Goal: Task Accomplishment & Management: Manage account settings

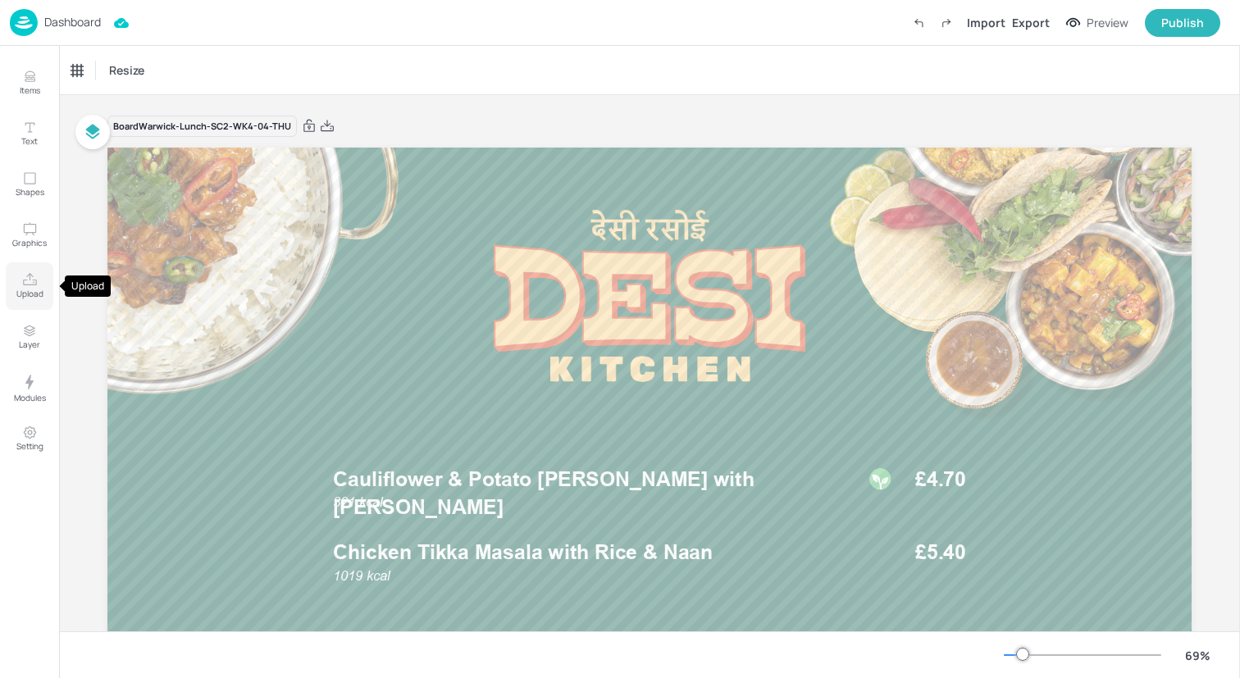
click at [27, 282] on icon "Upload" at bounding box center [30, 280] width 16 height 16
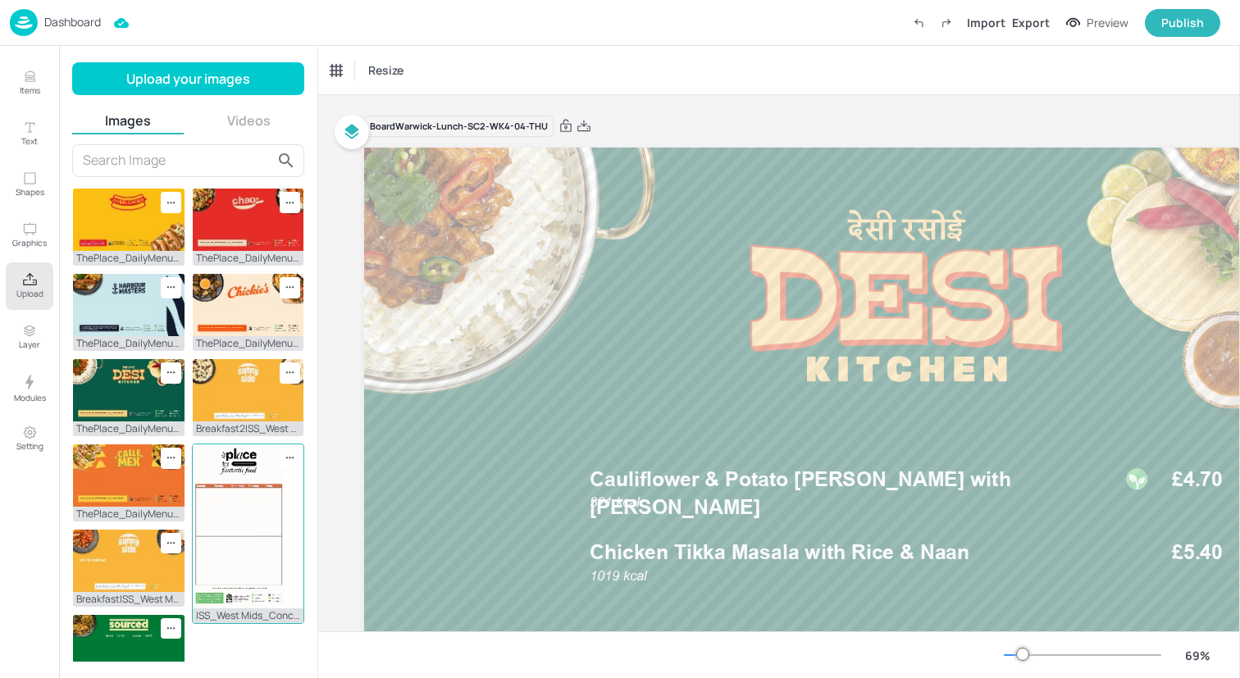
scroll to position [478, 0]
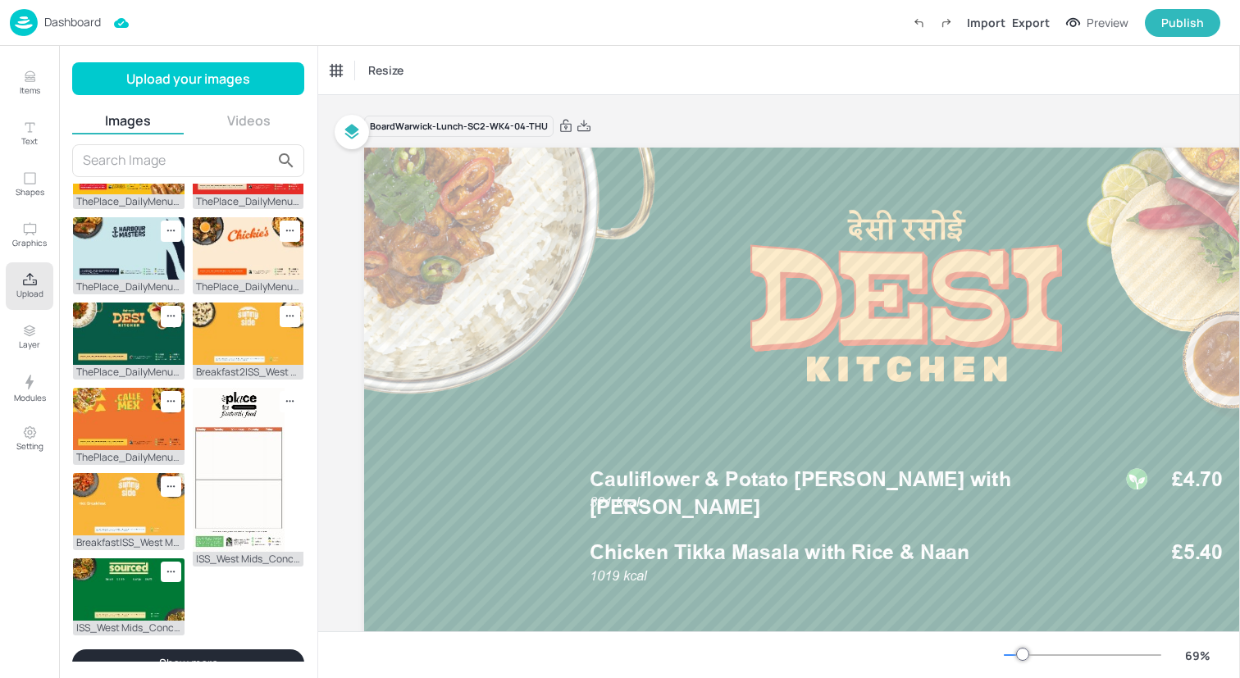
click at [187, 657] on button "Show more" at bounding box center [188, 663] width 232 height 28
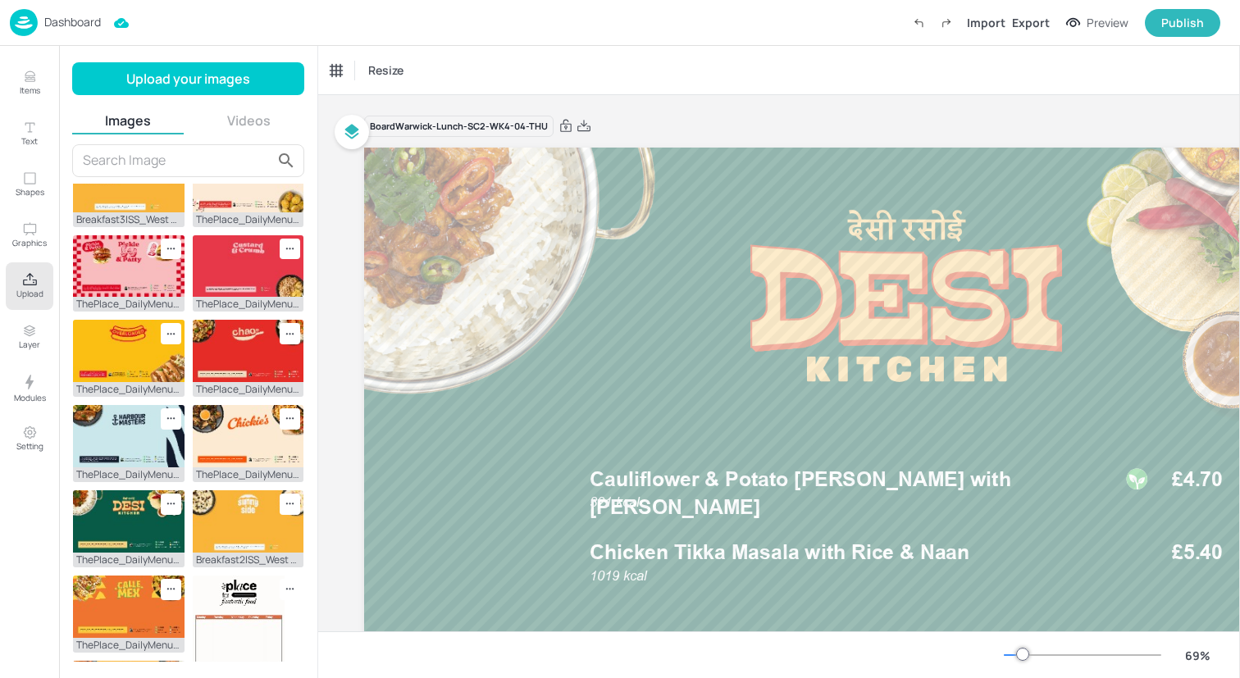
scroll to position [269, 0]
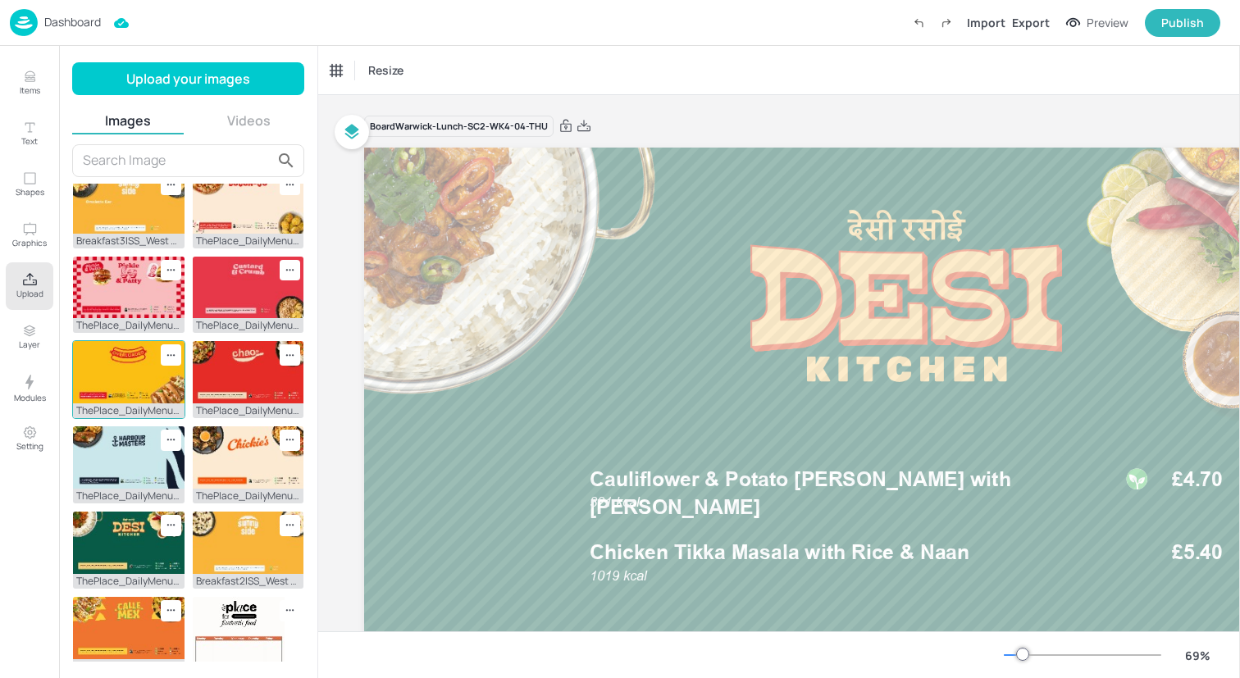
click at [130, 376] on img at bounding box center [129, 372] width 112 height 62
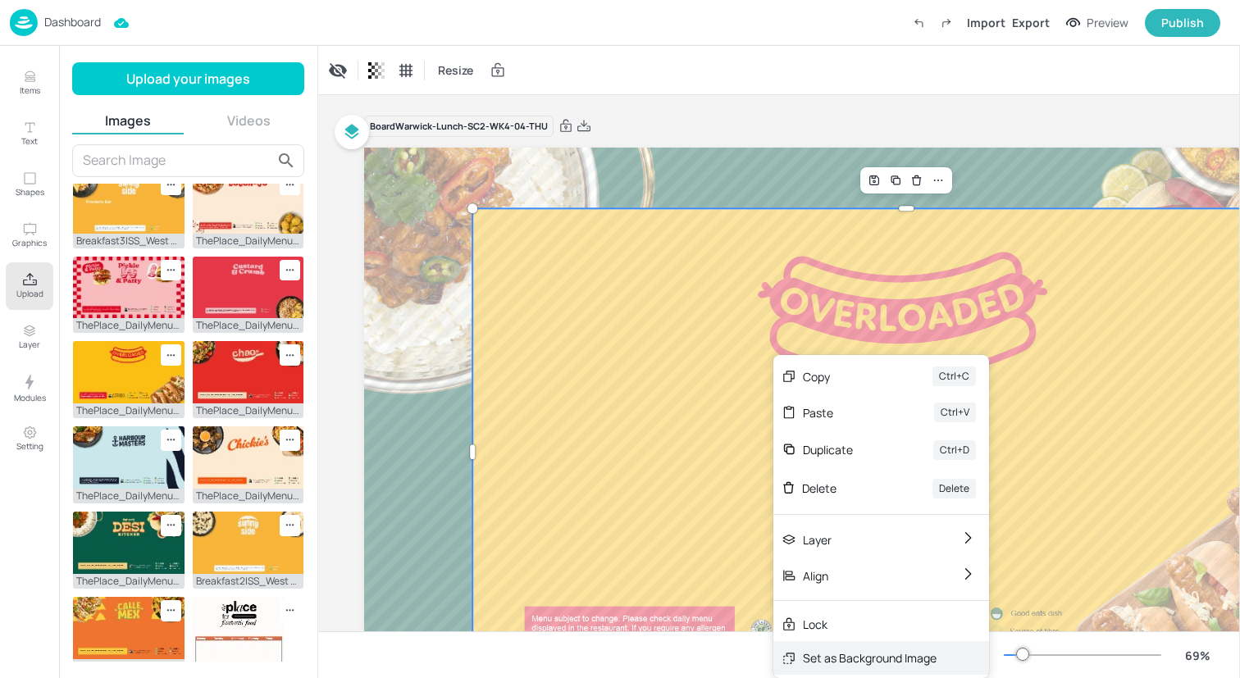
click at [841, 661] on div "Set as Background Image" at bounding box center [870, 657] width 134 height 17
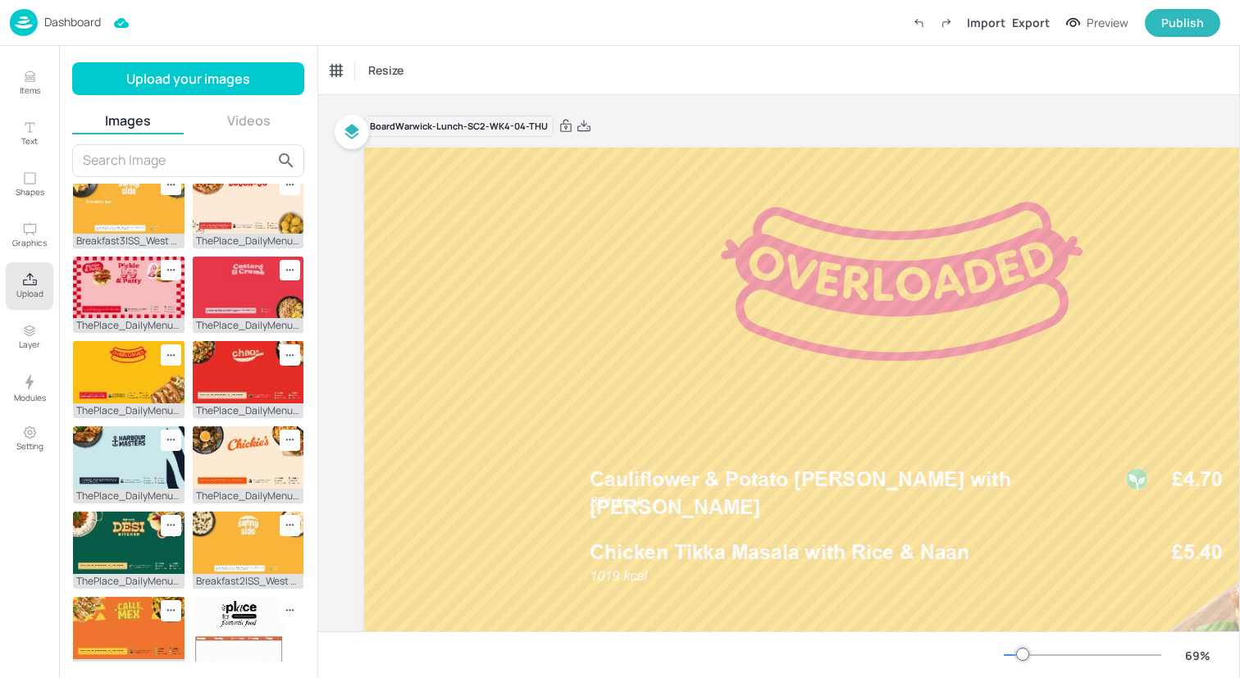
click at [30, 281] on icon "Upload" at bounding box center [30, 280] width 16 height 16
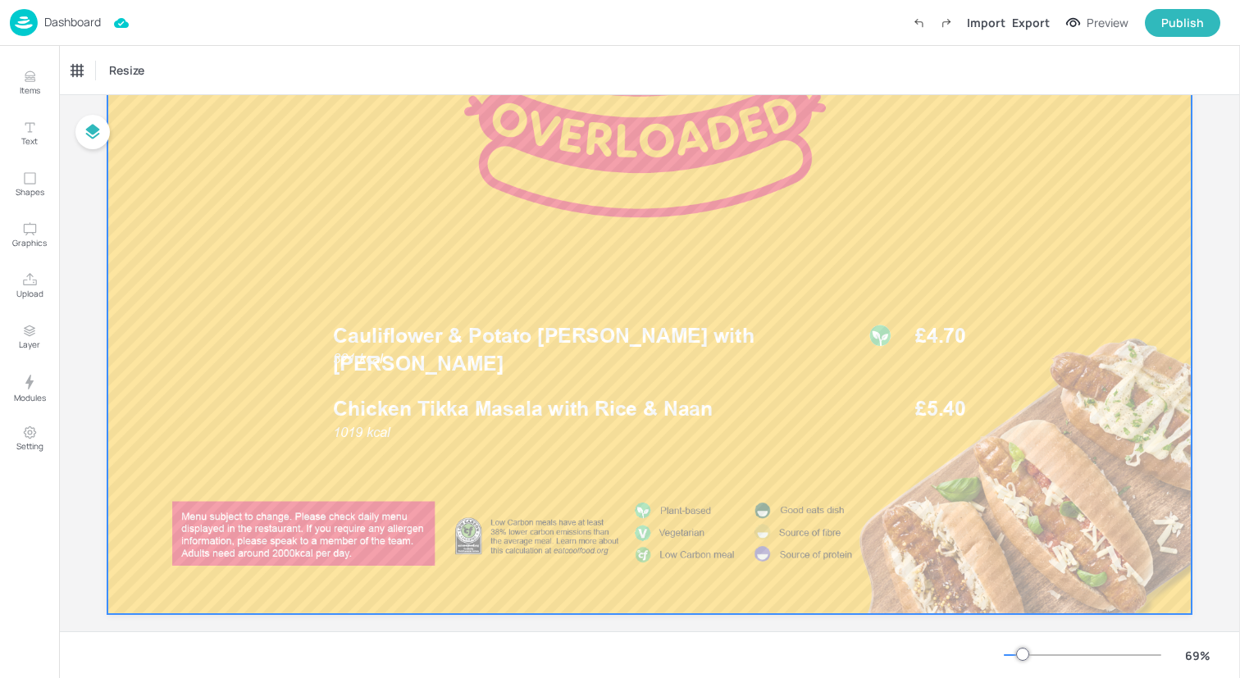
scroll to position [152, 0]
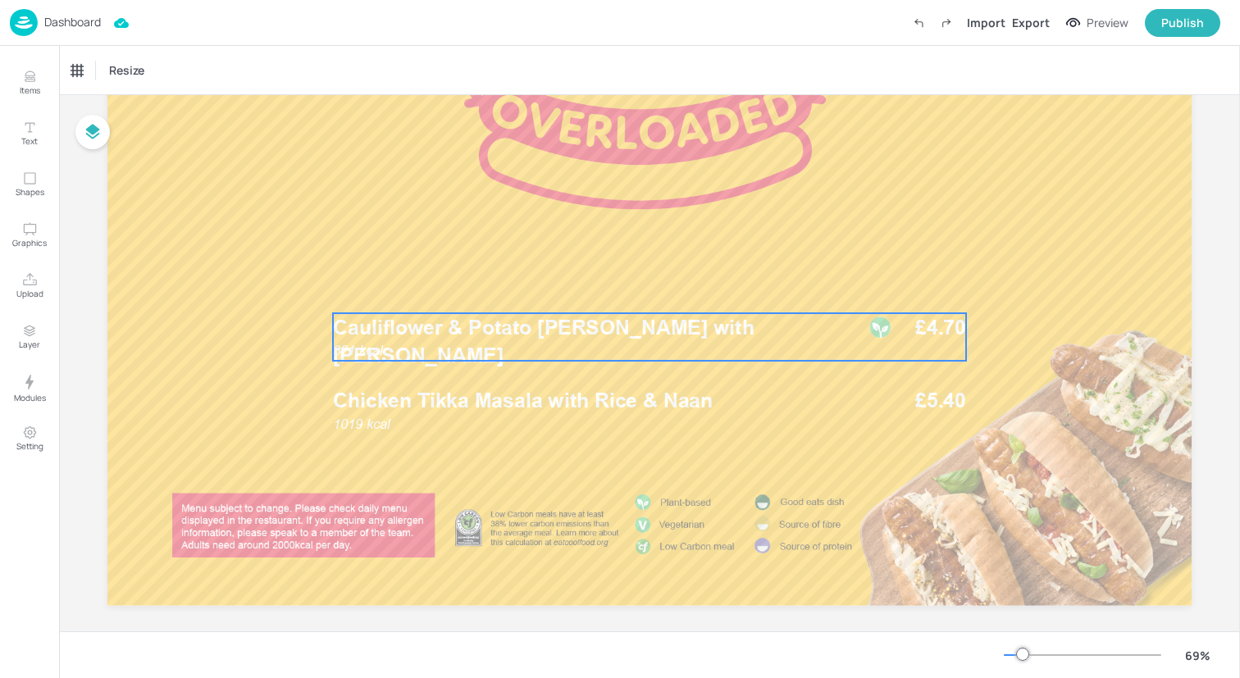
click at [486, 358] on div "321 kcal Cauliflower & Potato Rogan Josh with Rice £4.70" at bounding box center [649, 337] width 633 height 48
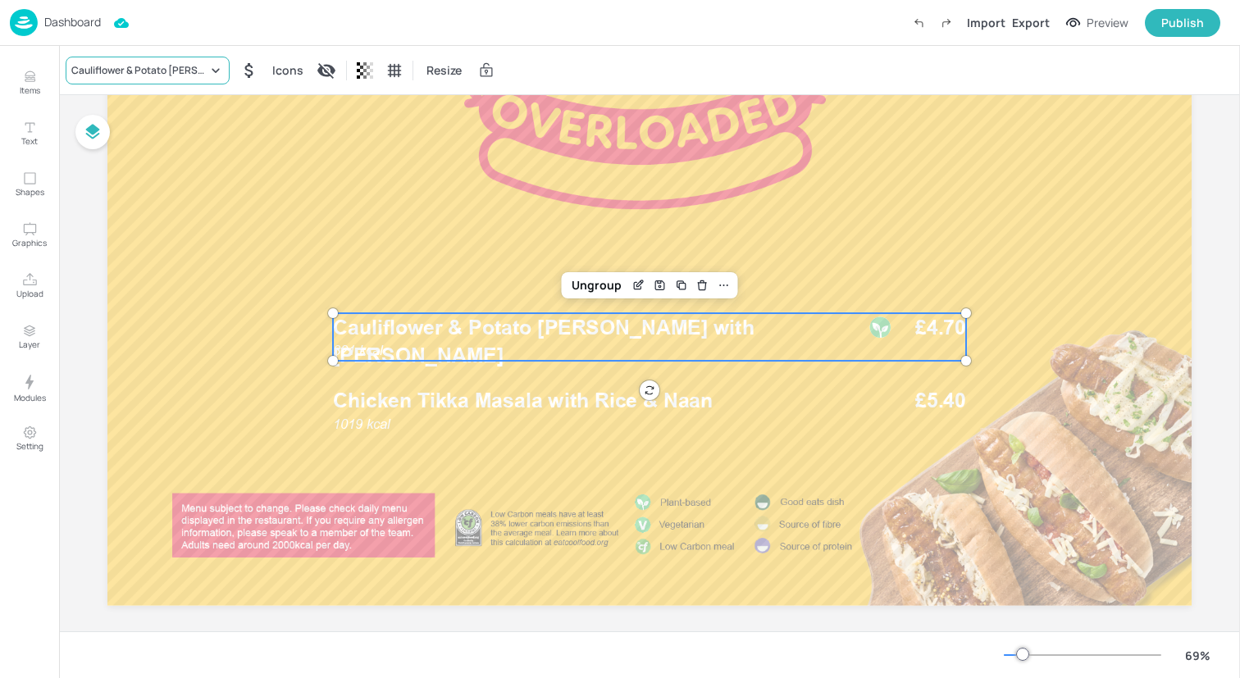
click at [151, 69] on div "Cauliflower & Potato Rogan Josh with Rice" at bounding box center [139, 70] width 136 height 15
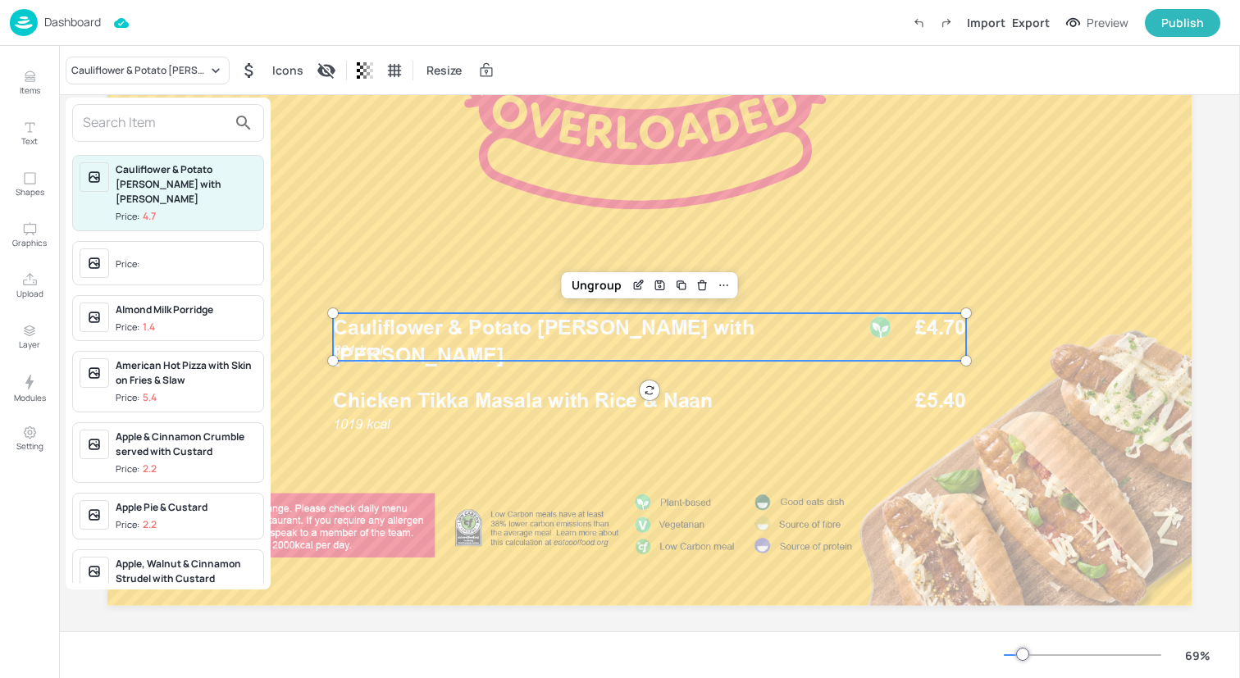
click at [155, 120] on input "text" at bounding box center [155, 123] width 144 height 26
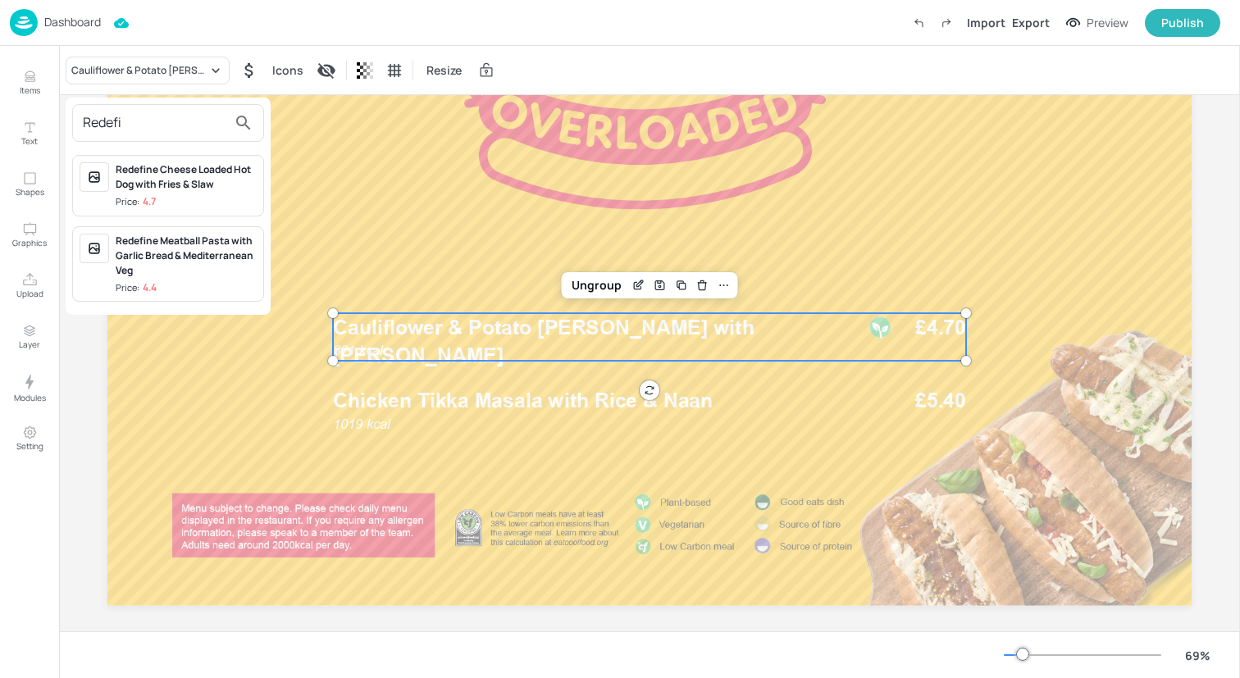
type input "Redefi"
click at [199, 180] on div "Redefine Cheese Loaded Hot Dog with Fries & Slaw" at bounding box center [186, 177] width 141 height 30
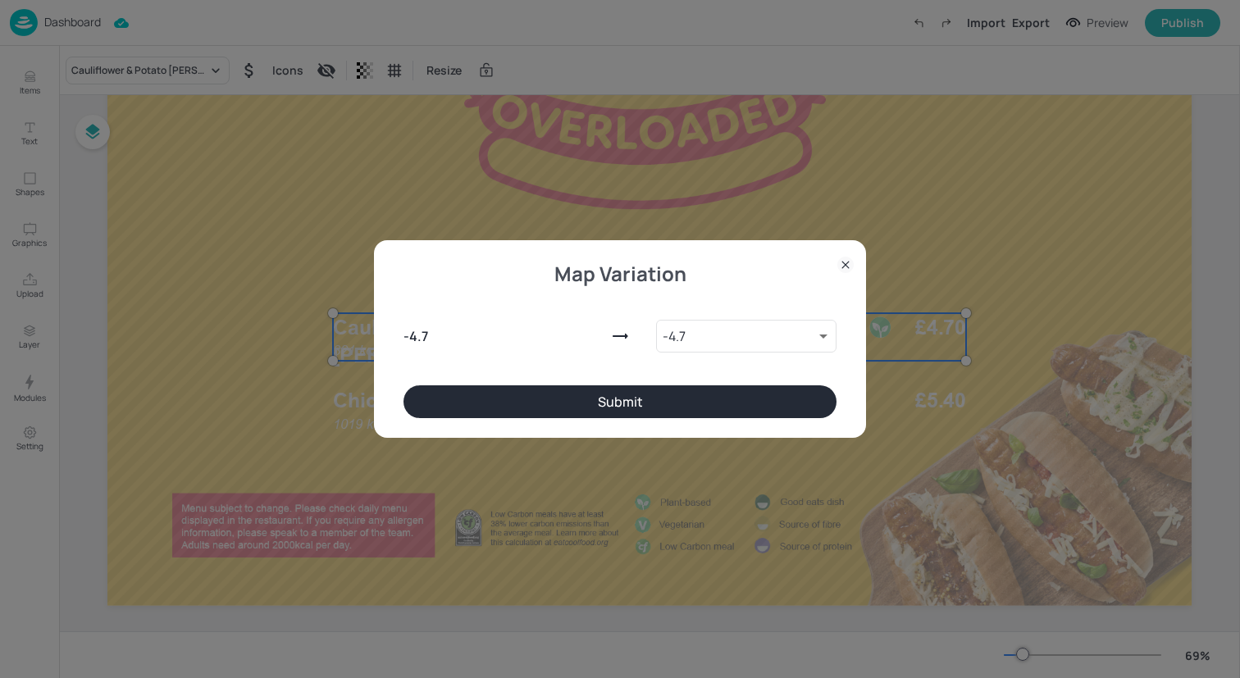
click at [453, 399] on button "Submit" at bounding box center [619, 401] width 433 height 33
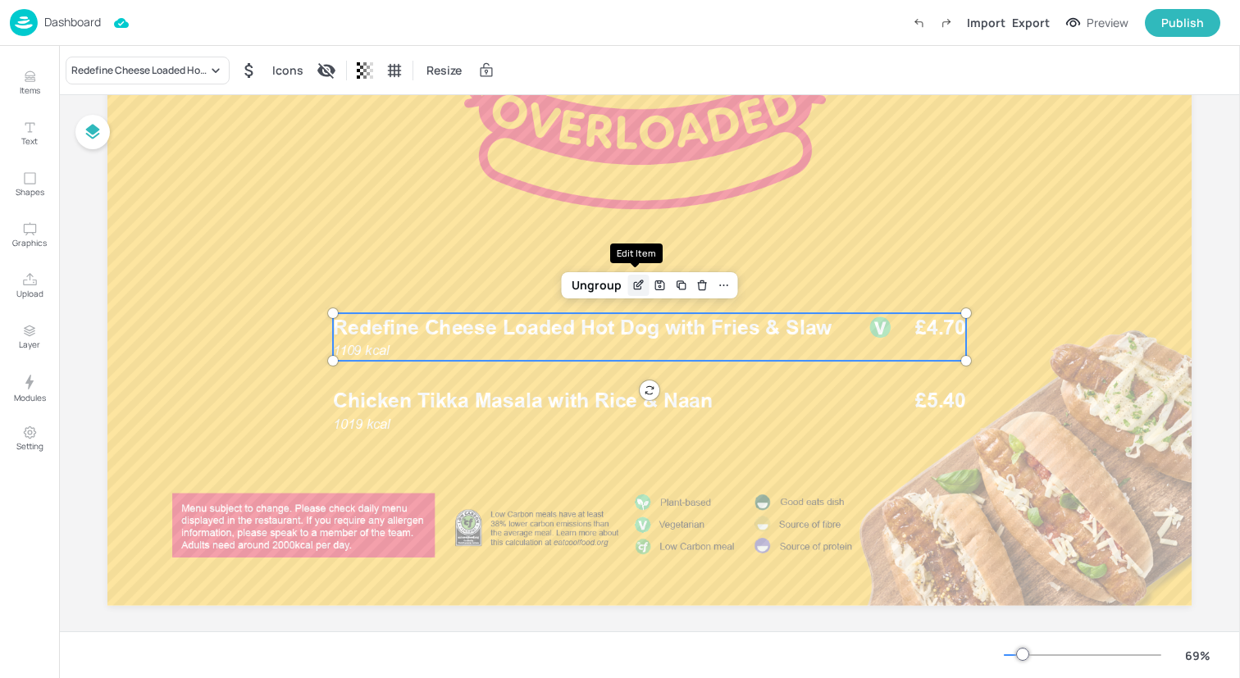
click at [639, 288] on icon "Edit Item" at bounding box center [638, 285] width 14 height 13
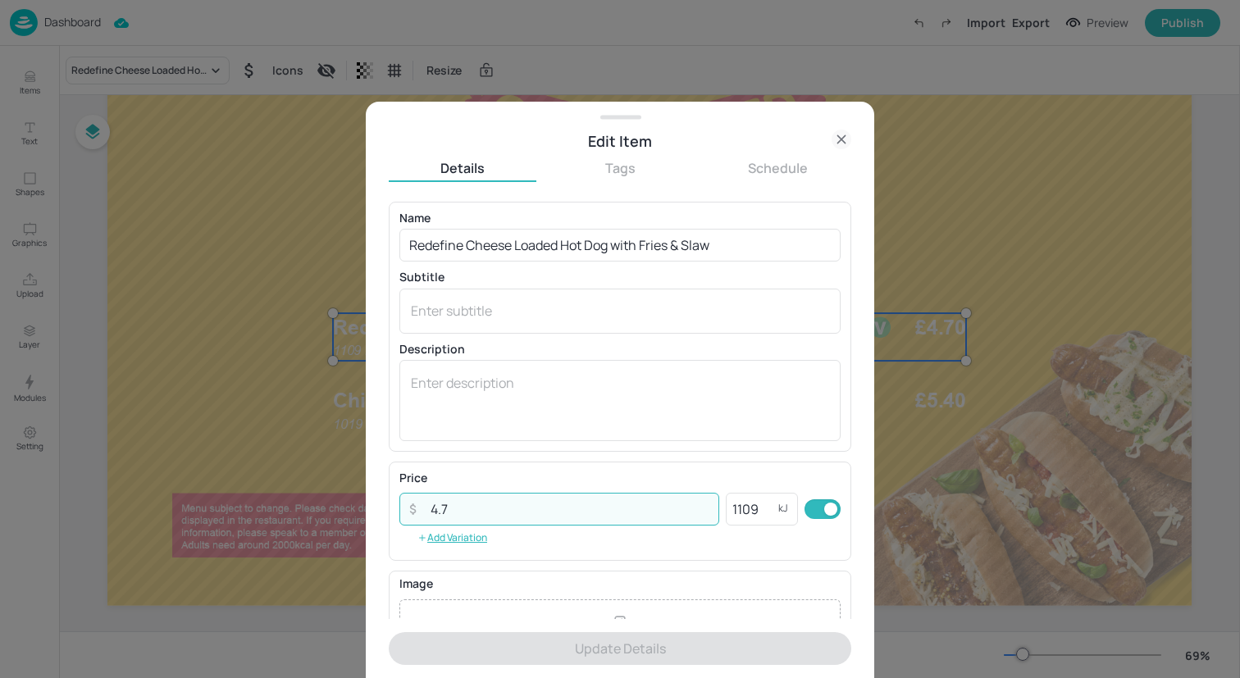
drag, startPoint x: 563, startPoint y: 506, endPoint x: 372, endPoint y: 506, distance: 191.1
click at [371, 507] on div "Edit Item Details Tags Schedule Name Redefine Cheese Loaded Hot Dog with Fries …" at bounding box center [620, 390] width 508 height 576
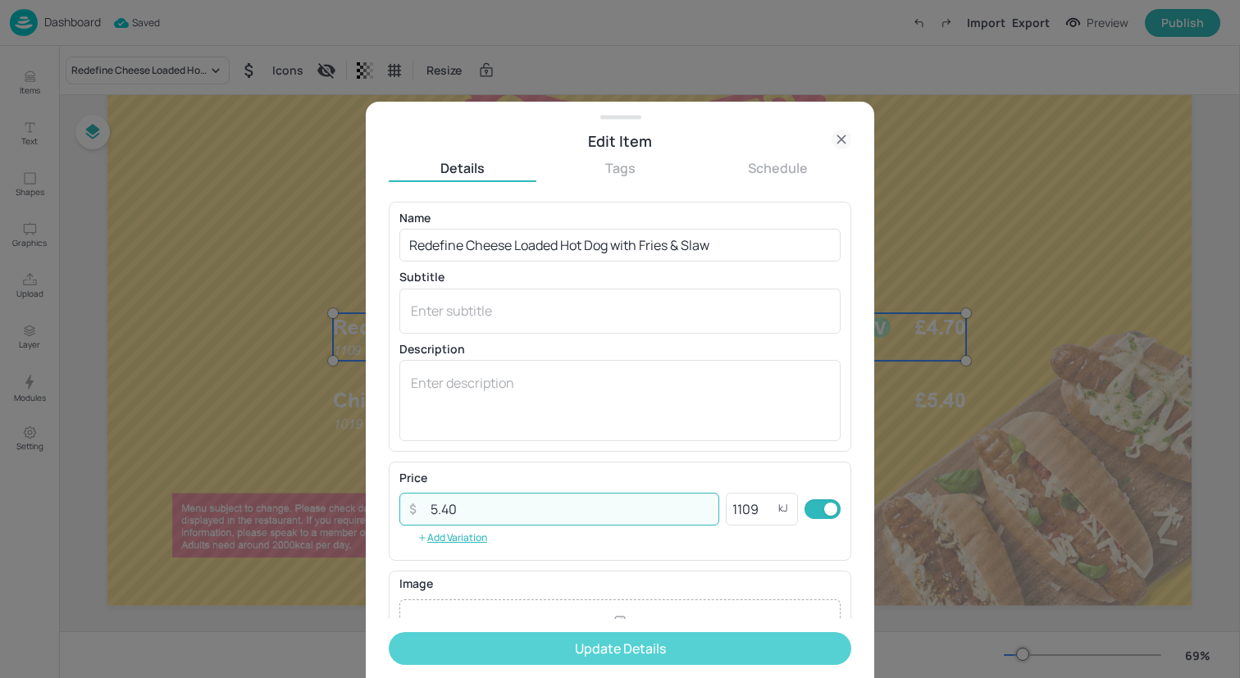
type input "5.40"
click at [508, 644] on button "Update Details" at bounding box center [620, 648] width 463 height 33
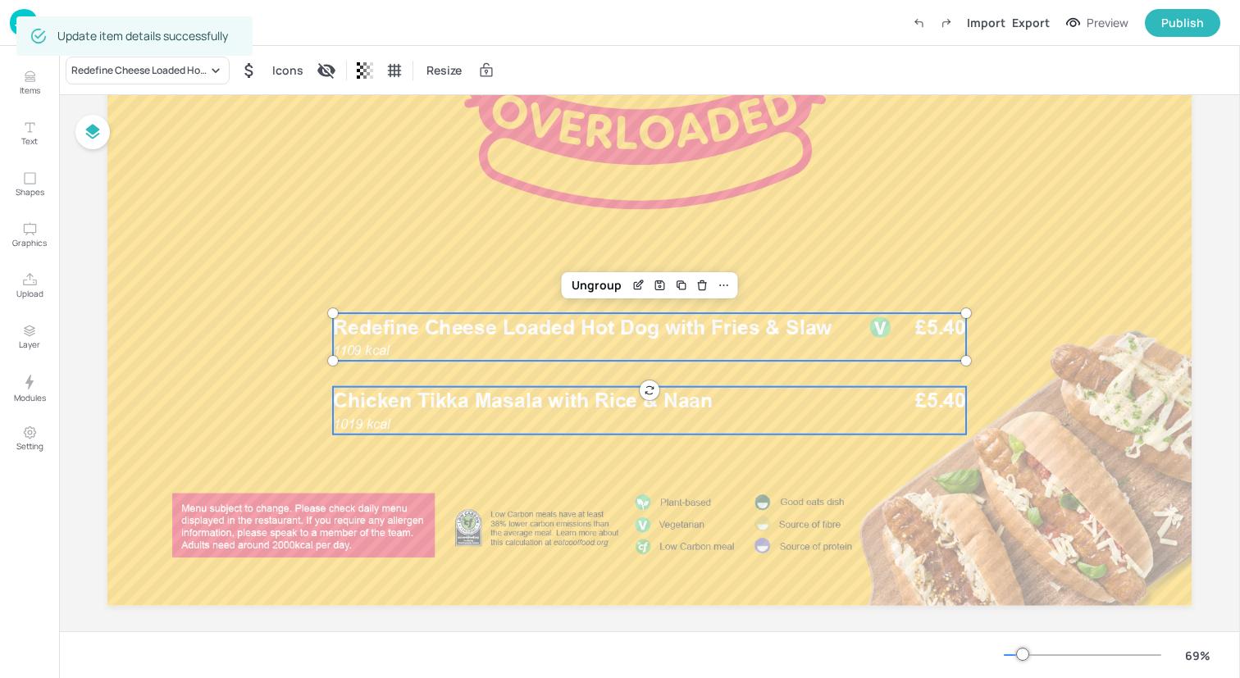
click at [484, 387] on p "Chicken Tikka Masala with Rice & Naan" at bounding box center [589, 401] width 513 height 29
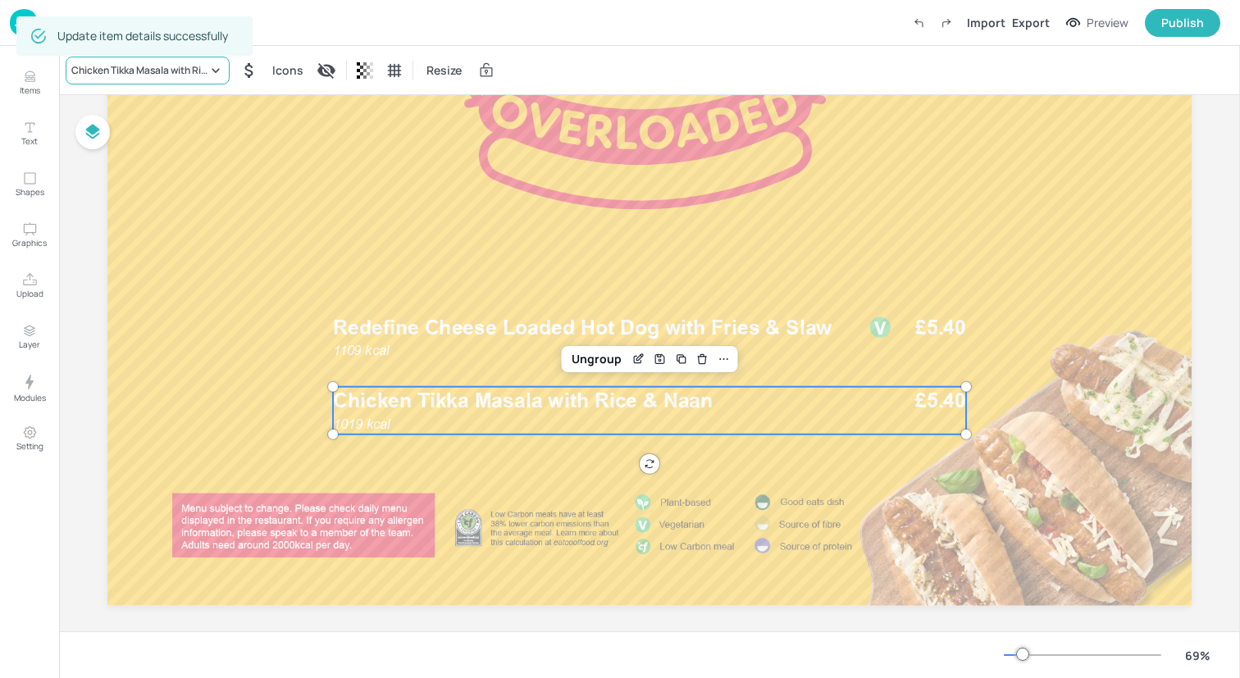
click at [144, 62] on div "Chicken Tikka Masala with Rice & Naan" at bounding box center [148, 71] width 164 height 28
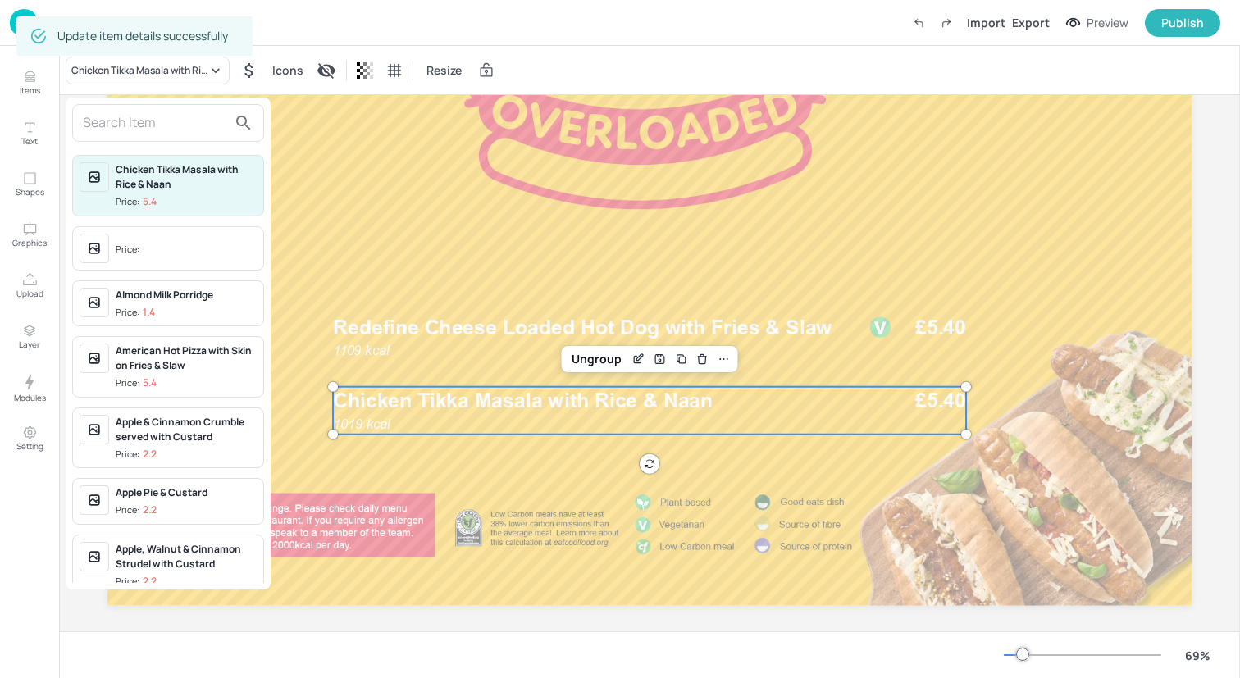
click at [161, 120] on input "text" at bounding box center [155, 123] width 144 height 26
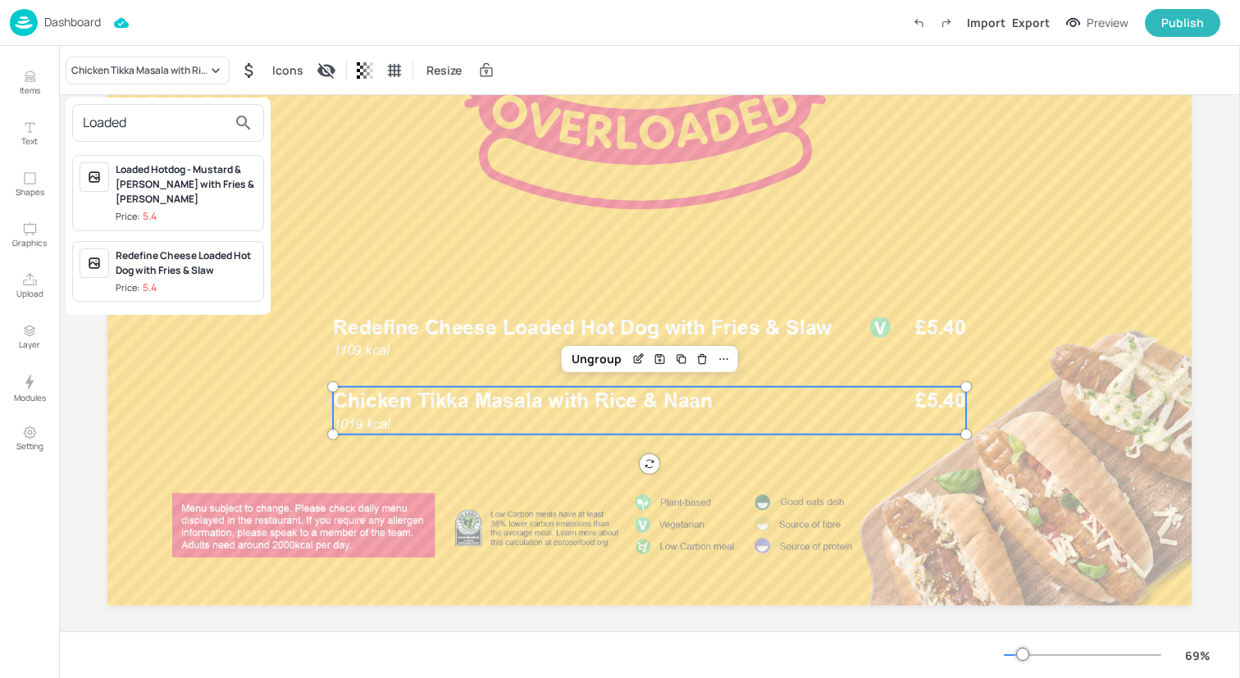
type input "Loaded"
click at [189, 181] on div "Loaded Hotdog - Mustard & Ketchup with Fries & Slaw" at bounding box center [186, 184] width 141 height 44
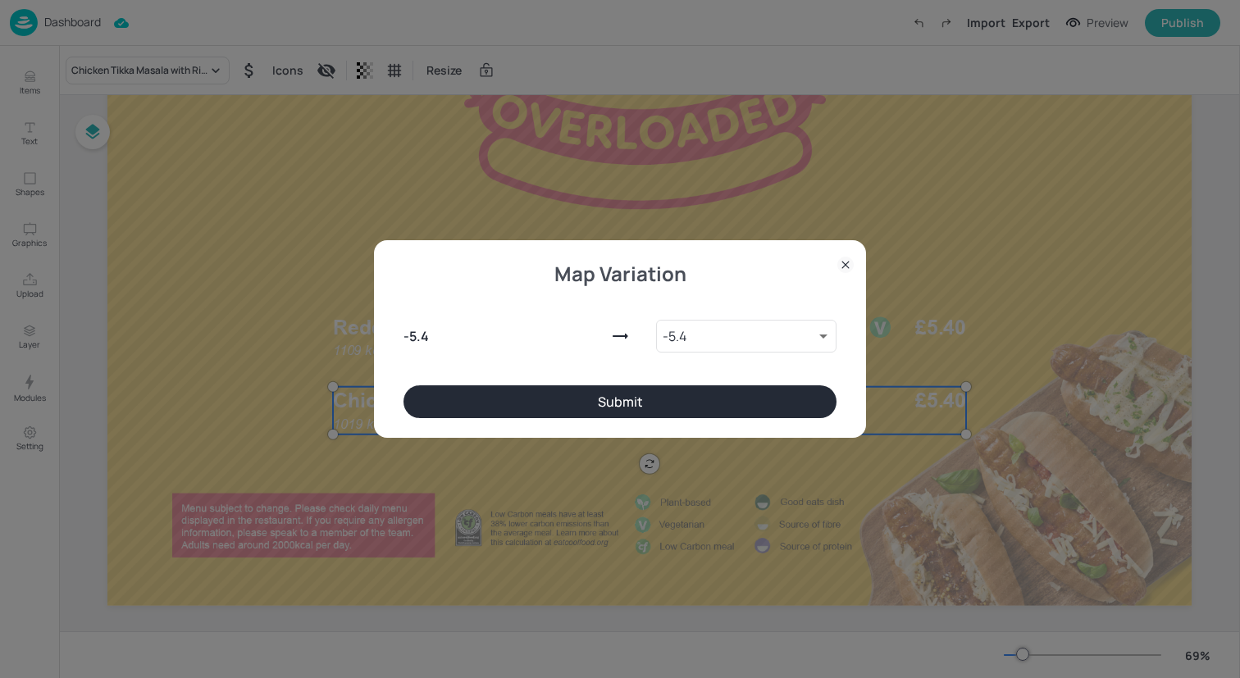
click at [619, 412] on button "Submit" at bounding box center [619, 401] width 433 height 33
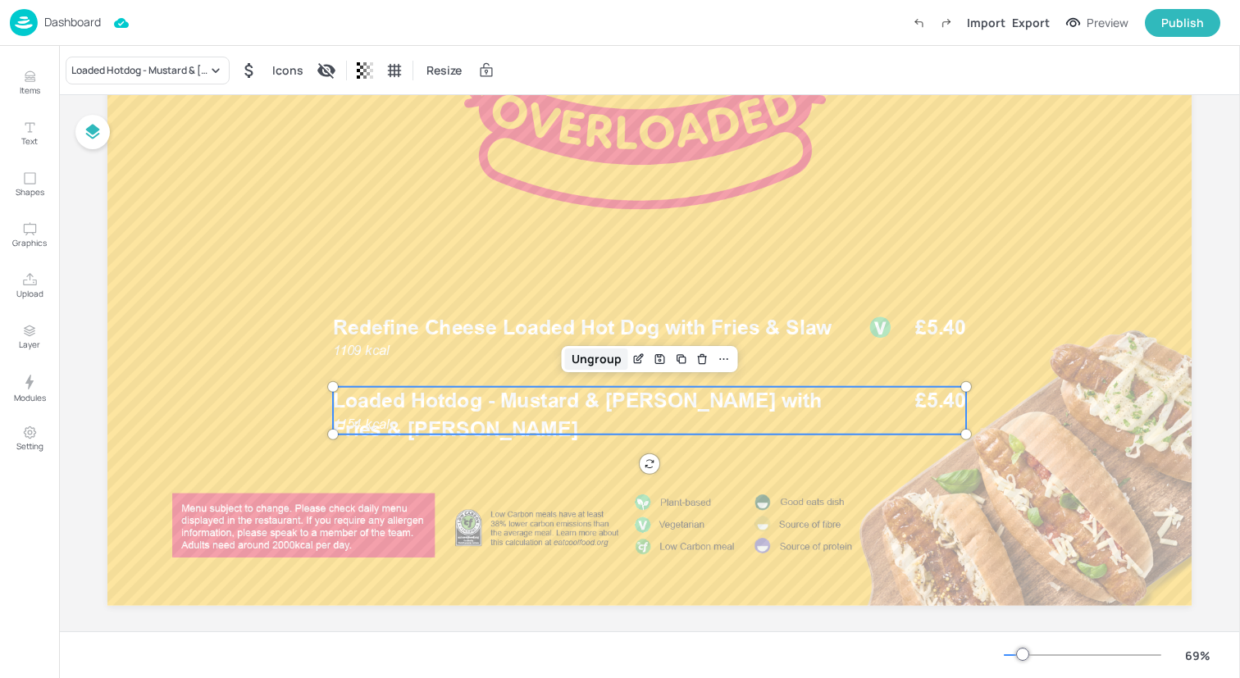
click at [595, 365] on div "Ungroup" at bounding box center [596, 359] width 63 height 21
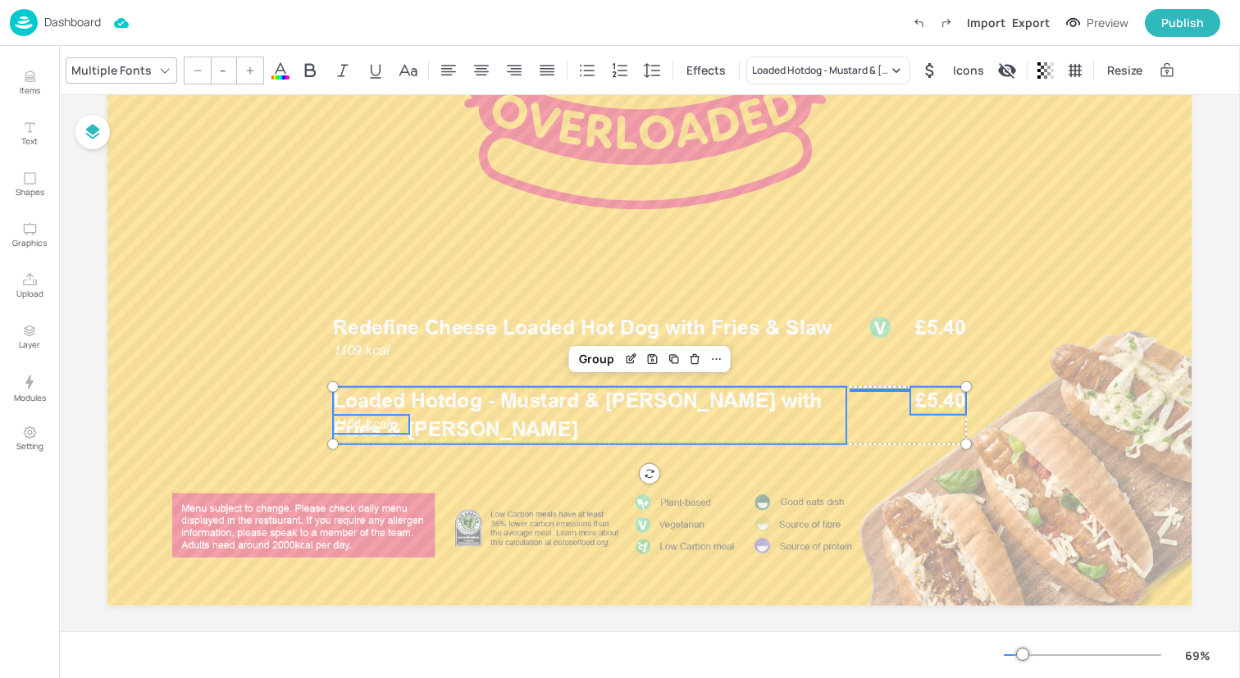
click at [343, 423] on span "Loaded Hotdog - Mustard & [PERSON_NAME] with Fries & [PERSON_NAME]" at bounding box center [577, 415] width 489 height 52
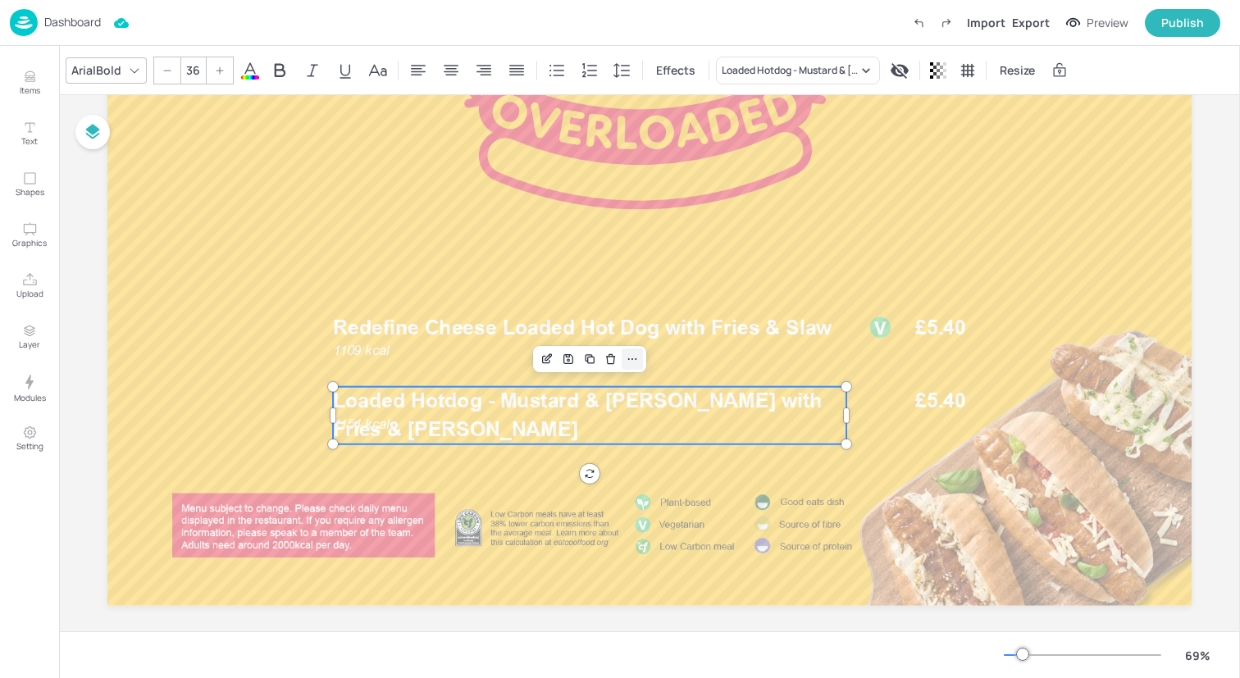
click at [637, 354] on div at bounding box center [632, 359] width 21 height 21
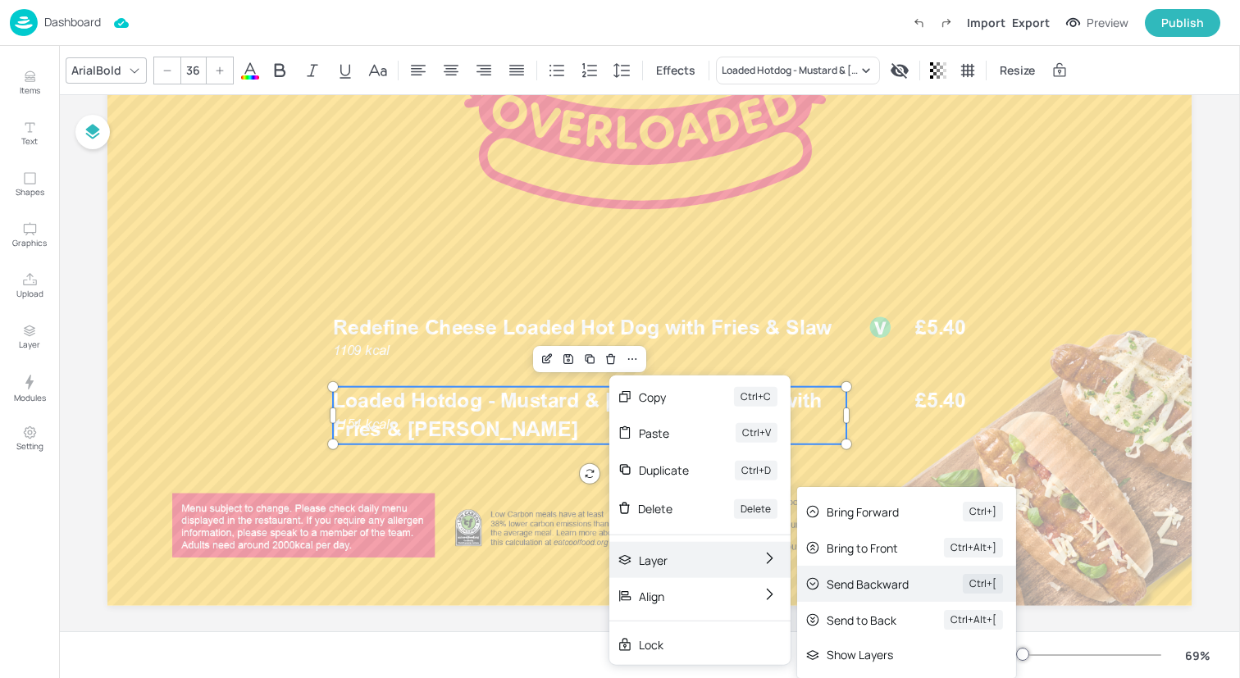
click at [843, 579] on div "Send Backward" at bounding box center [872, 583] width 90 height 17
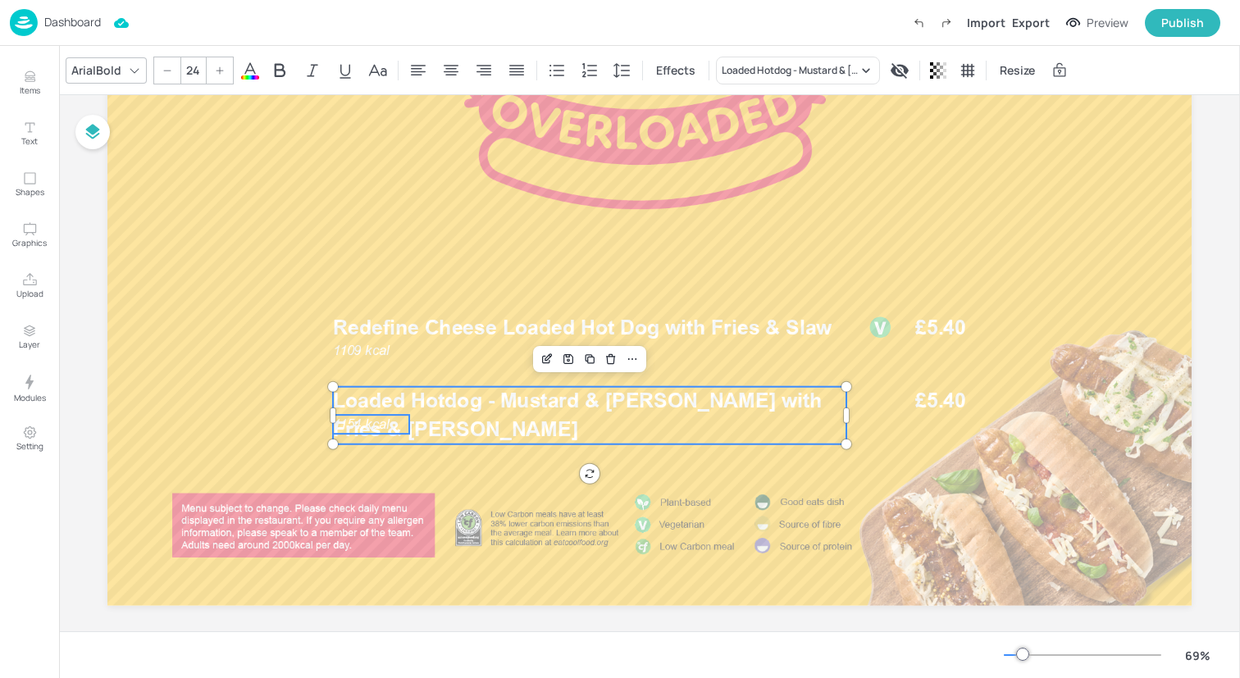
click at [358, 423] on span "1154 kcal" at bounding box center [361, 425] width 56 height 16
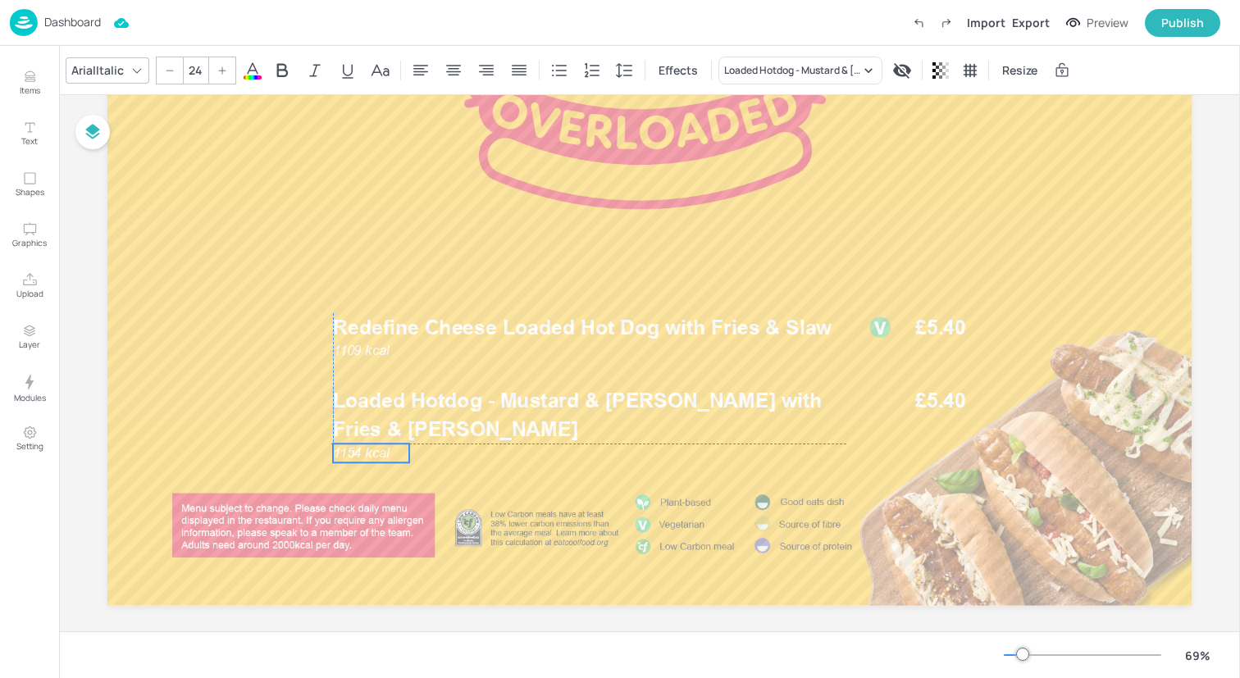
drag, startPoint x: 358, startPoint y: 423, endPoint x: 357, endPoint y: 451, distance: 27.9
click at [357, 451] on span "1154 kcal" at bounding box center [361, 453] width 56 height 16
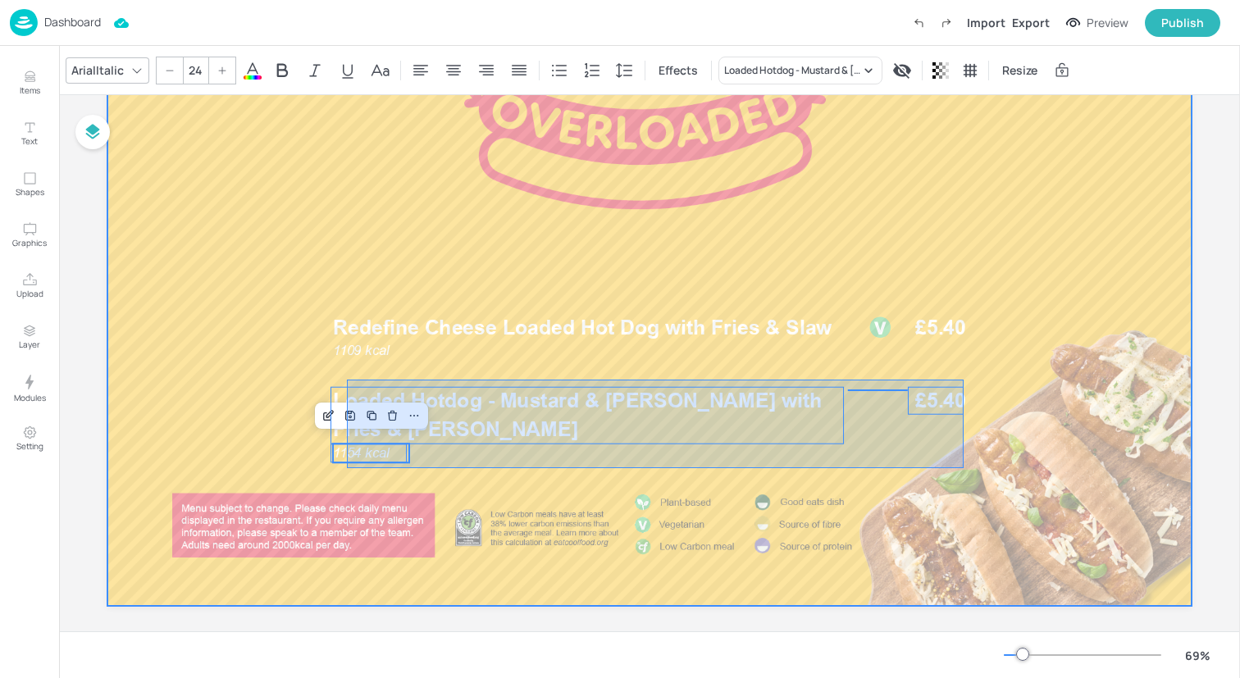
drag, startPoint x: 347, startPoint y: 468, endPoint x: 963, endPoint y: 377, distance: 622.5
click at [964, 380] on div at bounding box center [649, 301] width 1084 height 610
type input "--"
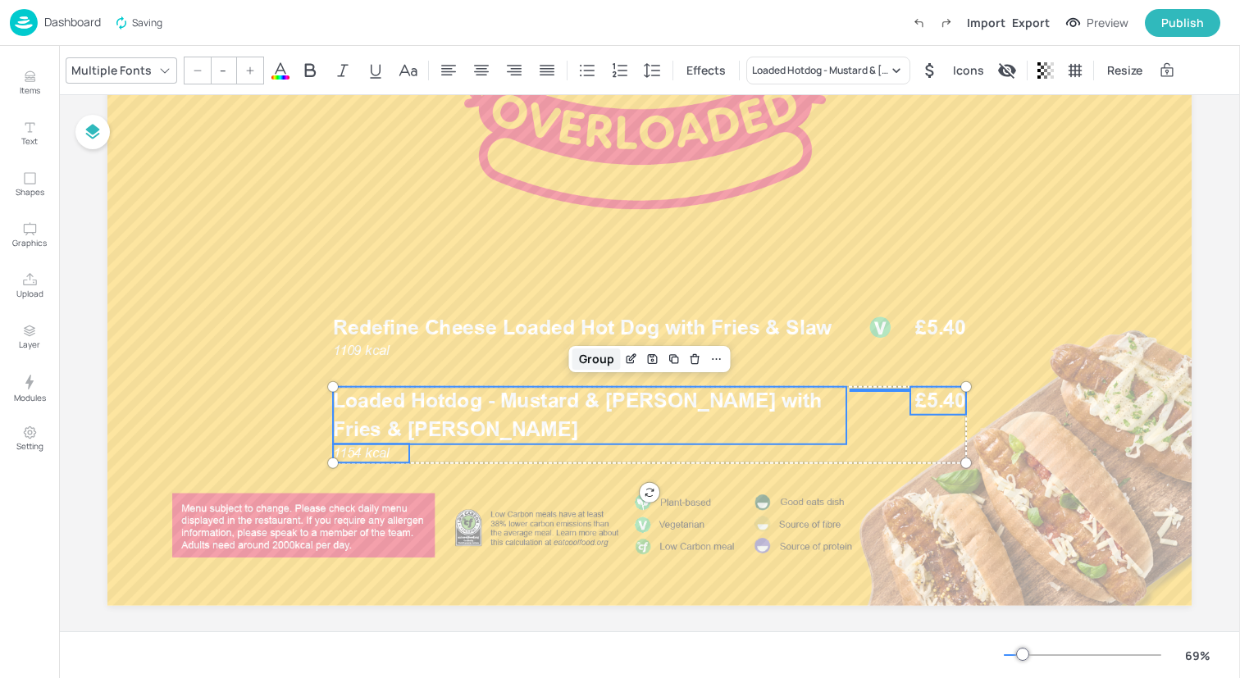
click at [594, 357] on div "Group" at bounding box center [596, 359] width 48 height 21
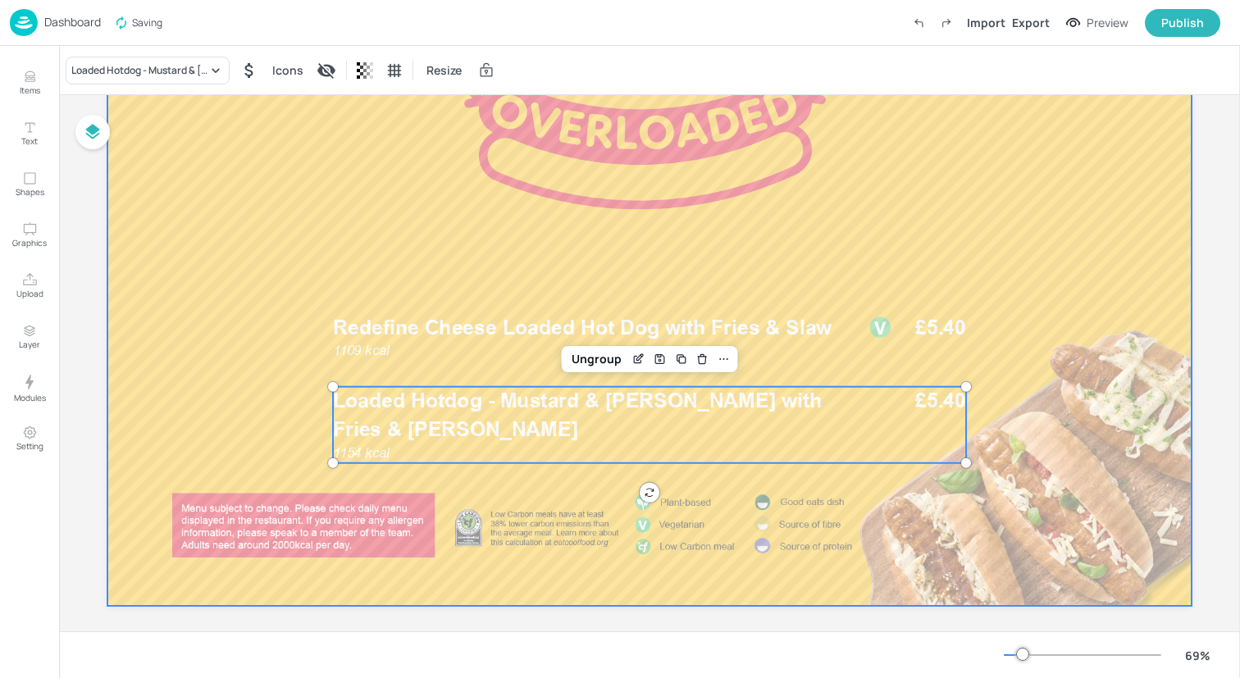
click at [253, 363] on div at bounding box center [649, 301] width 1084 height 610
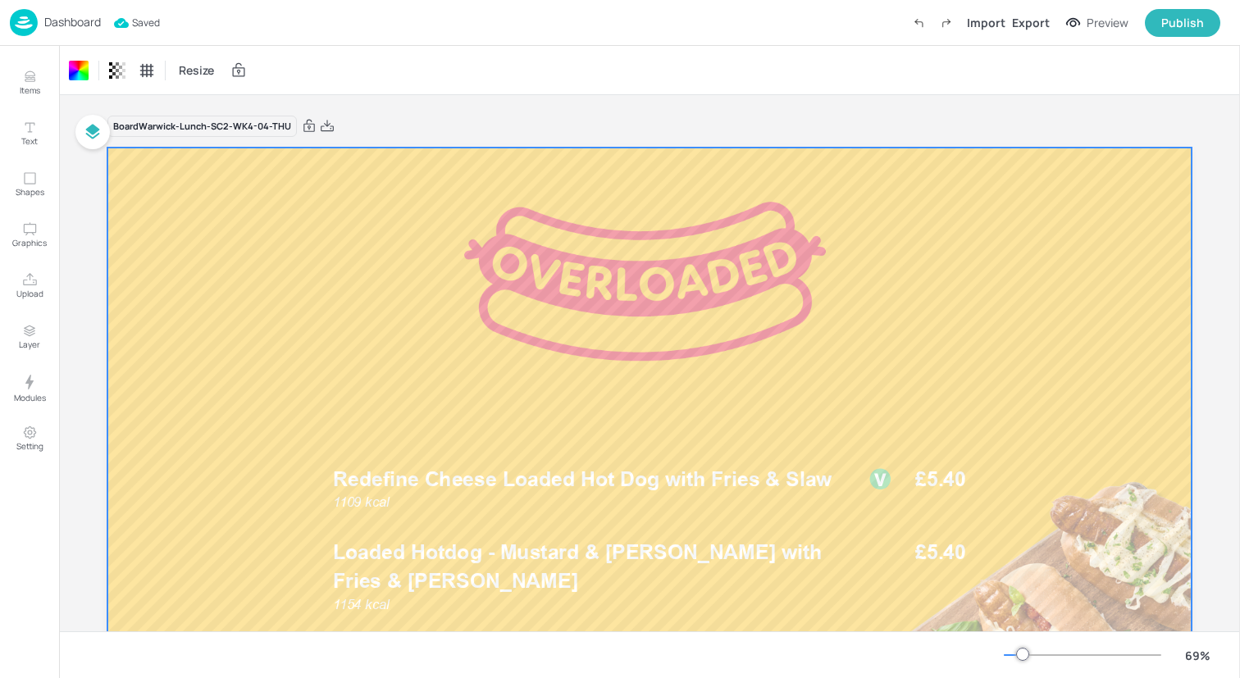
scroll to position [89, 0]
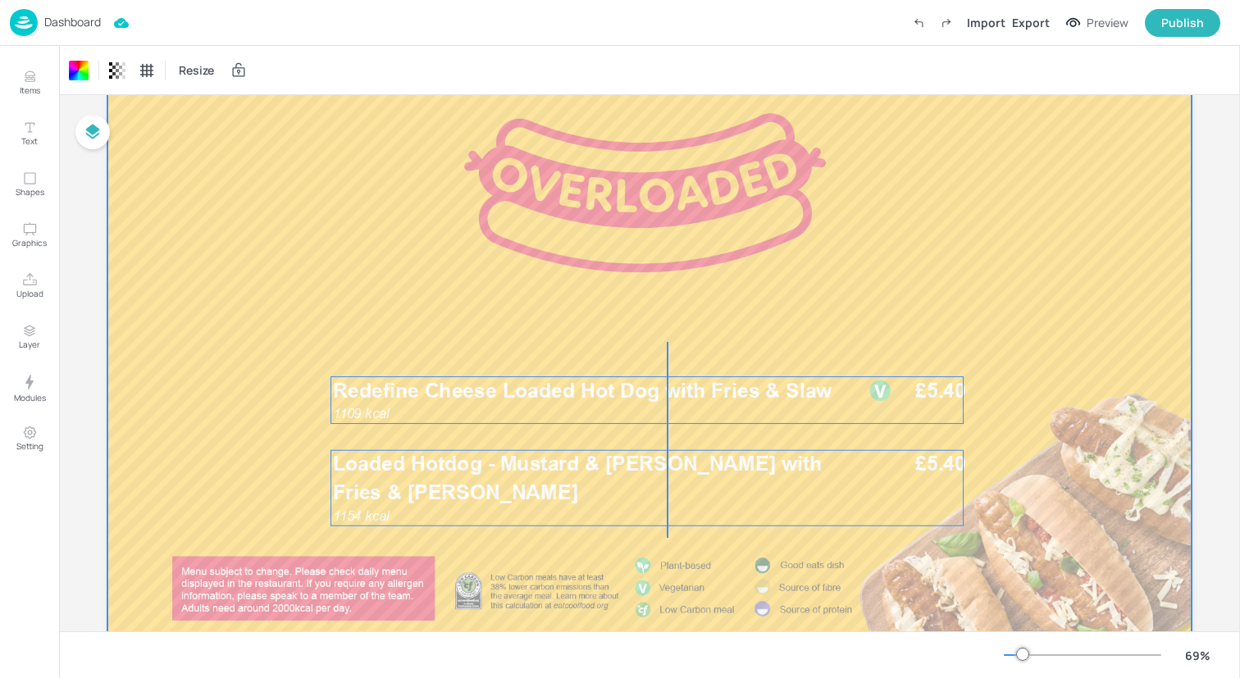
drag, startPoint x: 667, startPoint y: 538, endPoint x: 663, endPoint y: 343, distance: 195.2
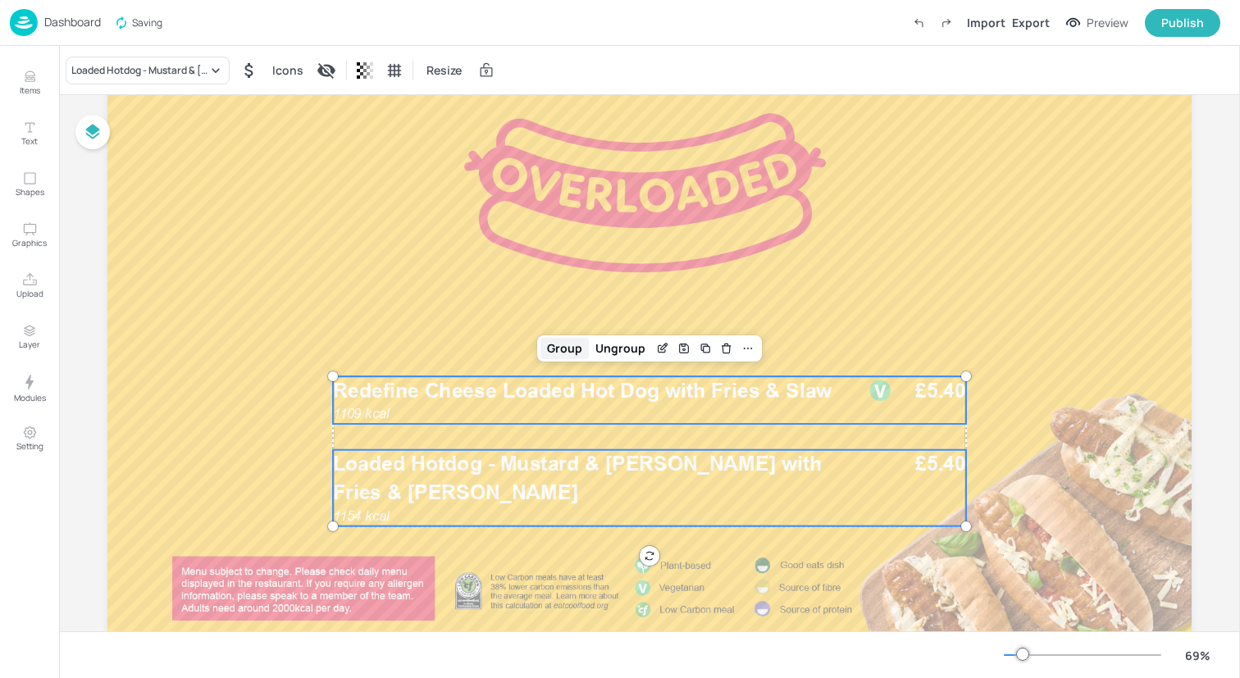
click at [576, 352] on div "Group" at bounding box center [564, 348] width 48 height 21
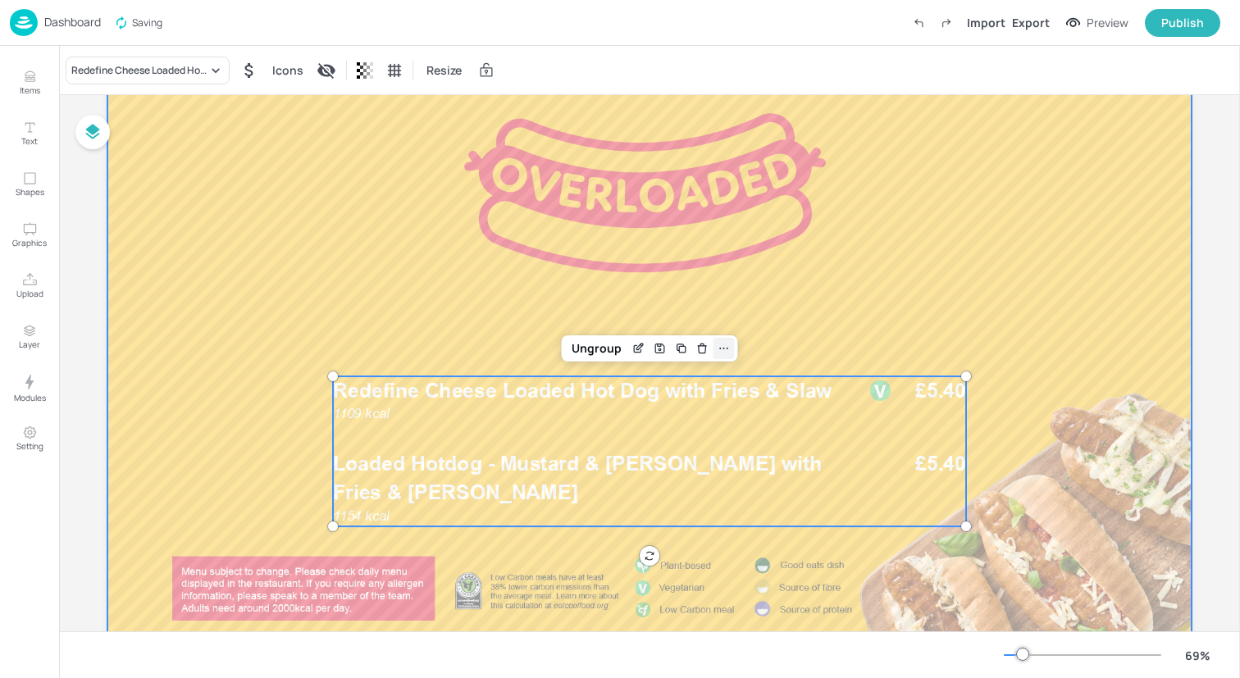
click at [723, 347] on icon at bounding box center [724, 348] width 13 height 13
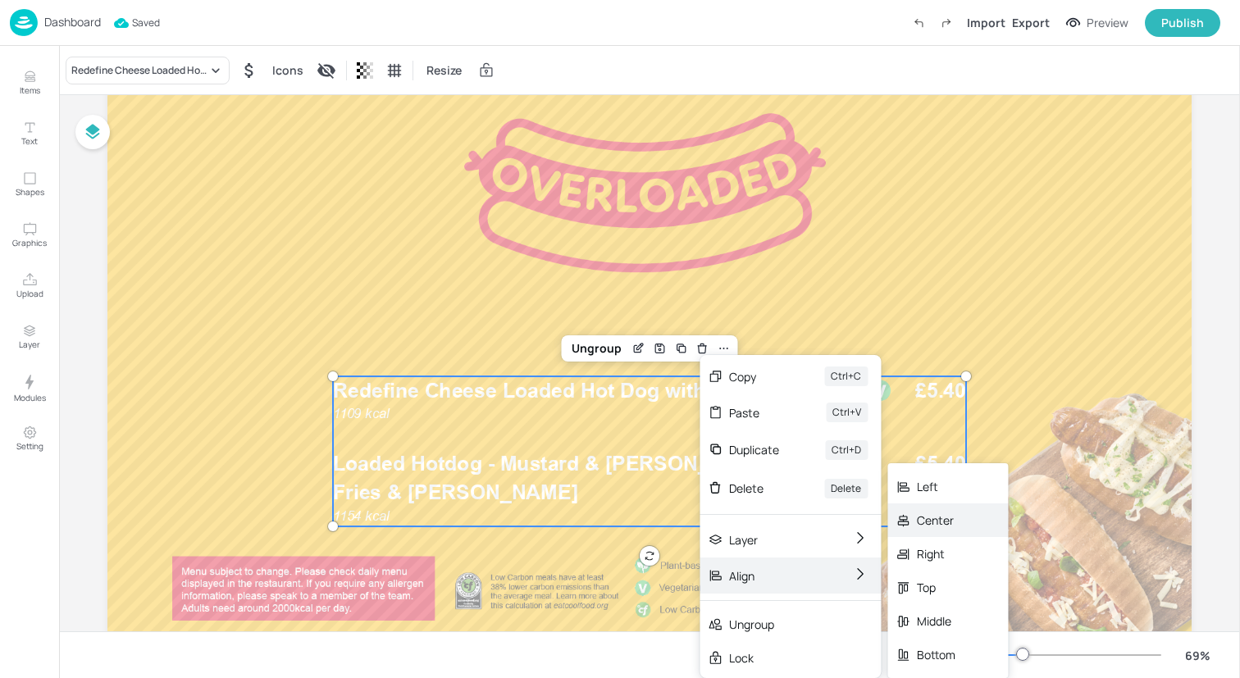
click at [933, 528] on div "Center" at bounding box center [936, 520] width 39 height 17
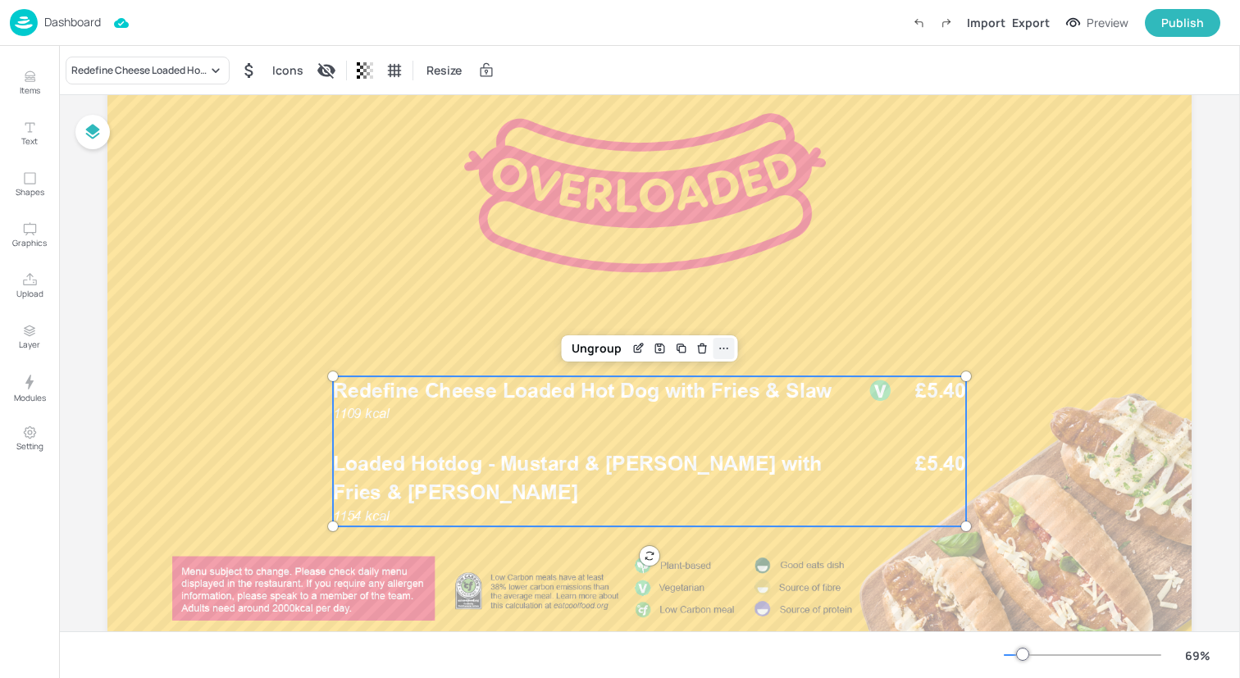
click at [719, 348] on icon at bounding box center [724, 348] width 13 height 13
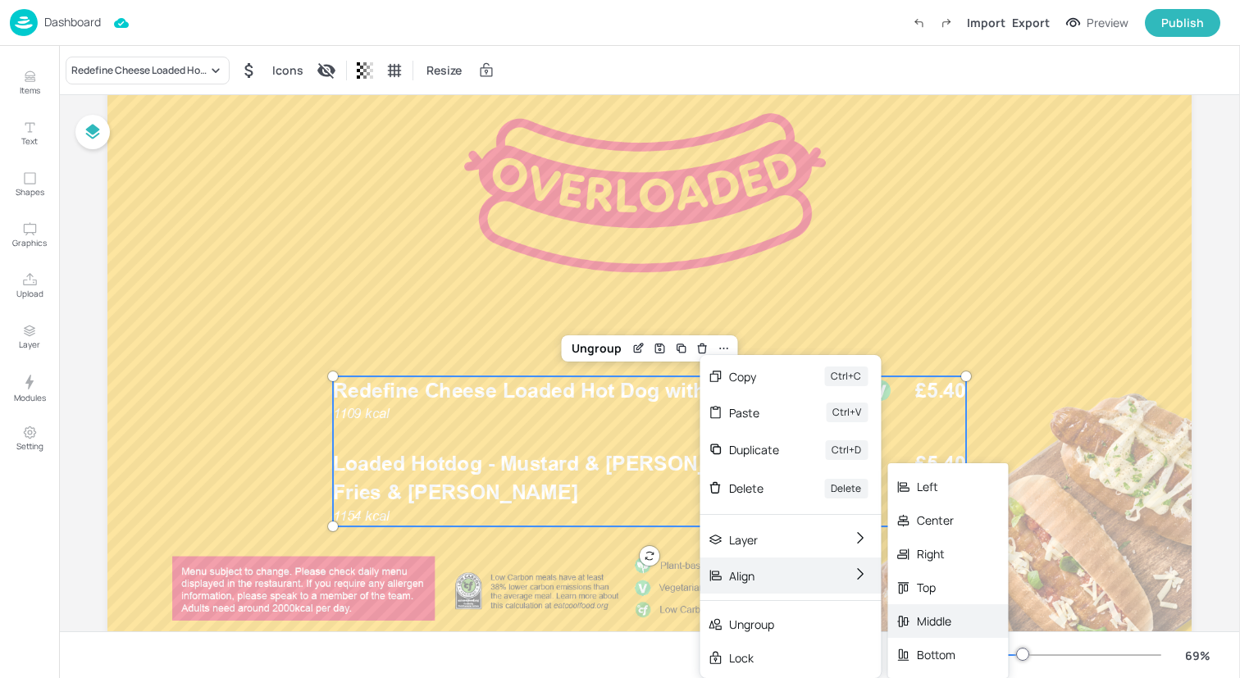
click at [936, 619] on div "Middle" at bounding box center [936, 621] width 39 height 17
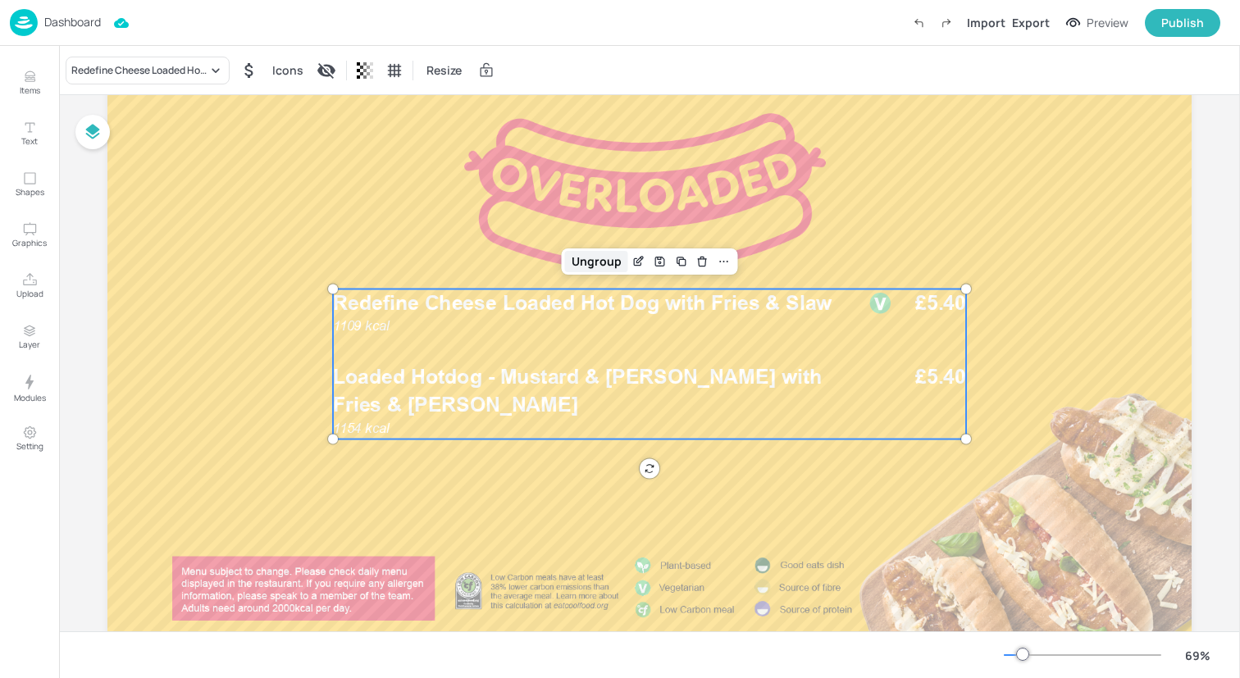
click at [597, 267] on div "Ungroup" at bounding box center [596, 261] width 63 height 21
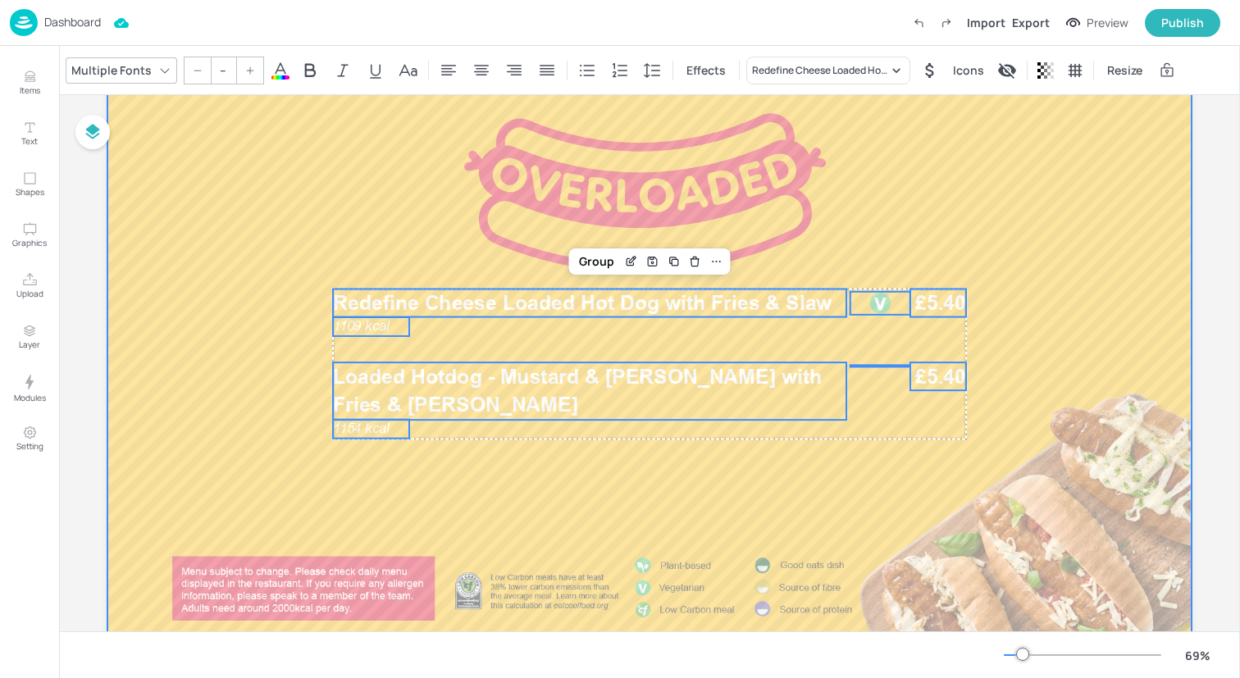
click at [223, 312] on div at bounding box center [649, 364] width 1084 height 610
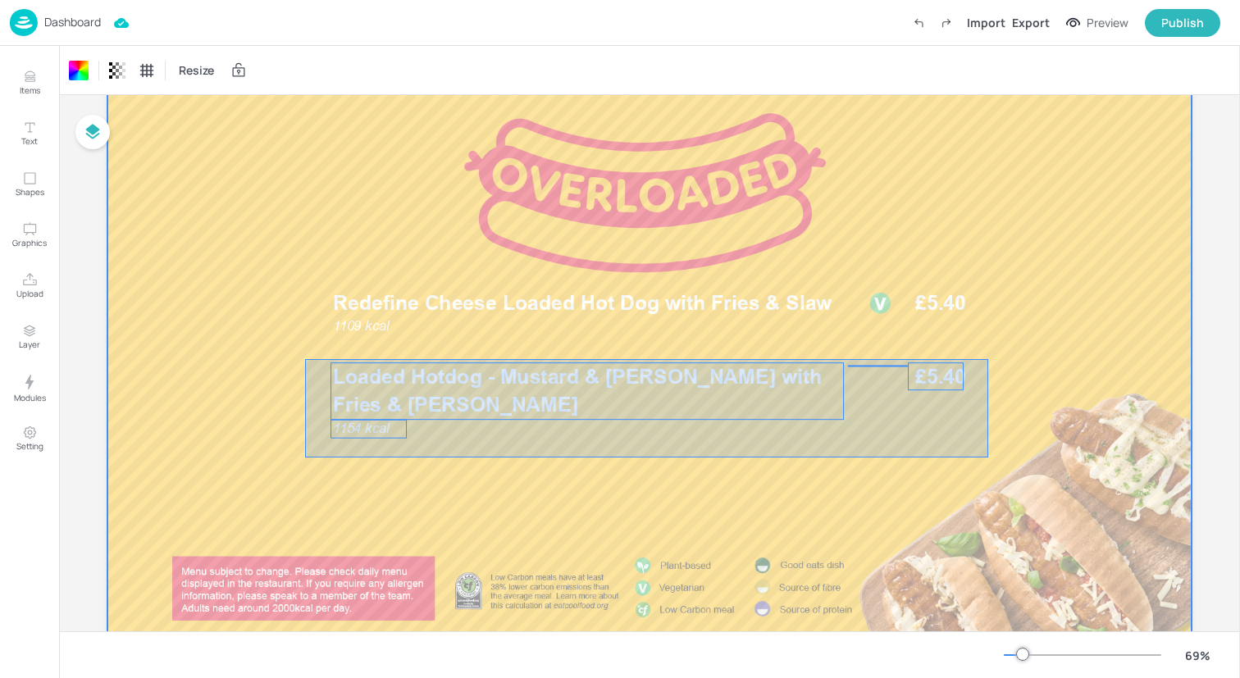
drag, startPoint x: 305, startPoint y: 458, endPoint x: 988, endPoint y: 358, distance: 690.3
click at [988, 358] on div at bounding box center [649, 364] width 1084 height 610
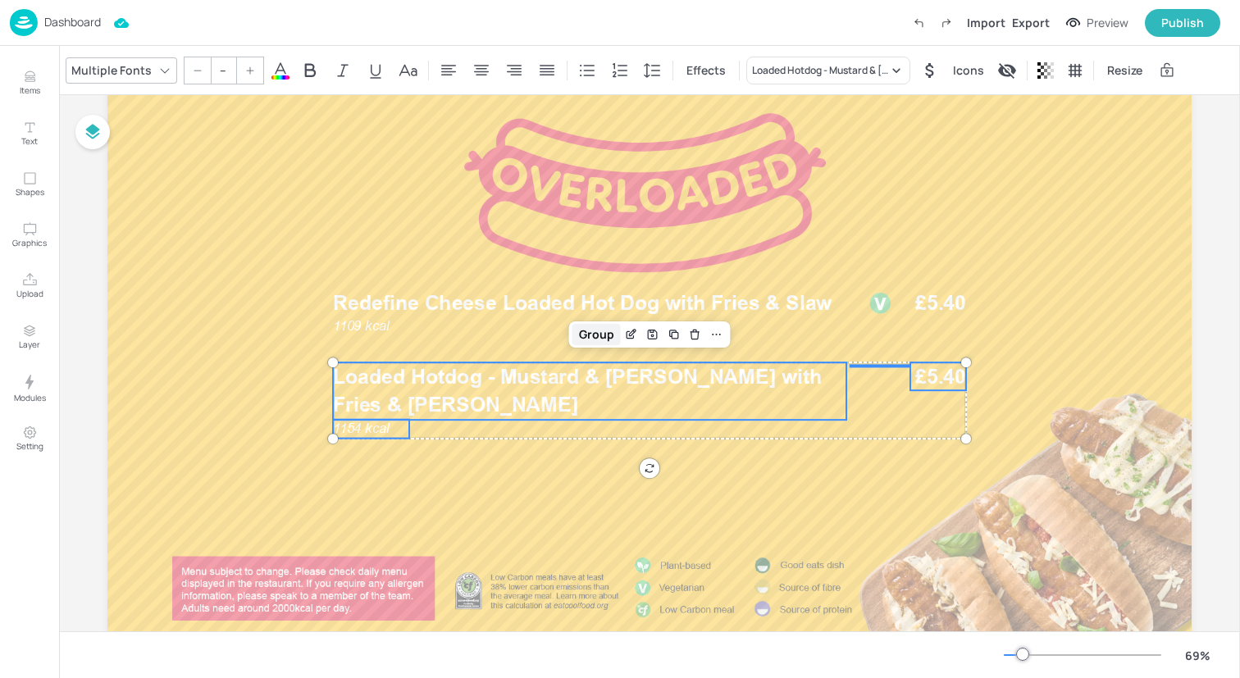
click at [576, 339] on div "Group" at bounding box center [596, 334] width 48 height 21
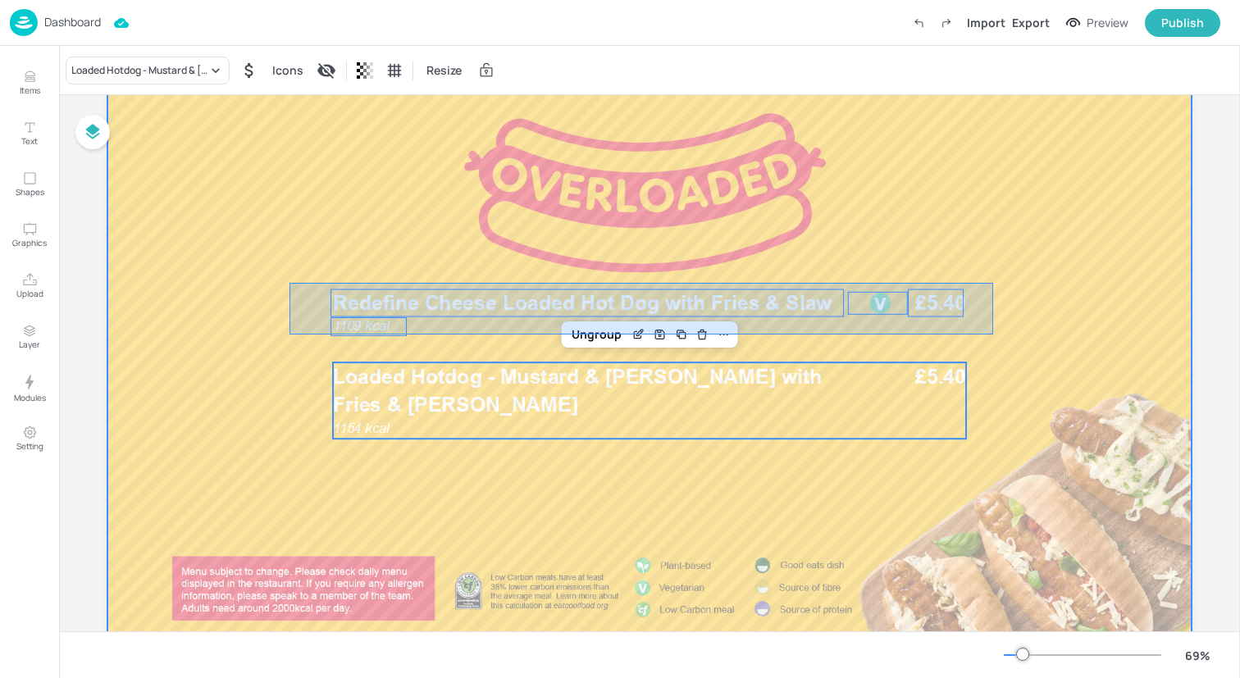
drag, startPoint x: 289, startPoint y: 335, endPoint x: 993, endPoint y: 283, distance: 705.5
click at [993, 283] on div at bounding box center [649, 364] width 1084 height 610
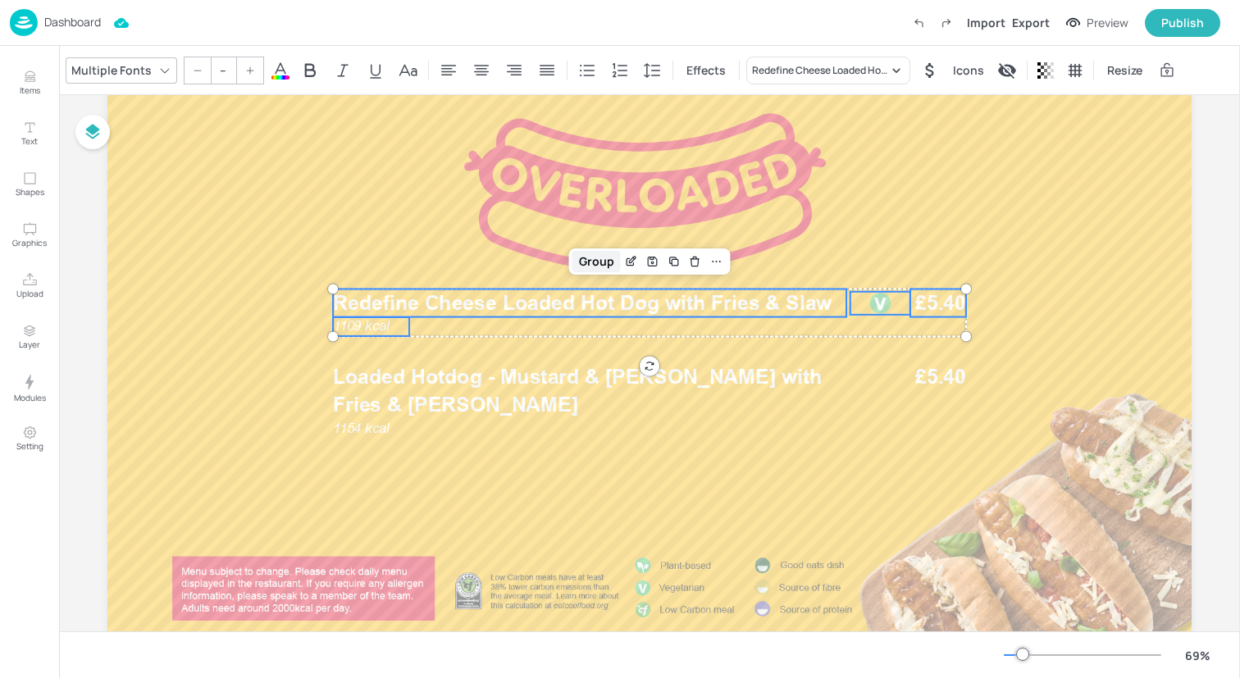
click at [594, 257] on div "Group" at bounding box center [596, 261] width 48 height 21
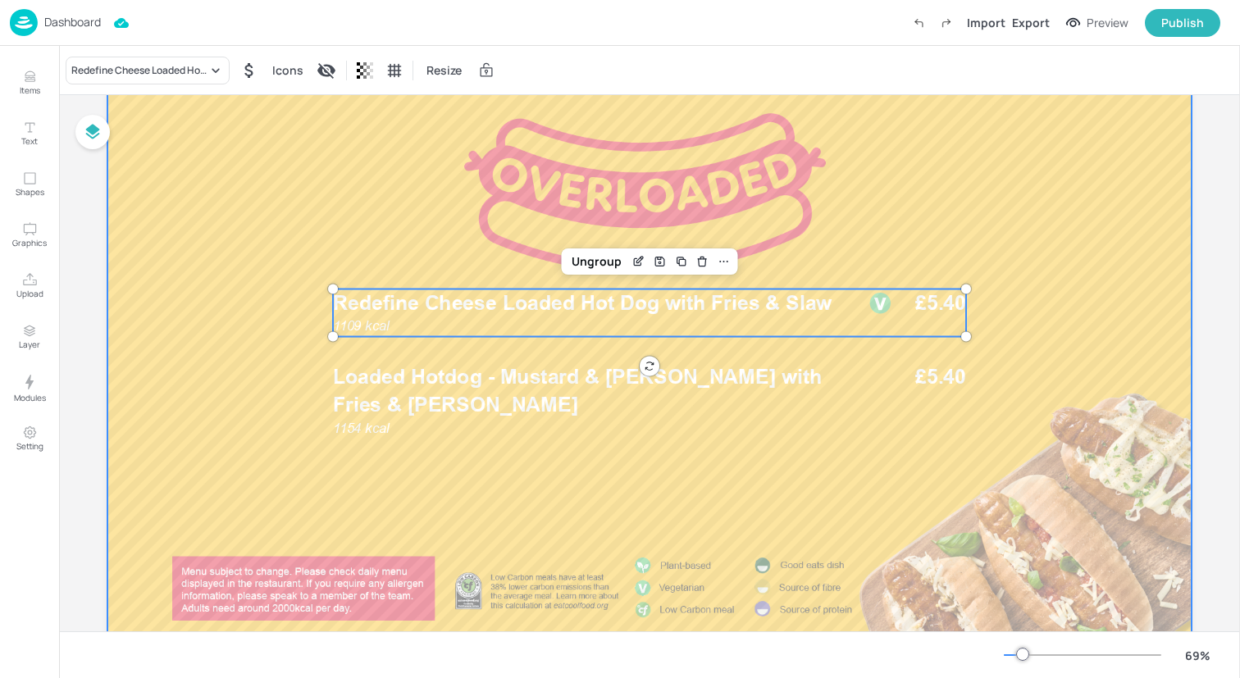
click at [379, 215] on div at bounding box center [649, 364] width 1084 height 610
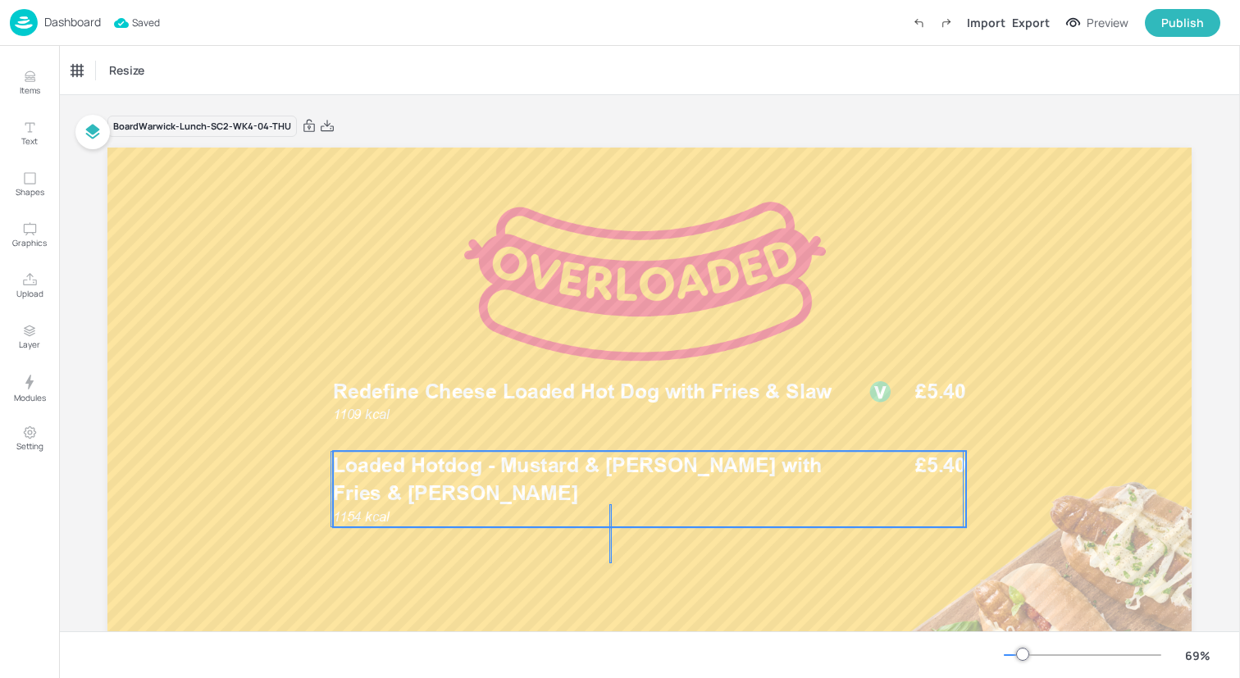
drag, startPoint x: 609, startPoint y: 563, endPoint x: 613, endPoint y: 502, distance: 61.6
click at [613, 148] on div "1109 kcal Redefine Cheese Loaded Hot Dog with Fries & Slaw £5.40 Loaded Hotdog …" at bounding box center [649, 148] width 1084 height 0
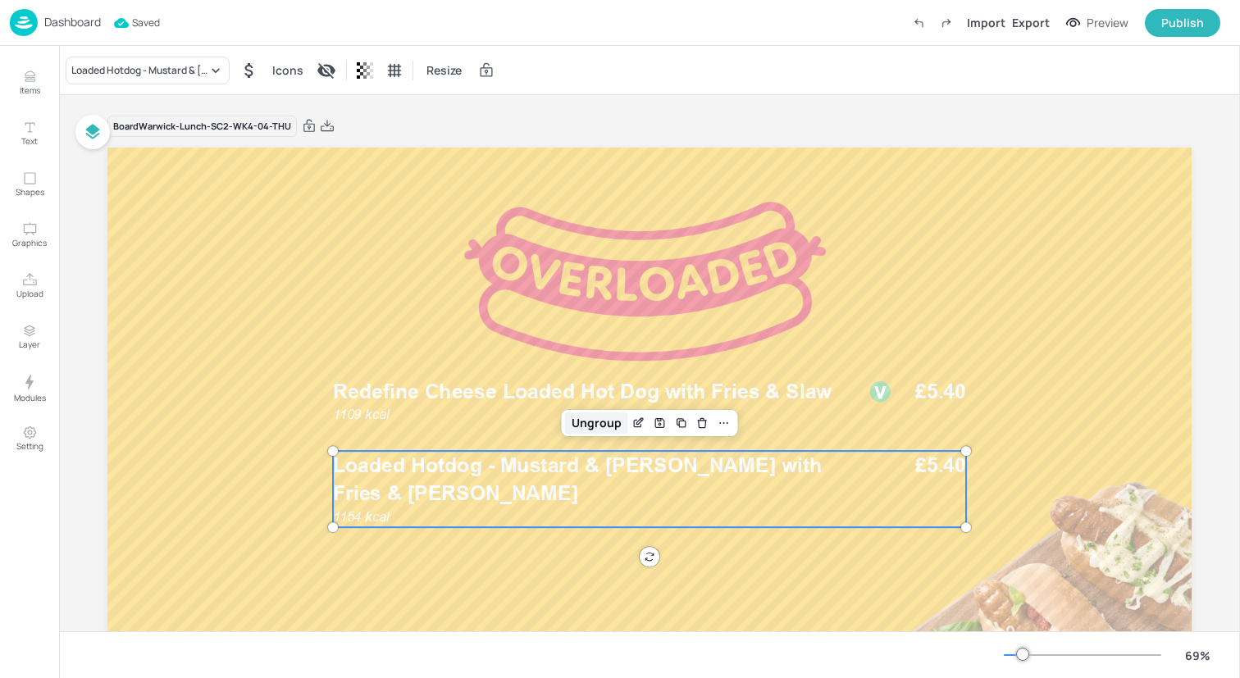
click at [599, 417] on div "Ungroup" at bounding box center [596, 422] width 63 height 21
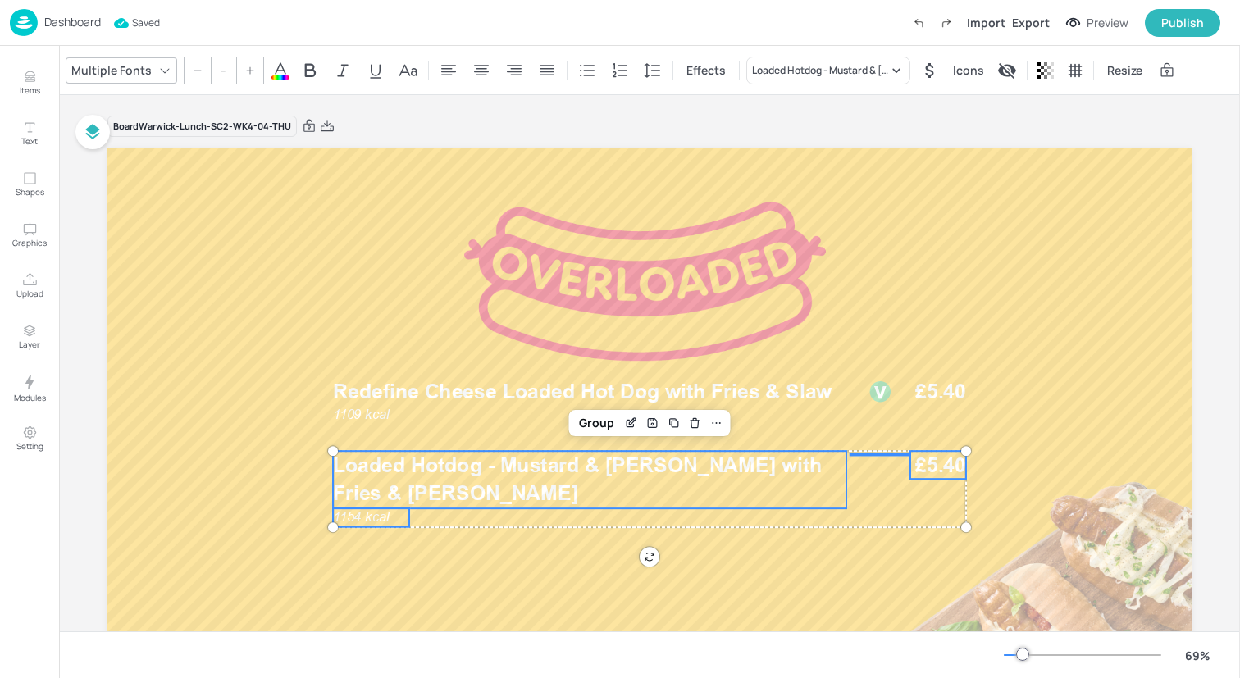
click at [280, 78] on span at bounding box center [280, 77] width 18 height 4
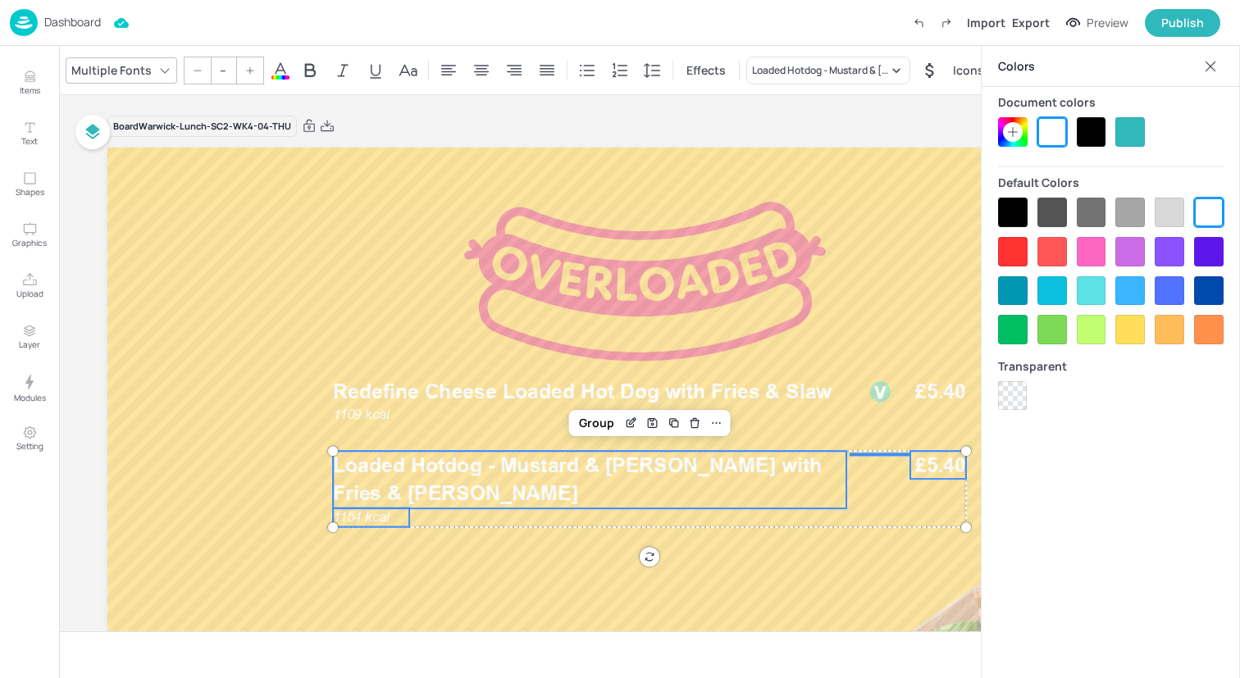
click at [1082, 138] on div at bounding box center [1092, 132] width 30 height 30
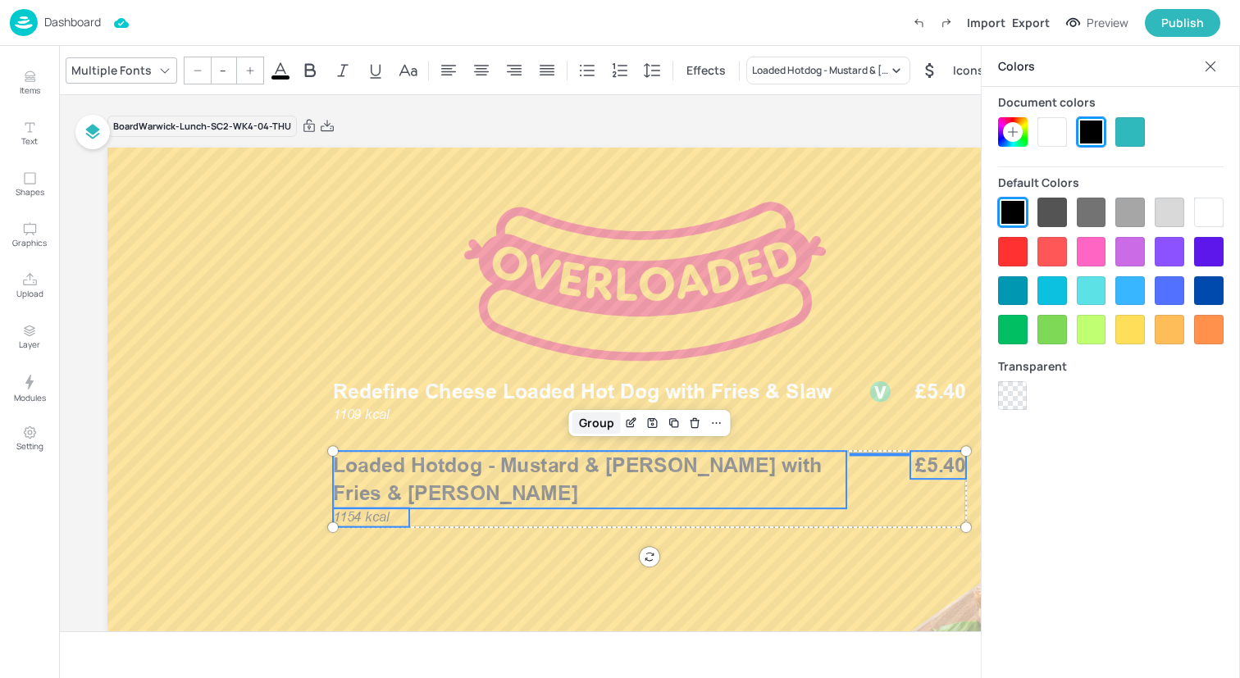
click at [599, 417] on div "Group" at bounding box center [596, 422] width 48 height 21
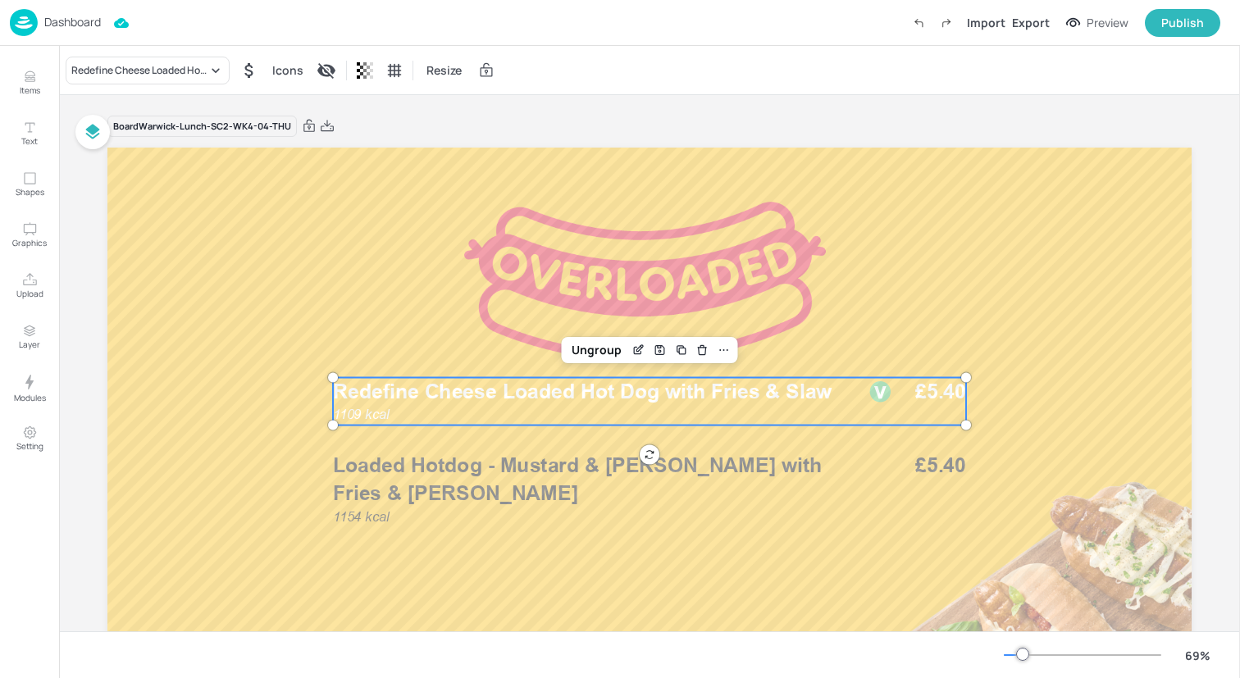
click at [504, 408] on div "1109 kcal Redefine Cheese Loaded Hot Dog with Fries & Slaw £5.40" at bounding box center [649, 402] width 633 height 48
click at [586, 348] on div "Ungroup" at bounding box center [596, 350] width 63 height 21
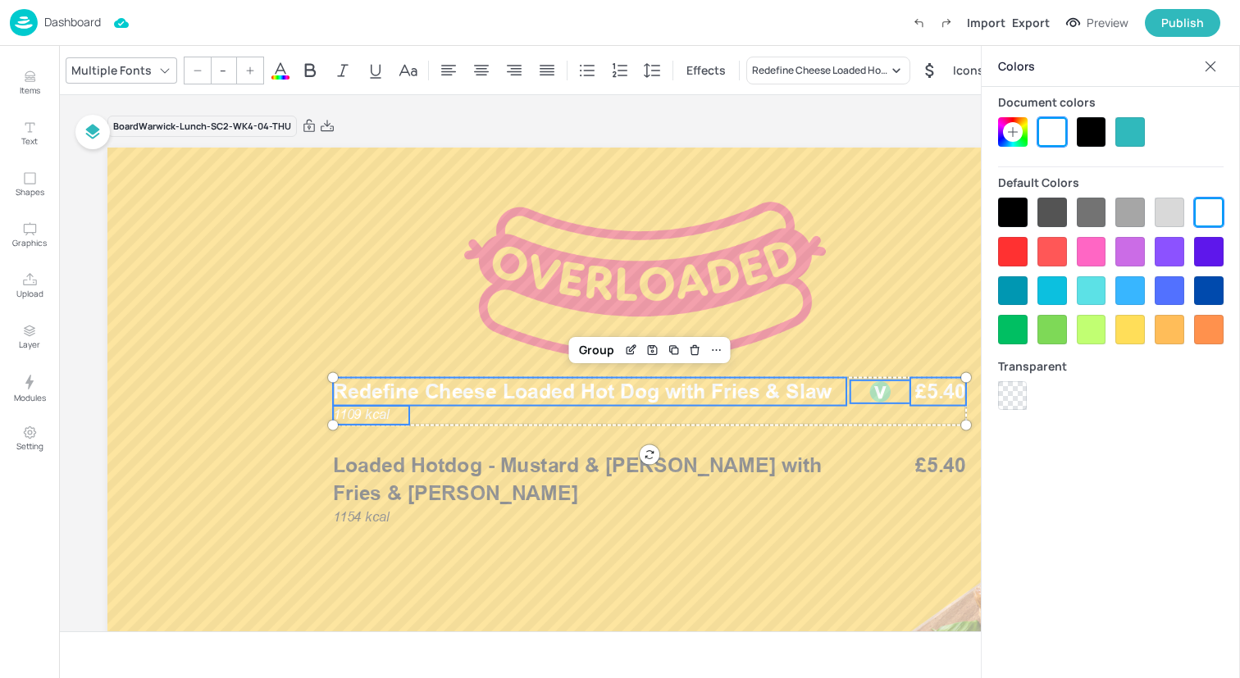
click at [1089, 131] on div at bounding box center [1092, 132] width 30 height 30
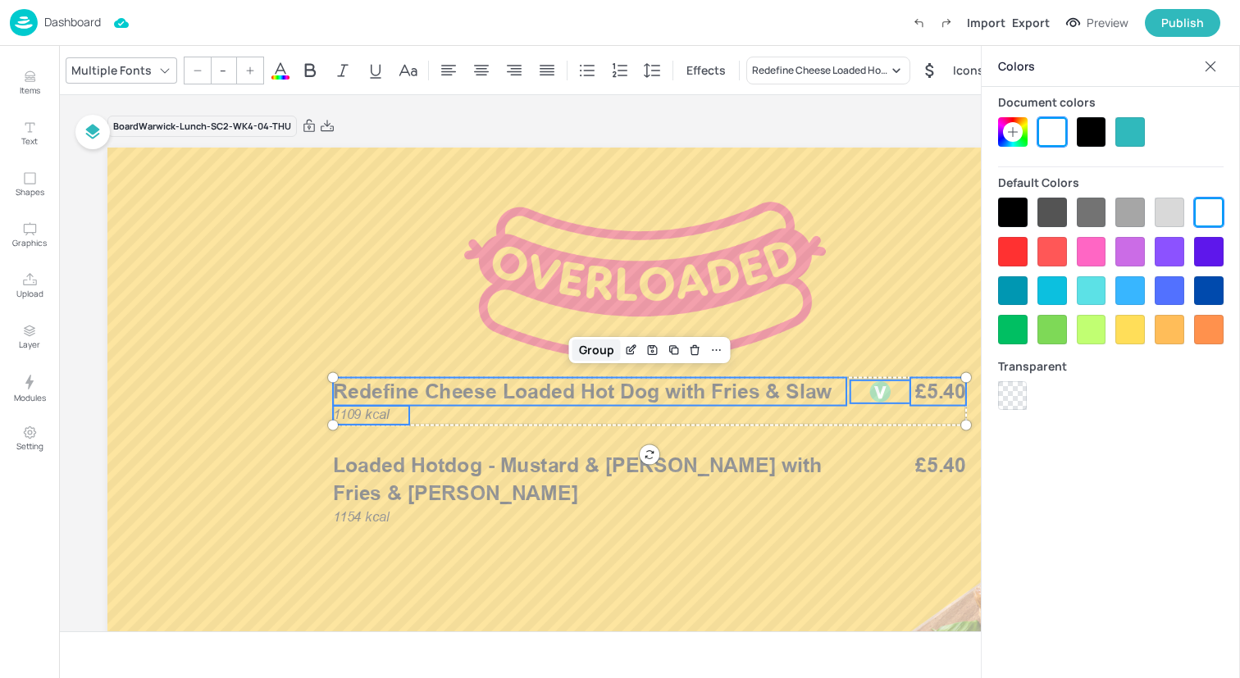
click at [591, 349] on div "Group" at bounding box center [596, 350] width 48 height 21
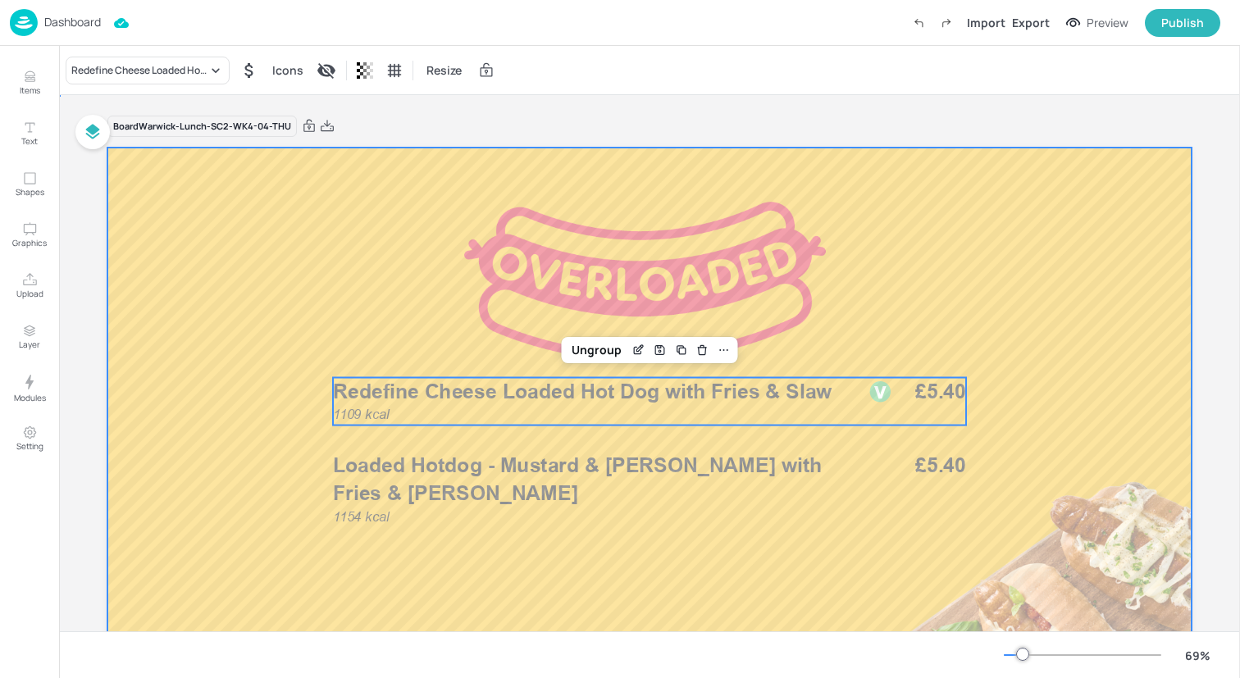
click at [428, 223] on div at bounding box center [649, 453] width 1084 height 610
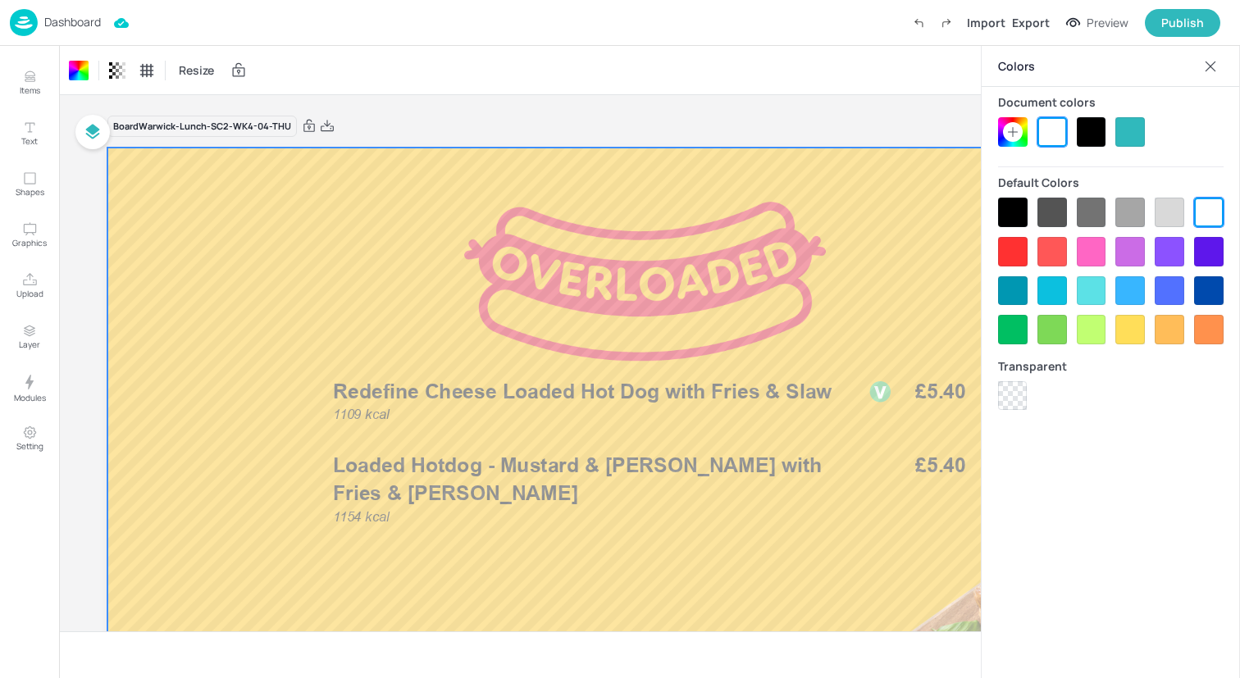
click at [1218, 69] on icon at bounding box center [1210, 66] width 16 height 16
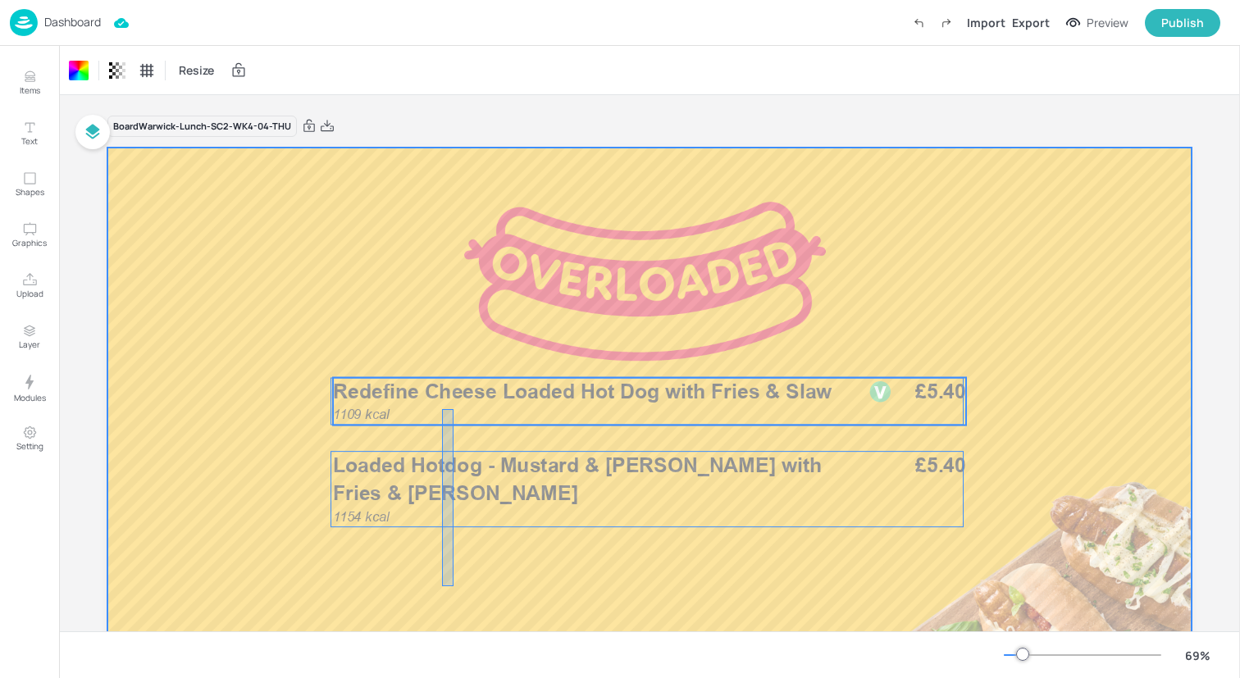
drag, startPoint x: 442, startPoint y: 586, endPoint x: 453, endPoint y: 412, distance: 174.2
click at [453, 148] on div "1109 kcal Redefine Cheese Loaded Hot Dog with Fries & Slaw £5.40 Loaded Hotdog …" at bounding box center [649, 148] width 1084 height 0
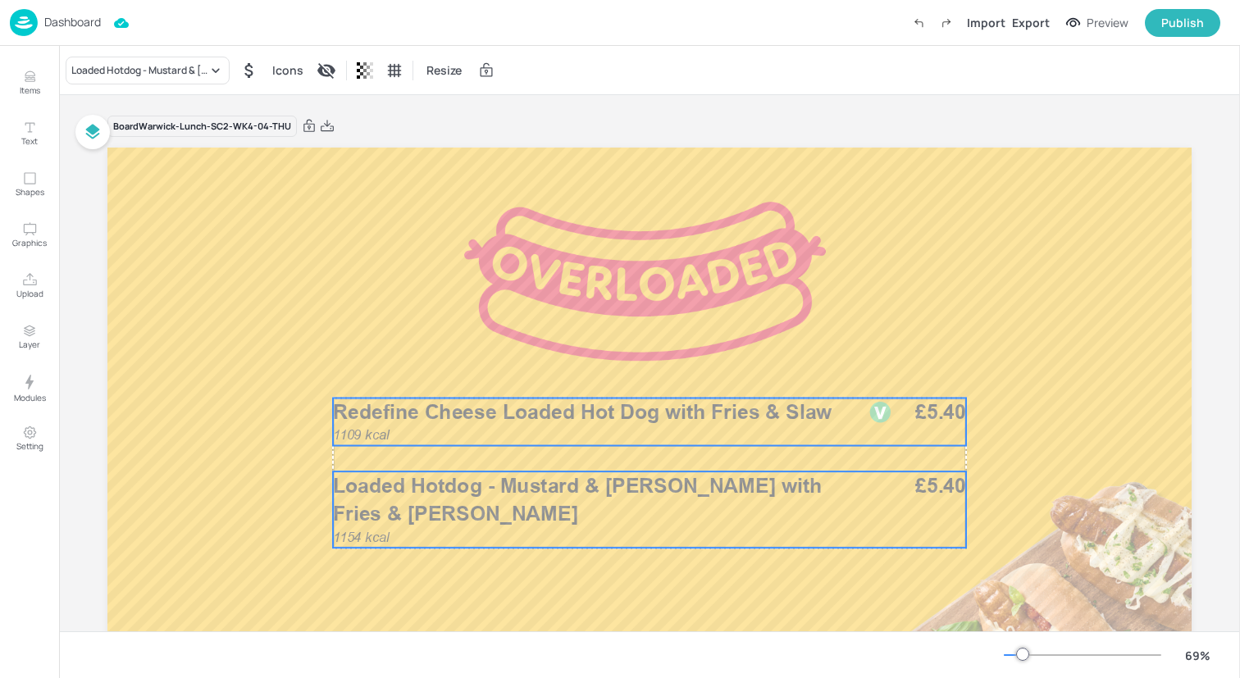
drag, startPoint x: 453, startPoint y: 412, endPoint x: 453, endPoint y: 433, distance: 20.5
click at [453, 433] on div "1109 kcal Redefine Cheese Loaded Hot Dog with Fries & Slaw £5.40" at bounding box center [649, 423] width 633 height 48
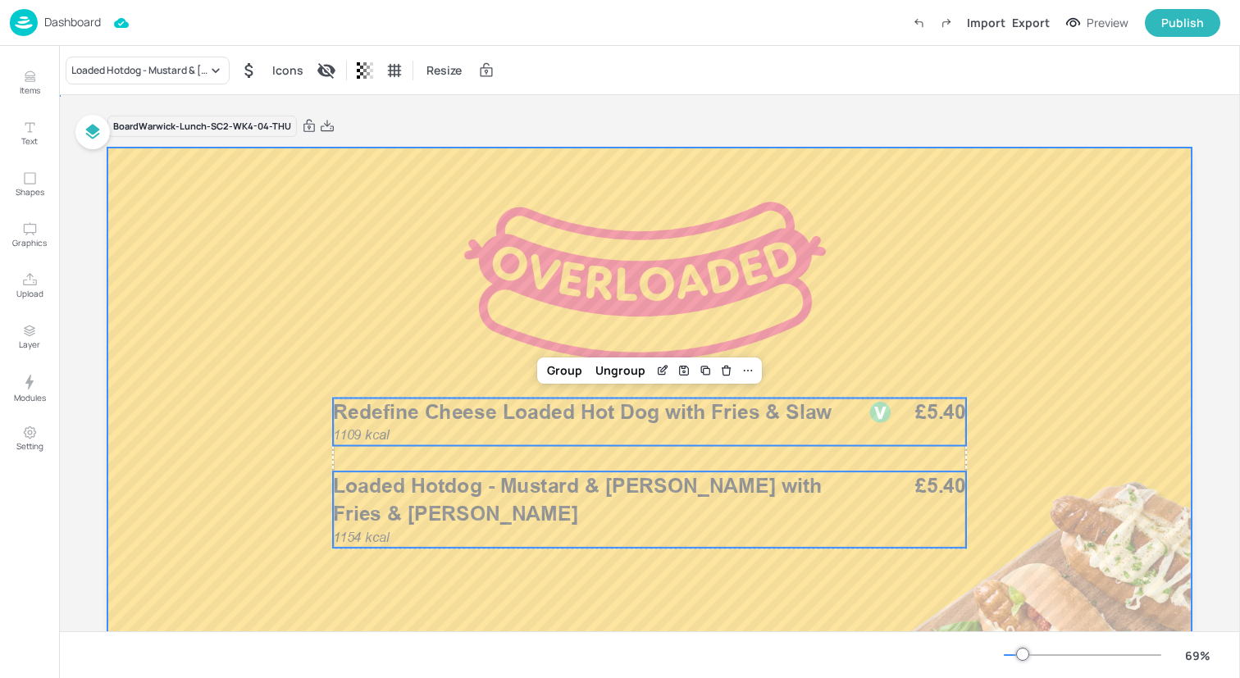
click at [426, 595] on div at bounding box center [649, 453] width 1084 height 610
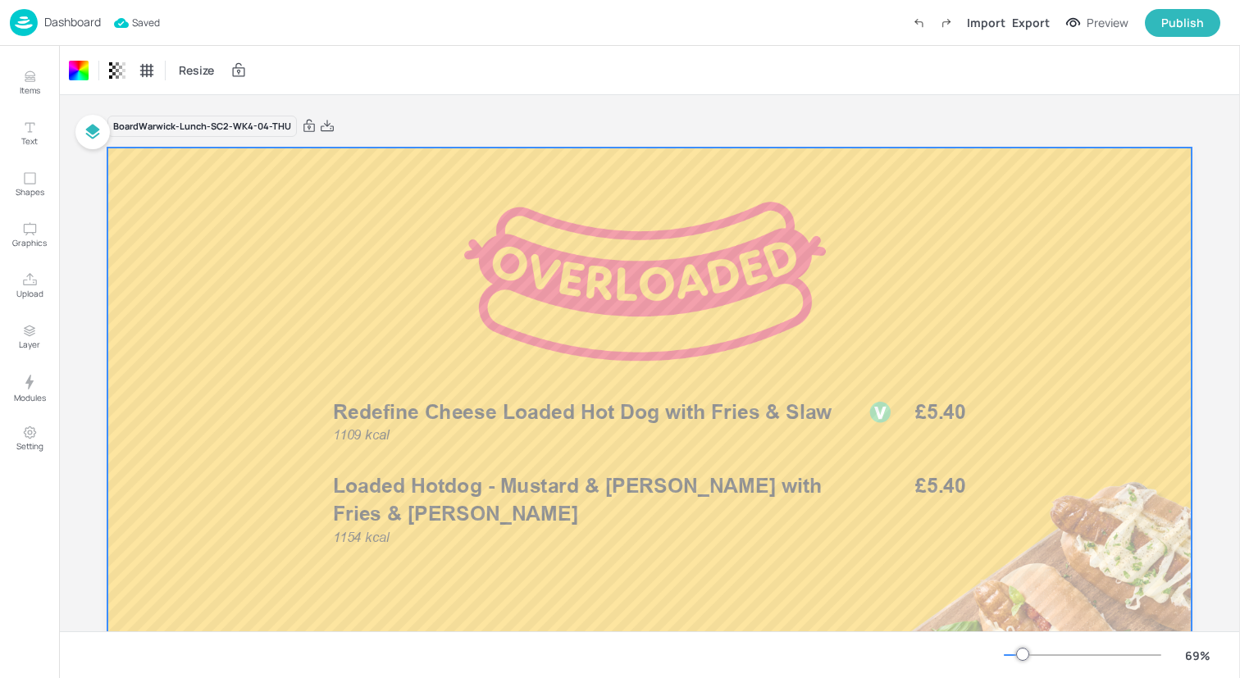
click at [26, 24] on img at bounding box center [24, 22] width 28 height 27
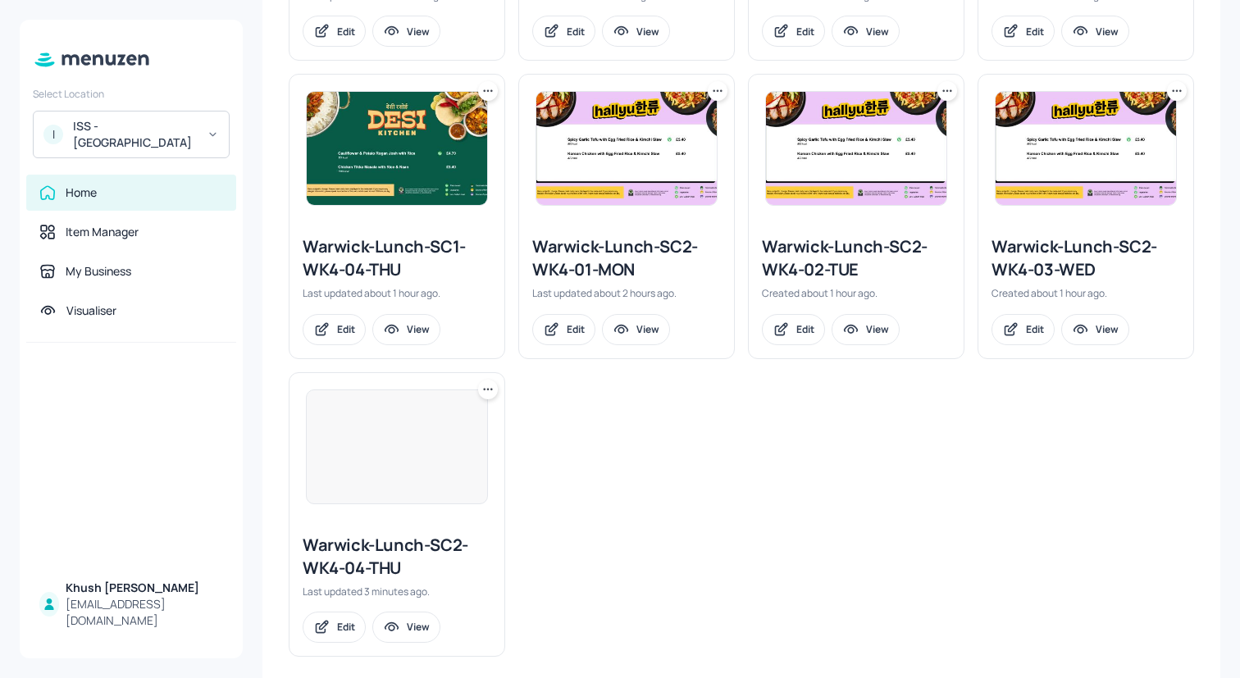
scroll to position [708, 0]
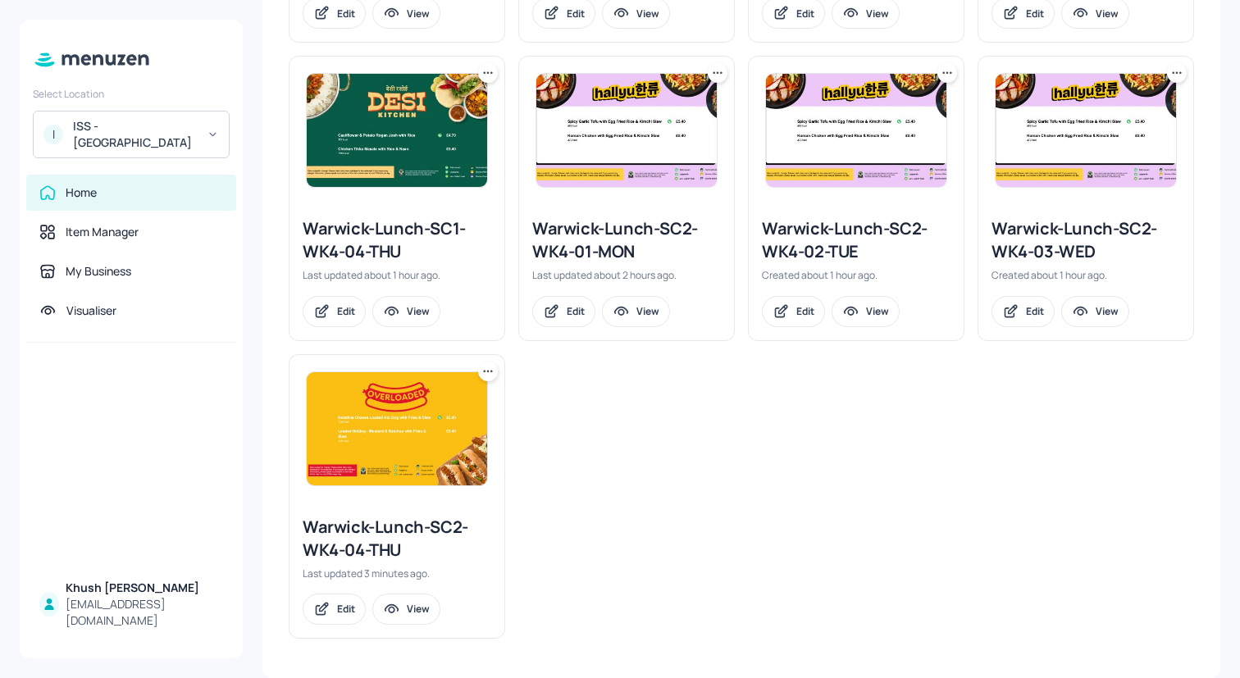
click at [489, 374] on icon at bounding box center [488, 371] width 16 height 16
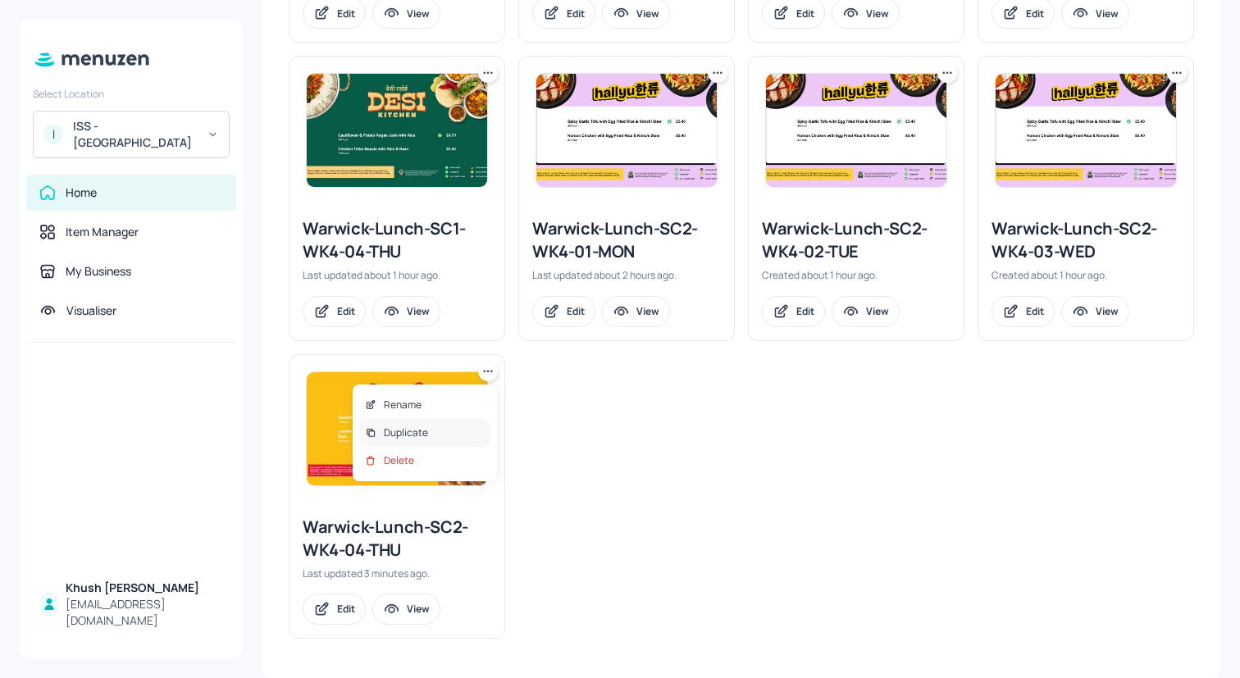
click at [472, 441] on div "Duplicate" at bounding box center [424, 433] width 131 height 28
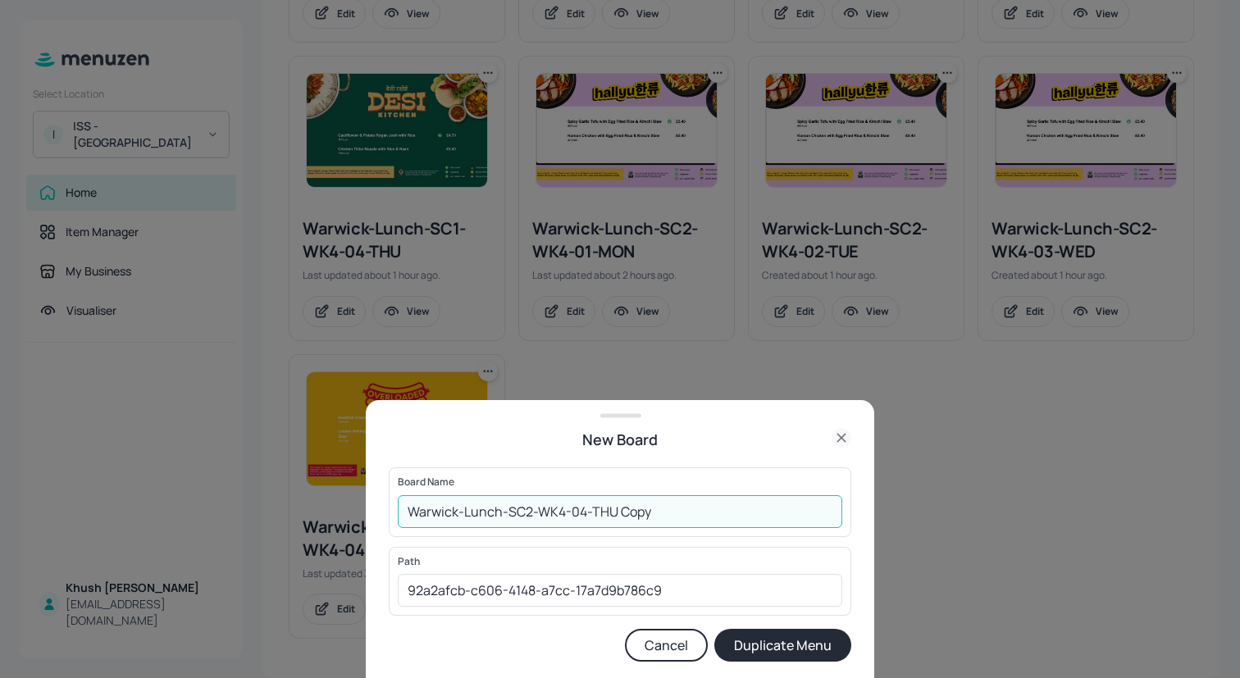
drag, startPoint x: 674, startPoint y: 510, endPoint x: 582, endPoint y: 509, distance: 91.8
click at [581, 509] on input "Warwick-Lunch-SC2-WK4-04-THU Copy" at bounding box center [620, 511] width 444 height 33
type input "Warwick-Lunch-SC2-WK4-045-FRI"
click at [714, 629] on button "Duplicate Menu" at bounding box center [782, 645] width 137 height 33
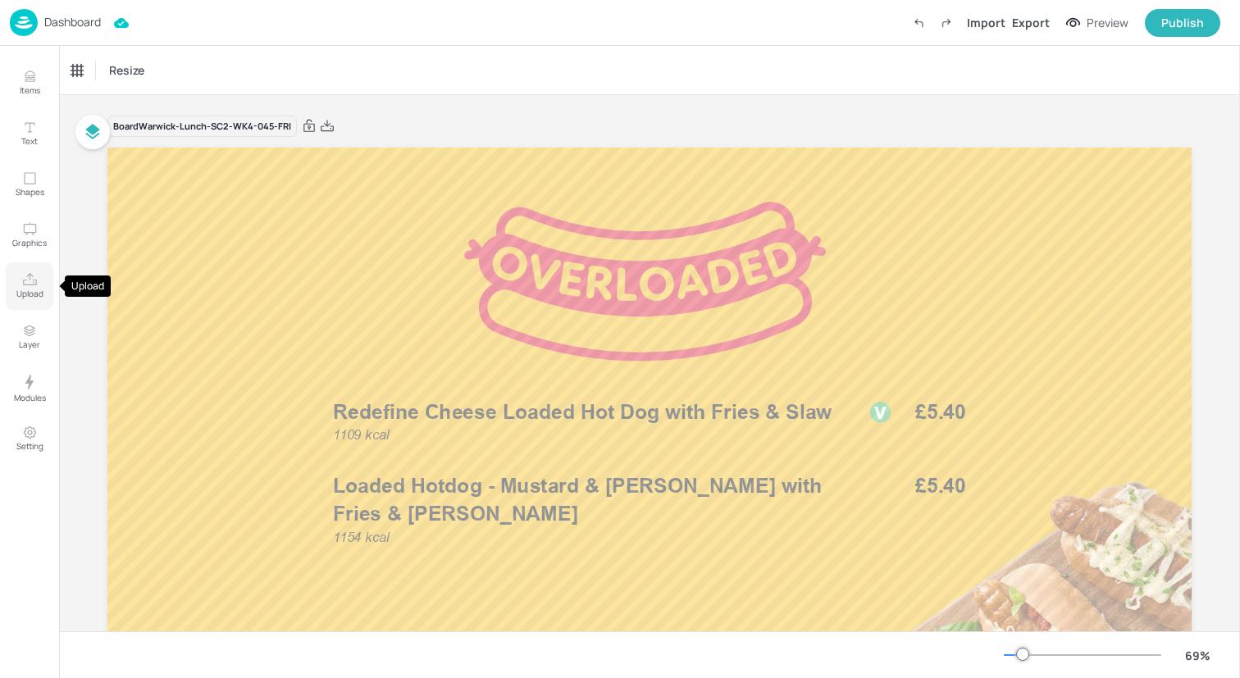
click at [26, 281] on icon "Upload" at bounding box center [30, 280] width 16 height 16
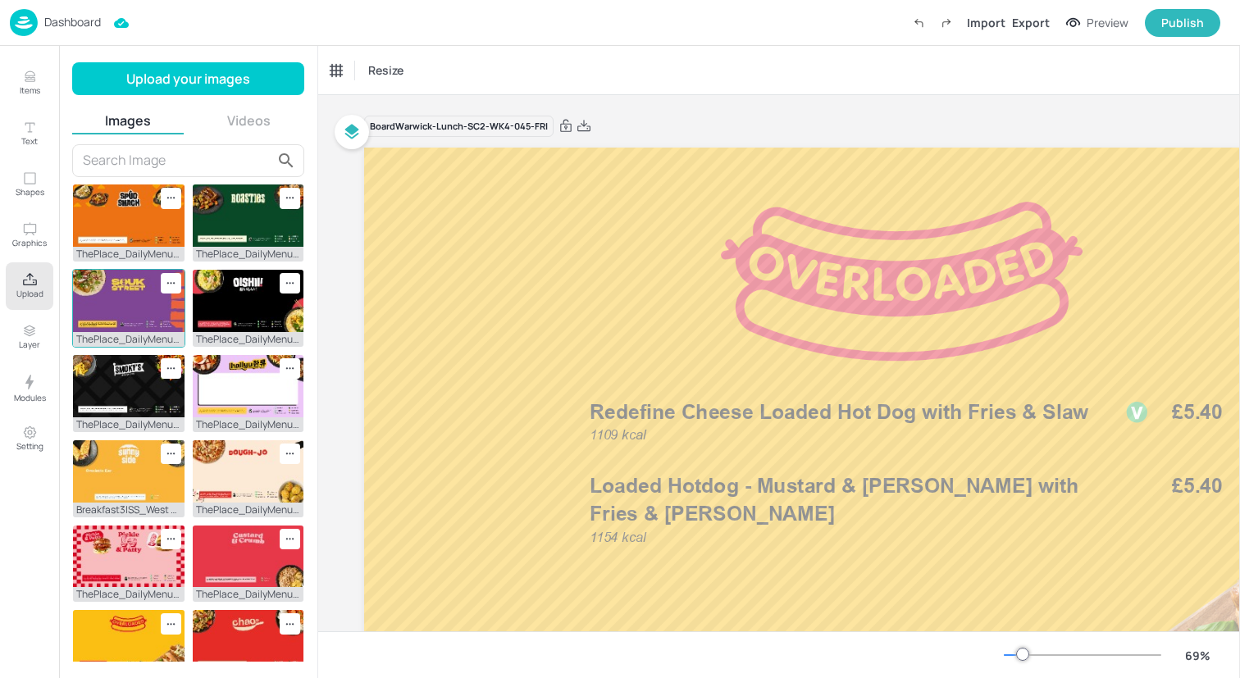
click at [104, 303] on img at bounding box center [129, 301] width 112 height 62
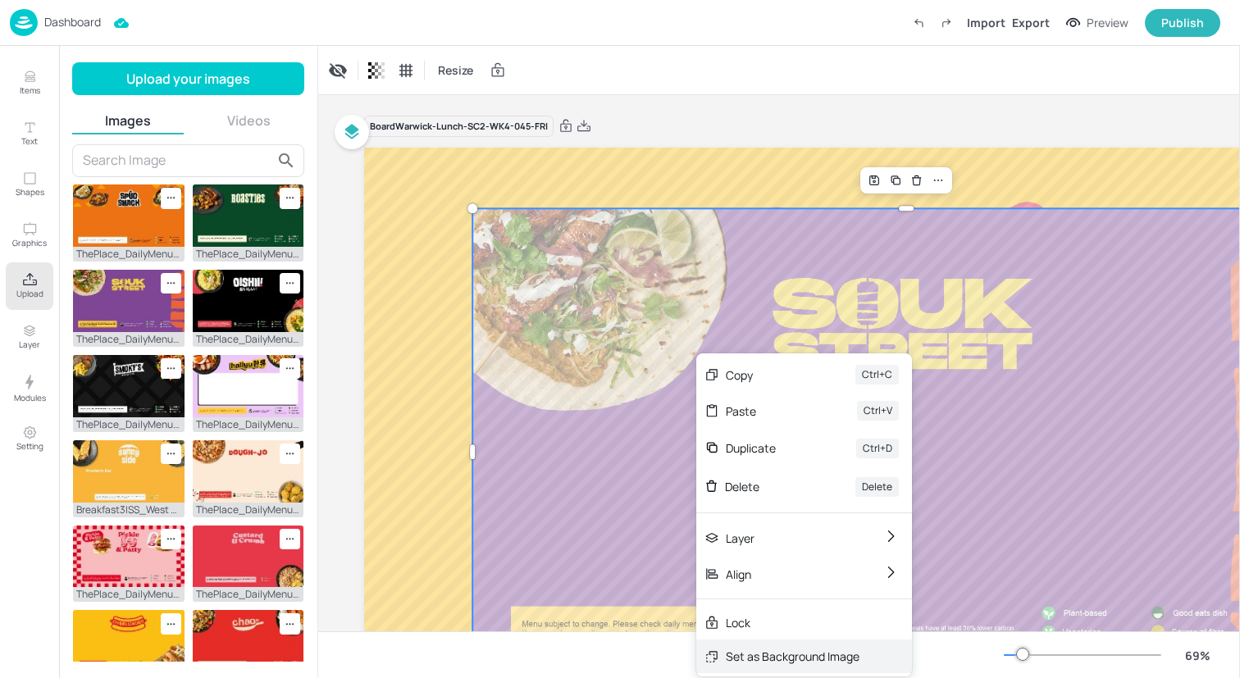
click at [825, 651] on div "Set as Background Image" at bounding box center [793, 656] width 134 height 17
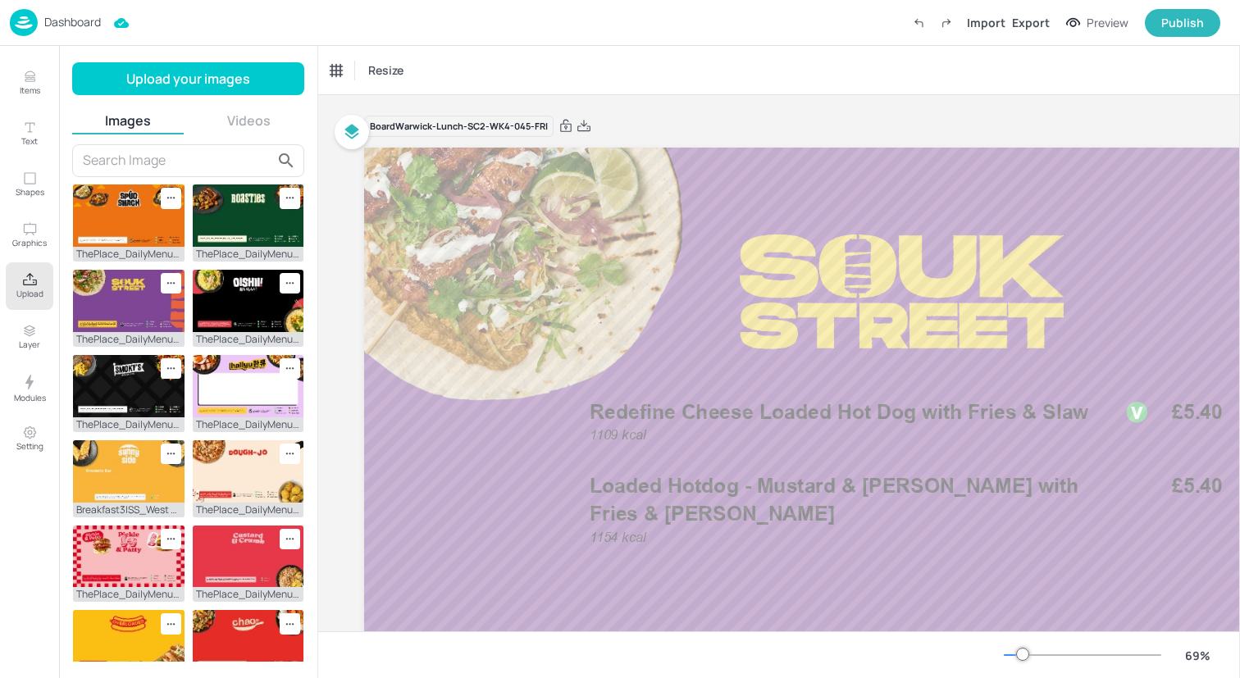
click at [31, 276] on icon "Upload" at bounding box center [30, 279] width 14 height 12
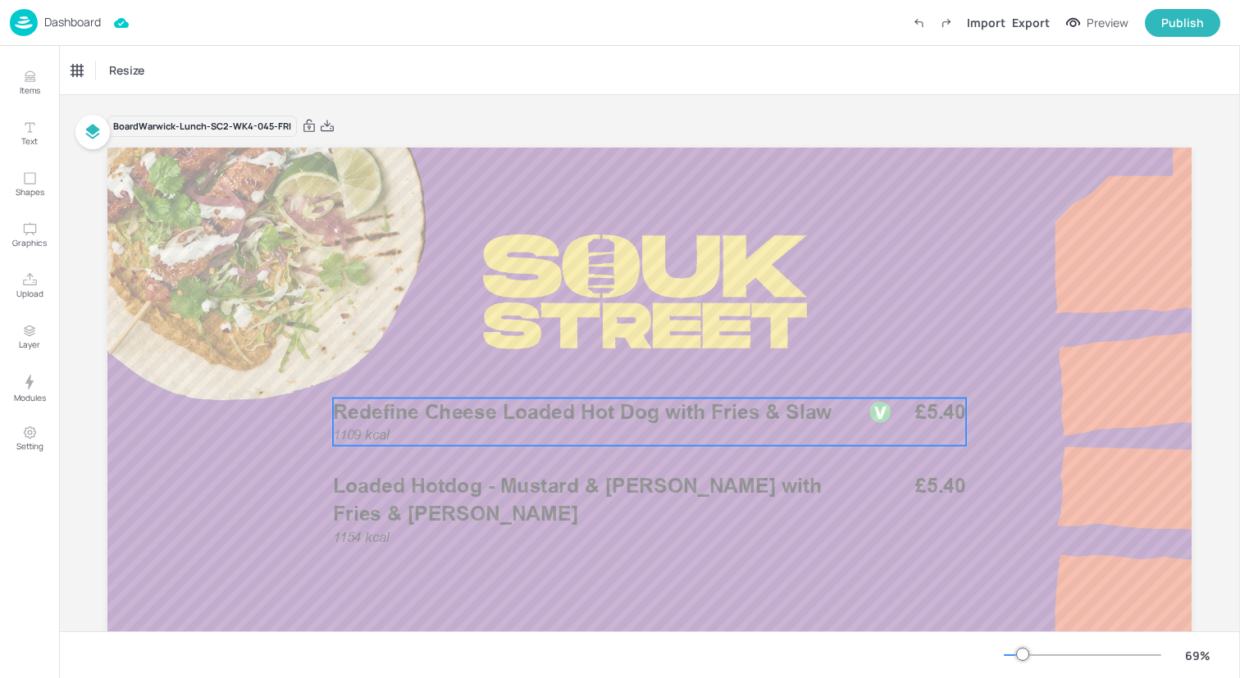
click at [476, 443] on div "1109 kcal Redefine Cheese Loaded Hot Dog with Fries & Slaw £5.40" at bounding box center [649, 423] width 633 height 48
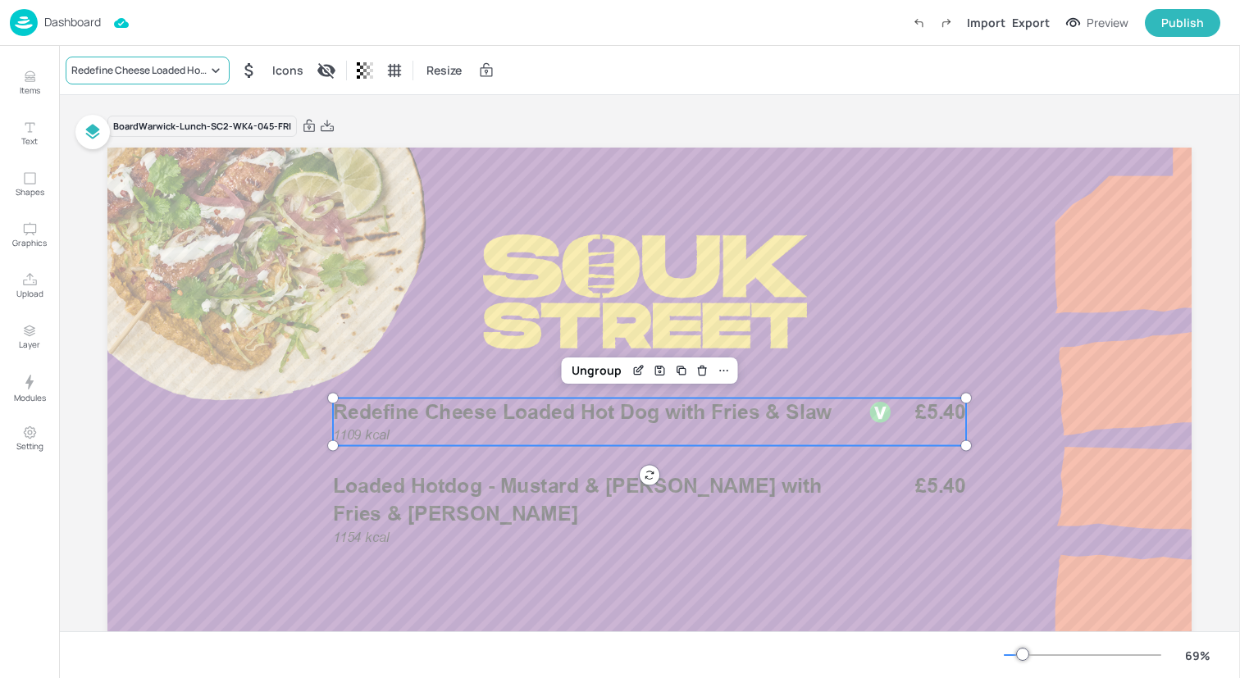
click at [148, 68] on div "Redefine Cheese Loaded Hot Dog with Fries & Slaw" at bounding box center [139, 70] width 136 height 15
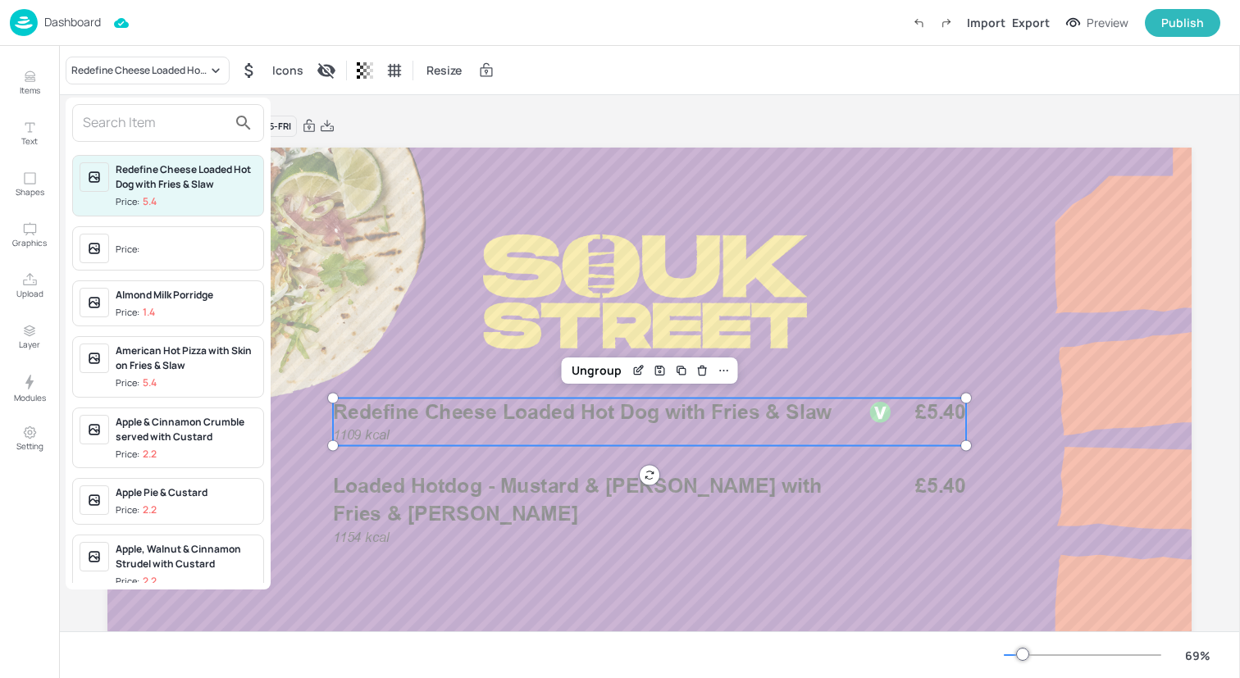
click at [162, 126] on input "text" at bounding box center [155, 123] width 144 height 26
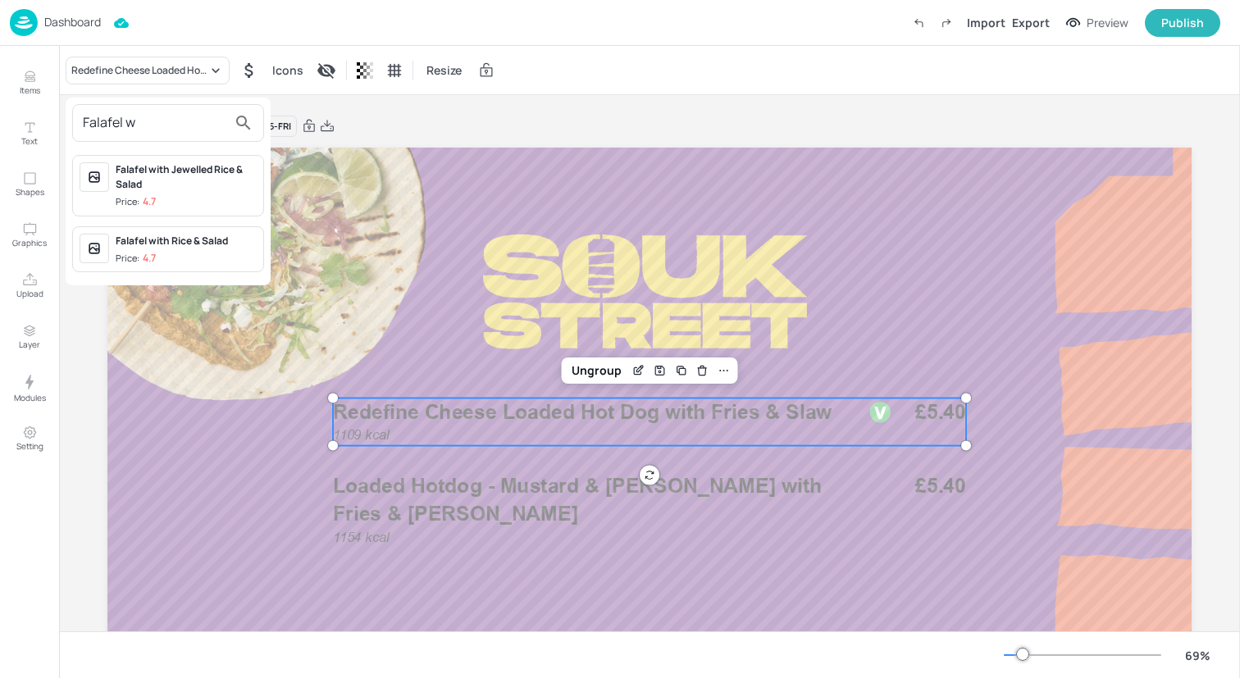
type input "Falafel w"
click at [175, 186] on div "Falafel with Jewelled Rice & Salad" at bounding box center [186, 177] width 141 height 30
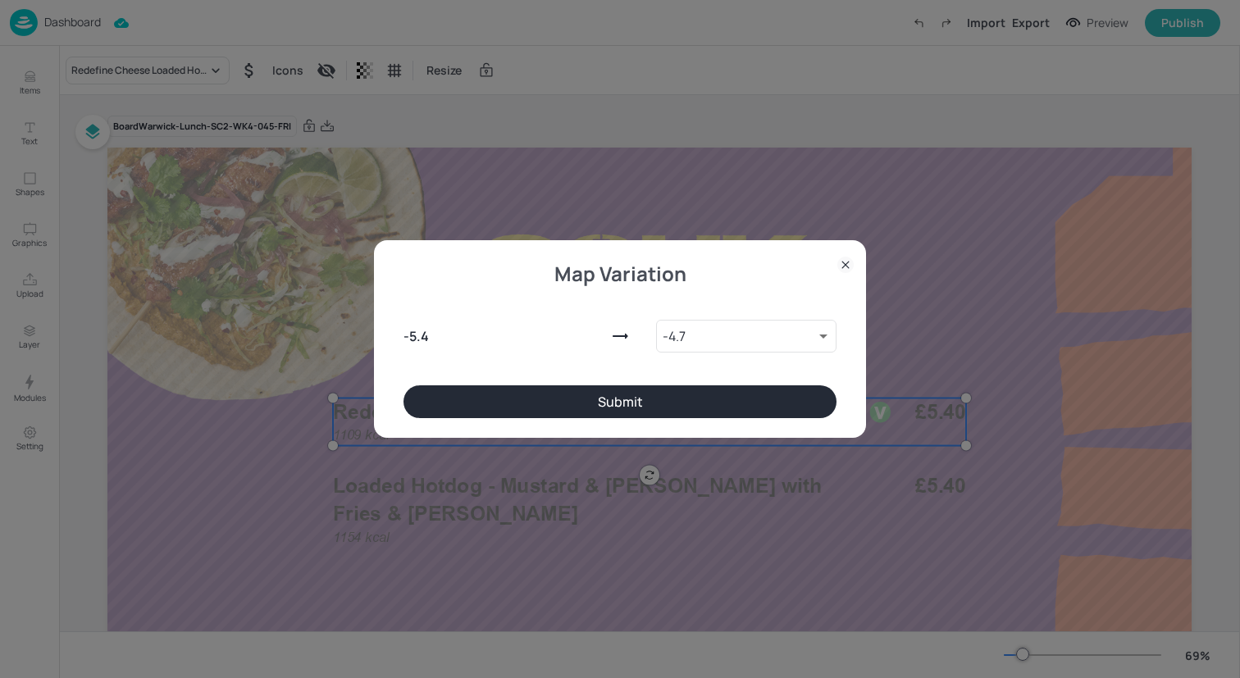
click at [571, 400] on button "Submit" at bounding box center [619, 401] width 433 height 33
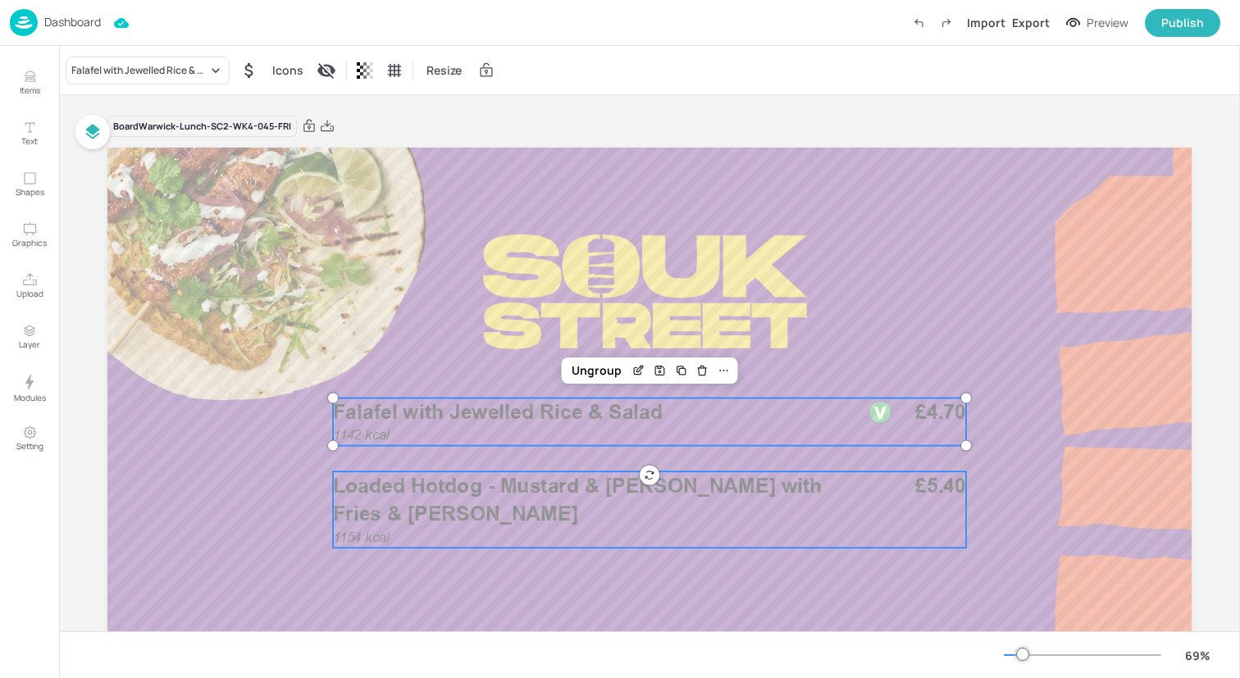
click at [373, 491] on span "Loaded Hotdog - Mustard & Ketchup with Fries & Slaw" at bounding box center [577, 499] width 489 height 52
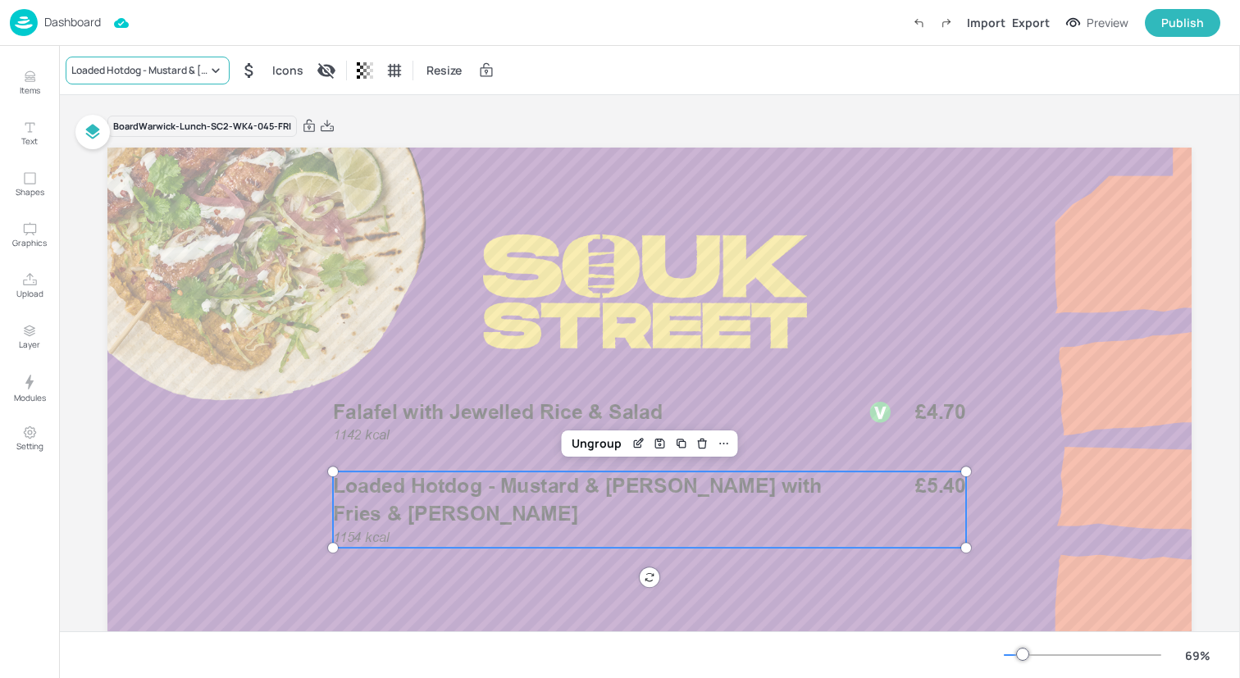
click at [174, 76] on div "Loaded Hotdog - Mustard & Ketchup with Fries & Slaw" at bounding box center [139, 70] width 136 height 15
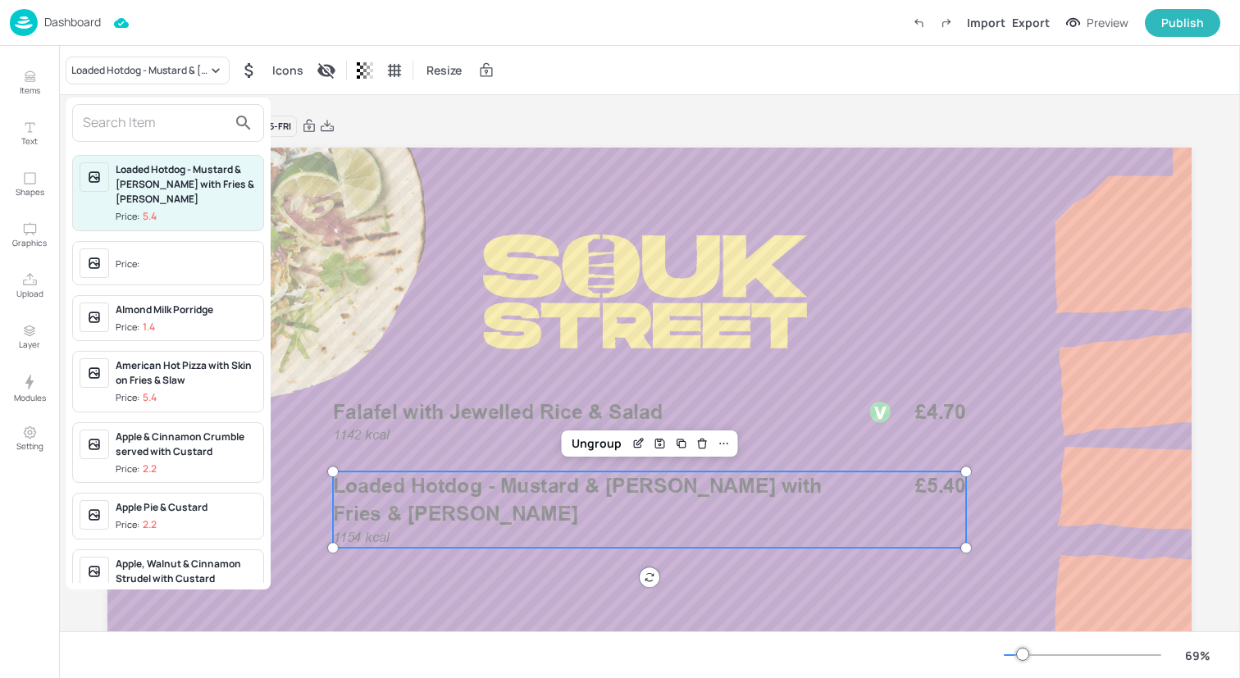
click at [174, 116] on input "text" at bounding box center [155, 123] width 144 height 26
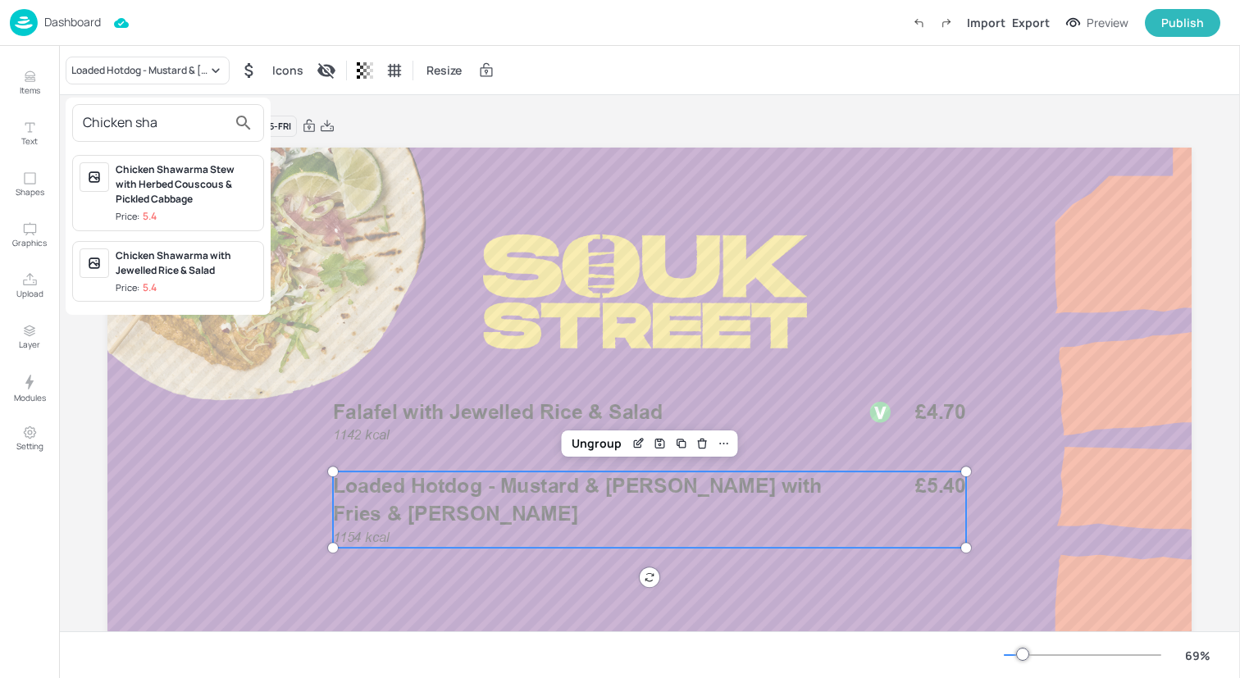
type input "Chicken sha"
click at [181, 189] on div "Chicken Shawarma Stew with Herbed Couscous & Pickled Cabbage" at bounding box center [186, 184] width 141 height 44
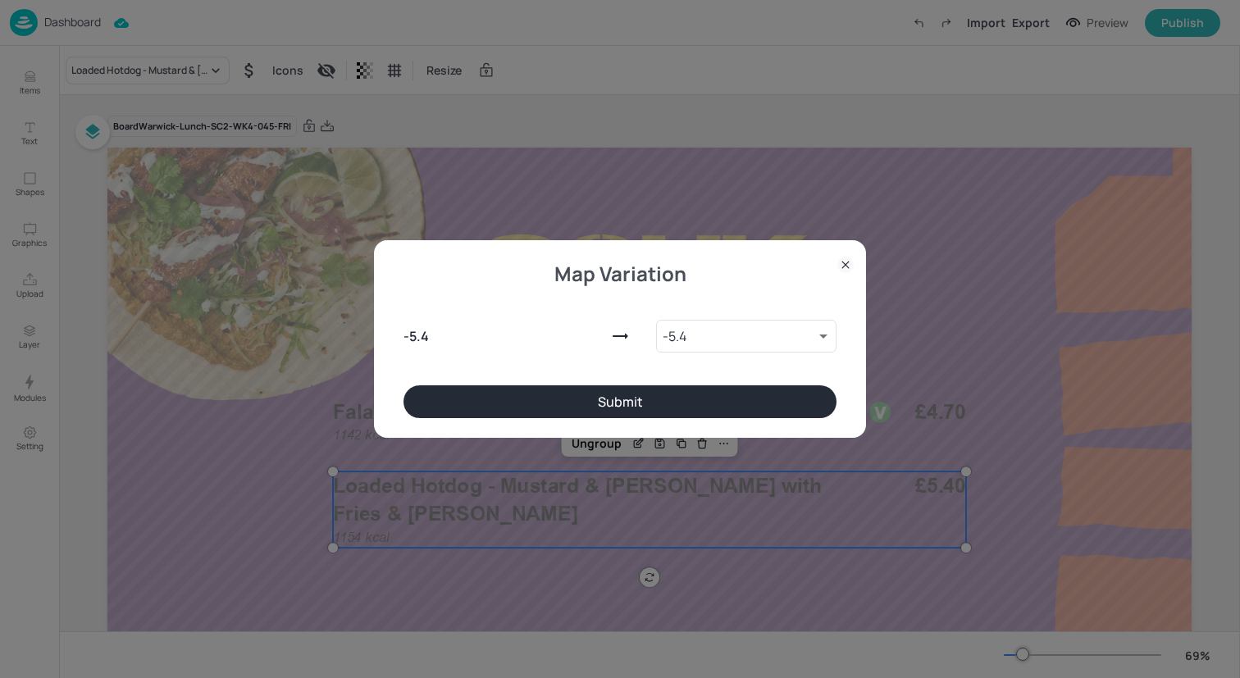
click at [512, 396] on button "Submit" at bounding box center [619, 401] width 433 height 33
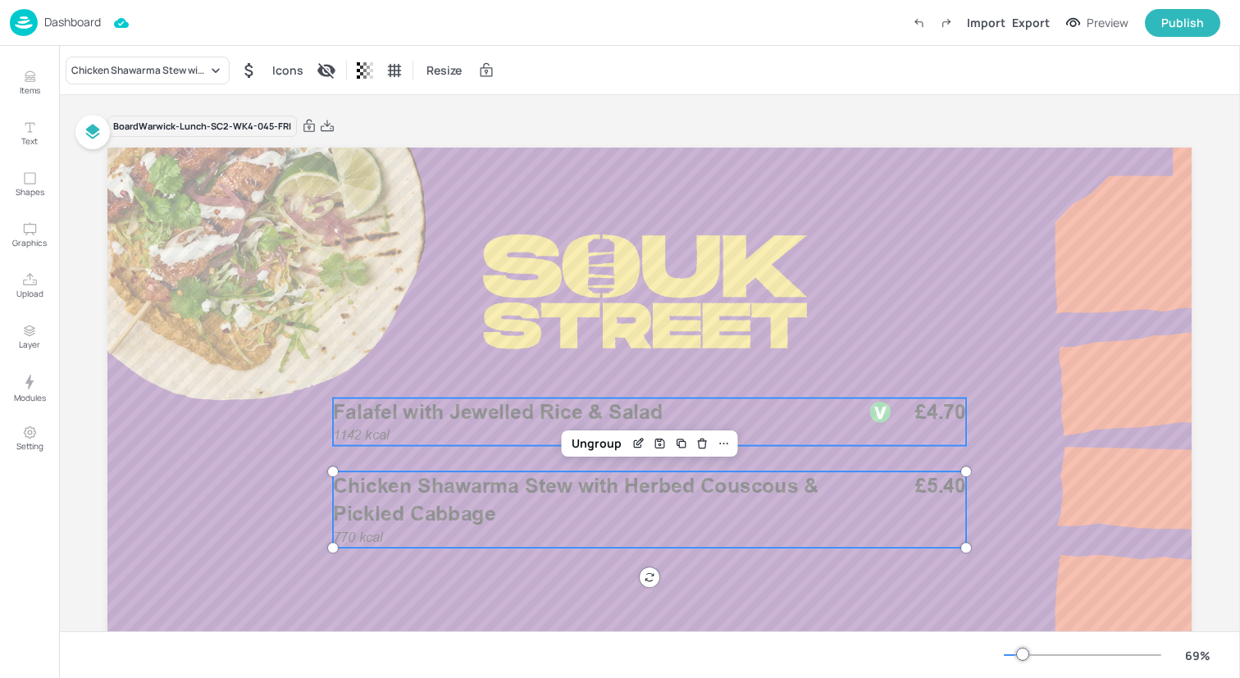
click at [525, 416] on span "Falafel with Jewelled Rice & Salad" at bounding box center [498, 412] width 330 height 25
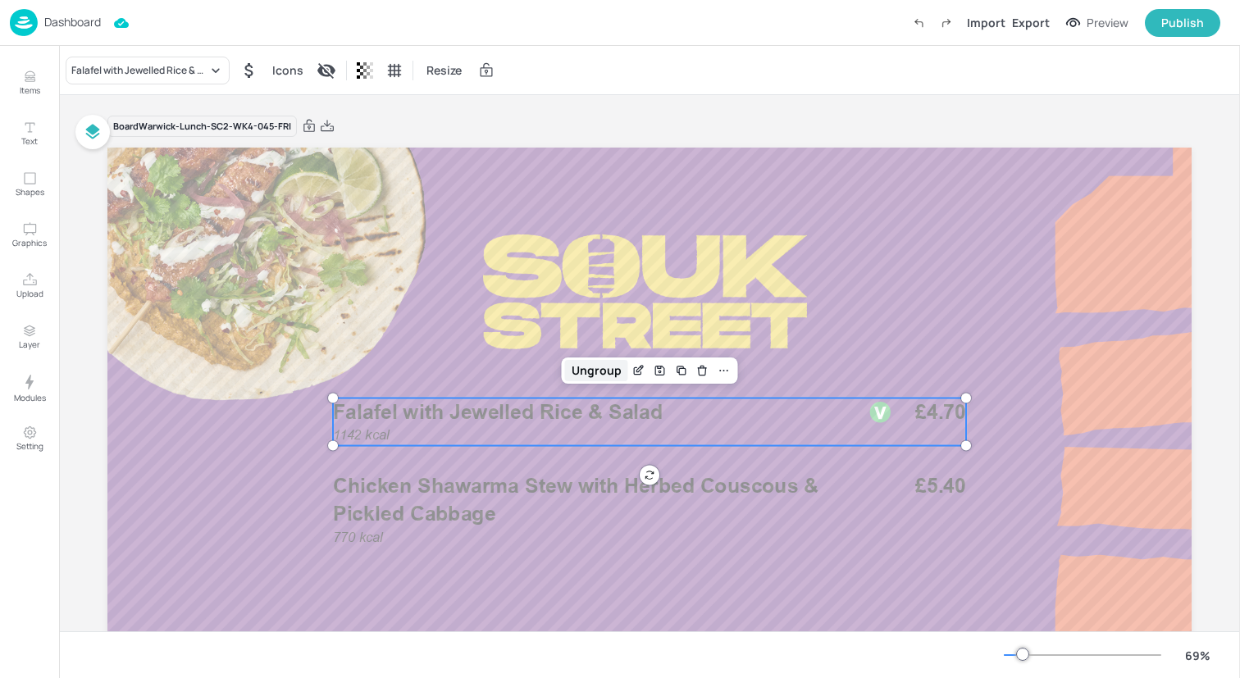
click at [583, 366] on div "Ungroup" at bounding box center [596, 370] width 63 height 21
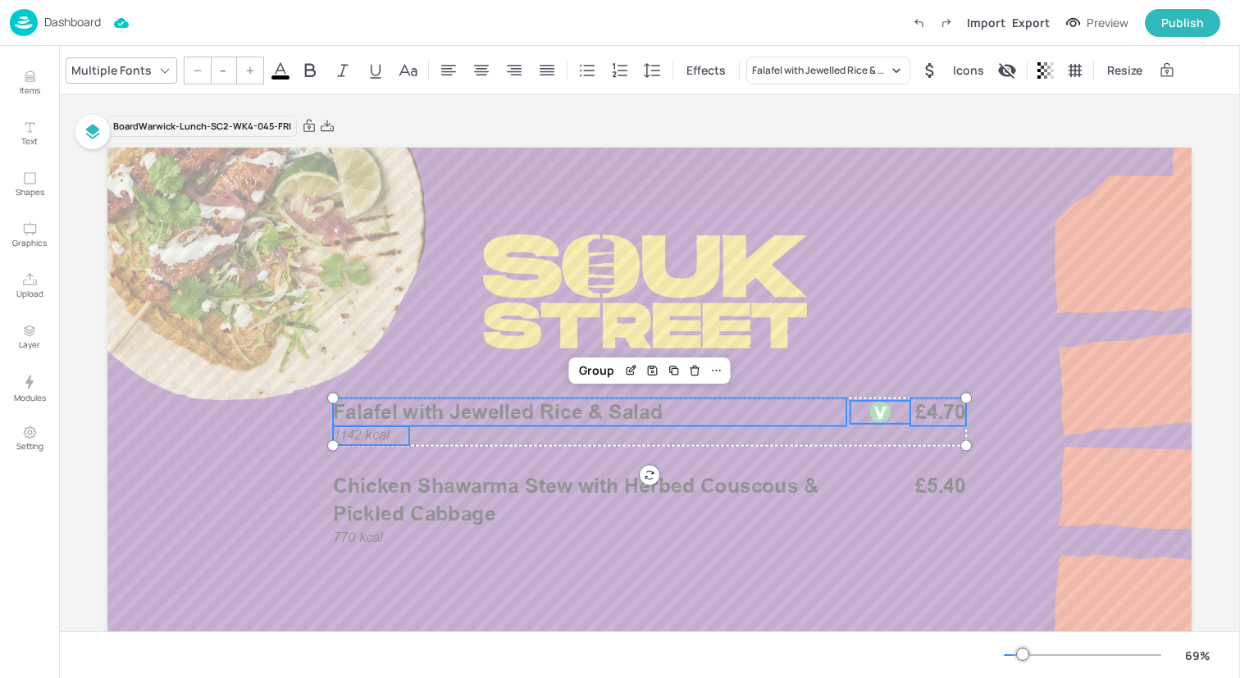
click at [271, 66] on icon at bounding box center [281, 71] width 20 height 20
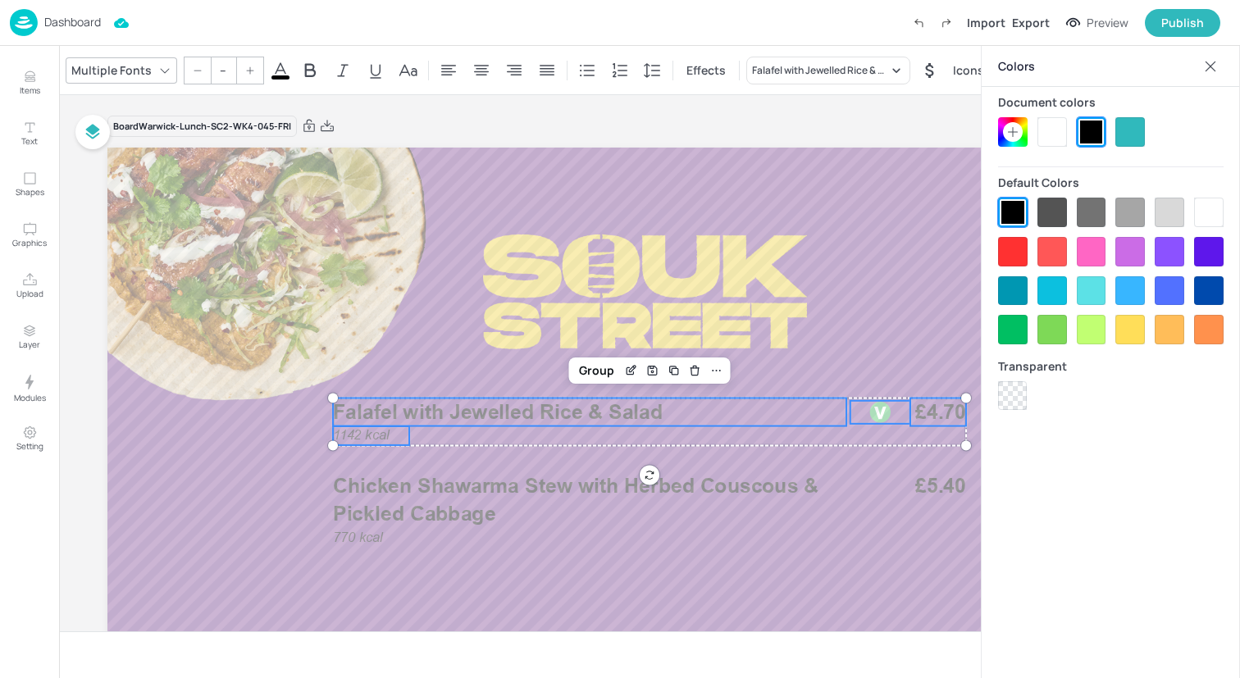
click at [1055, 130] on div at bounding box center [1052, 132] width 30 height 30
click at [576, 368] on div "Group" at bounding box center [596, 370] width 48 height 21
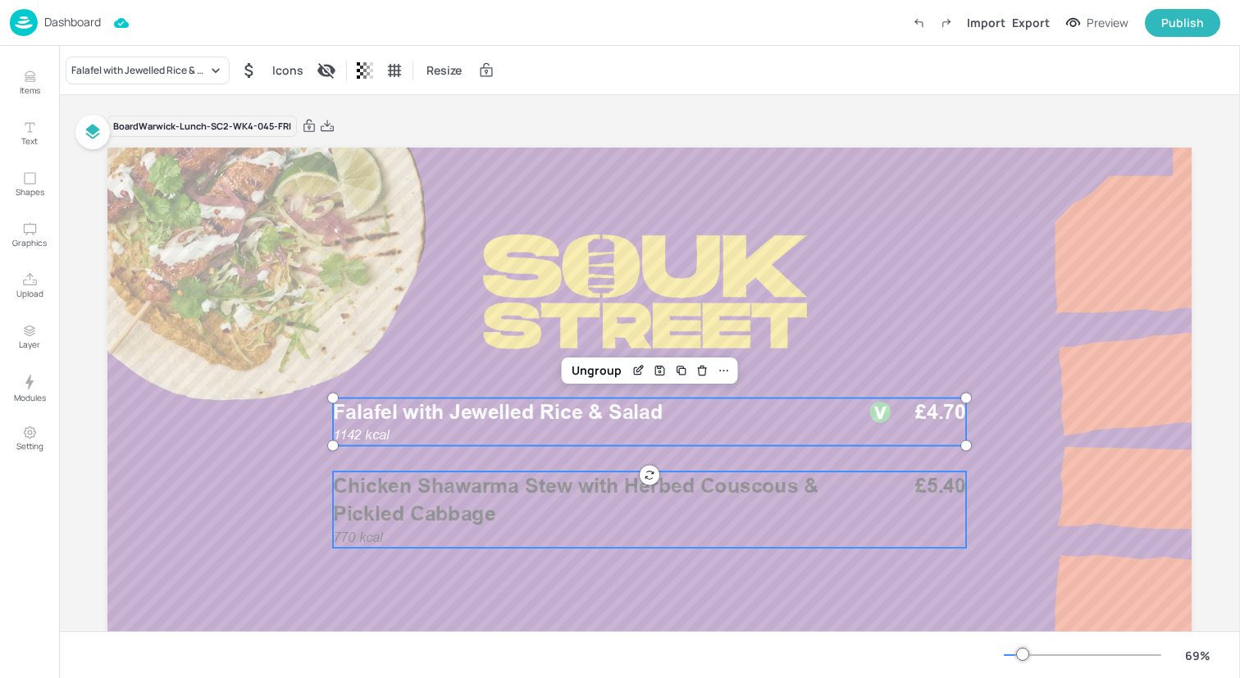
click at [572, 528] on div "Chicken Shawarma Stew with Herbed Couscous & Pickled Cabbage 770 kcal £5.40" at bounding box center [649, 510] width 633 height 76
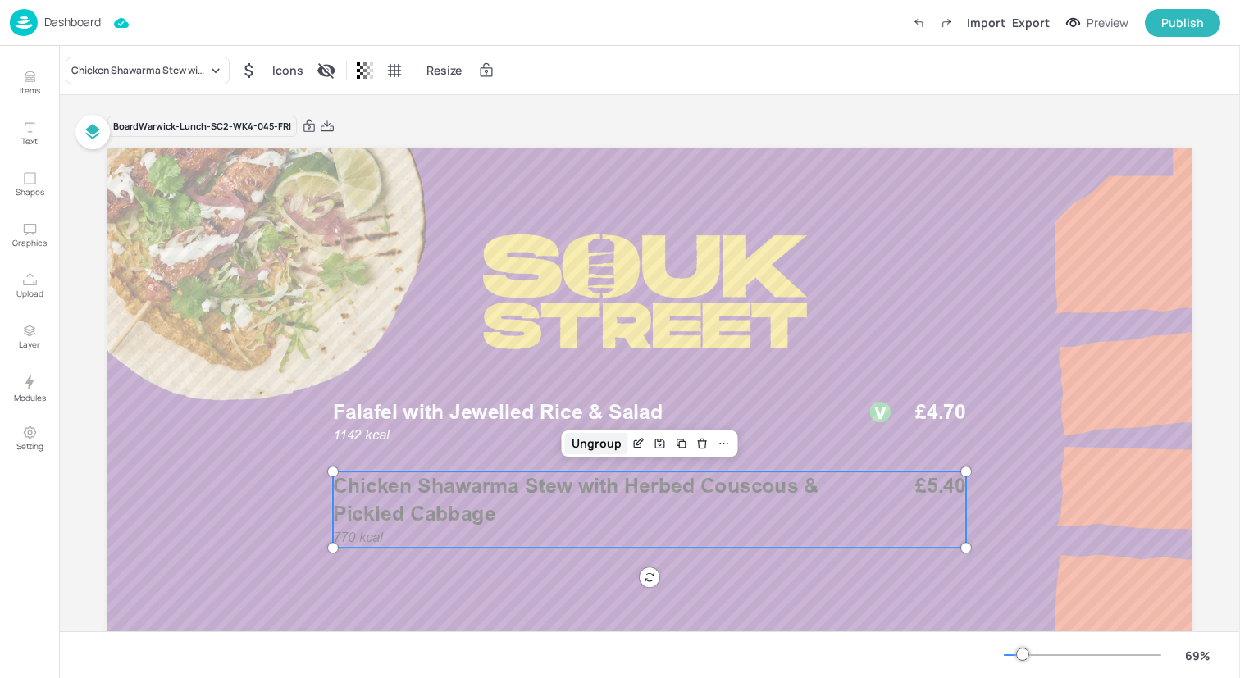
click at [607, 449] on div "Ungroup" at bounding box center [596, 443] width 63 height 21
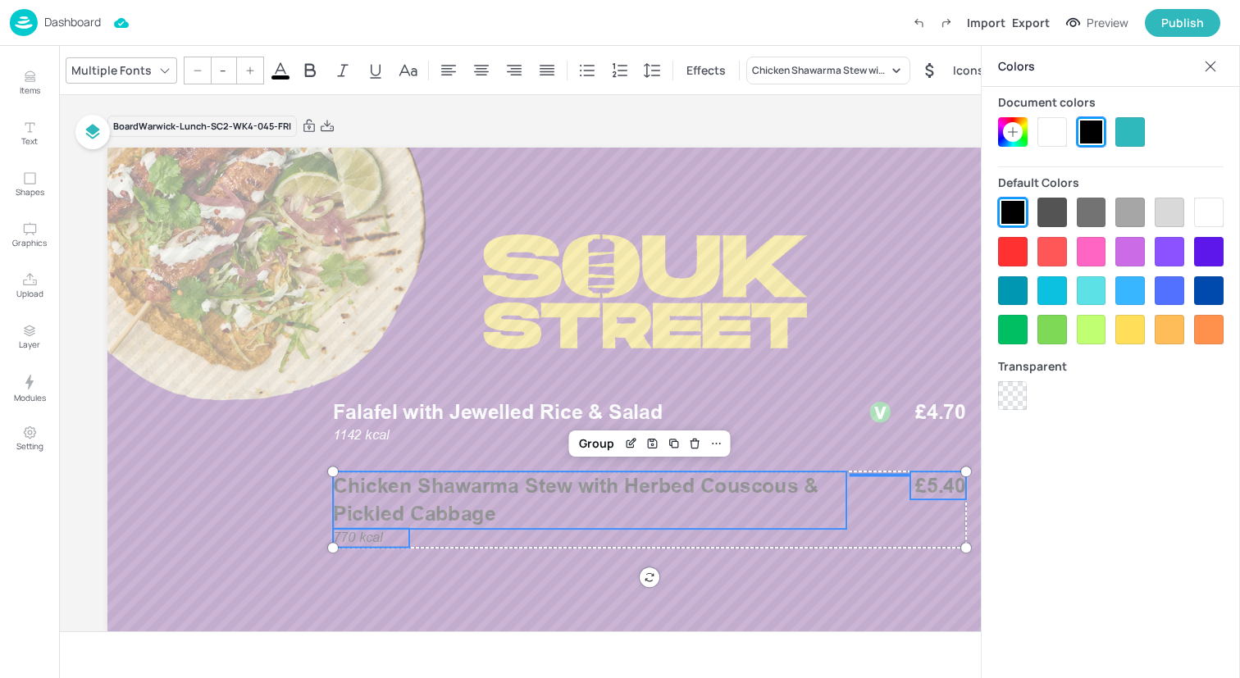
click at [1052, 130] on div at bounding box center [1052, 132] width 30 height 30
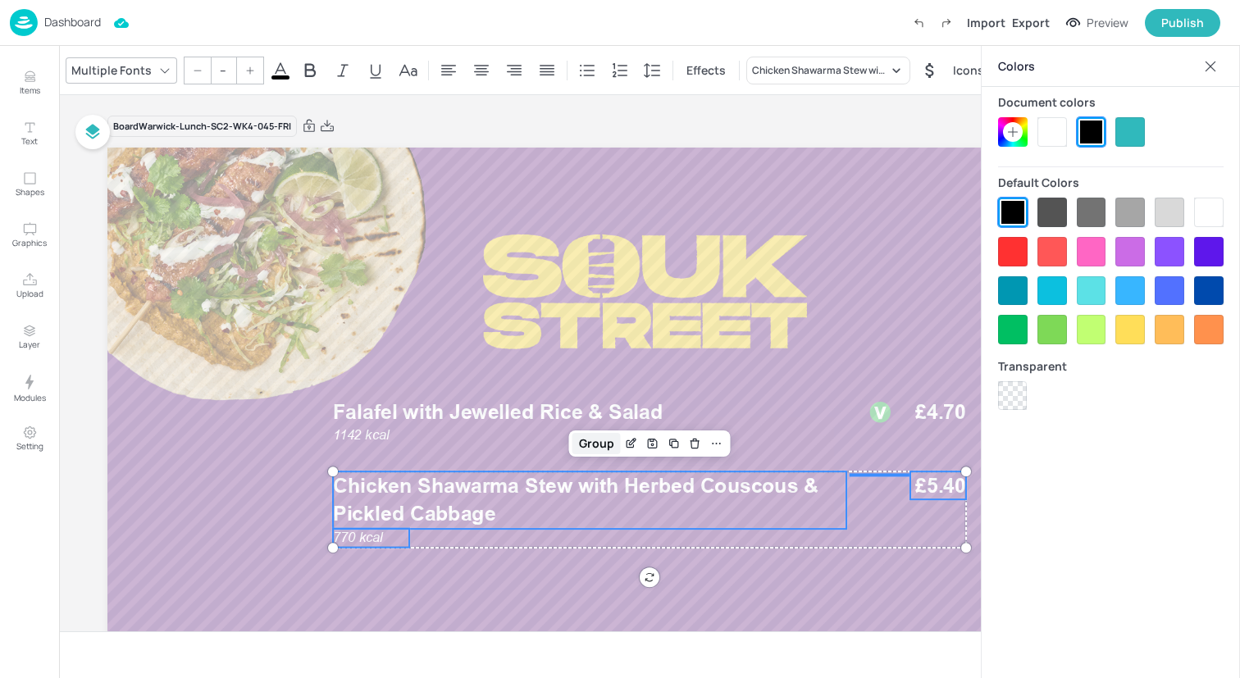
click at [605, 443] on div "Group" at bounding box center [596, 443] width 48 height 21
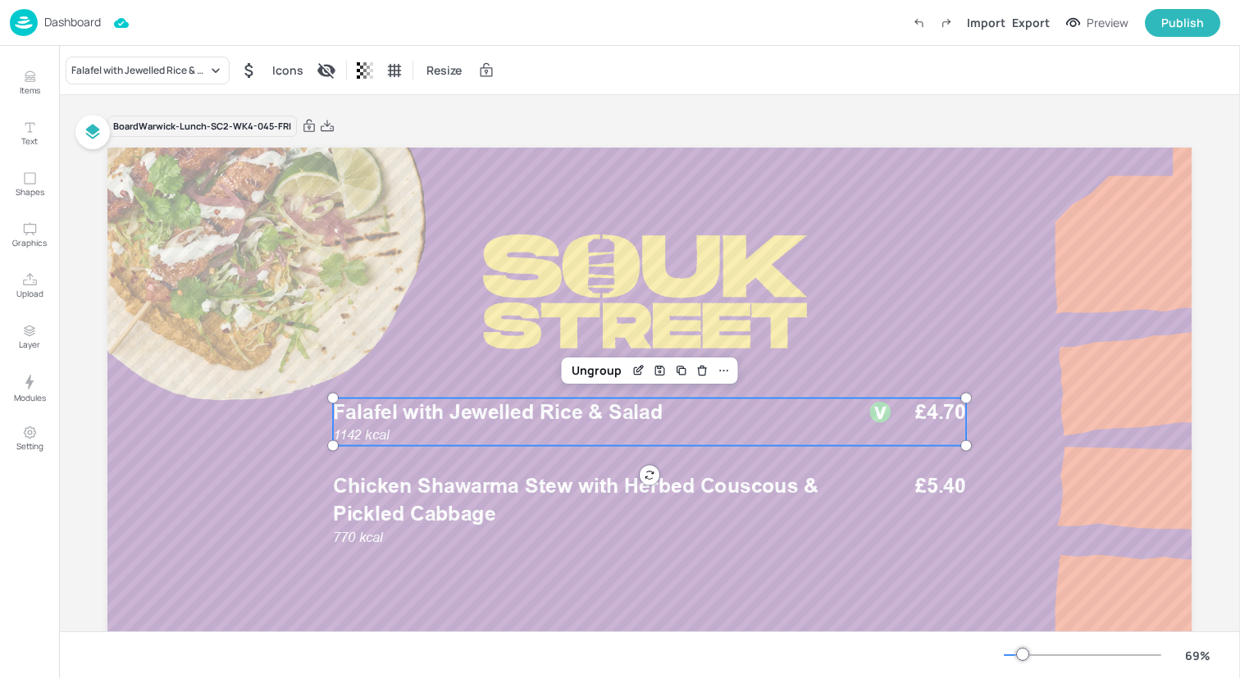
click at [741, 423] on p "Falafel with Jewelled Rice & Salad" at bounding box center [589, 413] width 513 height 29
click at [634, 374] on icon "Edit Item" at bounding box center [638, 370] width 14 height 13
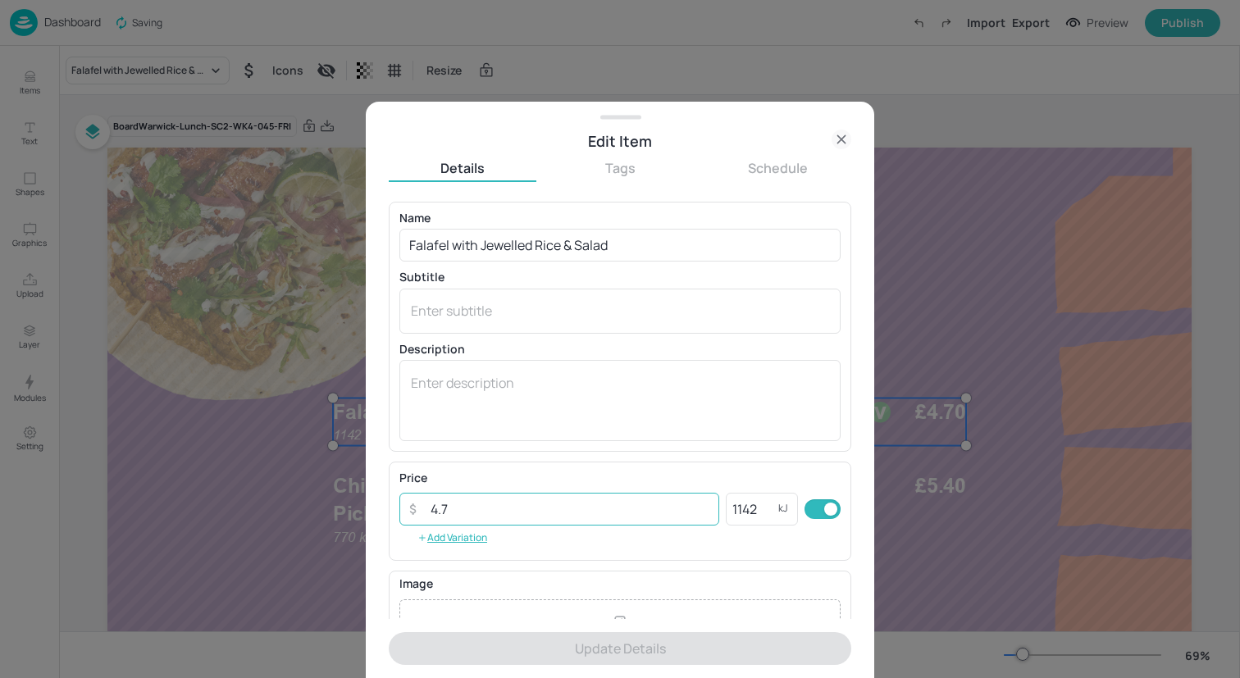
click at [513, 503] on input "4.7" at bounding box center [570, 509] width 298 height 33
type input "4"
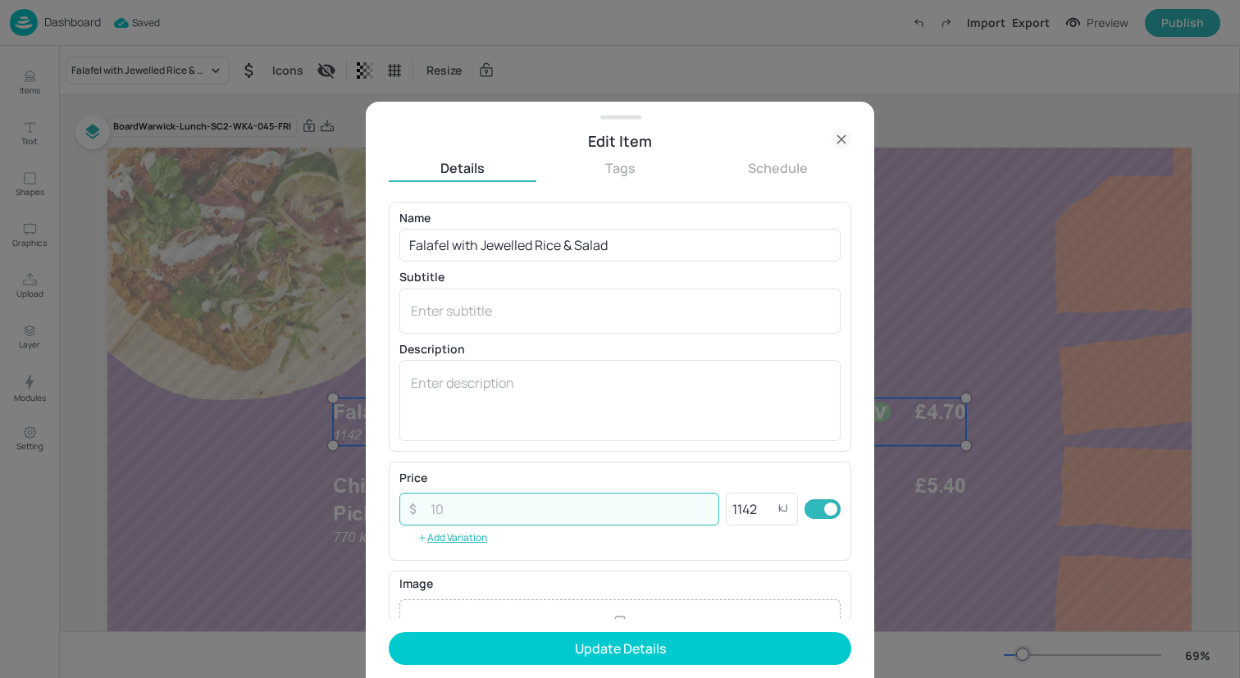
type input "4"
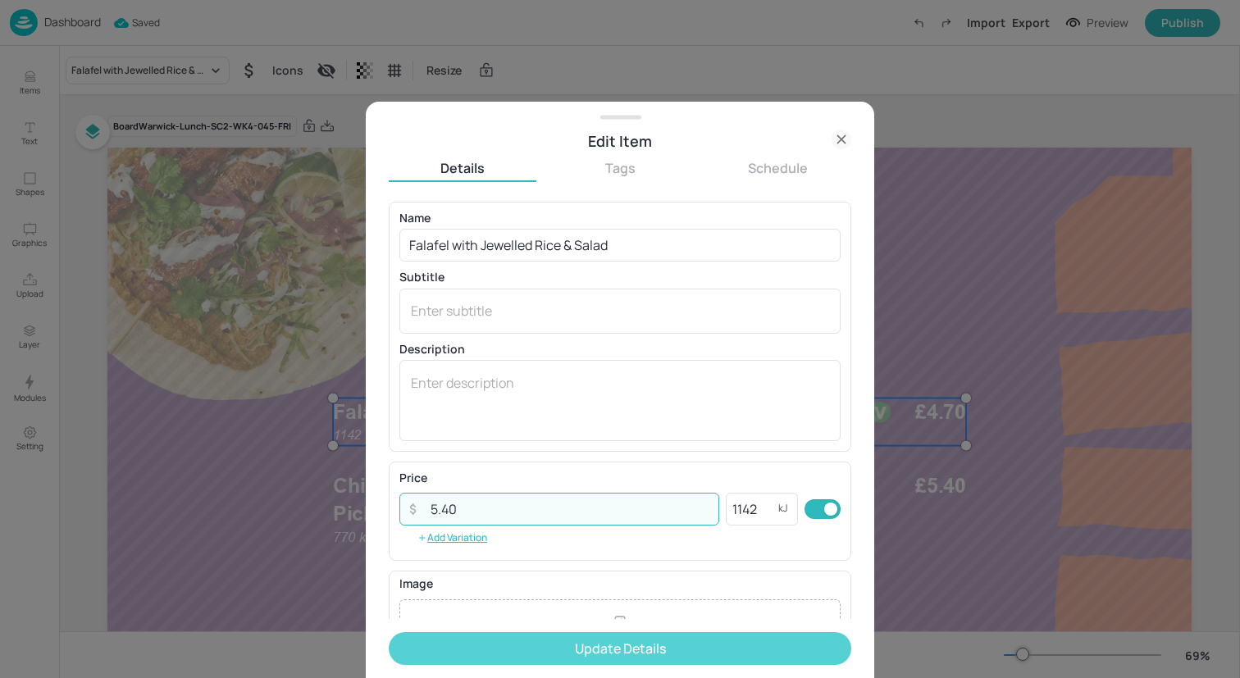
type input "5.40"
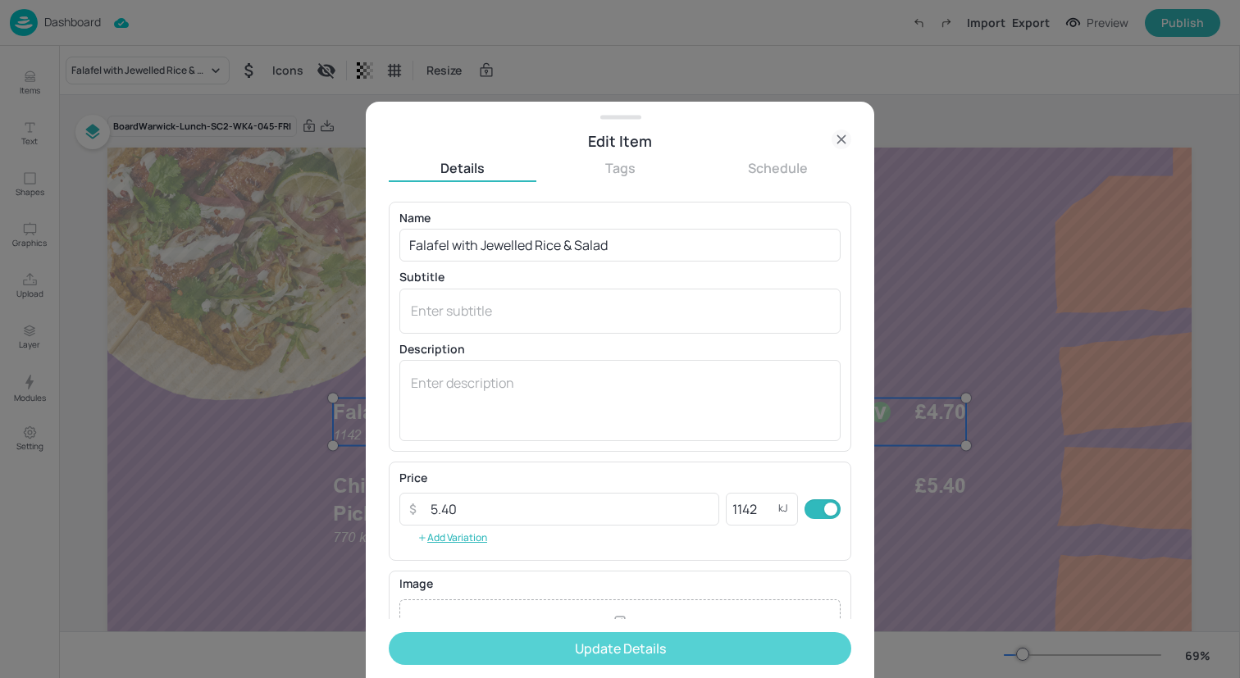
click at [581, 642] on button "Update Details" at bounding box center [620, 648] width 463 height 33
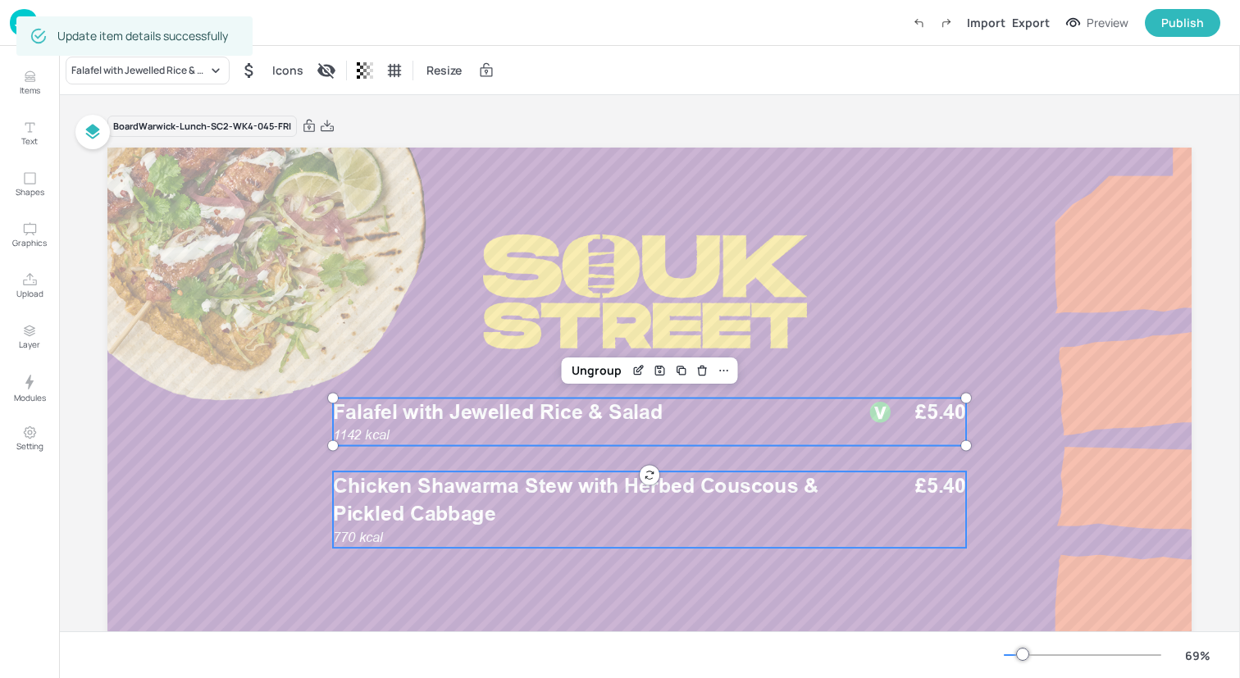
click at [563, 504] on p "Chicken Shawarma Stew with Herbed Couscous & Pickled Cabbage" at bounding box center [589, 500] width 513 height 57
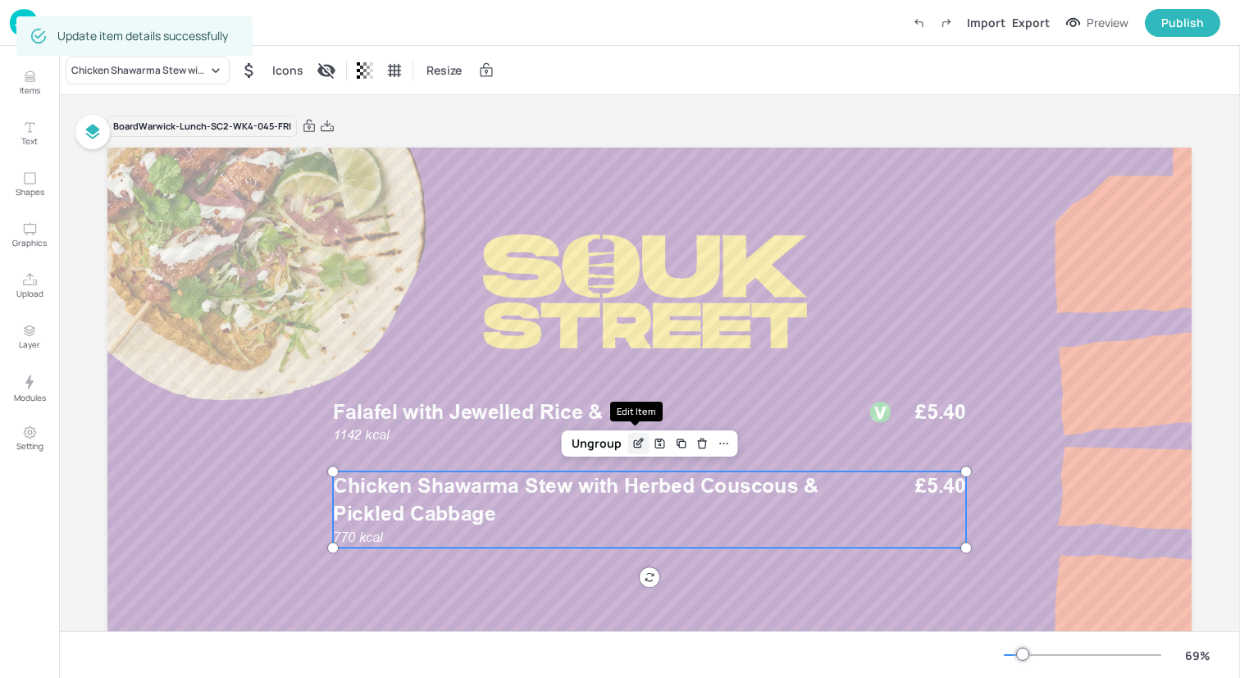
click at [636, 437] on icon "Edit Item" at bounding box center [638, 443] width 14 height 13
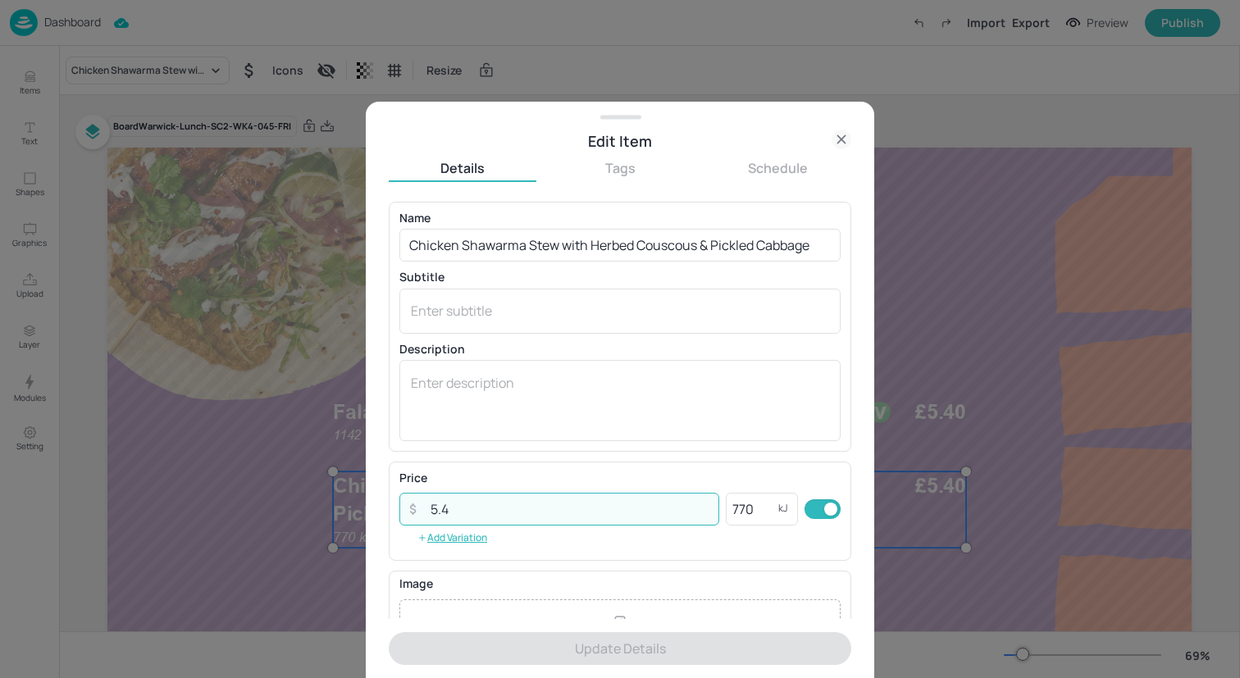
drag, startPoint x: 597, startPoint y: 504, endPoint x: 190, endPoint y: 500, distance: 406.8
click at [190, 500] on div "Edit Item Details Tags Schedule Name Chicken Shawarma Stew with Herbed Couscous…" at bounding box center [620, 339] width 1240 height 678
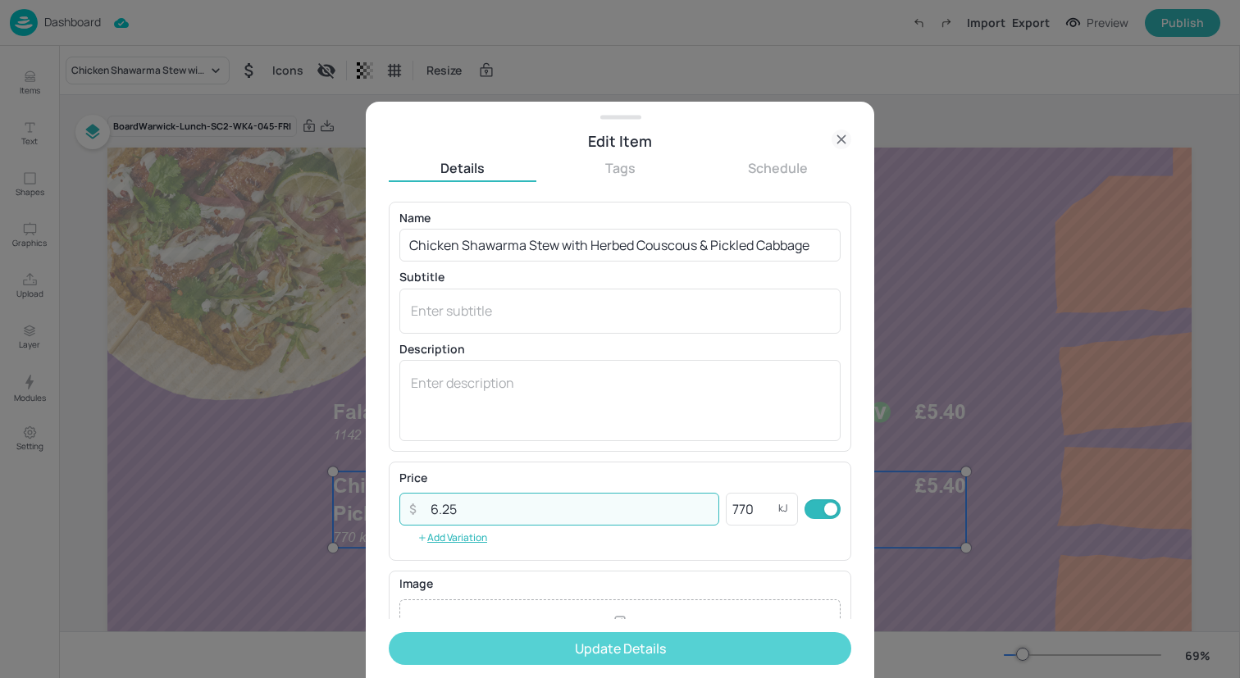
type input "6.25"
click at [551, 645] on button "Update Details" at bounding box center [620, 648] width 463 height 33
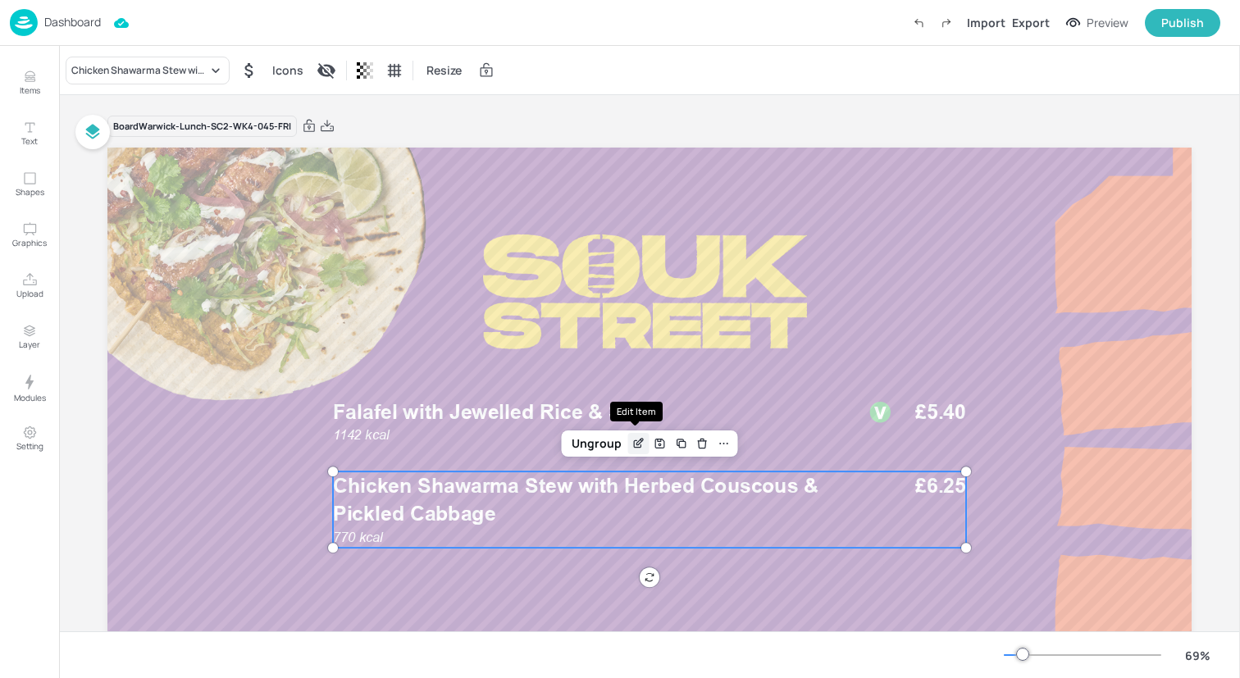
click at [637, 438] on icon "Edit Item" at bounding box center [638, 443] width 14 height 13
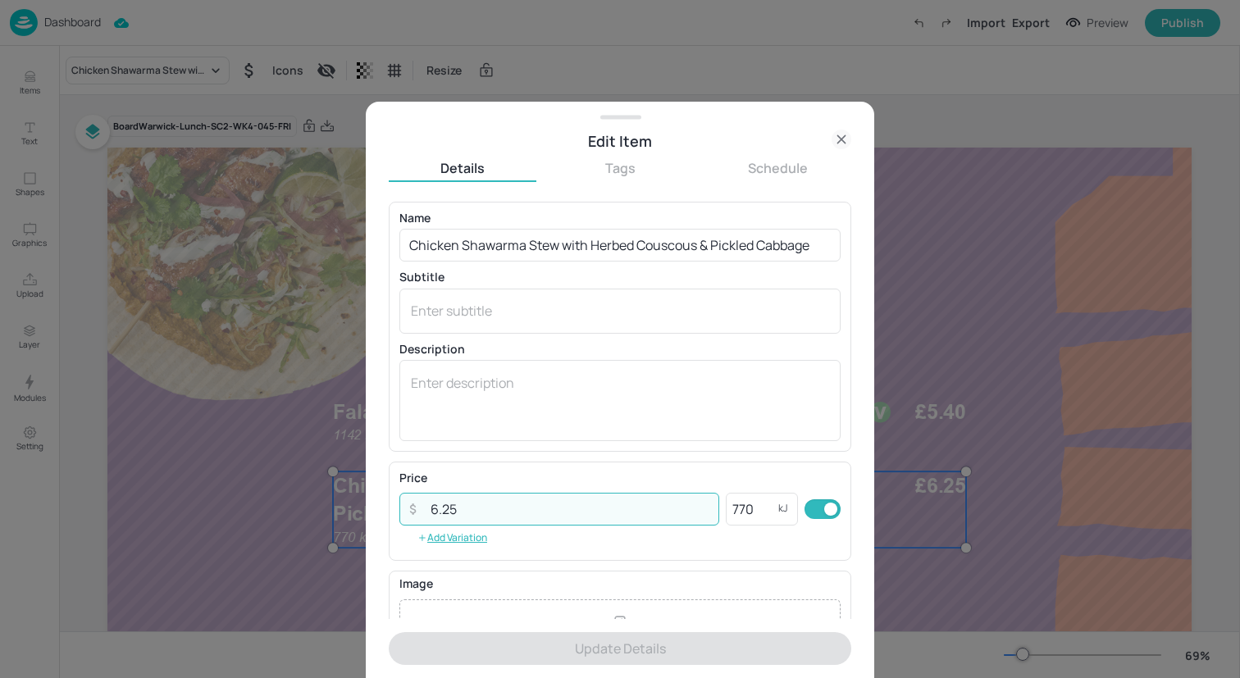
drag, startPoint x: 560, startPoint y: 513, endPoint x: 123, endPoint y: 513, distance: 437.1
click at [123, 513] on div "Edit Item Details Tags Schedule Name Chicken Shawarma Stew with Herbed Couscous…" at bounding box center [620, 339] width 1240 height 678
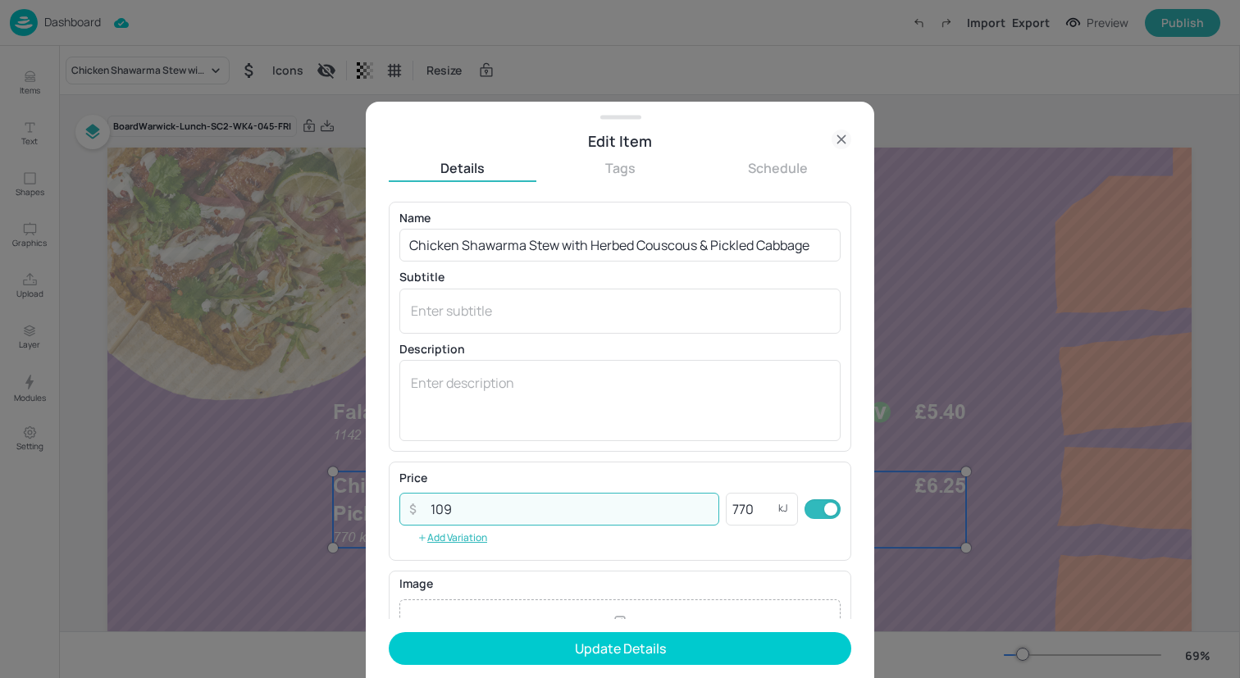
type input "1091"
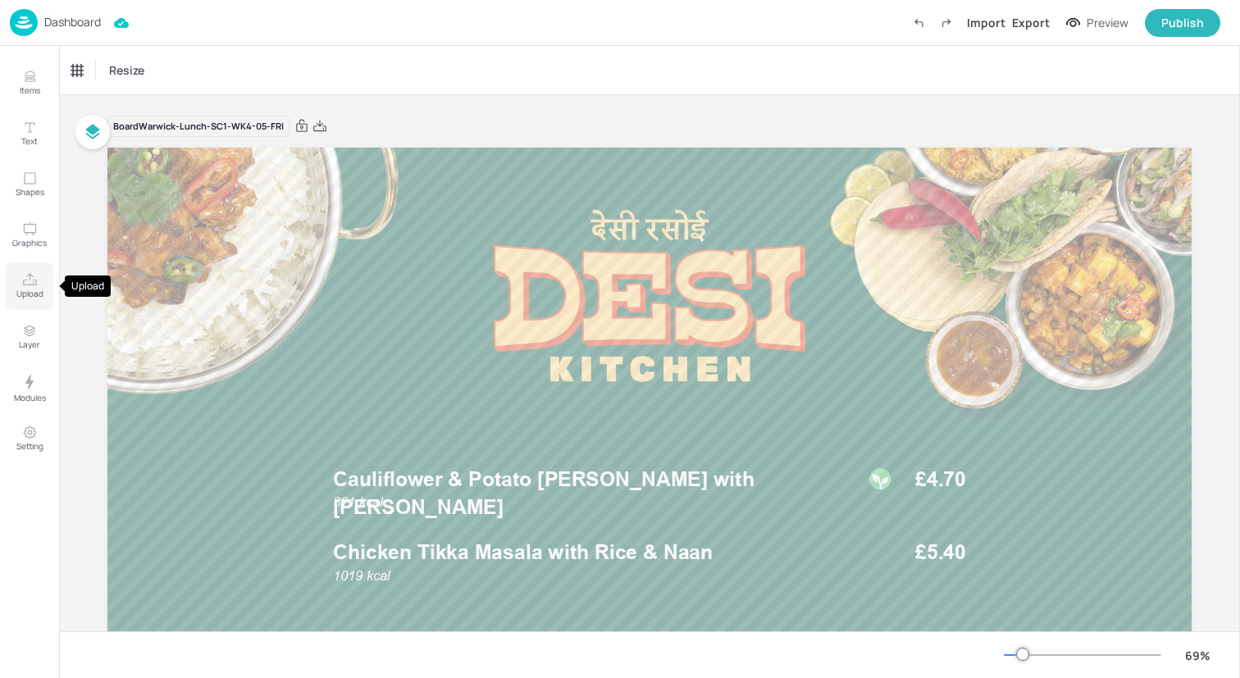
click at [34, 293] on p "Upload" at bounding box center [29, 293] width 27 height 11
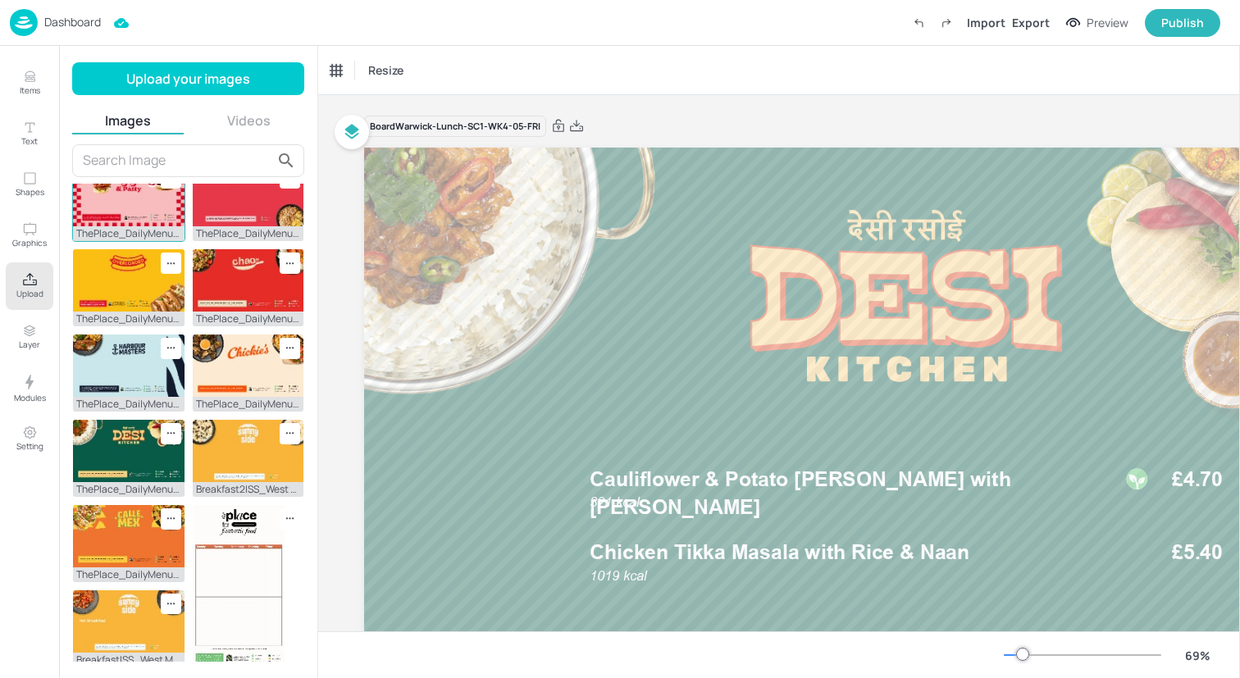
scroll to position [390, 0]
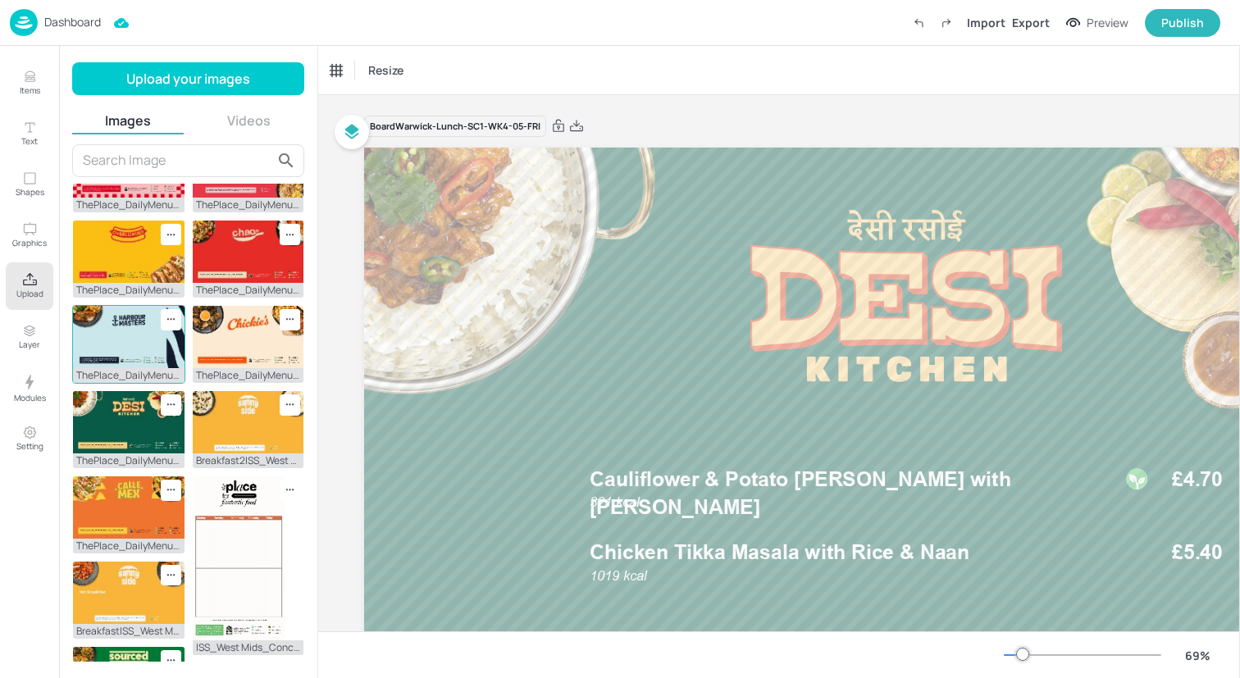
click at [121, 312] on img at bounding box center [129, 337] width 112 height 62
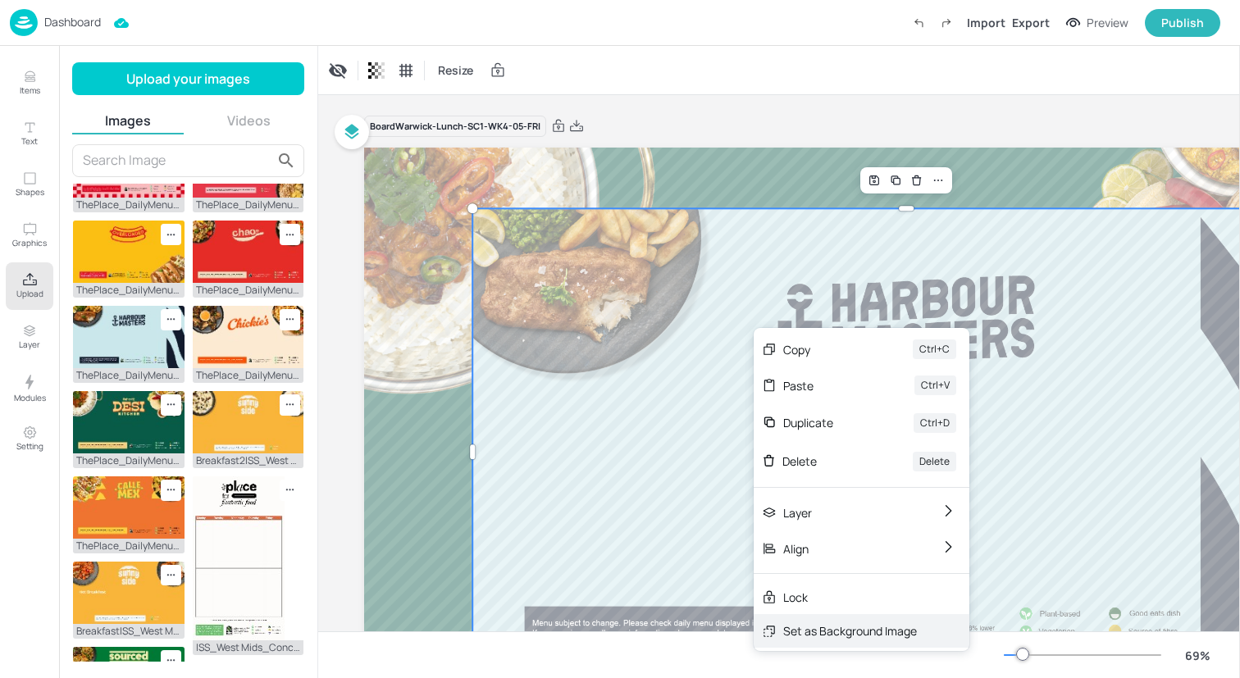
click at [794, 640] on div "Set as Background Image" at bounding box center [862, 631] width 216 height 34
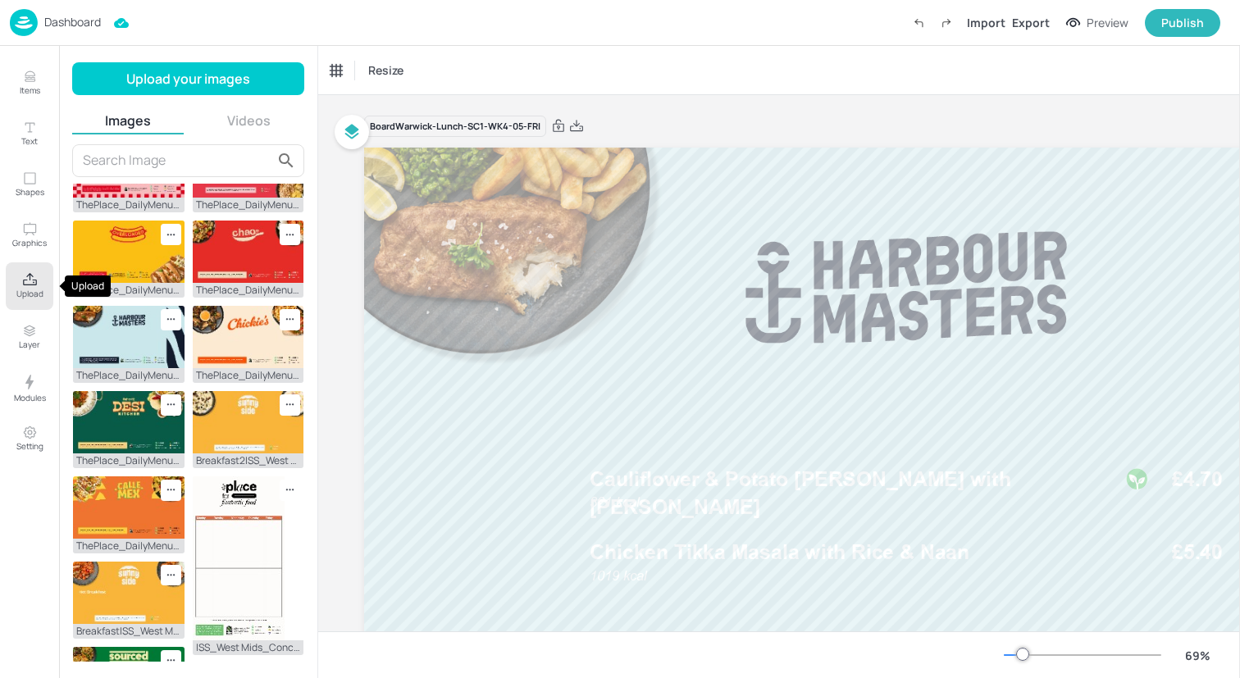
click at [46, 294] on button "Upload" at bounding box center [30, 286] width 48 height 48
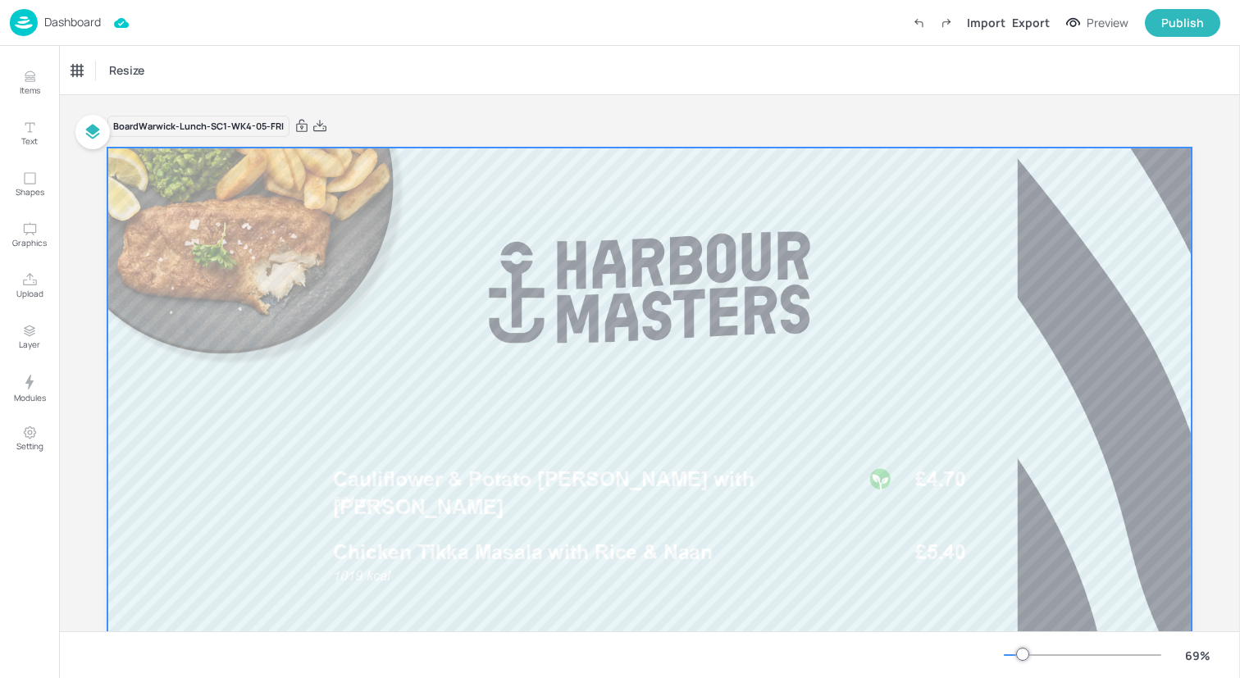
scroll to position [71, 0]
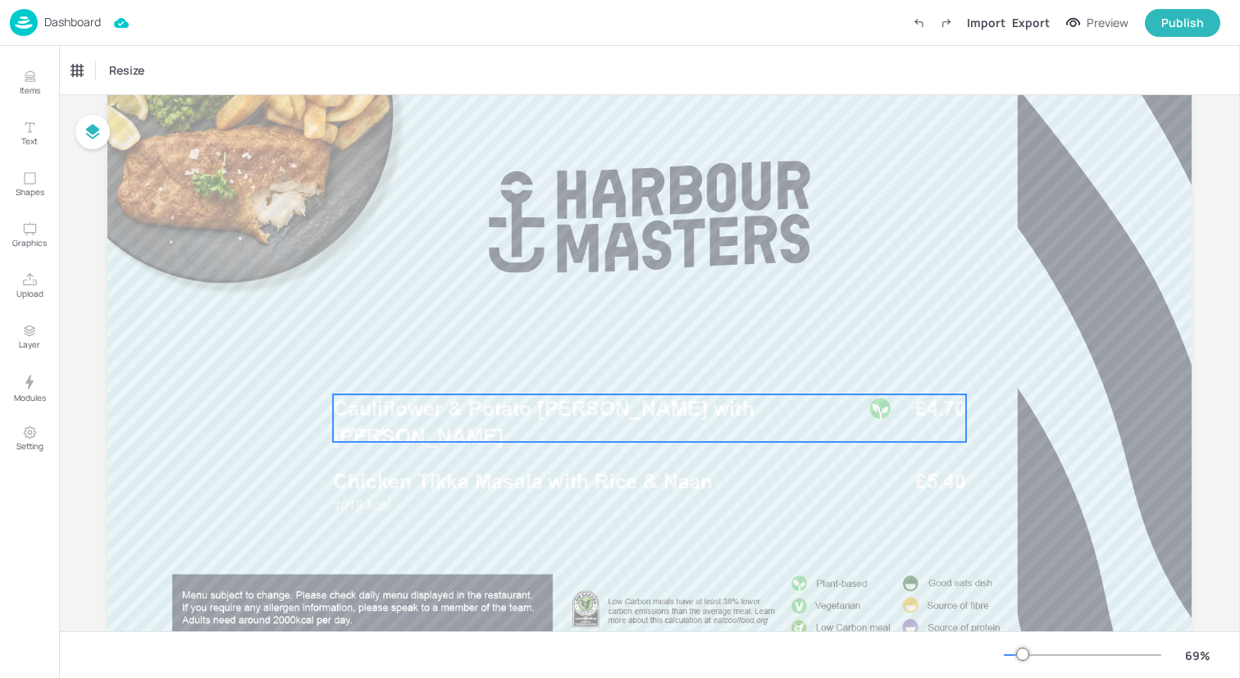
click at [604, 429] on div "321 kcal Cauliflower & Potato [PERSON_NAME] with [PERSON_NAME] £4.70" at bounding box center [649, 418] width 633 height 48
click at [198, 77] on div "Cauliflower & Potato [PERSON_NAME] with [PERSON_NAME]" at bounding box center [148, 71] width 164 height 28
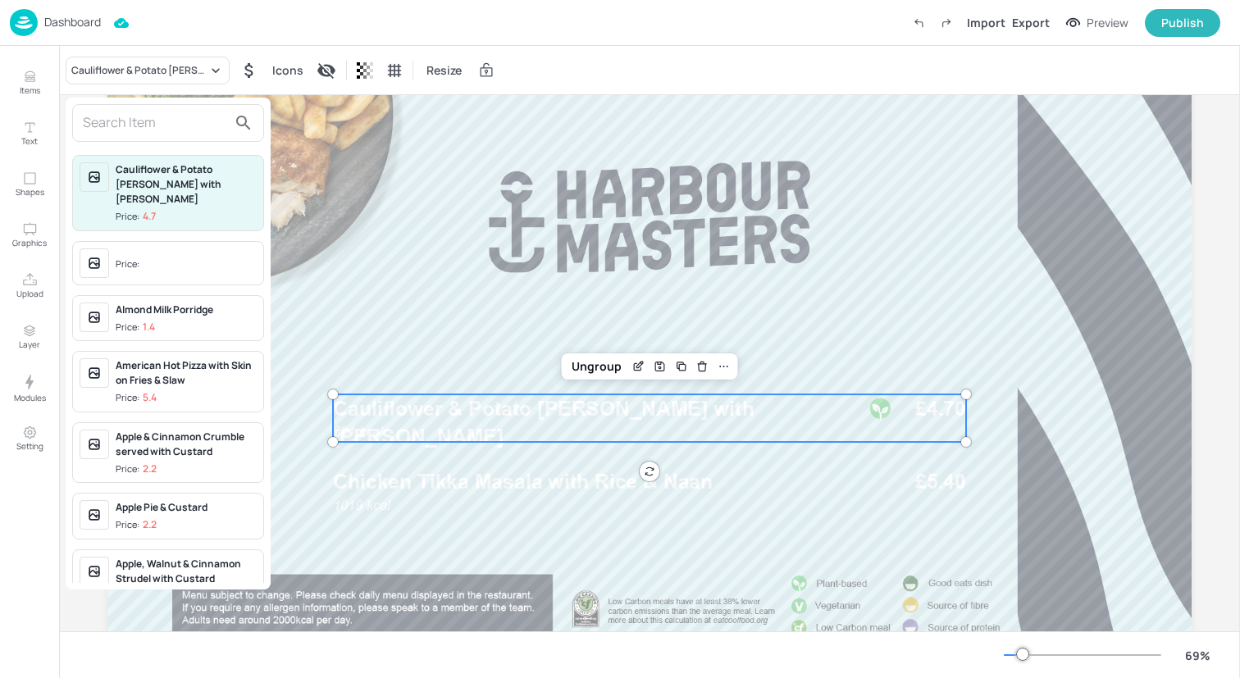
click at [194, 124] on input "text" at bounding box center [155, 123] width 144 height 26
click at [150, 125] on input "text" at bounding box center [155, 123] width 144 height 26
click at [399, 417] on div at bounding box center [620, 339] width 1240 height 678
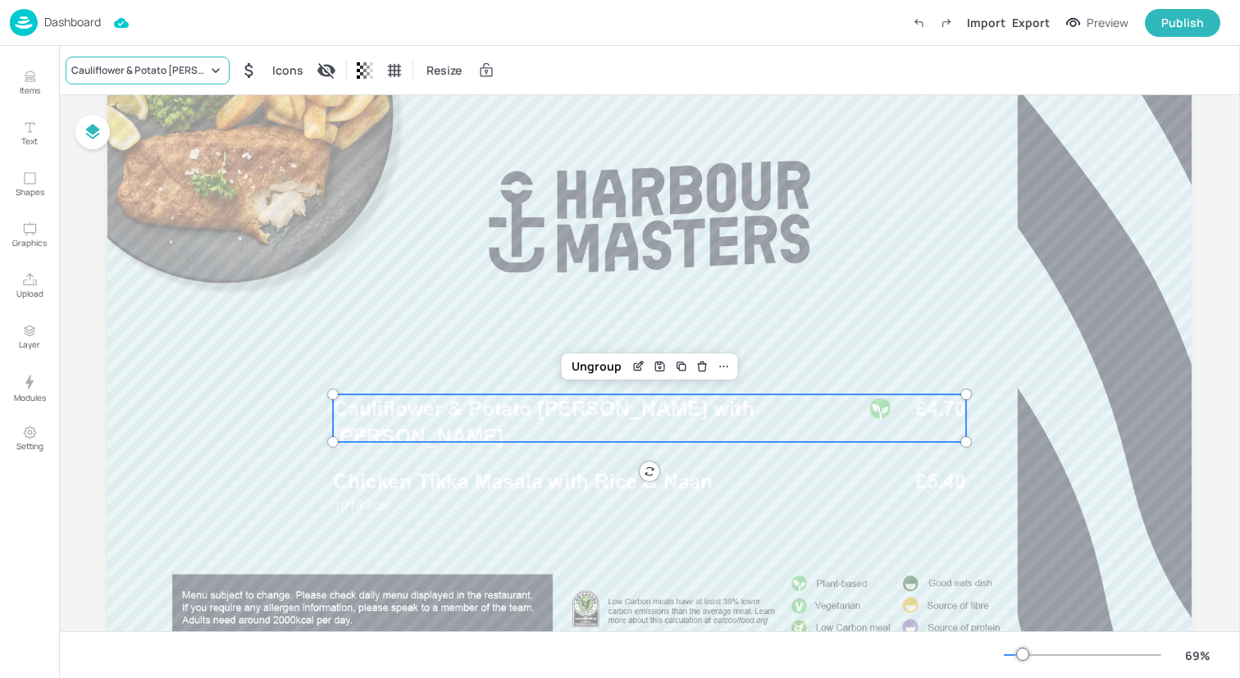
click at [125, 70] on div "Cauliflower & Potato [PERSON_NAME] with [PERSON_NAME]" at bounding box center [139, 70] width 136 height 15
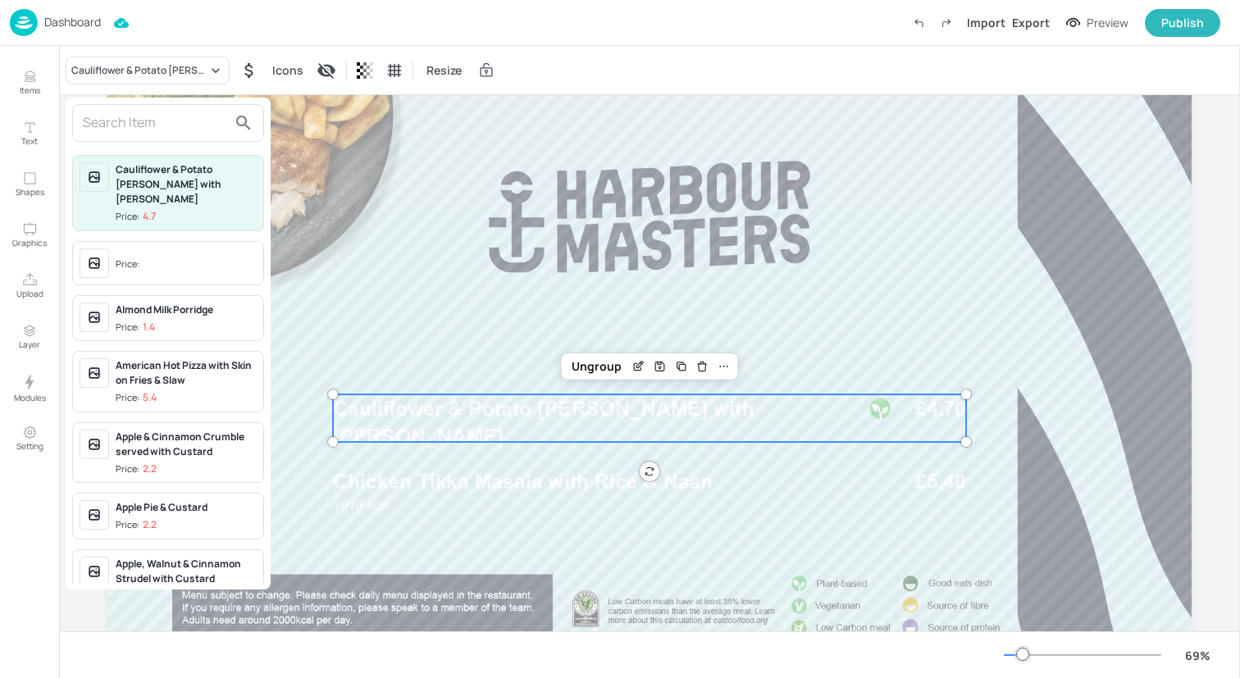
click at [131, 125] on input "text" at bounding box center [155, 123] width 144 height 26
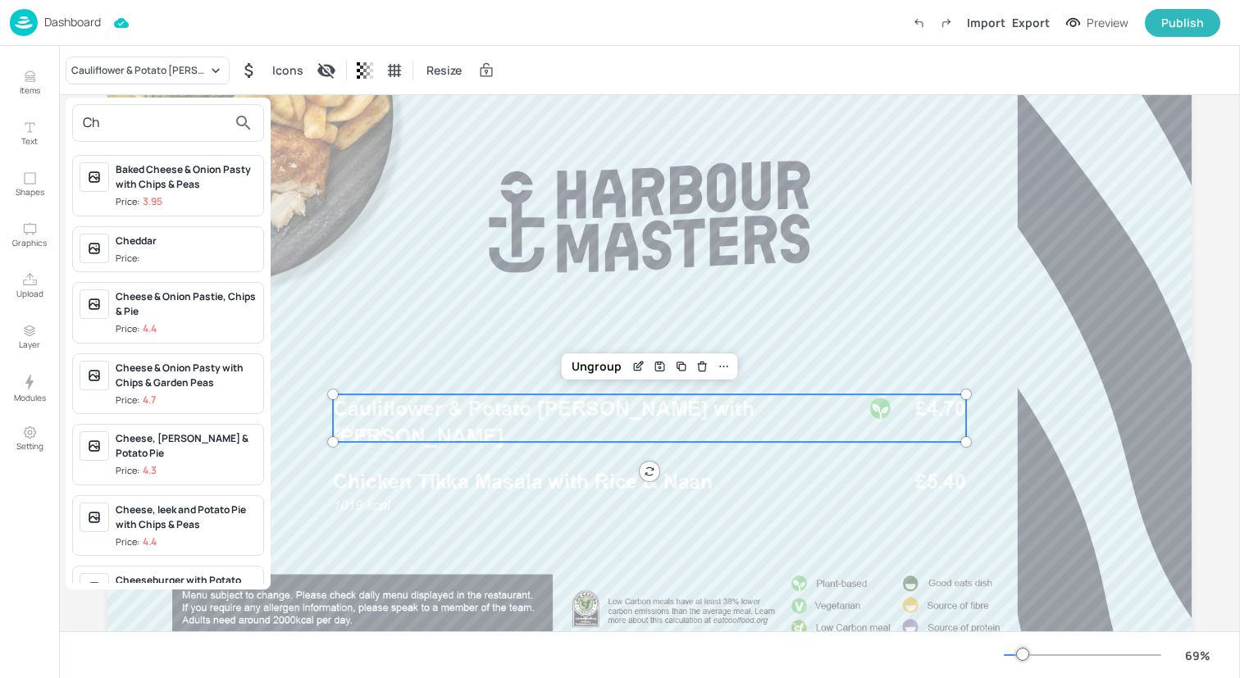
type input "C"
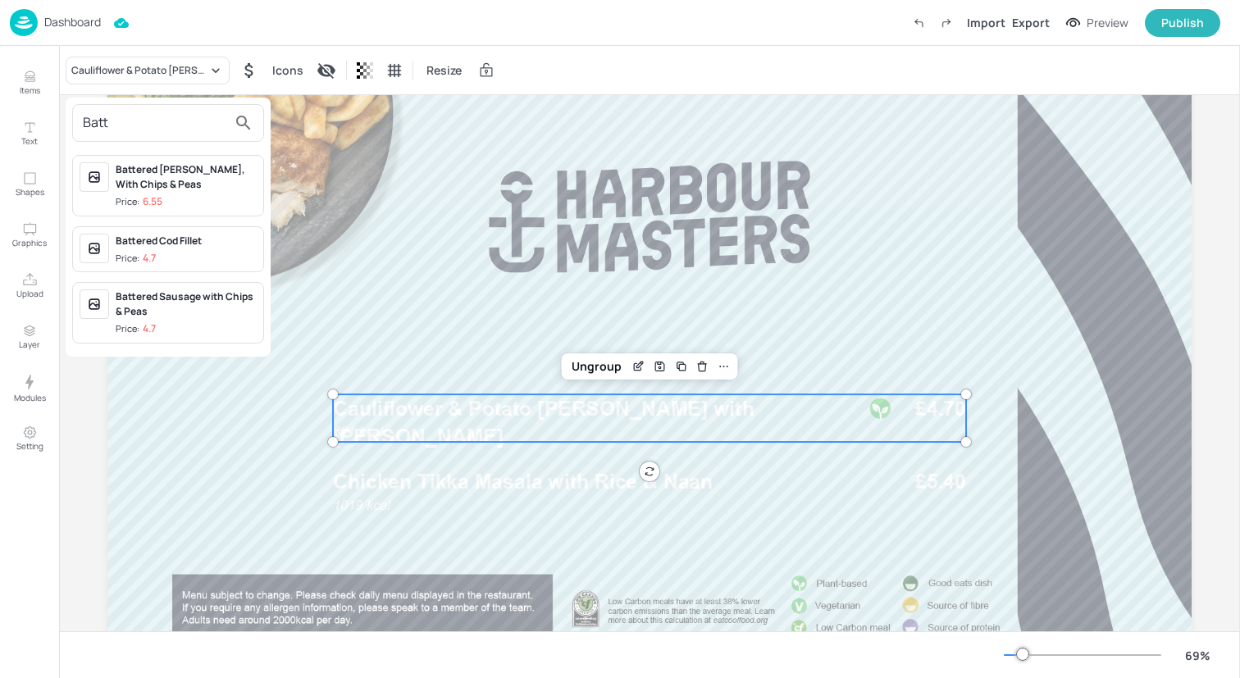
type input "Batt"
click at [171, 175] on div "Battered [PERSON_NAME], With Chips & Peas" at bounding box center [186, 177] width 141 height 30
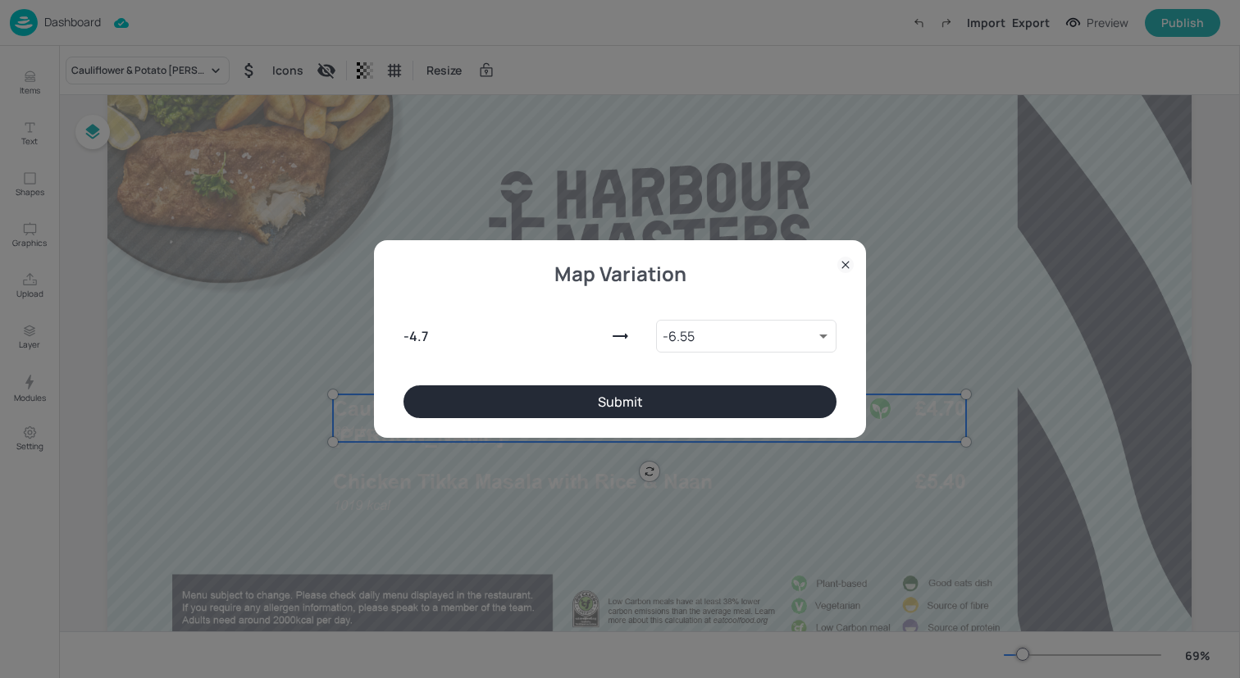
click at [591, 398] on button "Submit" at bounding box center [619, 401] width 433 height 33
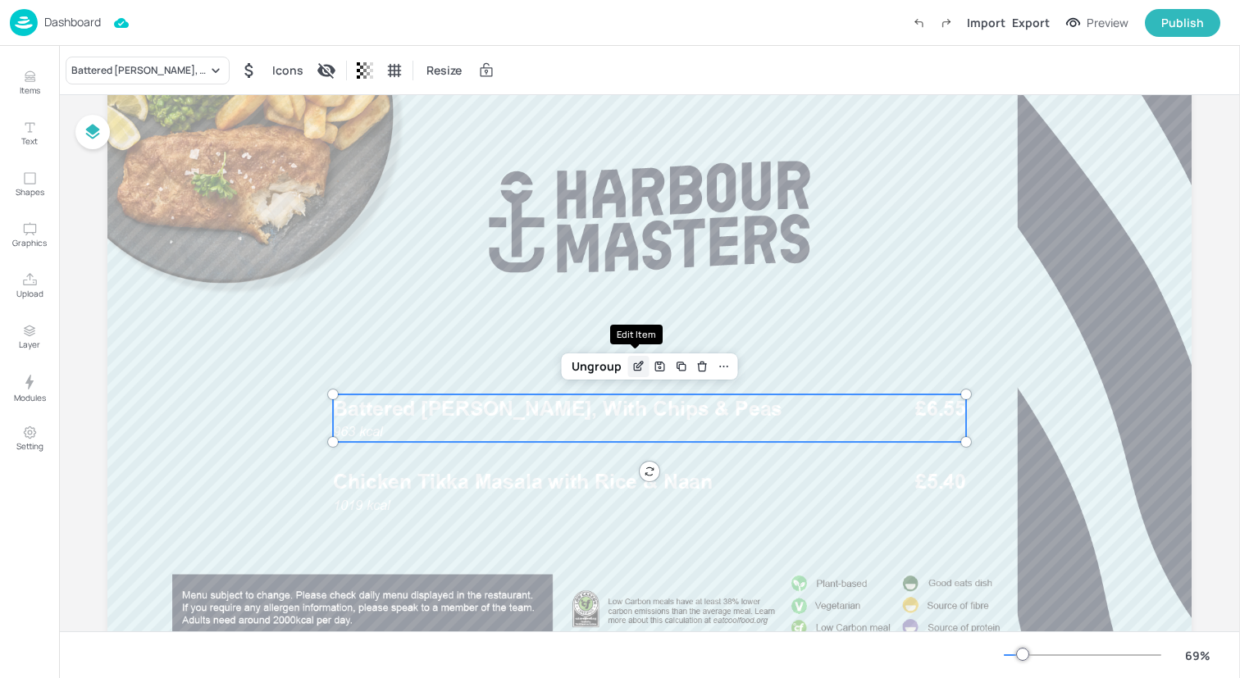
click at [645, 372] on div "Edit Item" at bounding box center [638, 366] width 21 height 21
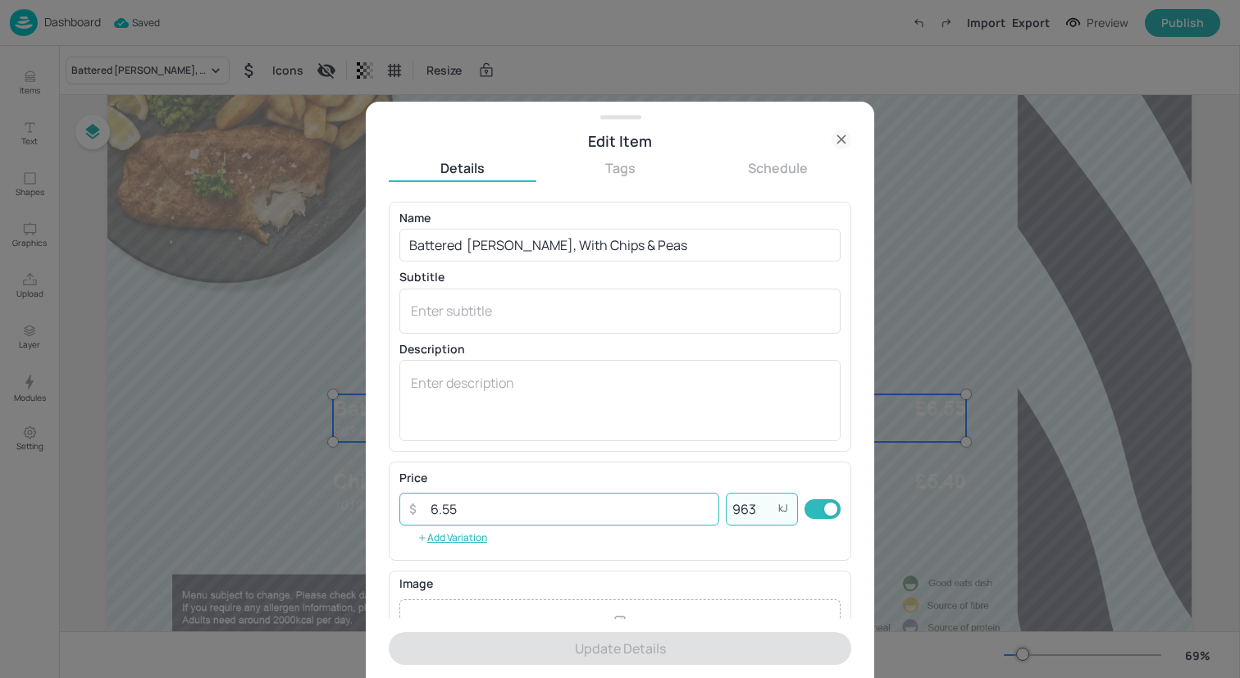
drag, startPoint x: 763, startPoint y: 508, endPoint x: 655, endPoint y: 508, distance: 108.2
click at [655, 508] on div "​ 6.55 ​ 963 kJ ​" at bounding box center [619, 509] width 441 height 33
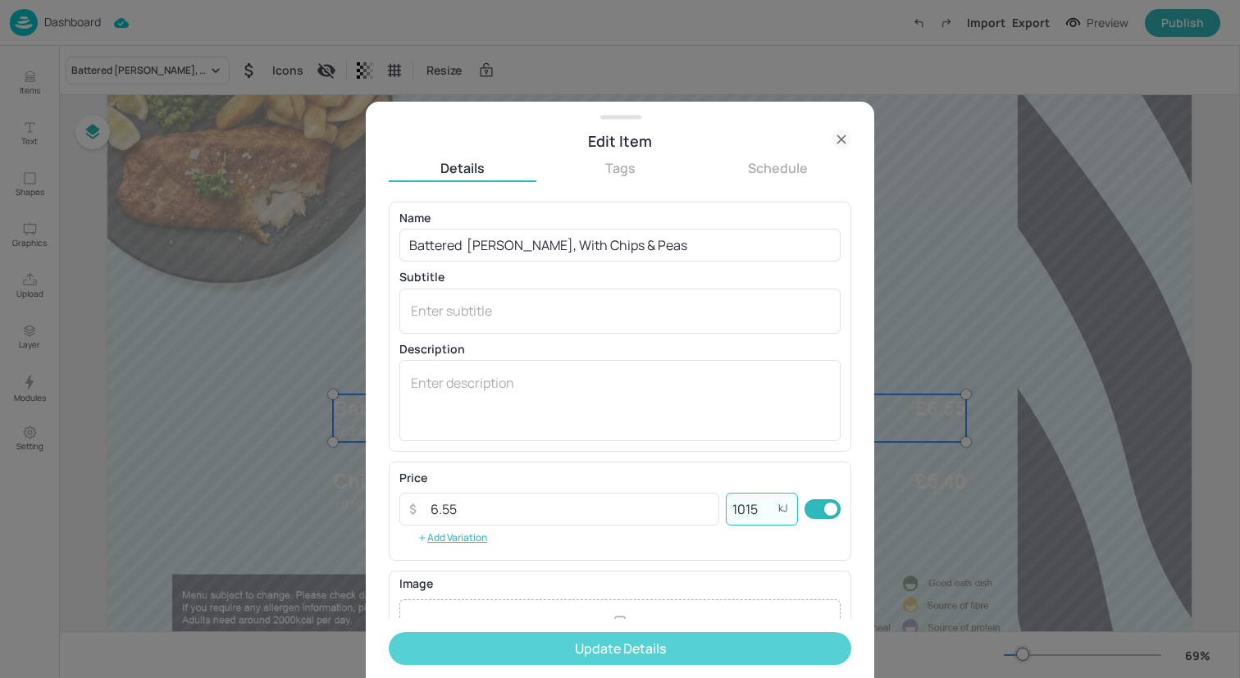
type input "1015"
click at [654, 648] on button "Update Details" at bounding box center [620, 648] width 463 height 33
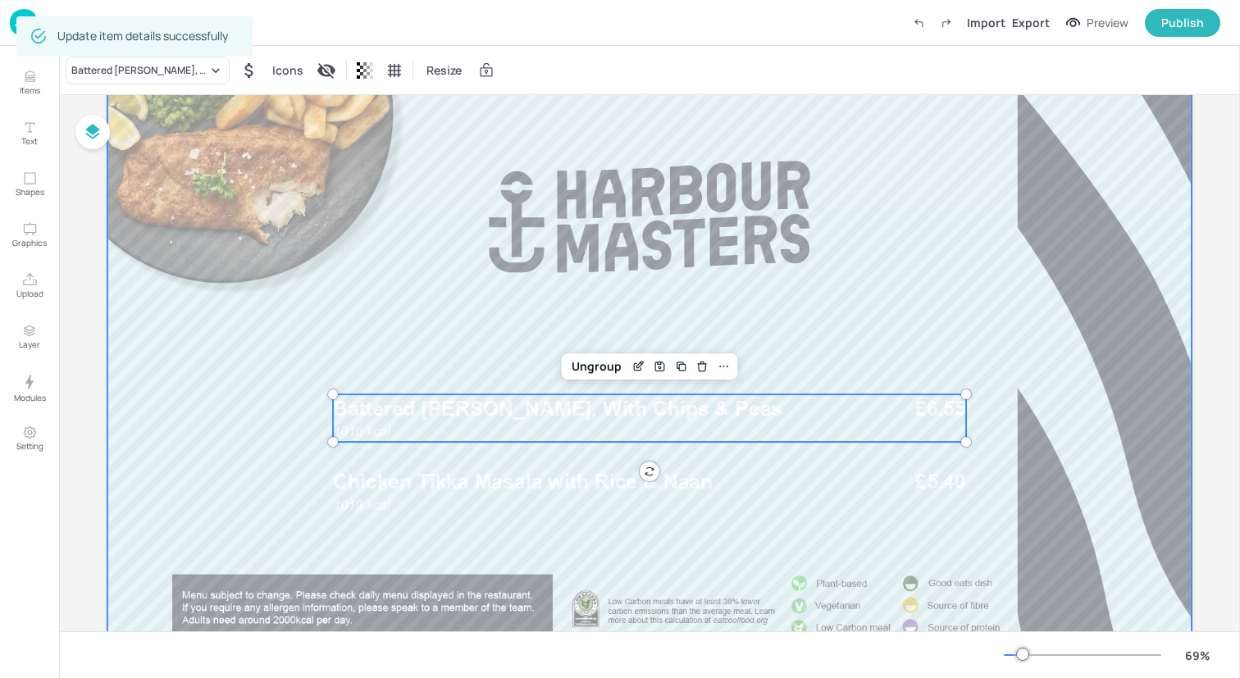
click at [312, 512] on div at bounding box center [649, 382] width 1084 height 610
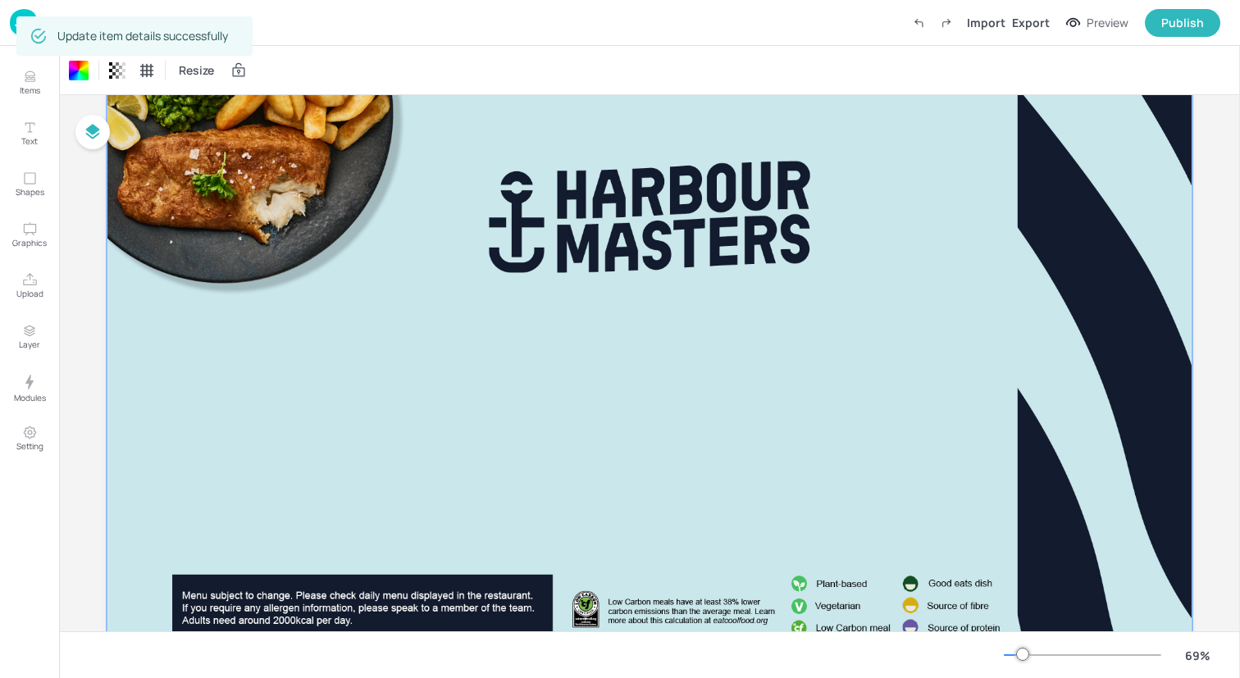
click at [148, 252] on div at bounding box center [650, 382] width 1104 height 630
click at [112, 257] on div at bounding box center [650, 382] width 1104 height 630
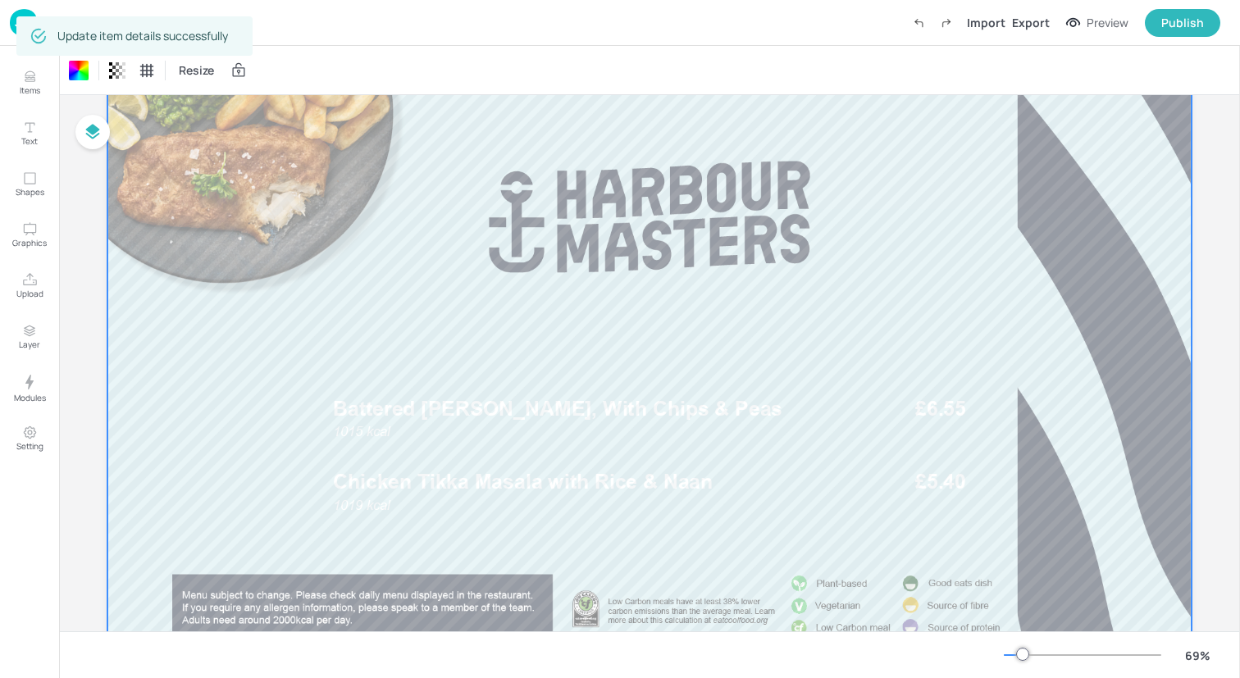
click at [91, 257] on div "Board Warwick-Lunch-SC1-WK4-05-FRI 1015 kcal Battered Pollock, With Chips & Pea…" at bounding box center [650, 377] width 1176 height 704
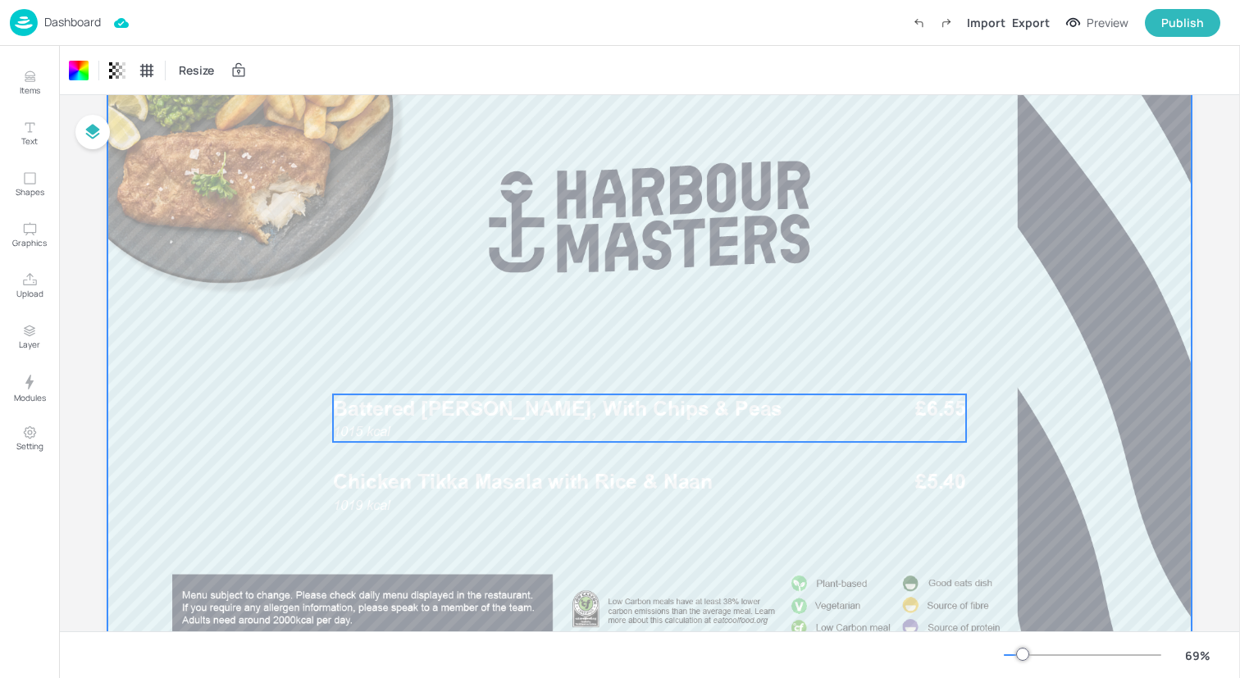
click at [630, 425] on div "1015 kcal Battered Pollock, With Chips & Peas £6.55" at bounding box center [649, 418] width 633 height 48
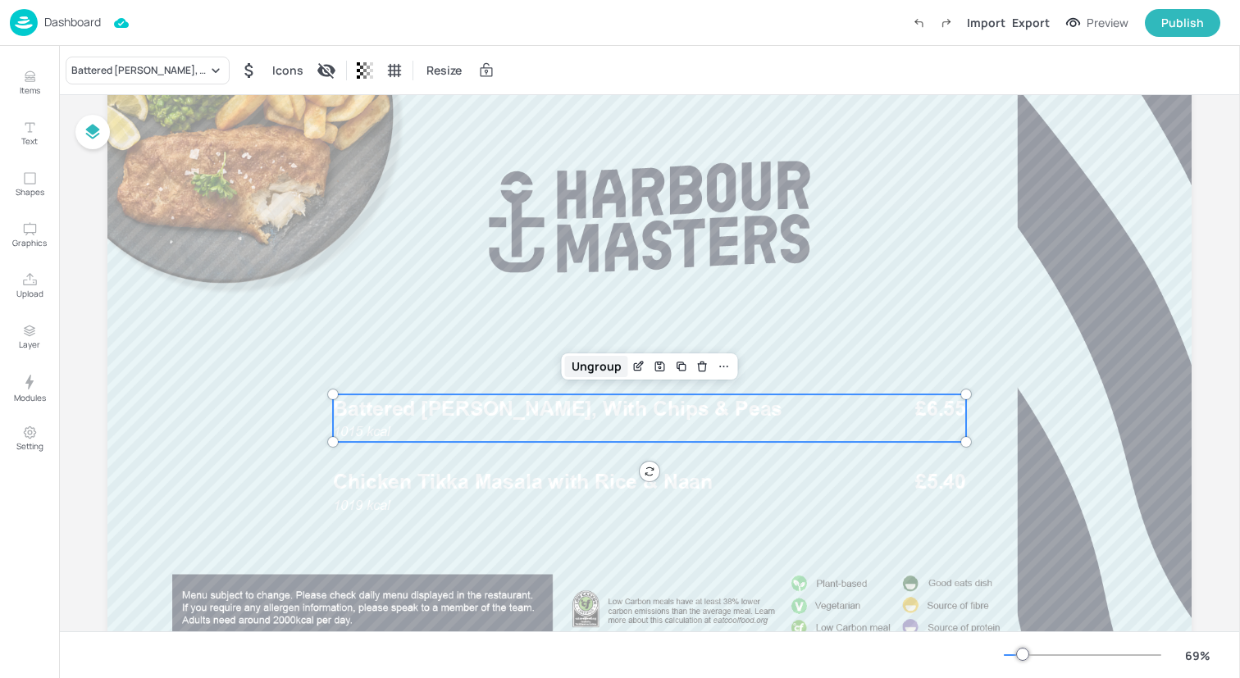
click at [601, 358] on div "Ungroup" at bounding box center [596, 366] width 63 height 21
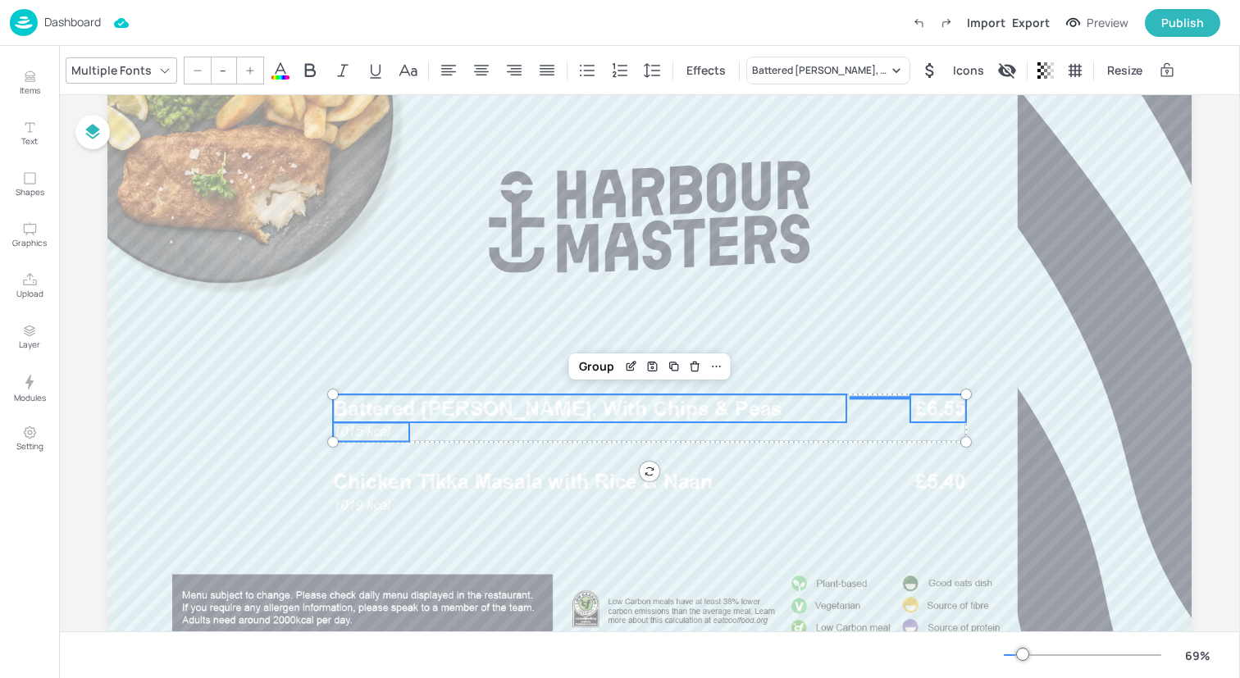
click at [274, 75] on span at bounding box center [280, 77] width 18 height 4
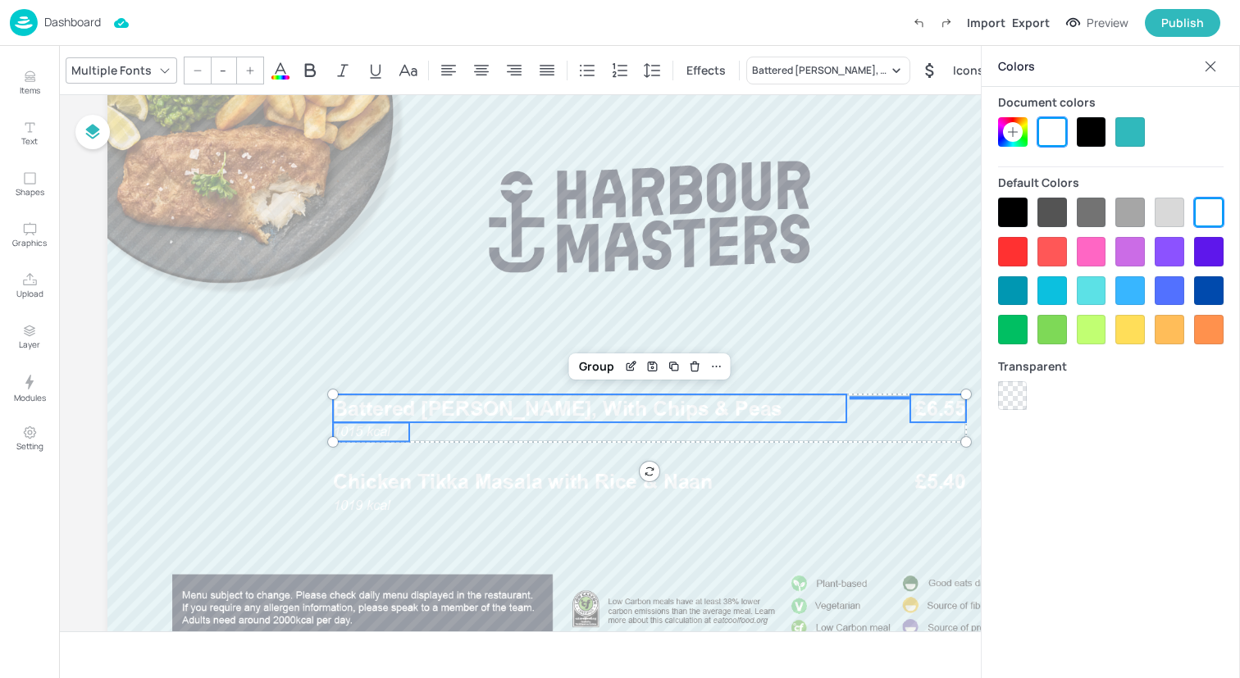
click at [1081, 127] on div at bounding box center [1092, 132] width 30 height 30
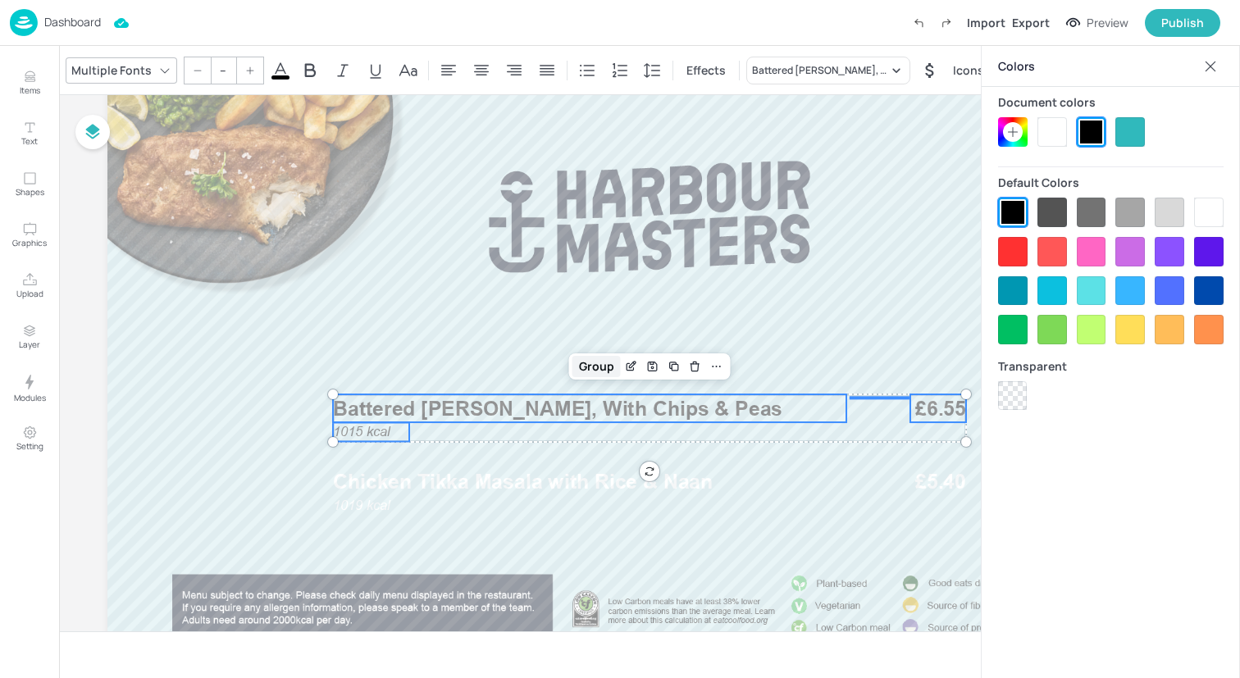
click at [584, 362] on div "Group" at bounding box center [596, 366] width 48 height 21
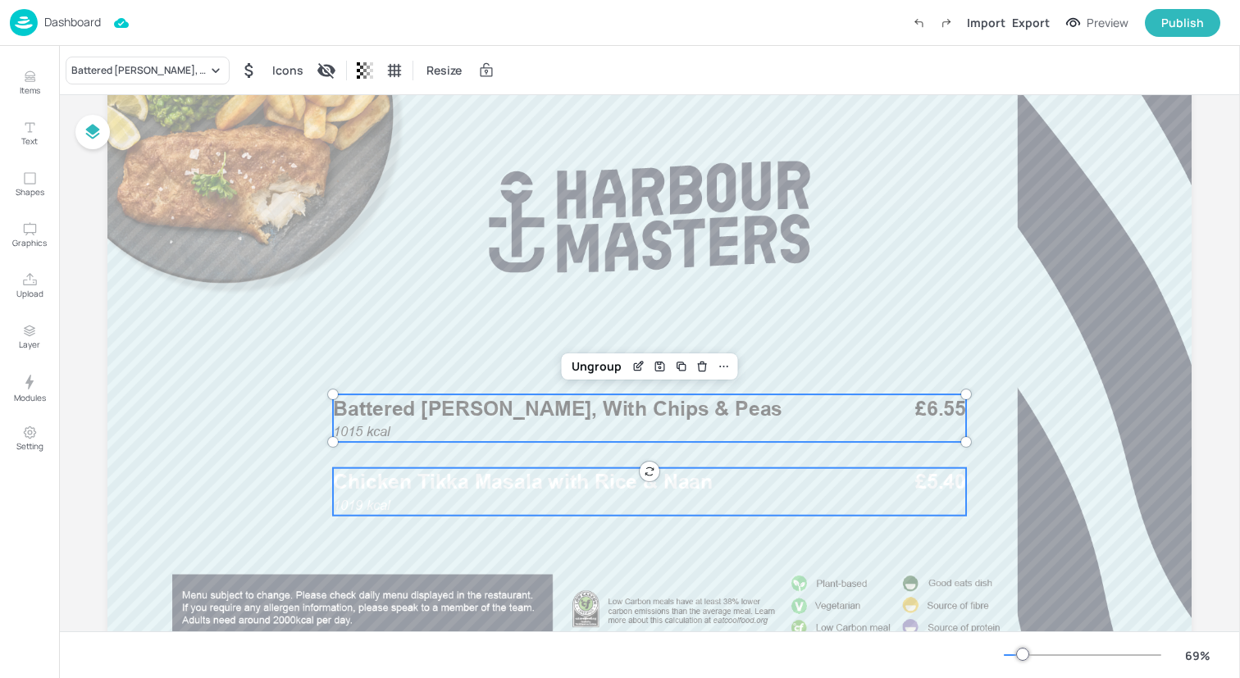
click at [527, 504] on div "1019 kcal Chicken Tikka Masala with Rice & Naan £5.40" at bounding box center [649, 492] width 633 height 48
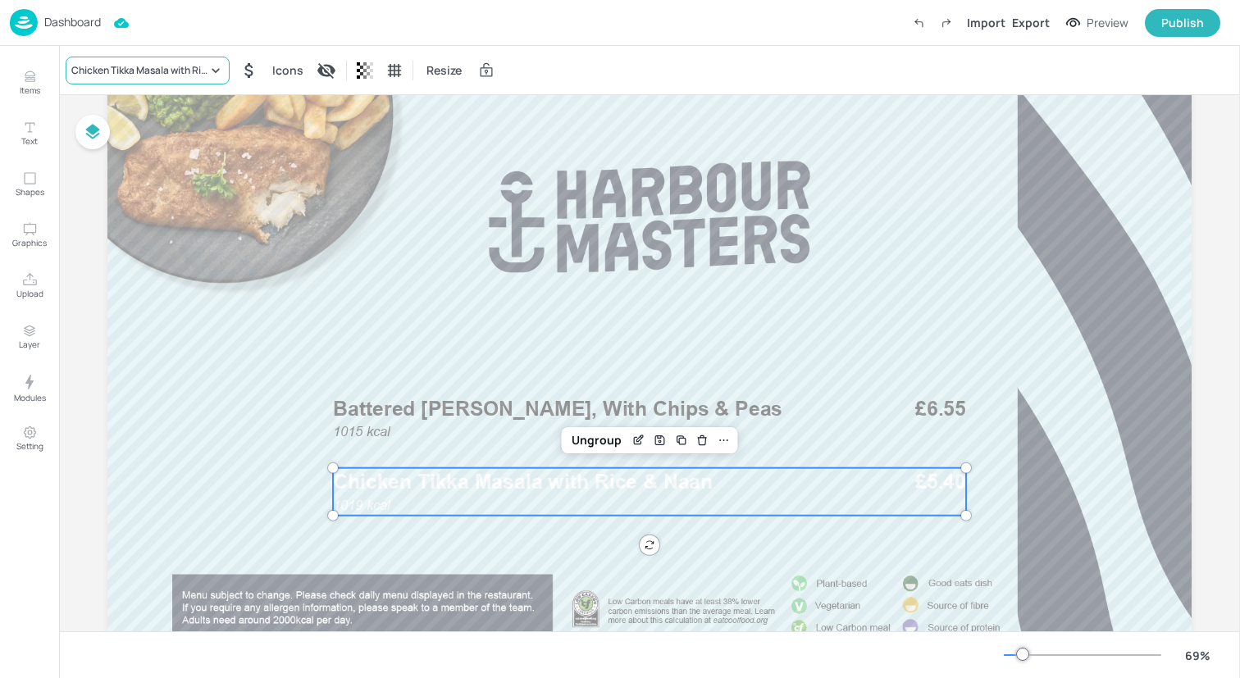
click at [173, 66] on div "Chicken Tikka Masala with Rice & Naan" at bounding box center [139, 70] width 136 height 15
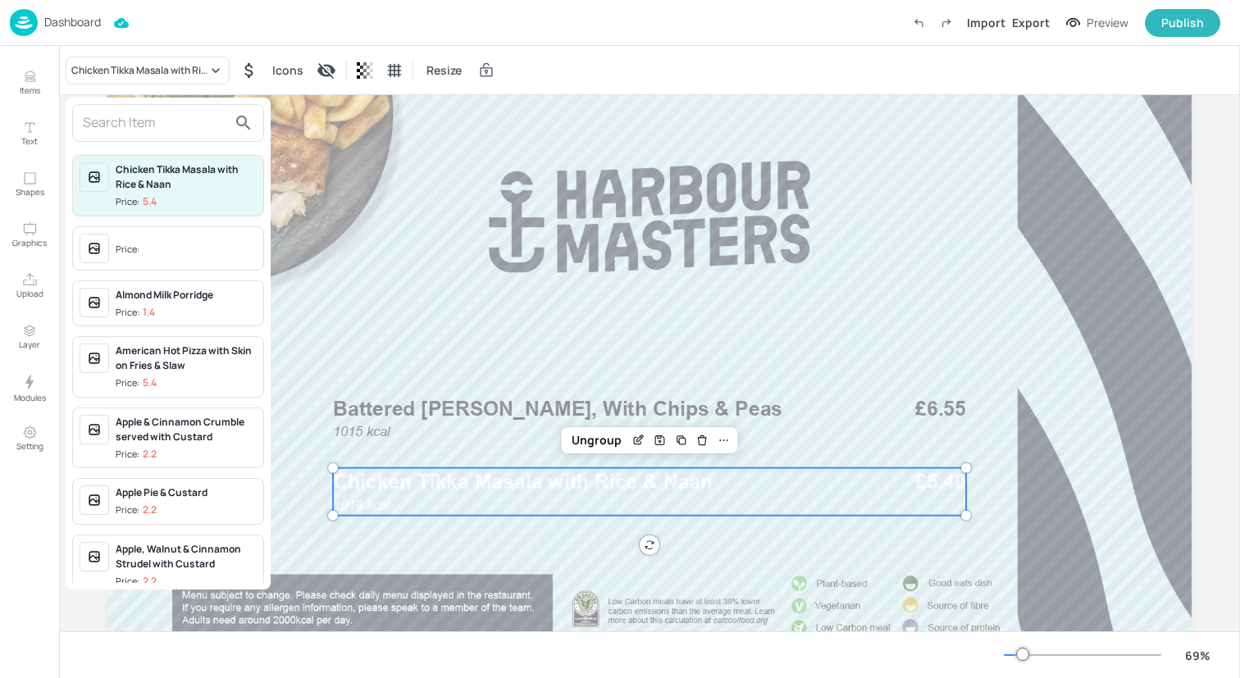
click at [178, 126] on input "text" at bounding box center [155, 123] width 144 height 26
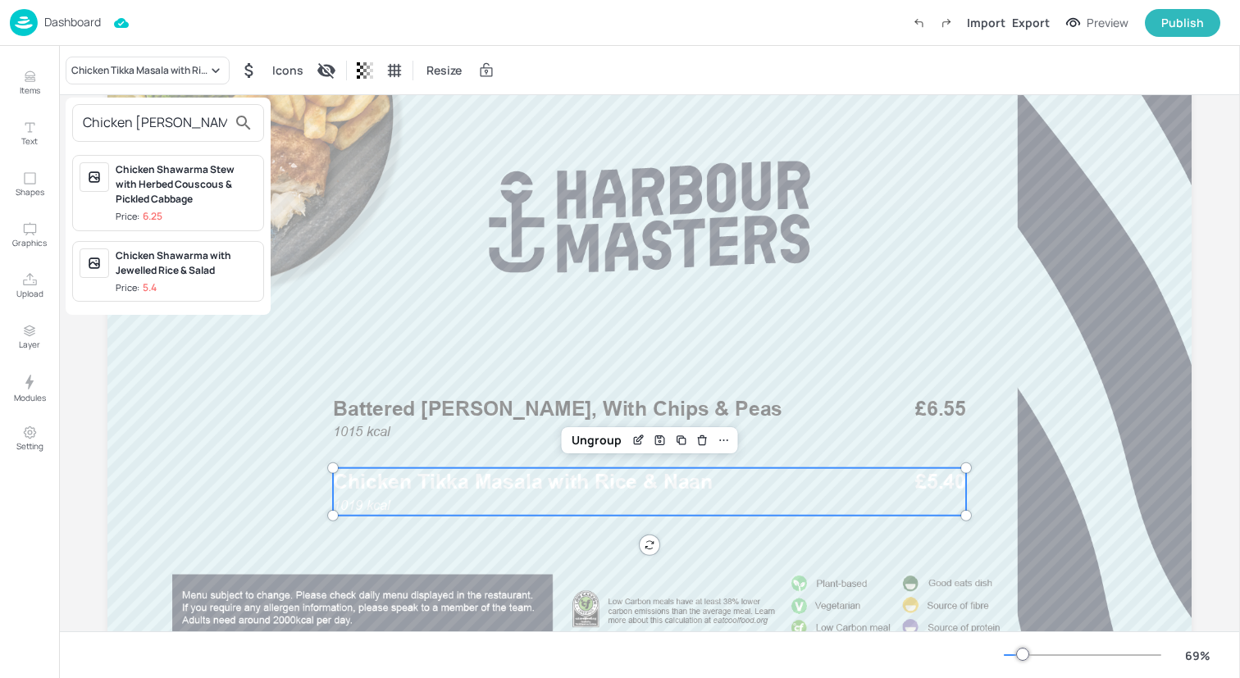
type input "Chicken shaw"
click at [233, 268] on div "Chicken Shawarma with Jewelled Rice & Salad" at bounding box center [186, 263] width 141 height 30
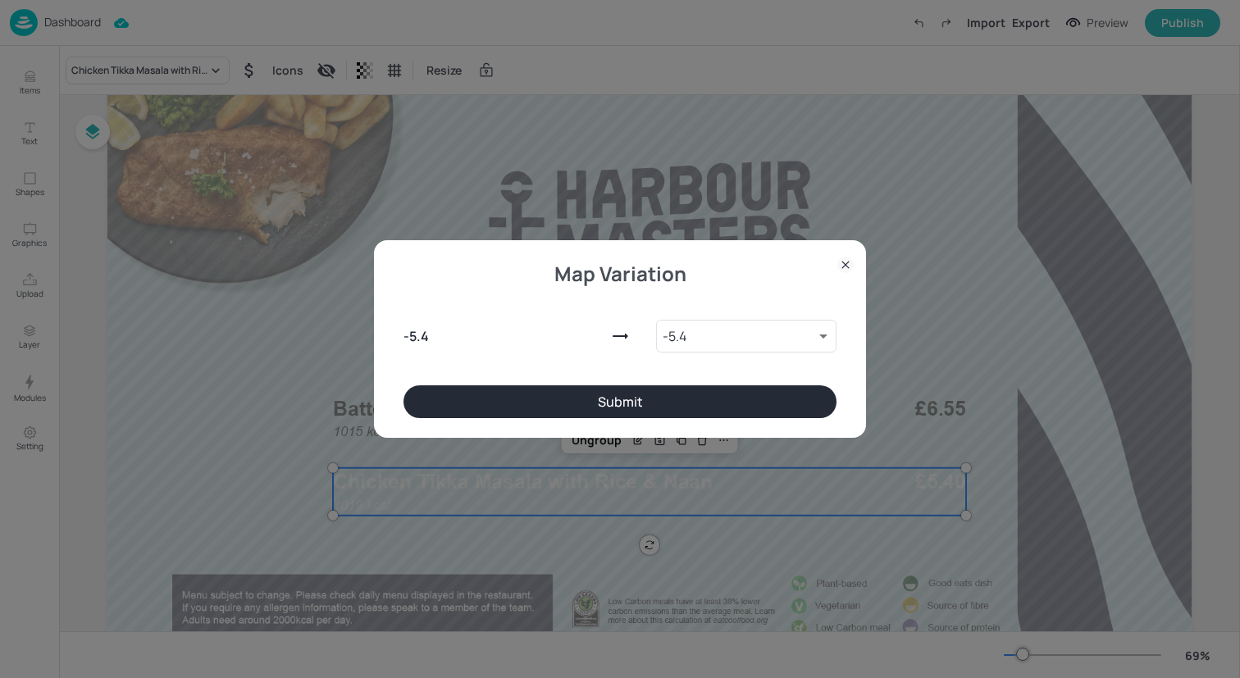
click at [528, 409] on button "Submit" at bounding box center [619, 401] width 433 height 33
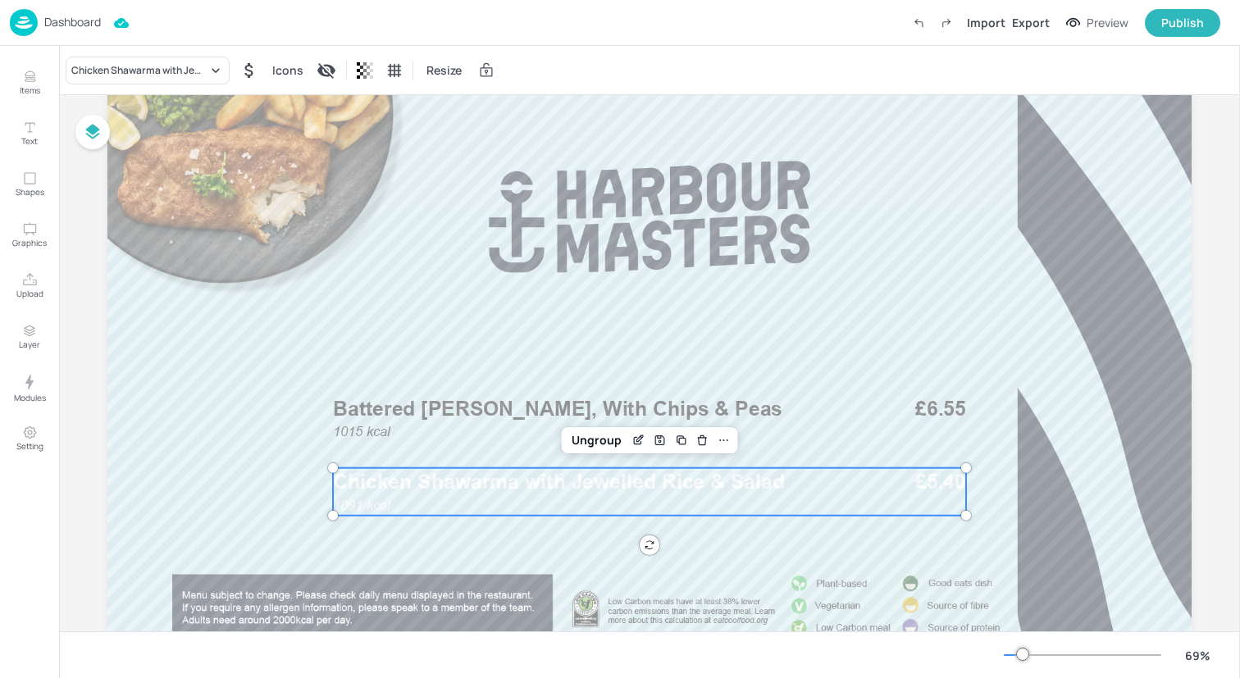
click at [433, 505] on div "1091 kcal Chicken Shawarma with Jewelled Rice & Salad £5.40" at bounding box center [649, 492] width 633 height 48
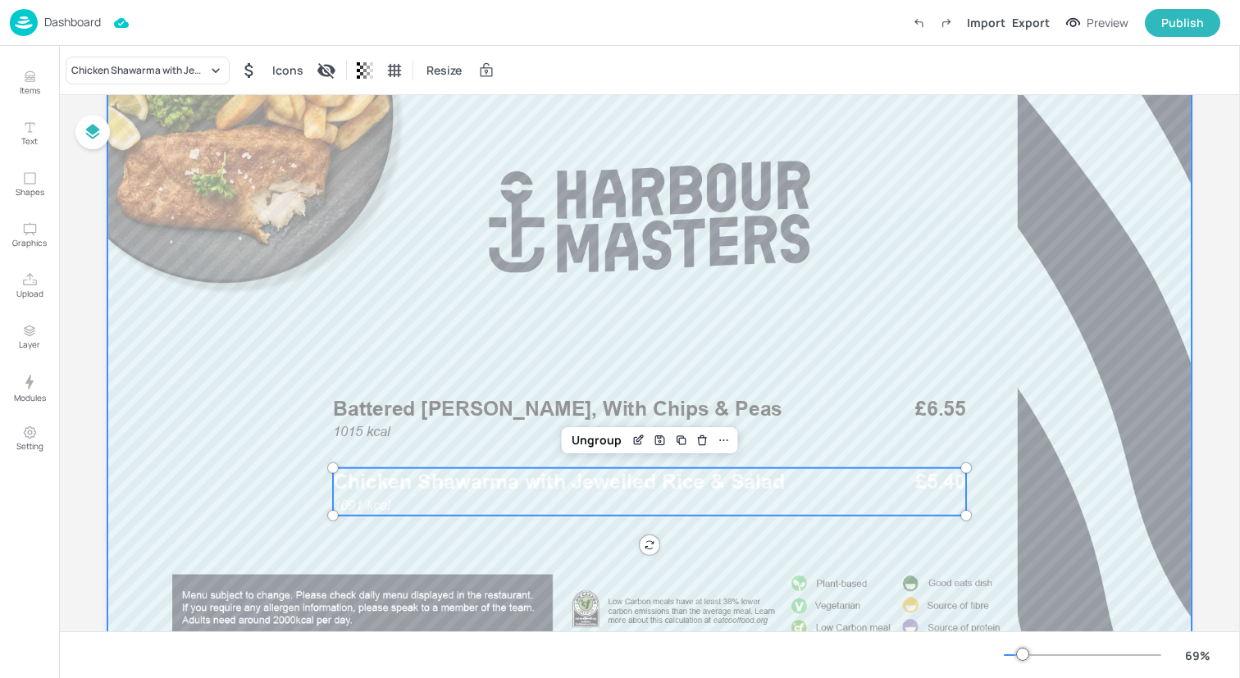
click at [433, 444] on div at bounding box center [649, 382] width 1084 height 610
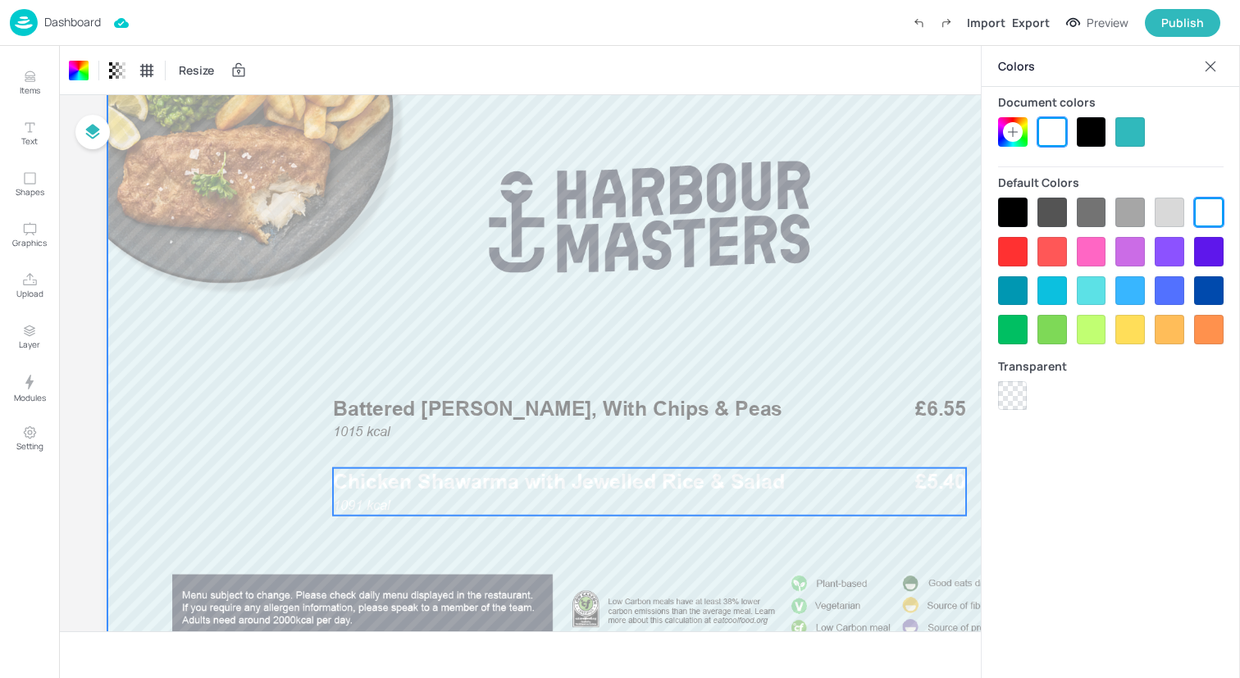
click at [434, 490] on span "Chicken Shawarma with Jewelled Rice & Salad" at bounding box center [559, 482] width 452 height 25
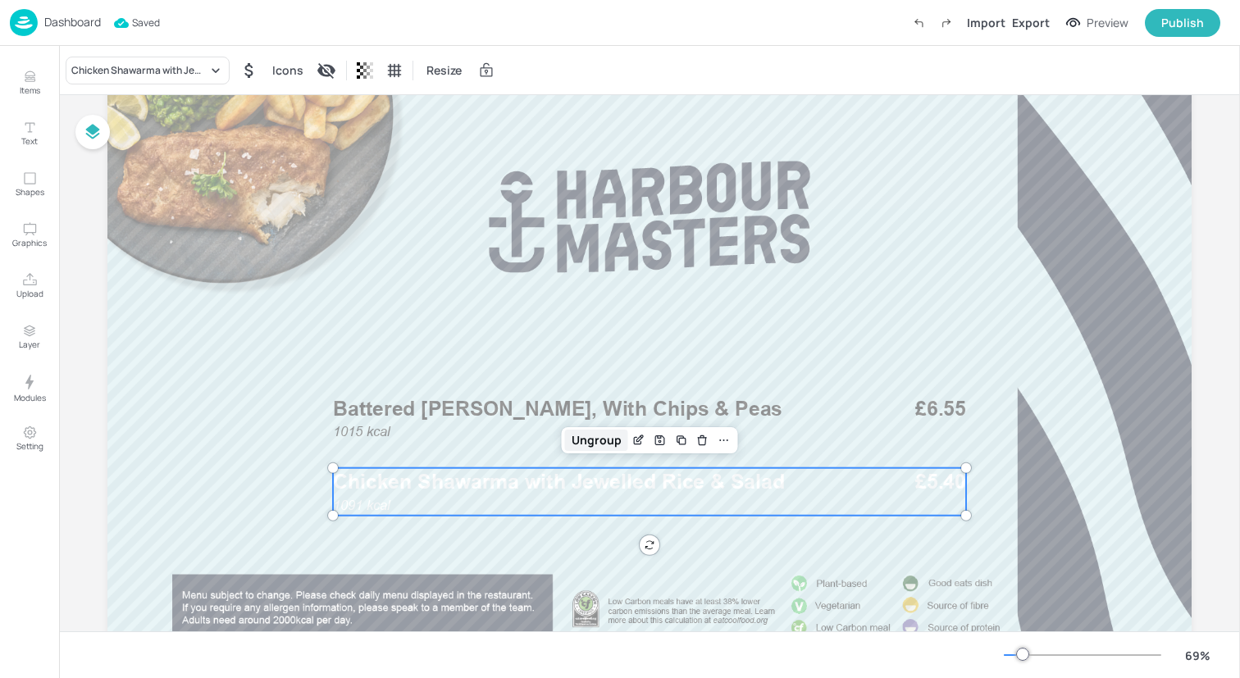
click at [605, 439] on div "Ungroup" at bounding box center [596, 440] width 63 height 21
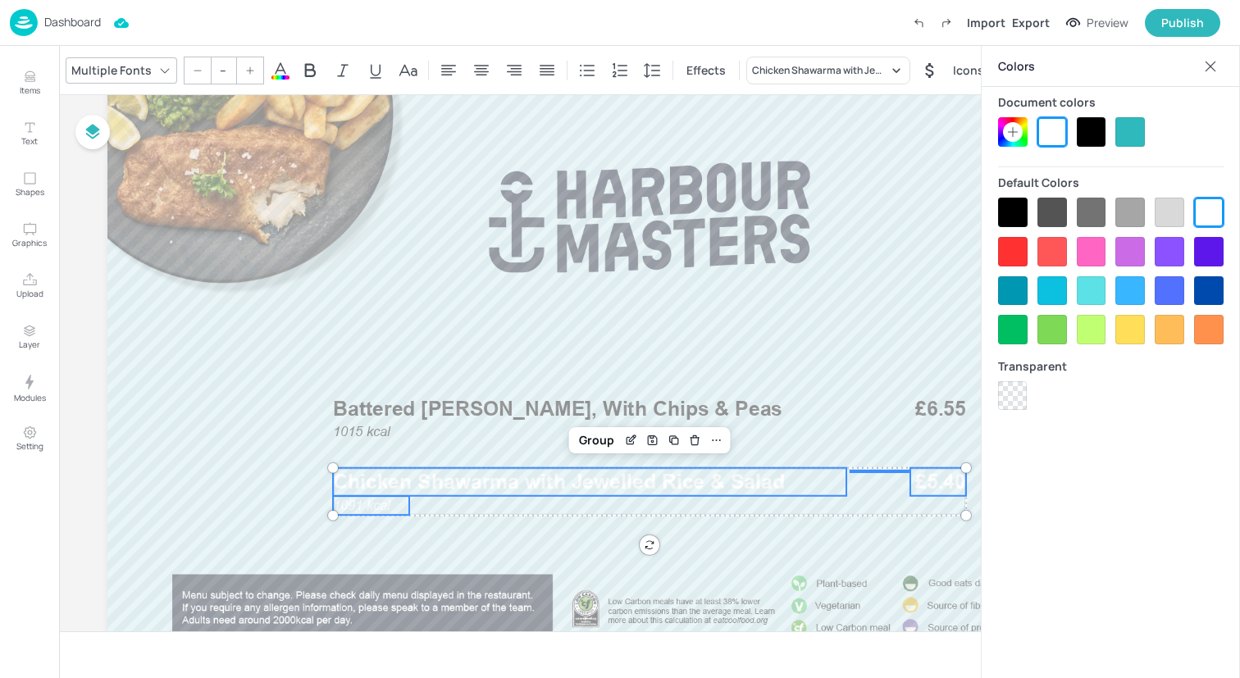
click at [1084, 134] on div at bounding box center [1092, 132] width 30 height 30
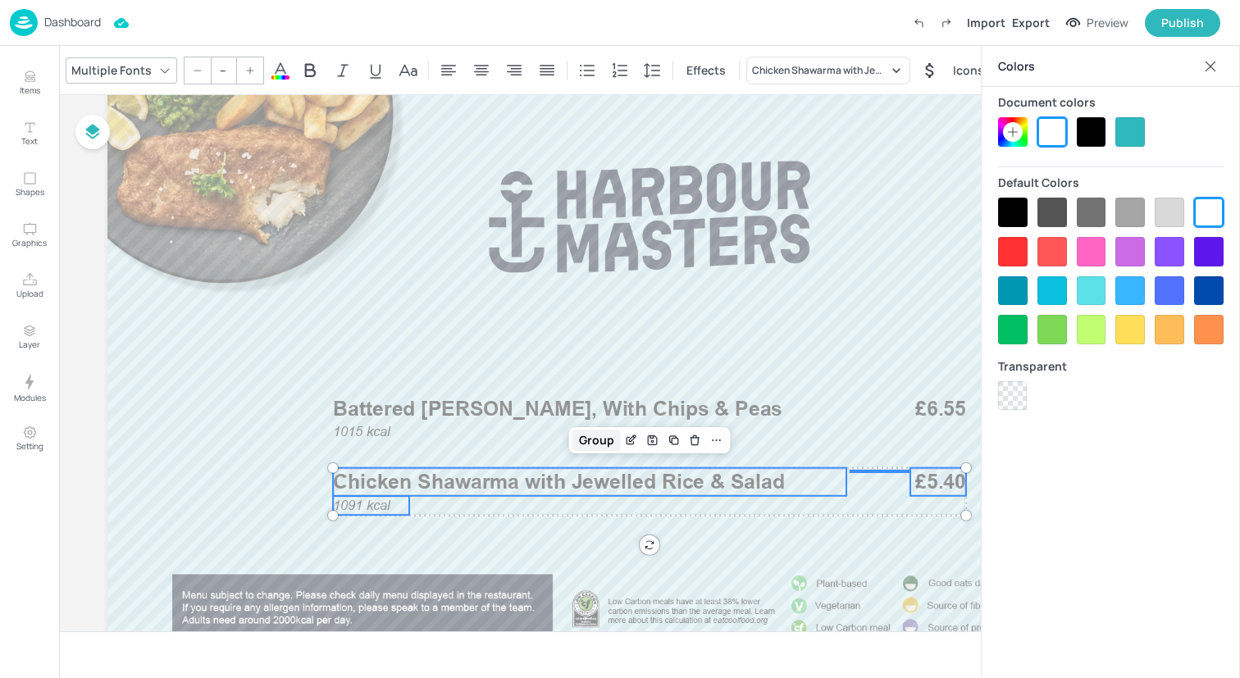
click at [597, 444] on div "Group" at bounding box center [596, 440] width 48 height 21
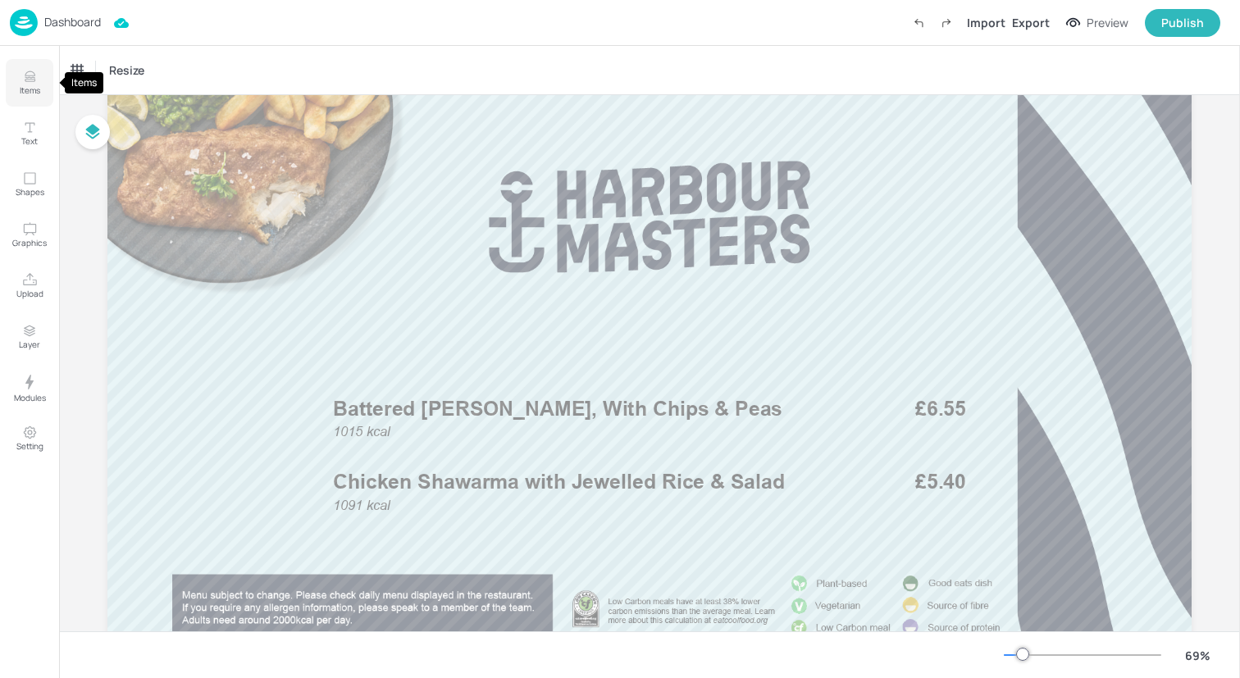
click at [32, 71] on icon "Items" at bounding box center [30, 77] width 16 height 16
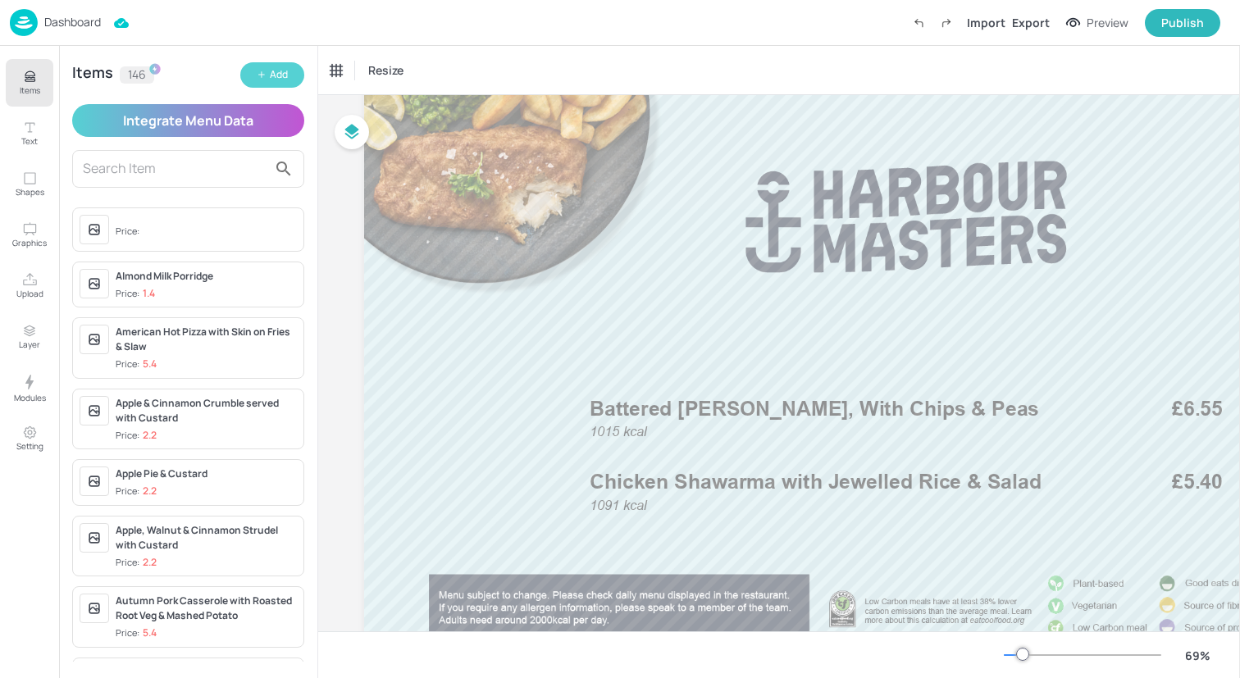
click at [277, 77] on div "Add" at bounding box center [279, 75] width 18 height 16
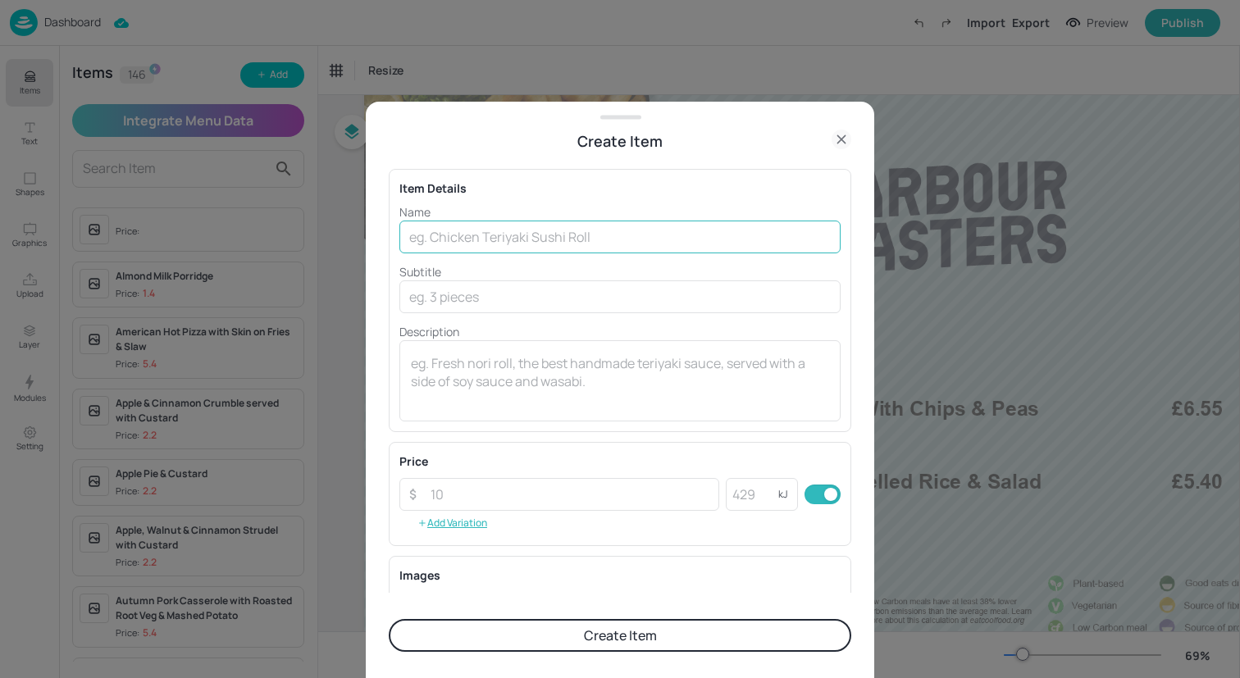
click at [512, 231] on input "text" at bounding box center [619, 237] width 441 height 33
type input "Cheese Pasty with Chips & Peas"
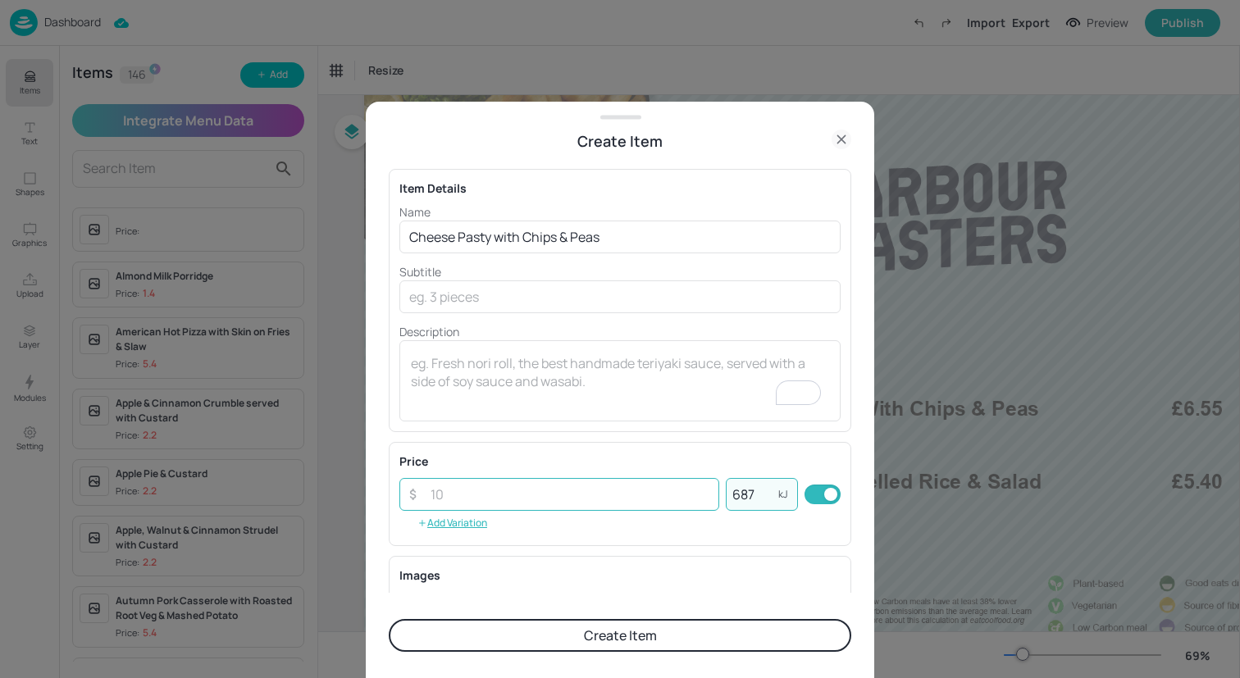
type input "687"
click at [431, 496] on input "number" at bounding box center [570, 494] width 298 height 33
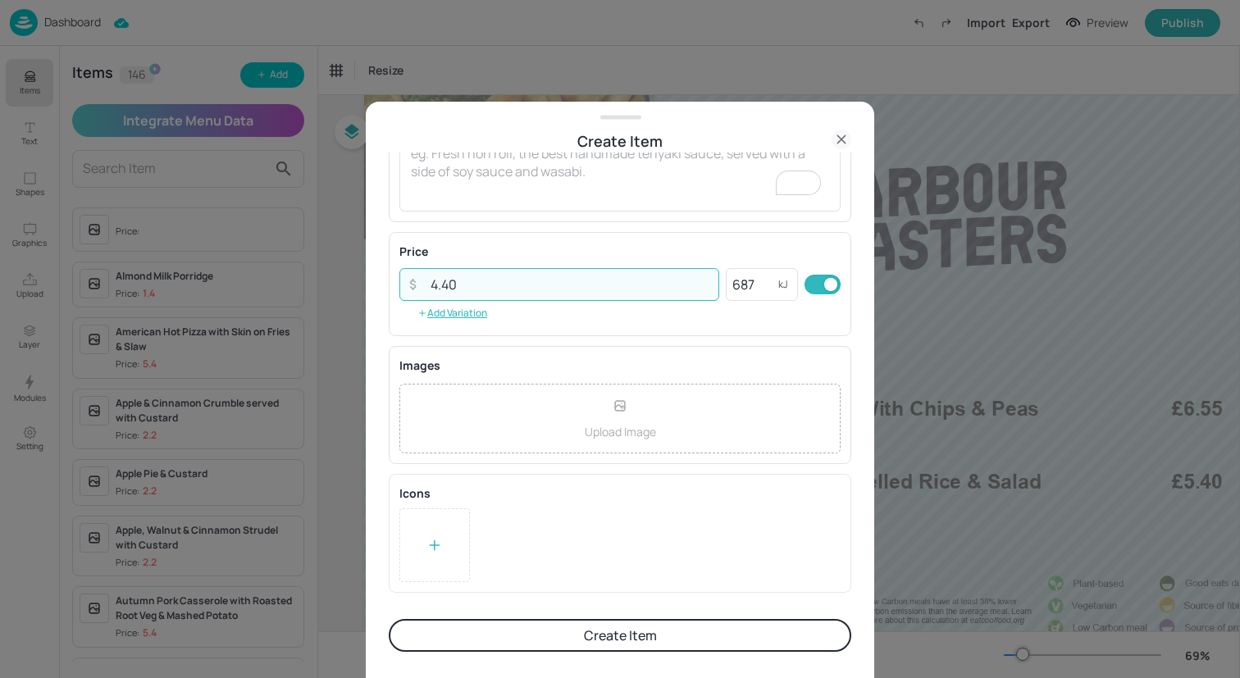
type input "4.40"
click at [442, 514] on div at bounding box center [434, 545] width 71 height 74
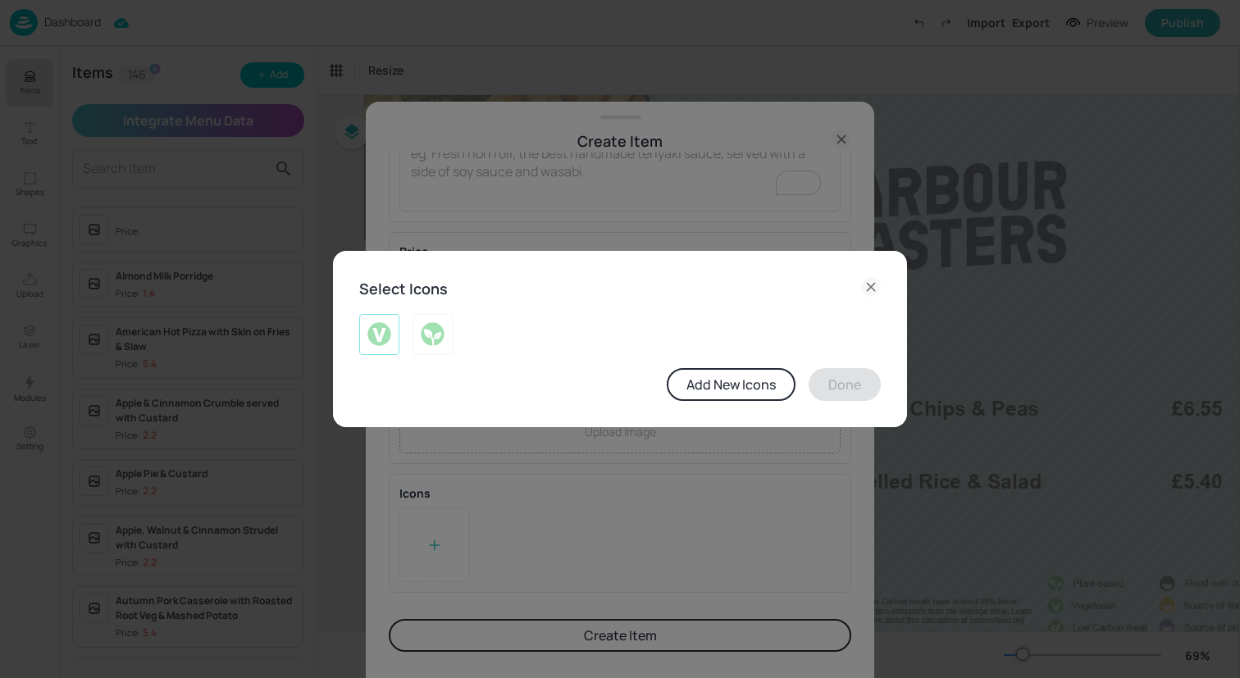
click at [366, 331] on div at bounding box center [379, 334] width 40 height 41
click at [841, 387] on button "Done" at bounding box center [845, 384] width 72 height 33
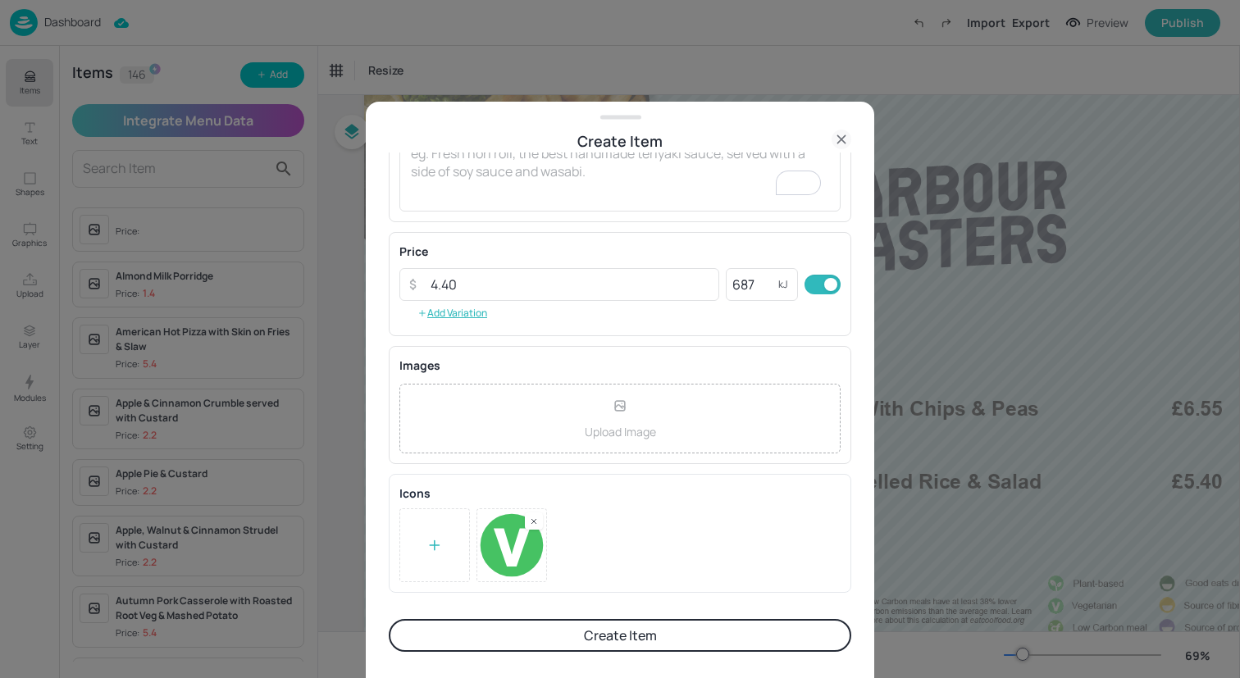
click at [638, 619] on button "Create Item" at bounding box center [620, 635] width 463 height 33
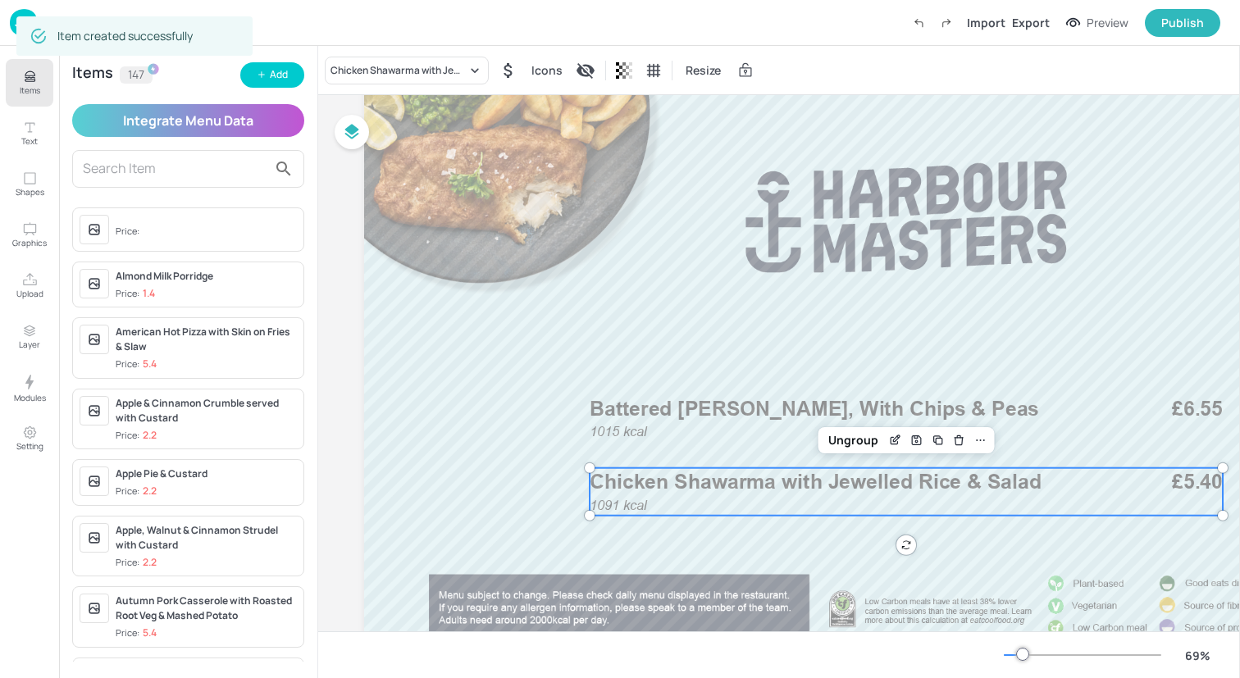
click at [651, 490] on span "Chicken Shawarma with Jewelled Rice & Salad" at bounding box center [816, 482] width 452 height 25
click at [455, 65] on div "Chicken Shawarma with Jewelled Rice & Salad" at bounding box center [398, 70] width 136 height 15
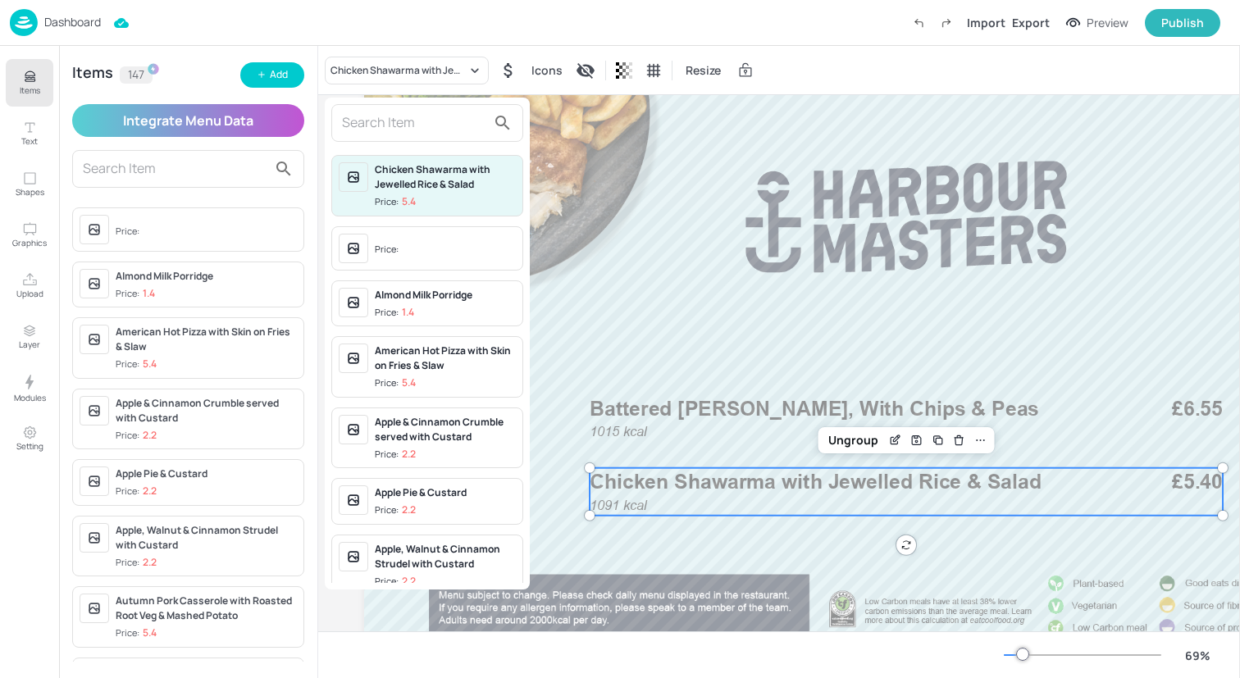
click at [453, 115] on input "text" at bounding box center [414, 123] width 144 height 26
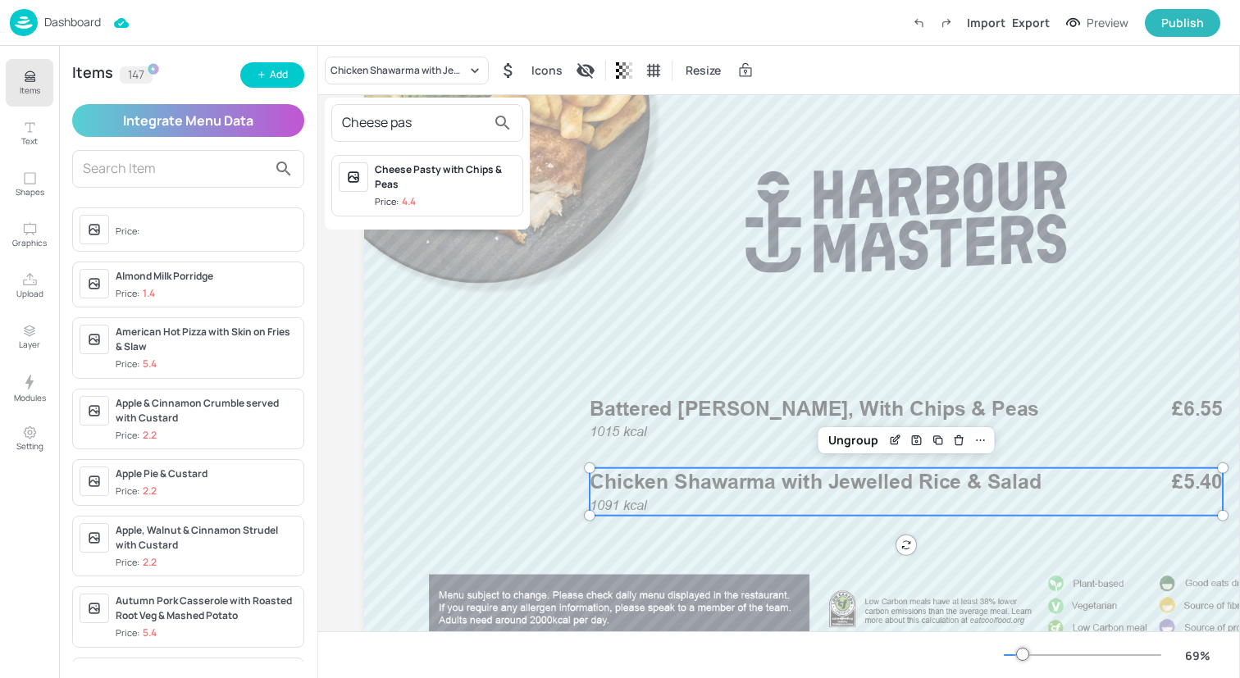
type input "Cheese pas"
click at [463, 200] on span "Price: 4.4" at bounding box center [445, 202] width 141 height 14
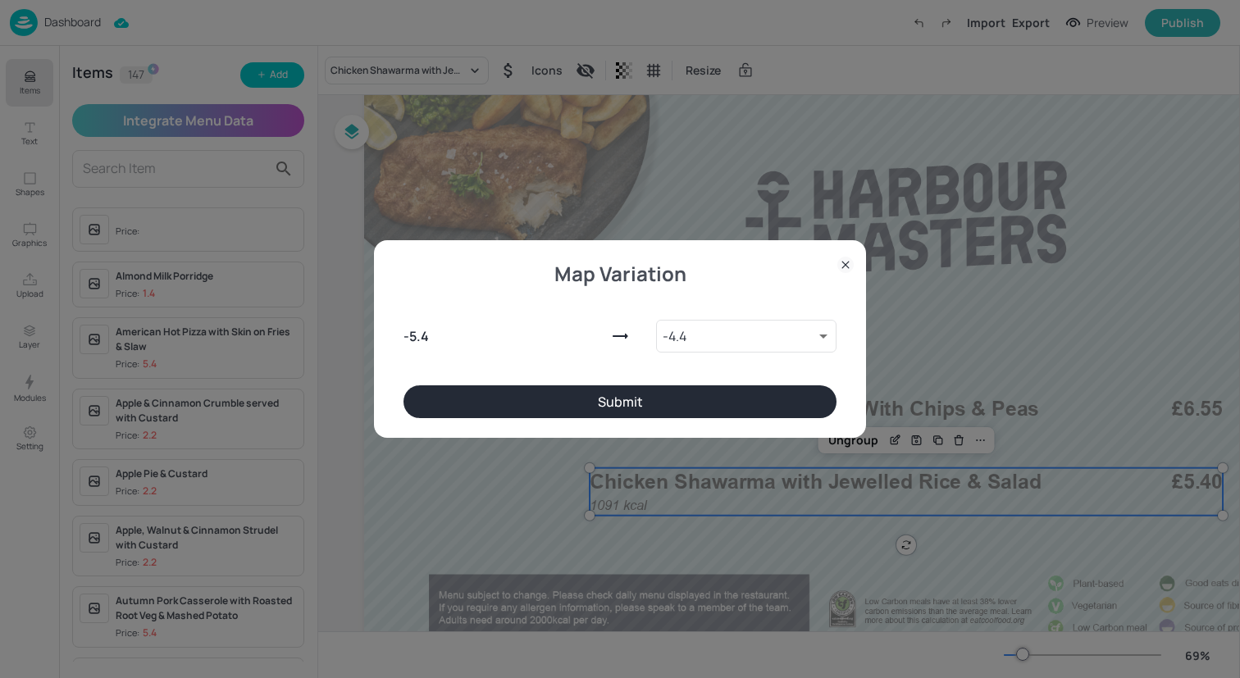
click at [642, 410] on button "Submit" at bounding box center [619, 401] width 433 height 33
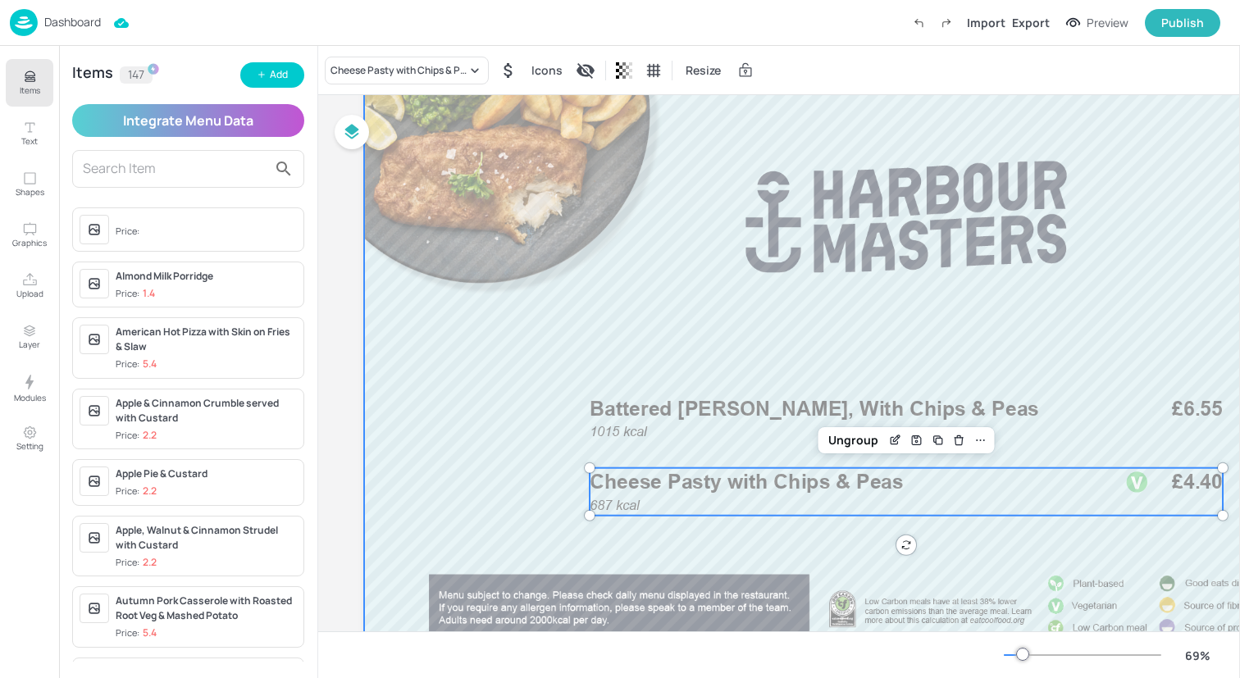
click at [545, 493] on div at bounding box center [906, 382] width 1084 height 610
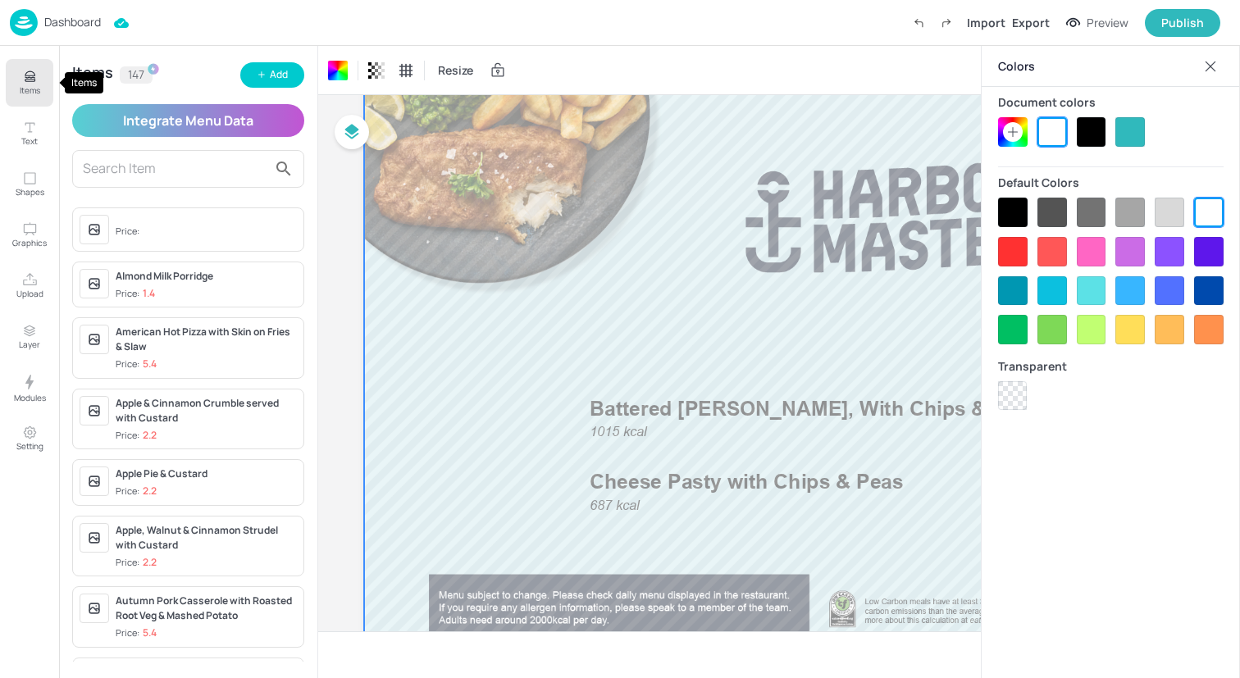
click at [42, 77] on button "Items" at bounding box center [30, 83] width 48 height 48
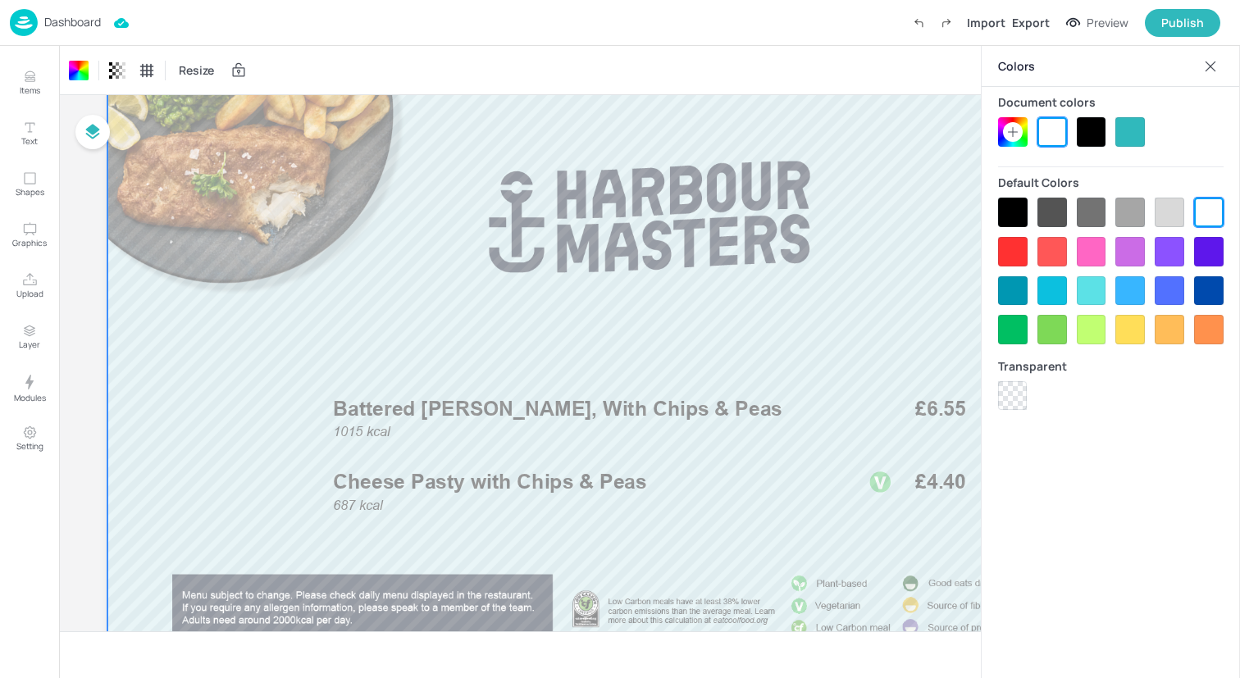
click at [1214, 53] on div at bounding box center [1210, 66] width 26 height 26
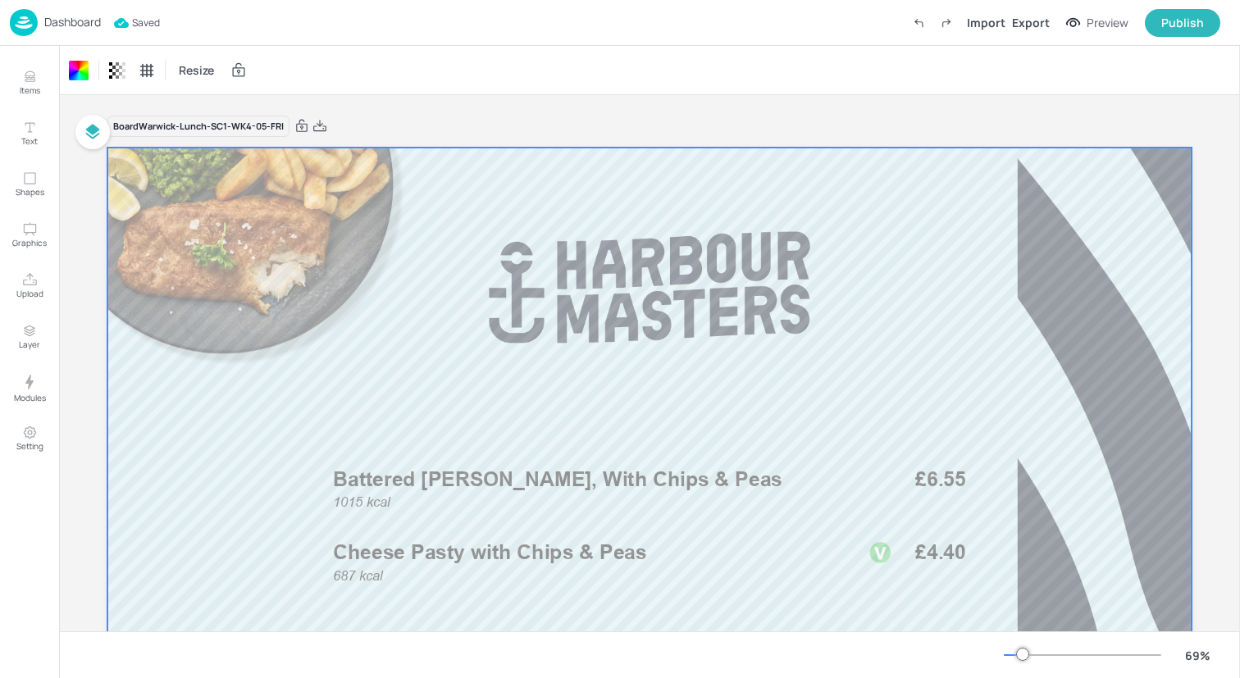
click at [25, 24] on img at bounding box center [24, 22] width 28 height 27
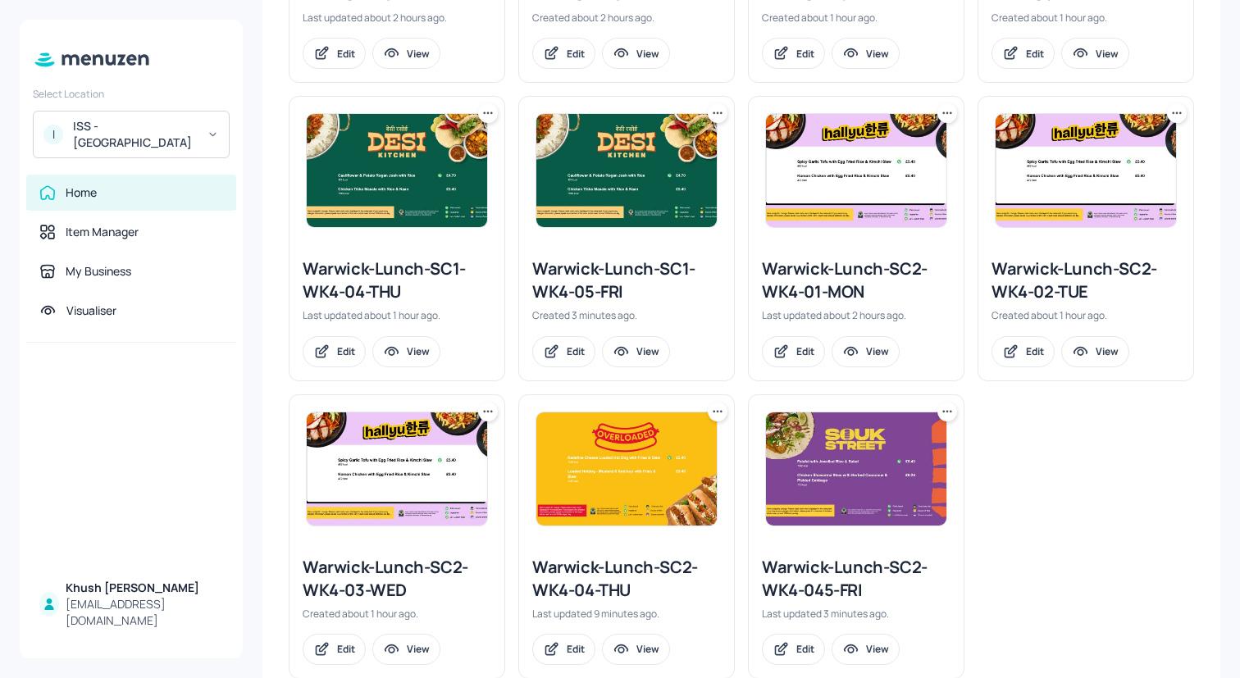
scroll to position [708, 0]
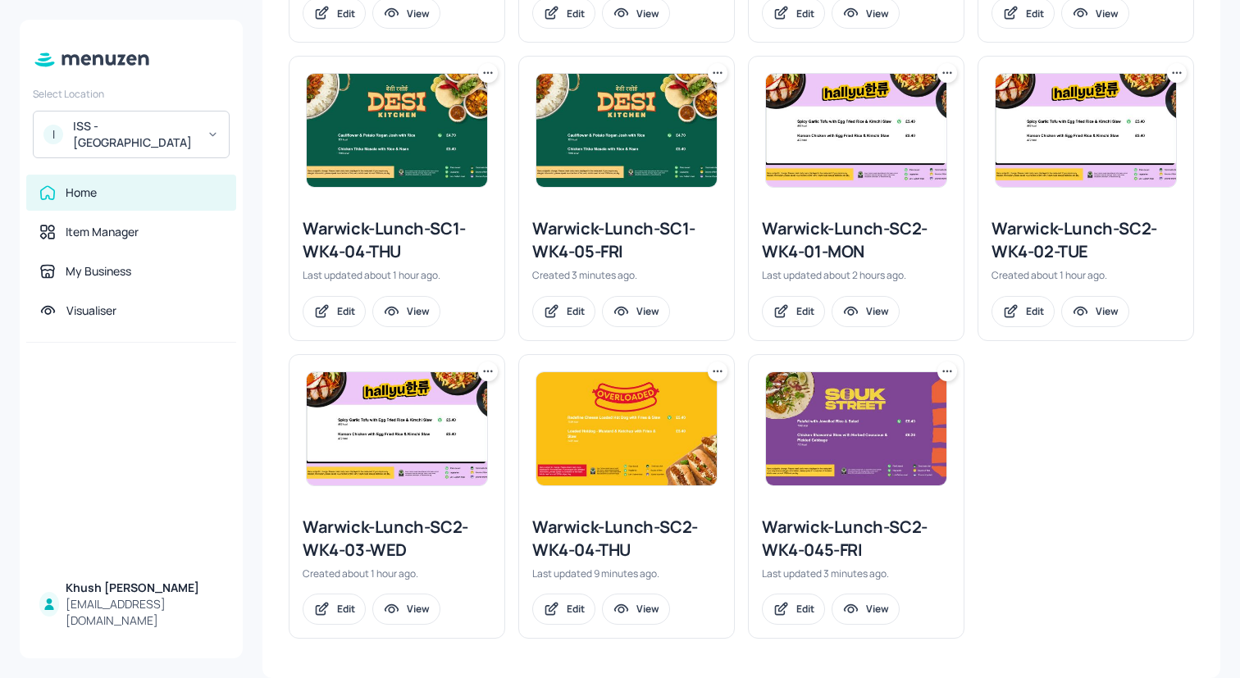
click at [946, 371] on icon at bounding box center [947, 371] width 16 height 16
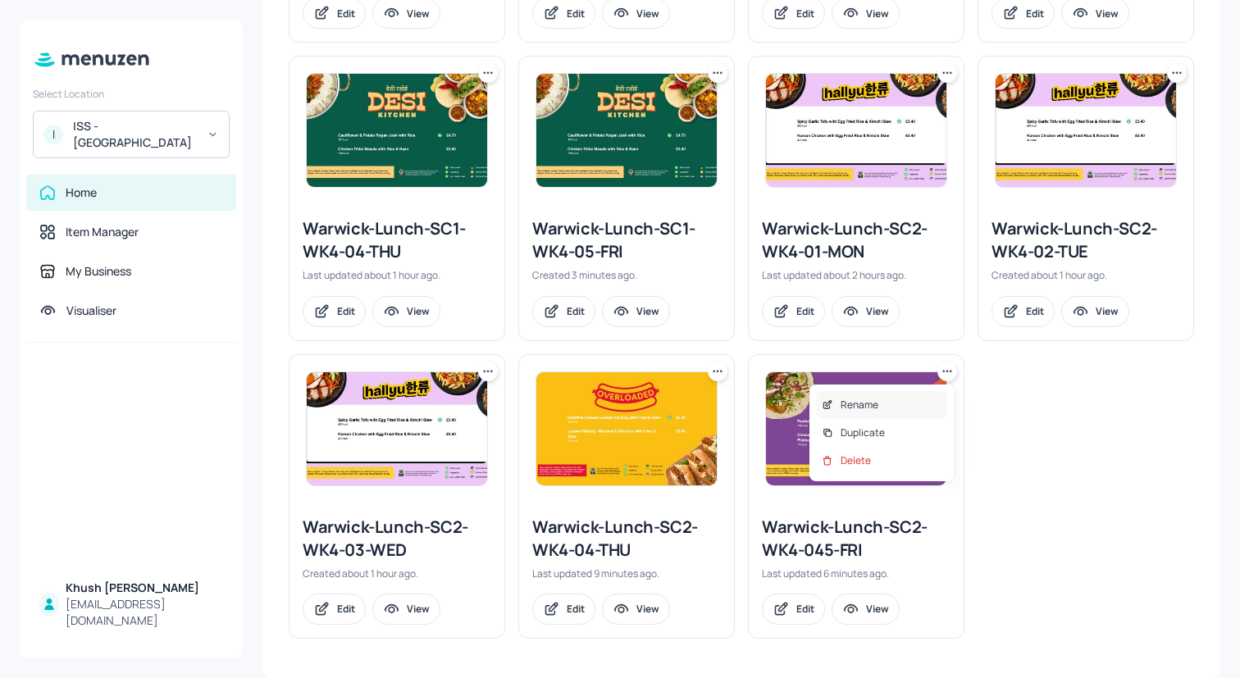
click at [891, 404] on div "Rename" at bounding box center [881, 405] width 131 height 28
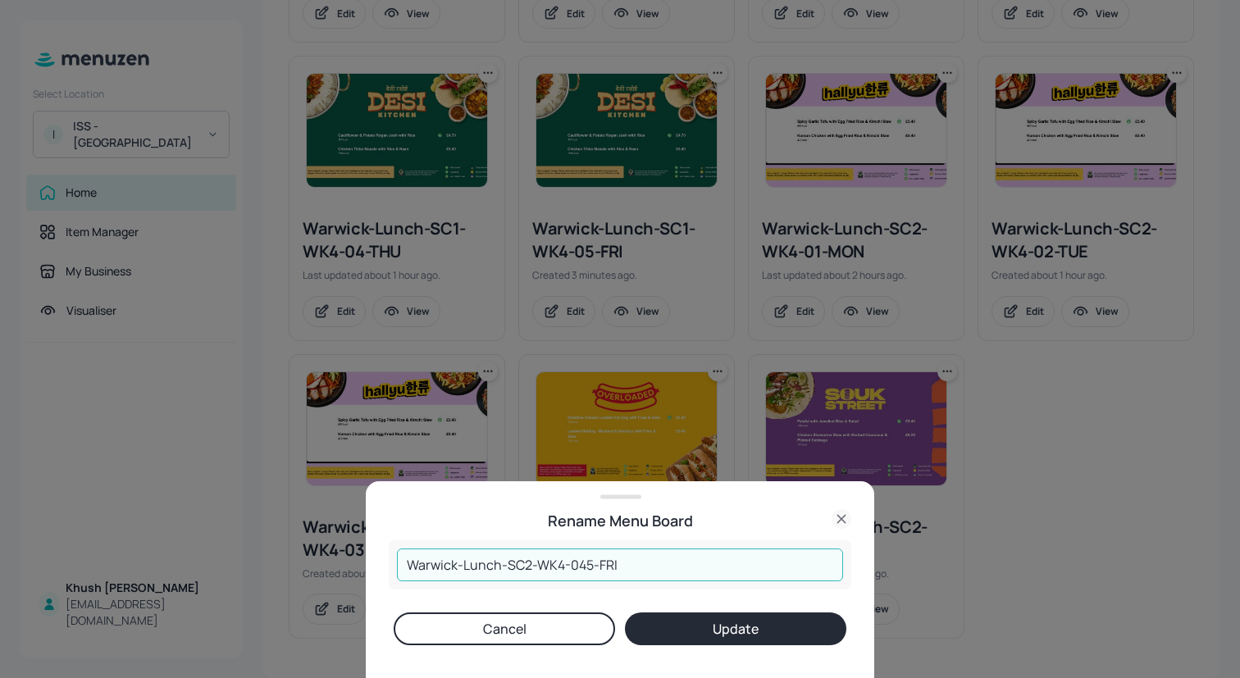
click at [578, 566] on input "Warwick-Lunch-SC2-WK4-045-FRI" at bounding box center [620, 565] width 446 height 33
click at [584, 565] on input "Warwick-Lunch-SC2-WK4-045-FRI" at bounding box center [620, 565] width 446 height 33
type input "Warwick-Lunch-SC2-WK4-05-FRI"
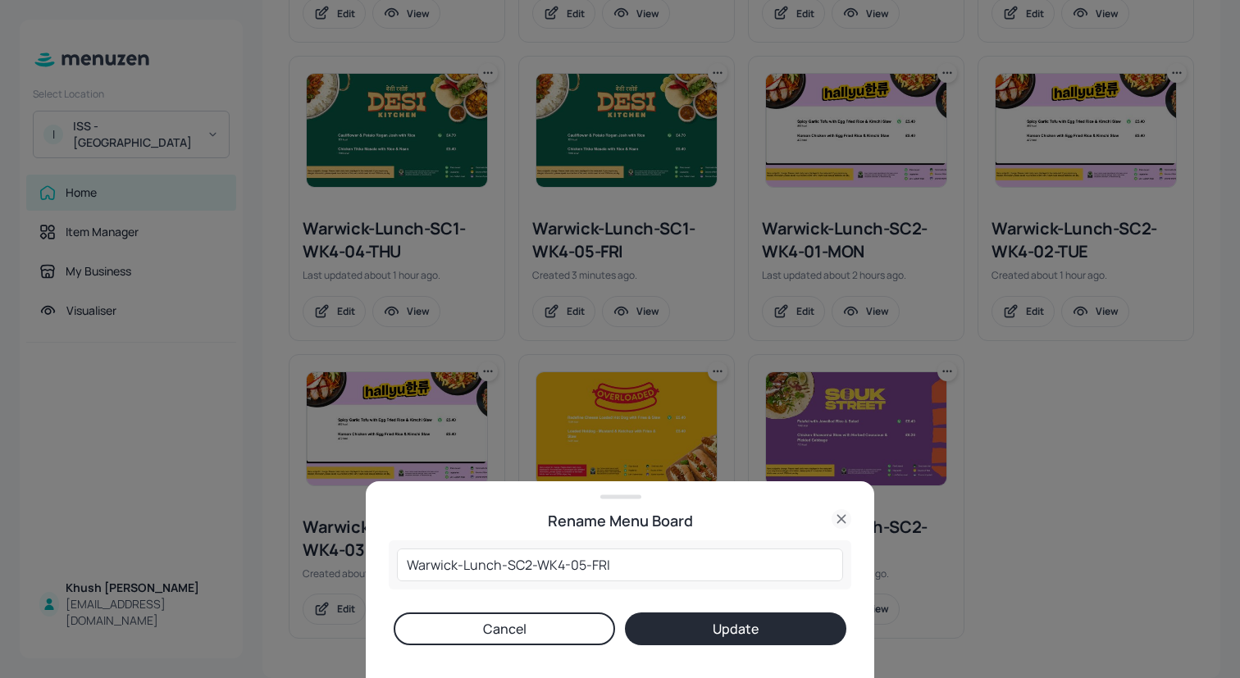
click at [721, 632] on button "Update" at bounding box center [735, 629] width 221 height 33
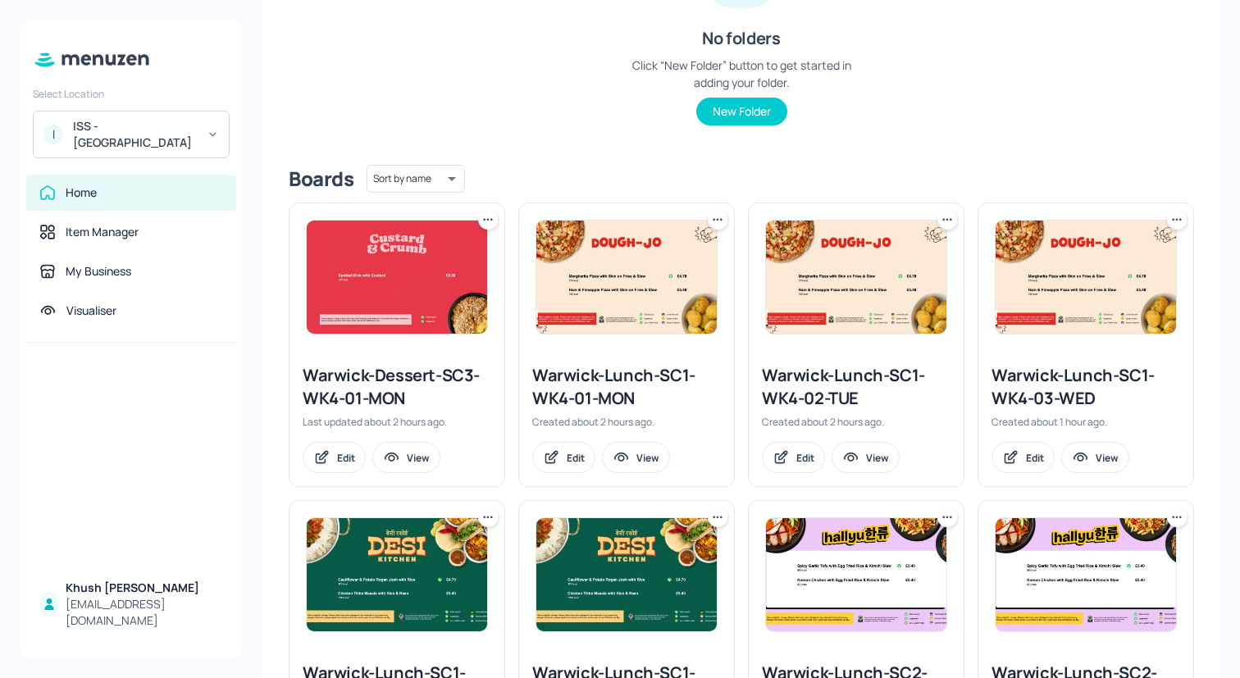
scroll to position [0, 0]
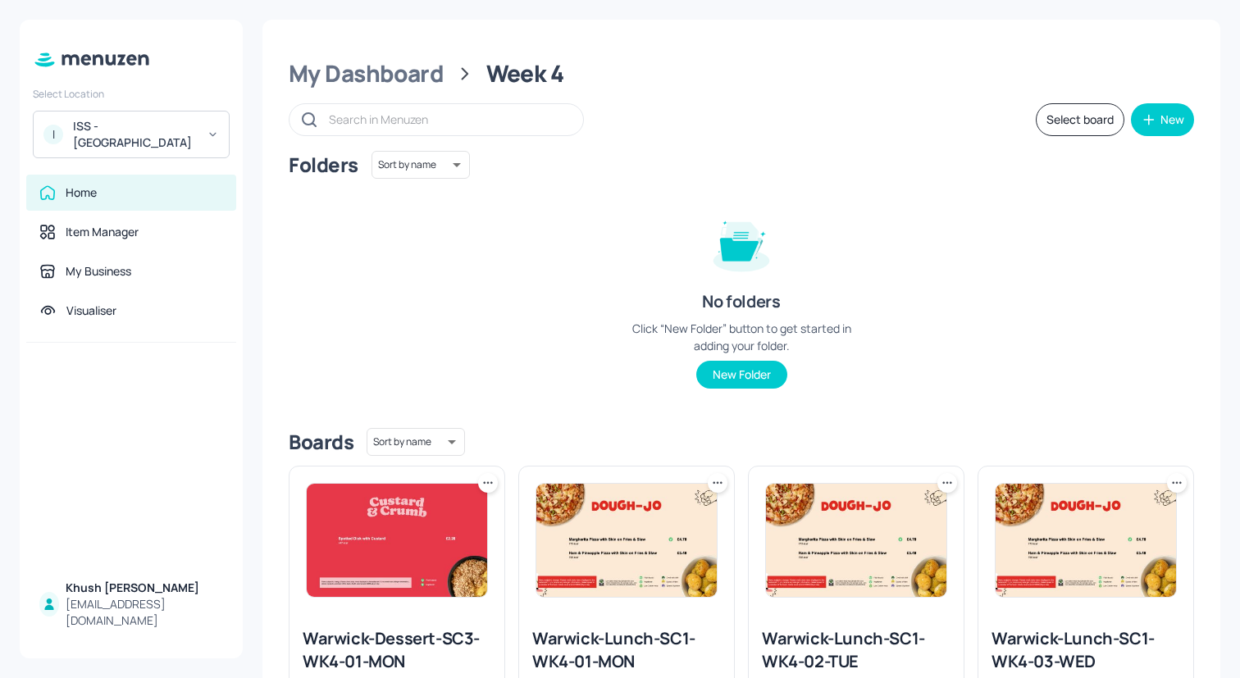
click at [492, 483] on icon at bounding box center [488, 483] width 16 height 16
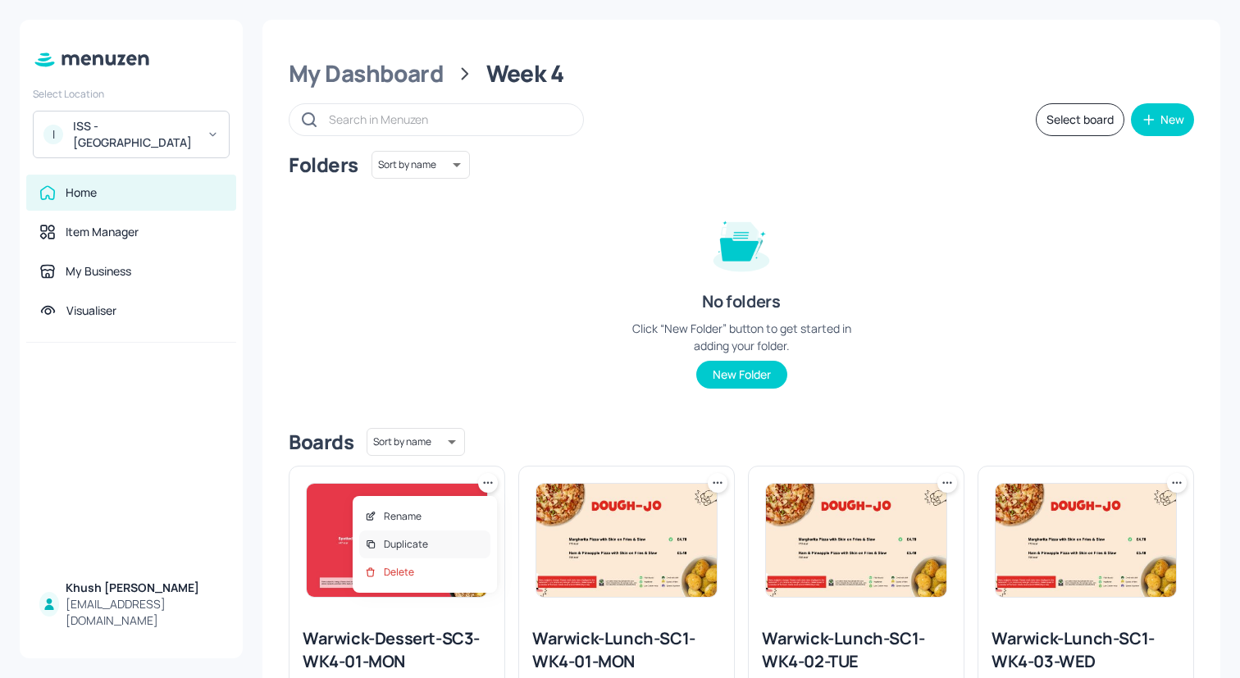
click at [429, 545] on div "Duplicate" at bounding box center [424, 545] width 131 height 28
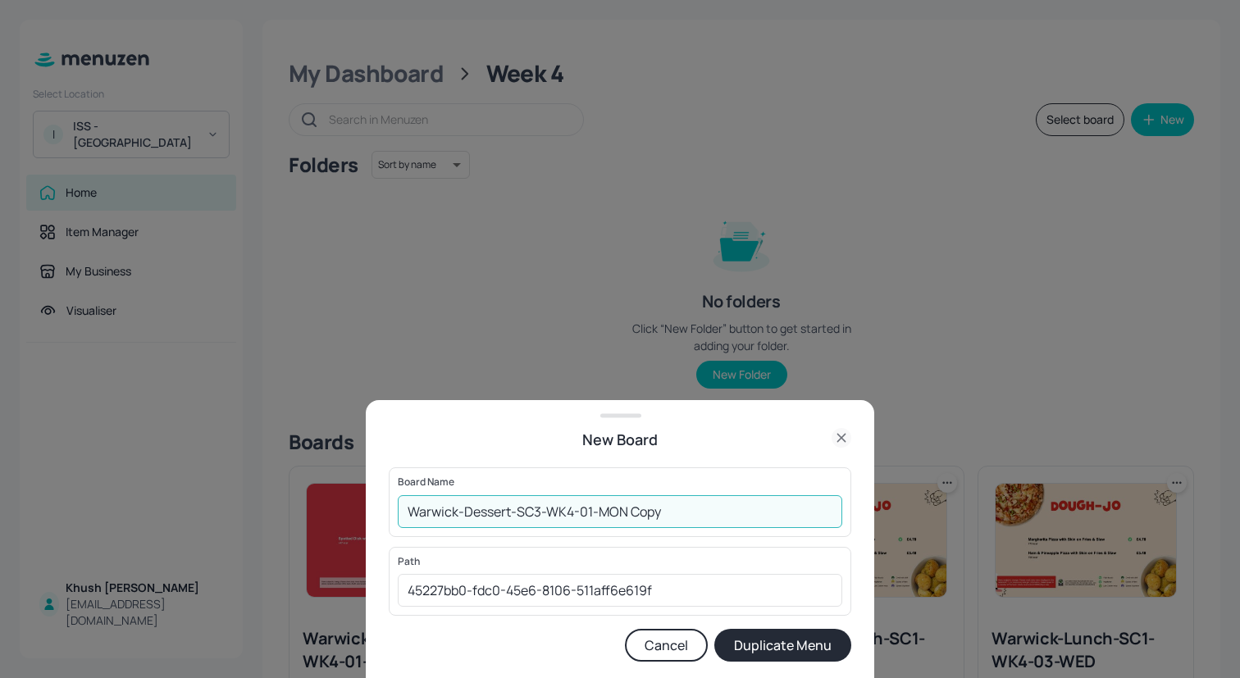
drag, startPoint x: 707, startPoint y: 510, endPoint x: 588, endPoint y: 513, distance: 118.9
click at [588, 513] on input "Warwick-Dessert-SC3-WK4-01-MON Copy" at bounding box center [620, 511] width 444 height 33
type input "Warwick-Dessert-SC3-WK4-02-TUE"
click at [714, 629] on button "Duplicate Menu" at bounding box center [782, 645] width 137 height 33
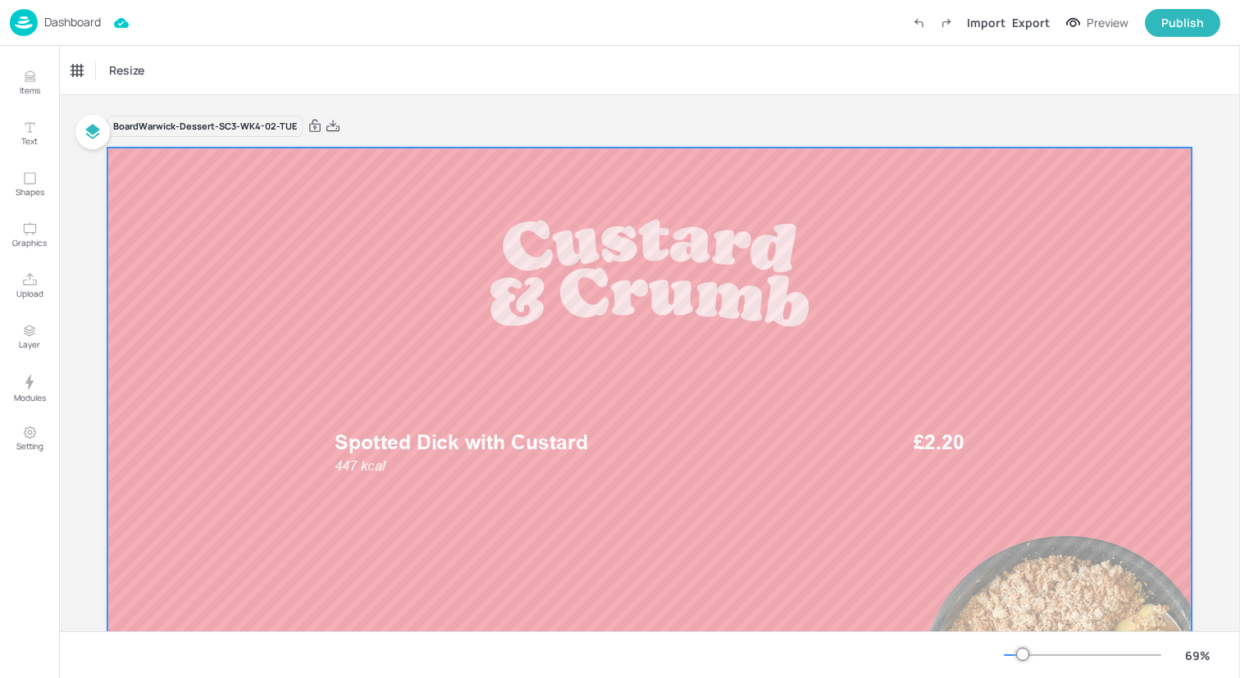
click at [605, 481] on div at bounding box center [649, 453] width 1084 height 610
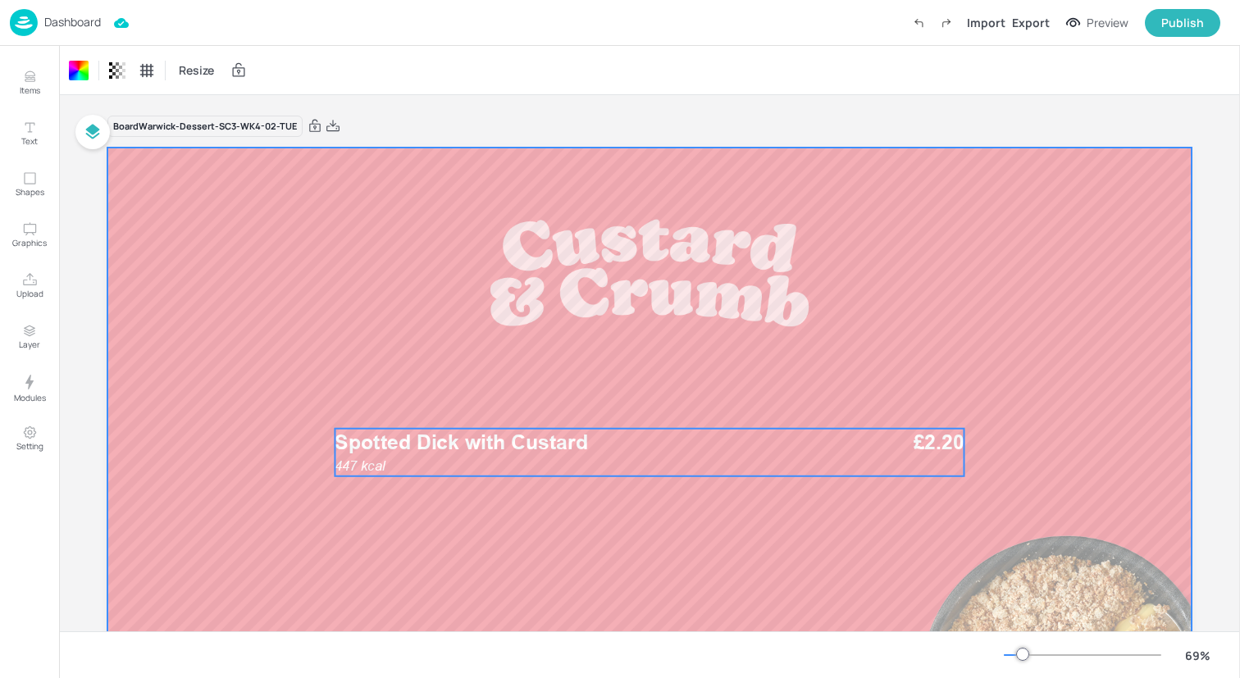
click at [640, 458] on div "447 kcal Spotted Dick with Custard £2.20" at bounding box center [649, 453] width 629 height 48
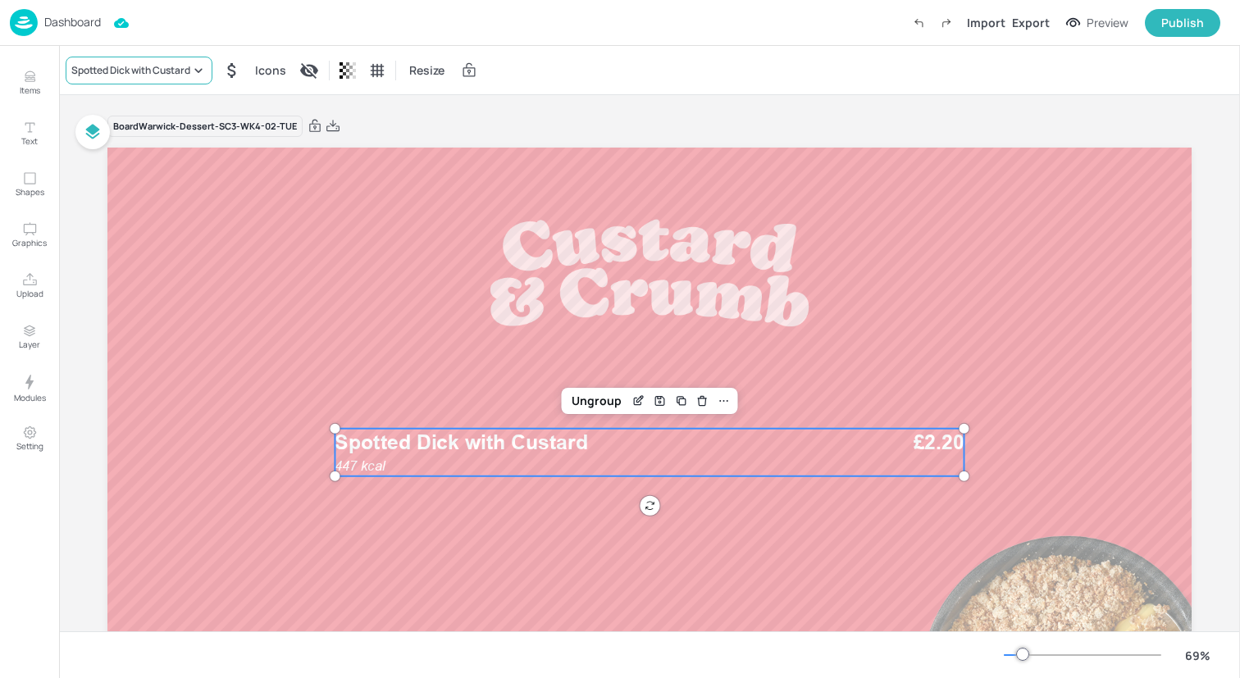
click at [163, 61] on div "Spotted Dick with Custard" at bounding box center [139, 71] width 147 height 28
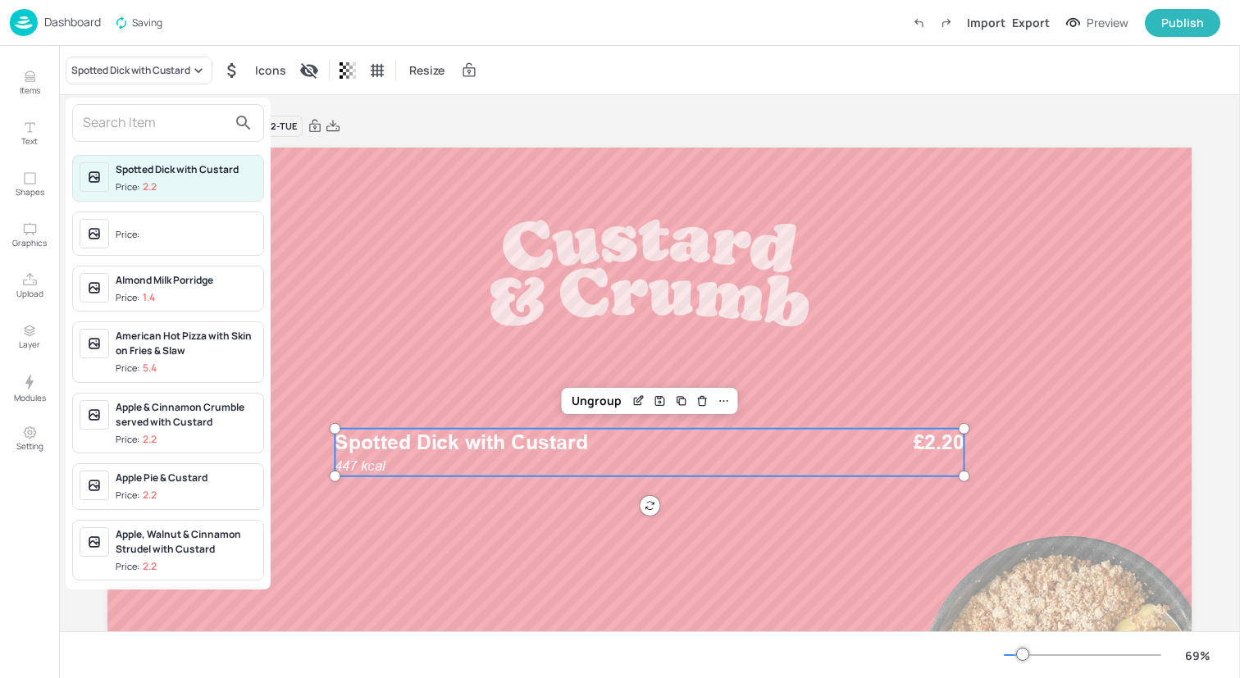
click at [170, 132] on input "text" at bounding box center [155, 123] width 144 height 26
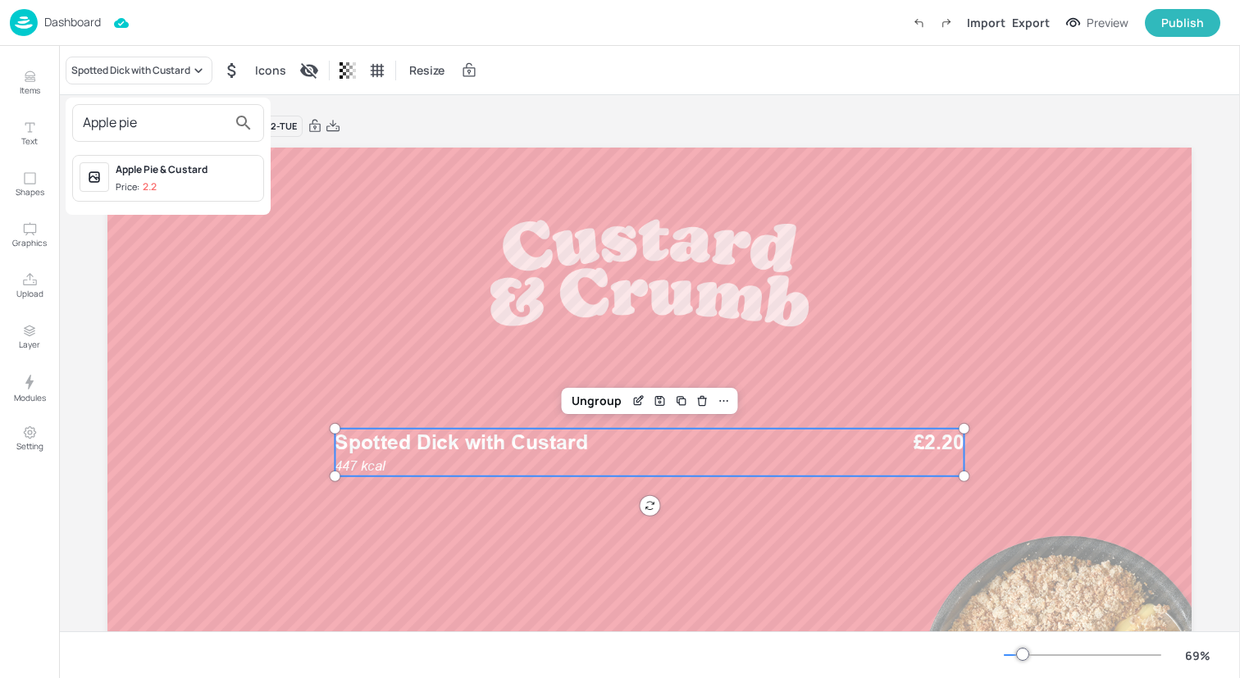
type input "Apple pie"
click at [226, 190] on span "Price: 2.2" at bounding box center [186, 187] width 141 height 14
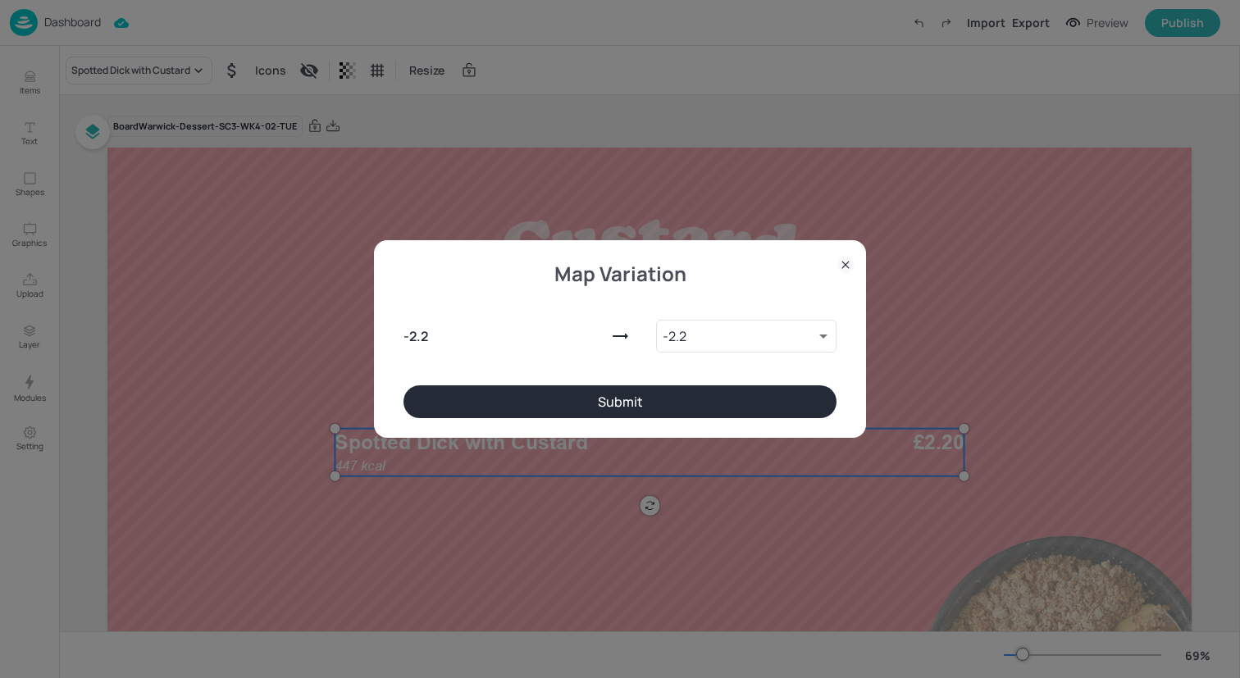
click at [498, 405] on button "Submit" at bounding box center [619, 401] width 433 height 33
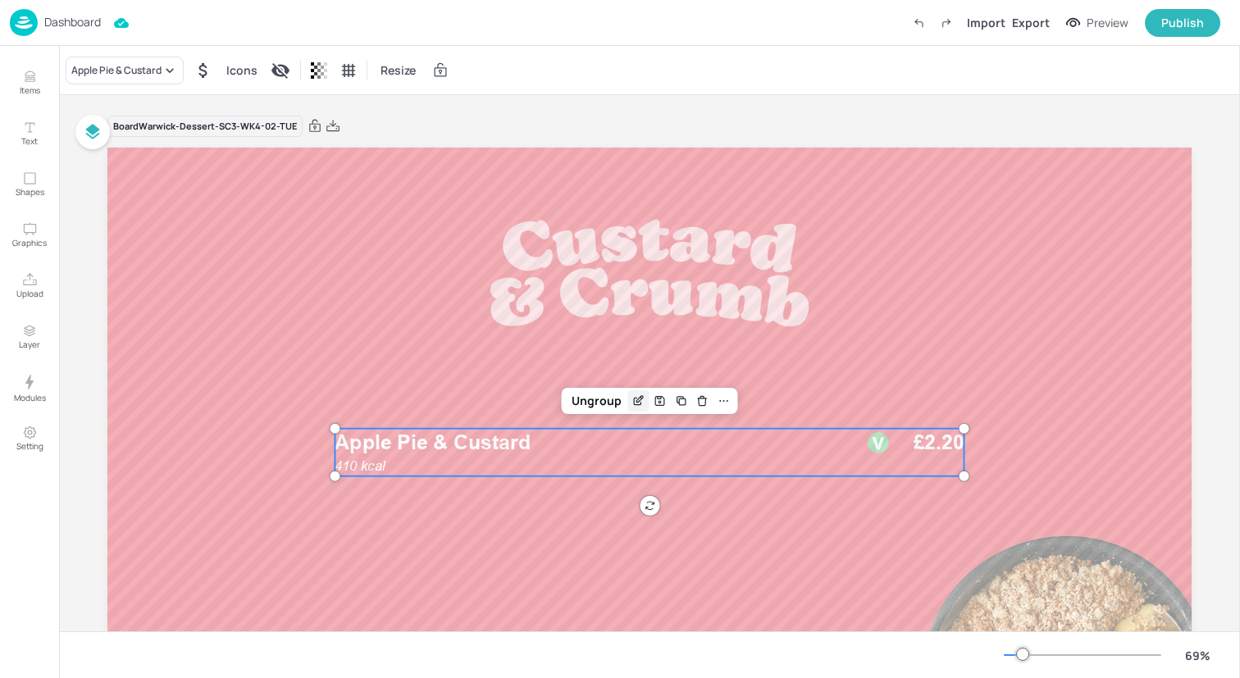
click at [636, 407] on icon "Edit Item" at bounding box center [638, 400] width 14 height 13
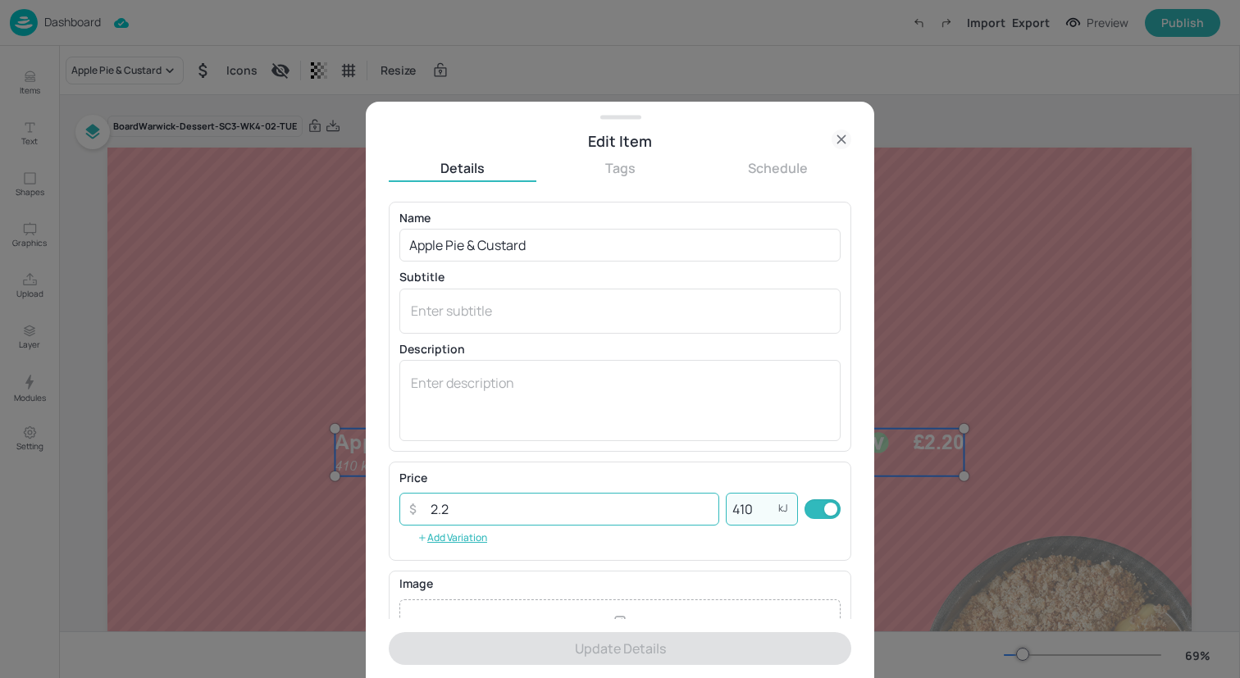
drag, startPoint x: 761, startPoint y: 510, endPoint x: 662, endPoint y: 510, distance: 99.2
click at [662, 510] on div "​ 2.2 ​ 410 kJ ​" at bounding box center [619, 509] width 441 height 33
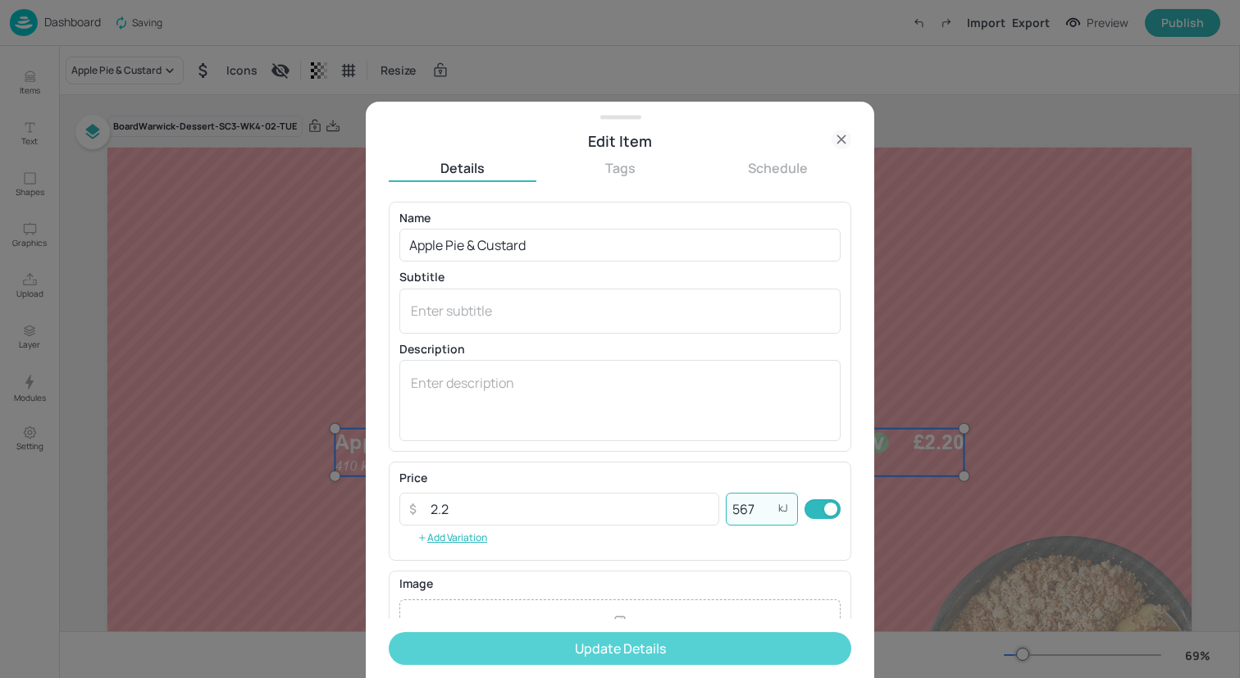
type input "567"
click at [652, 653] on button "Update Details" at bounding box center [620, 648] width 463 height 33
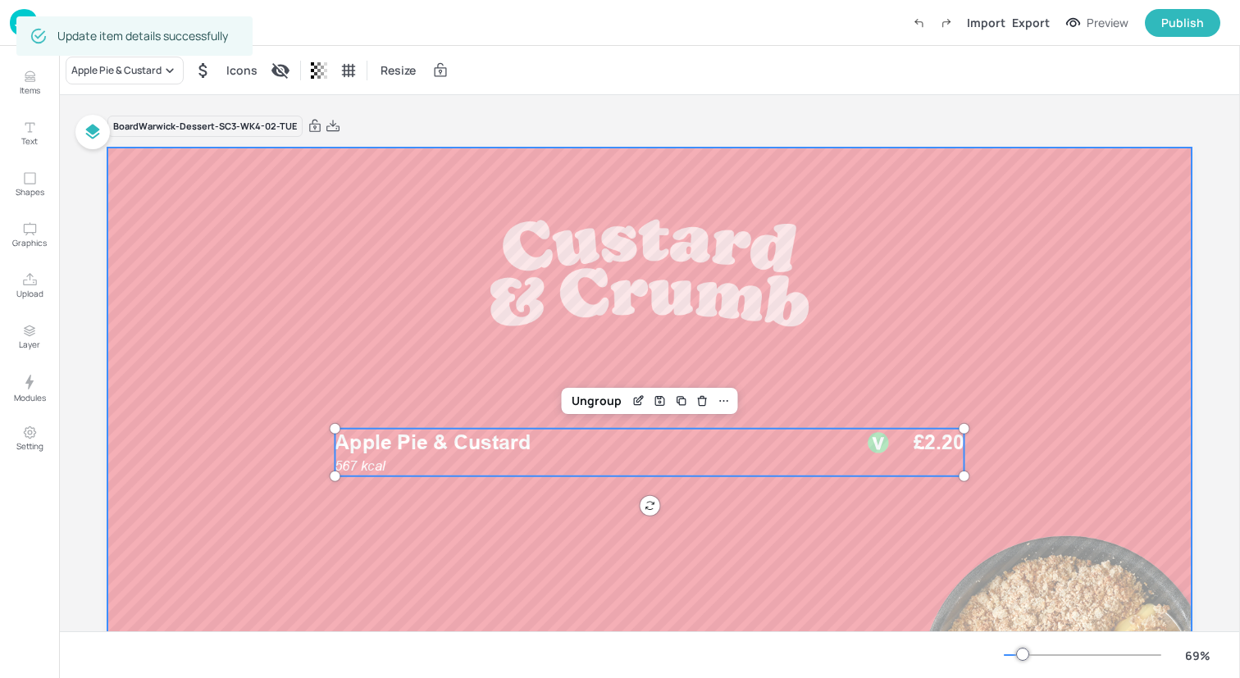
click at [561, 576] on div at bounding box center [649, 453] width 1084 height 610
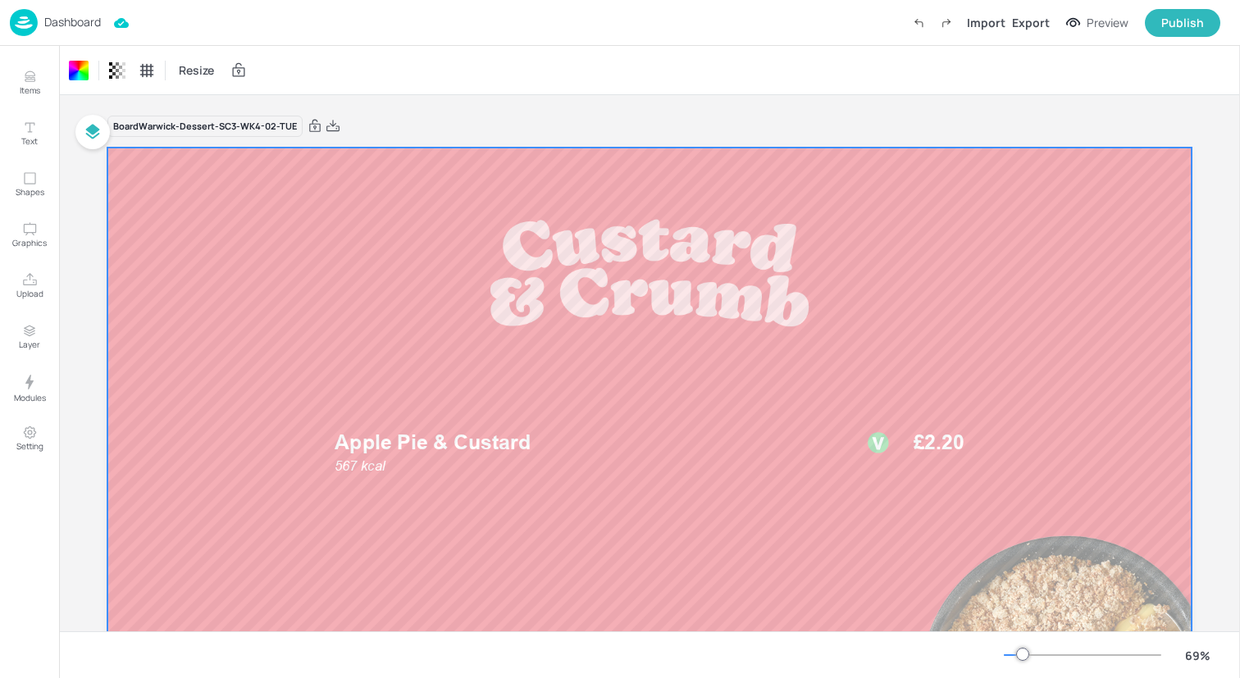
click at [30, 30] on img at bounding box center [24, 22] width 28 height 27
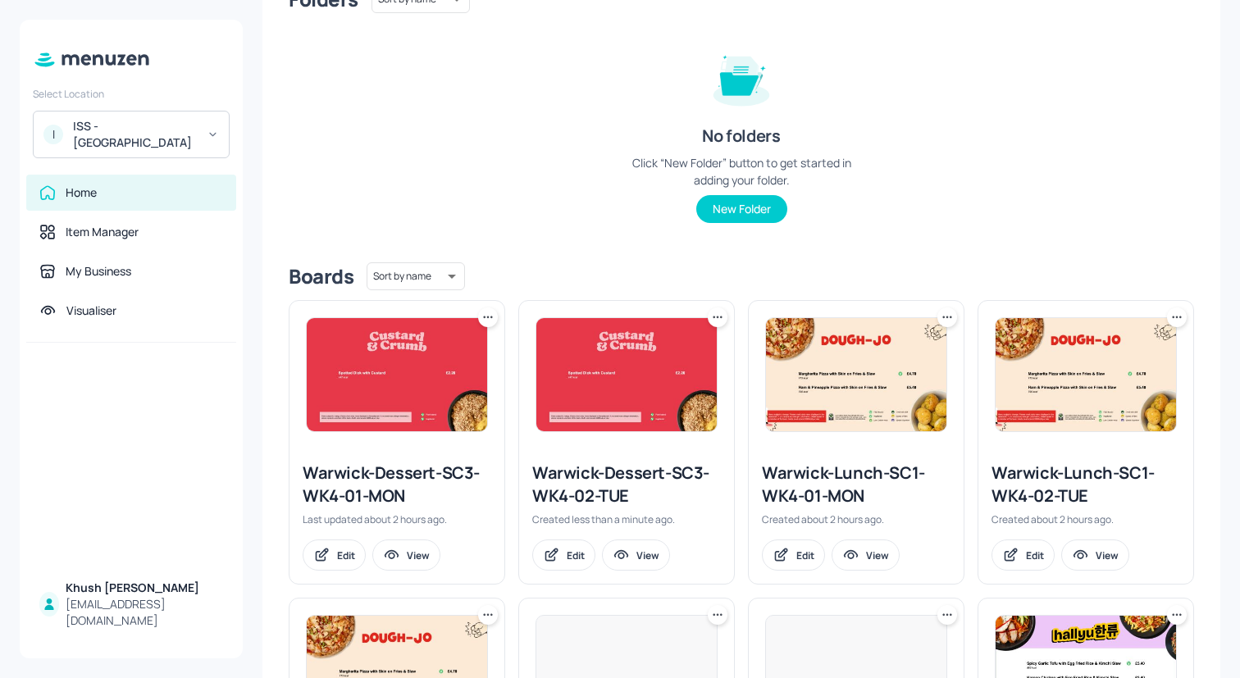
scroll to position [182, 0]
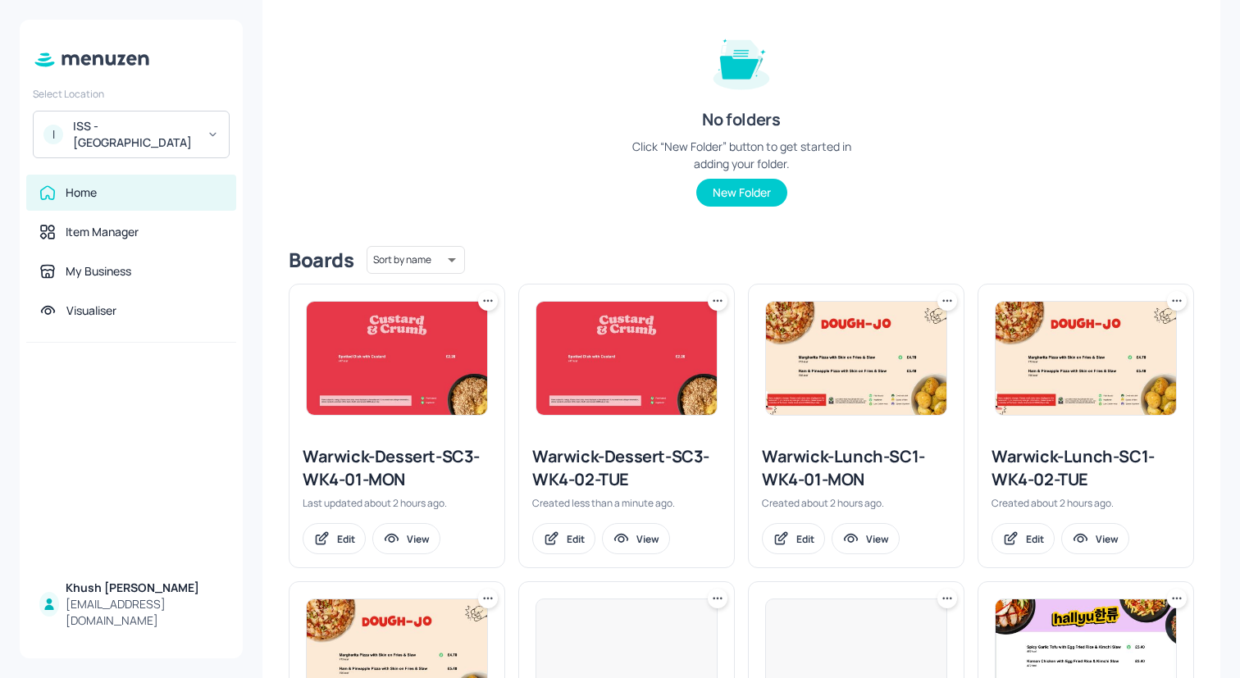
click at [720, 304] on icon at bounding box center [717, 301] width 16 height 16
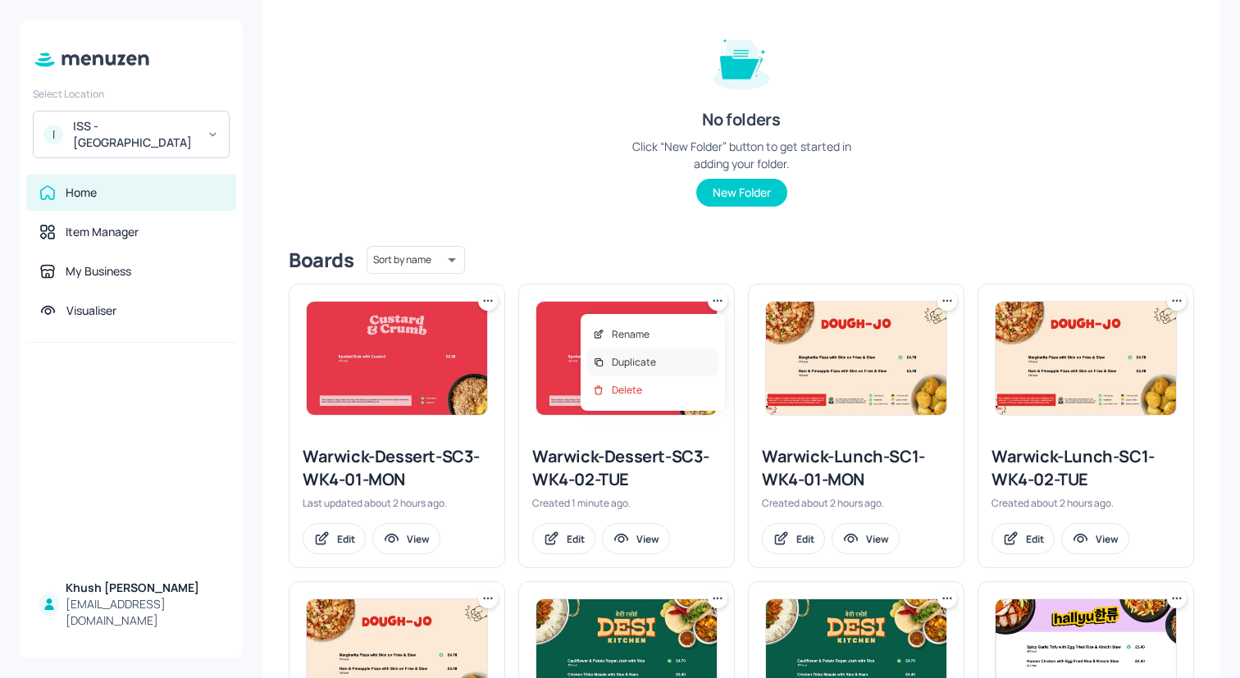
click at [687, 358] on div "Duplicate" at bounding box center [652, 363] width 131 height 28
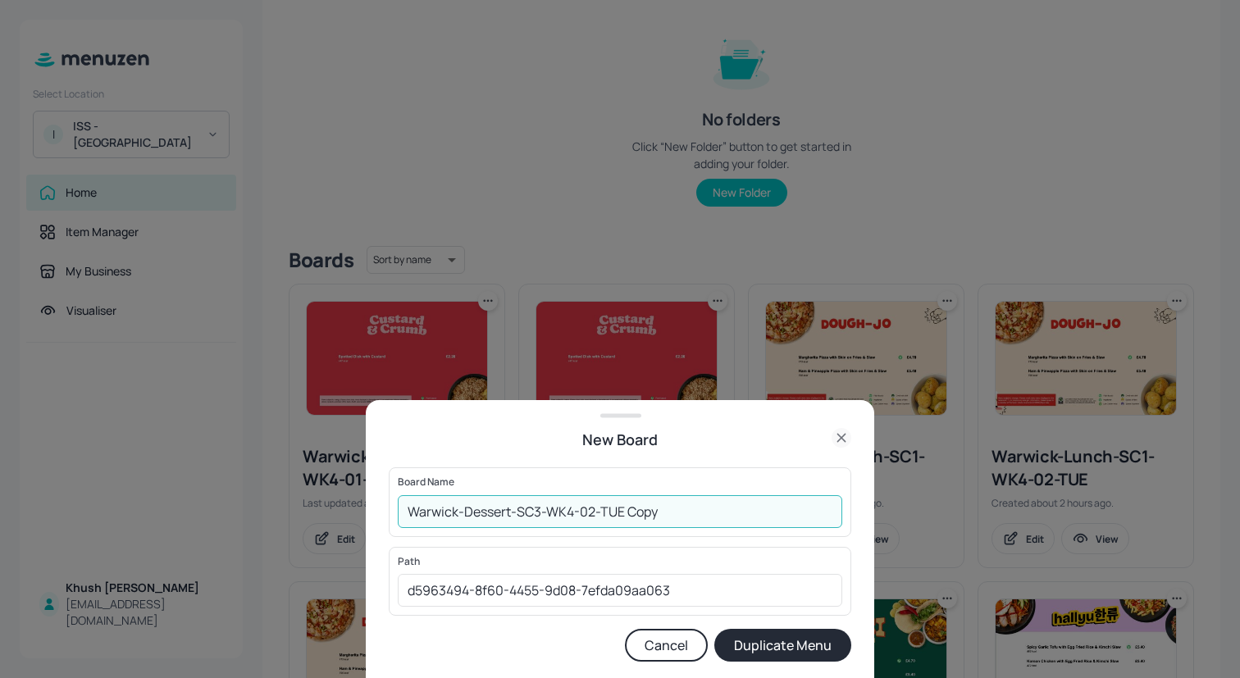
drag, startPoint x: 714, startPoint y: 510, endPoint x: 590, endPoint y: 510, distance: 123.8
click at [590, 510] on input "Warwick-Dessert-SC3-WK4-02-TUE Copy" at bounding box center [620, 511] width 444 height 33
type input "Warwick-Dessert-SC3-WK4-03-WED"
click at [714, 629] on button "Duplicate Menu" at bounding box center [782, 645] width 137 height 33
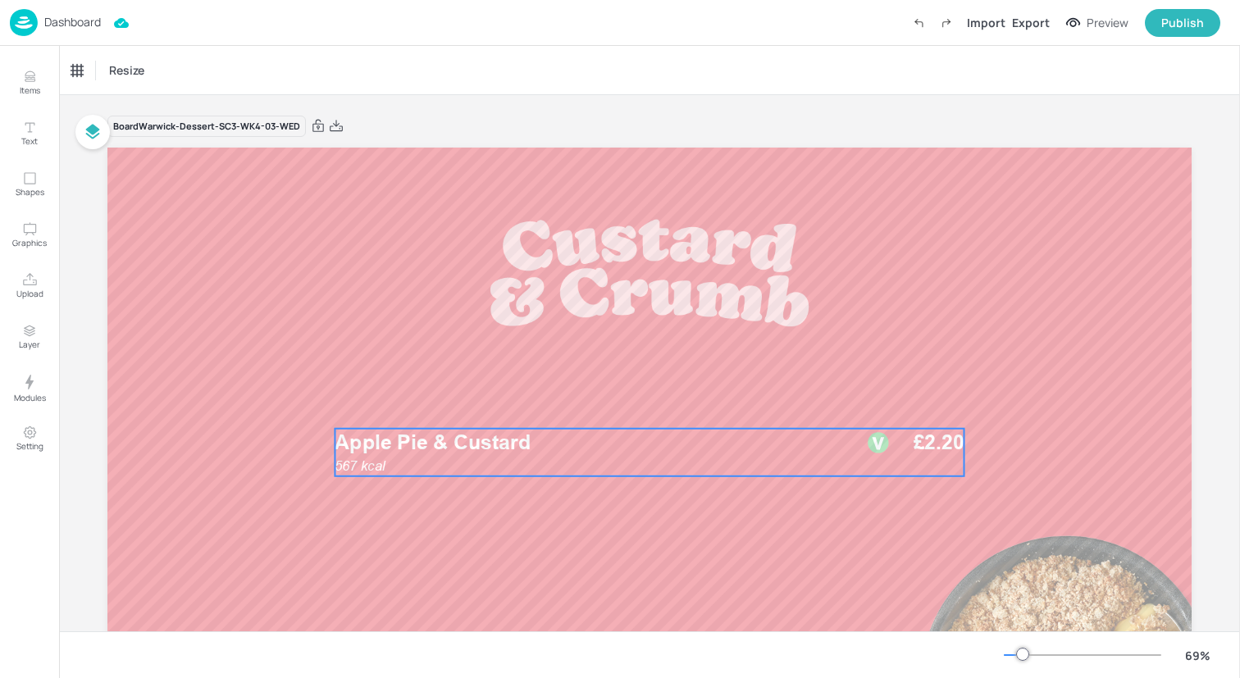
click at [631, 454] on p "Apple Pie & Custard" at bounding box center [591, 443] width 513 height 29
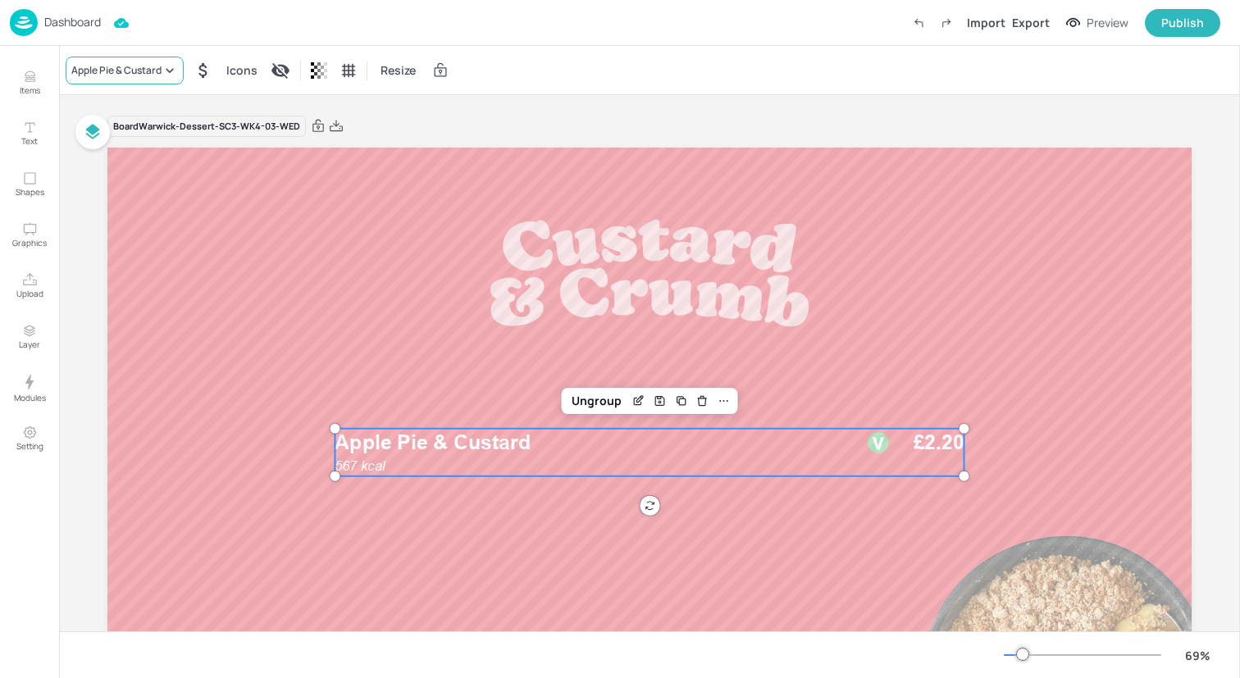
click at [148, 66] on div "Apple Pie & Custard" at bounding box center [116, 70] width 90 height 15
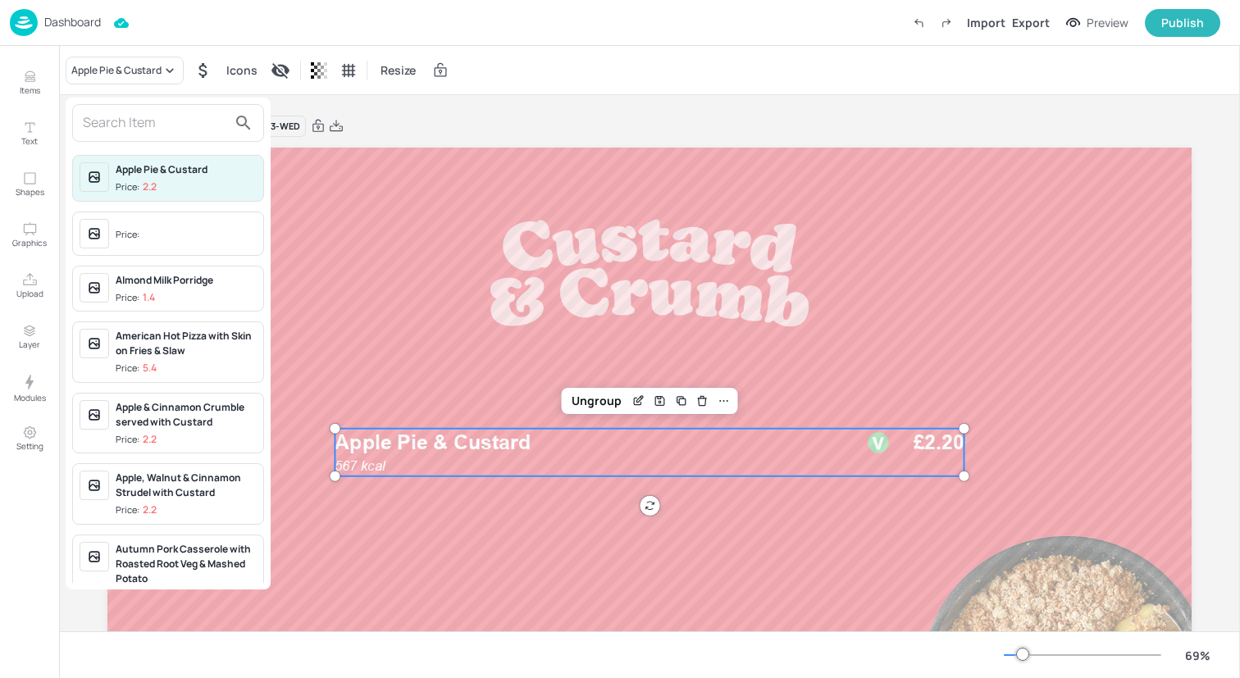
click at [197, 131] on input "text" at bounding box center [155, 123] width 144 height 26
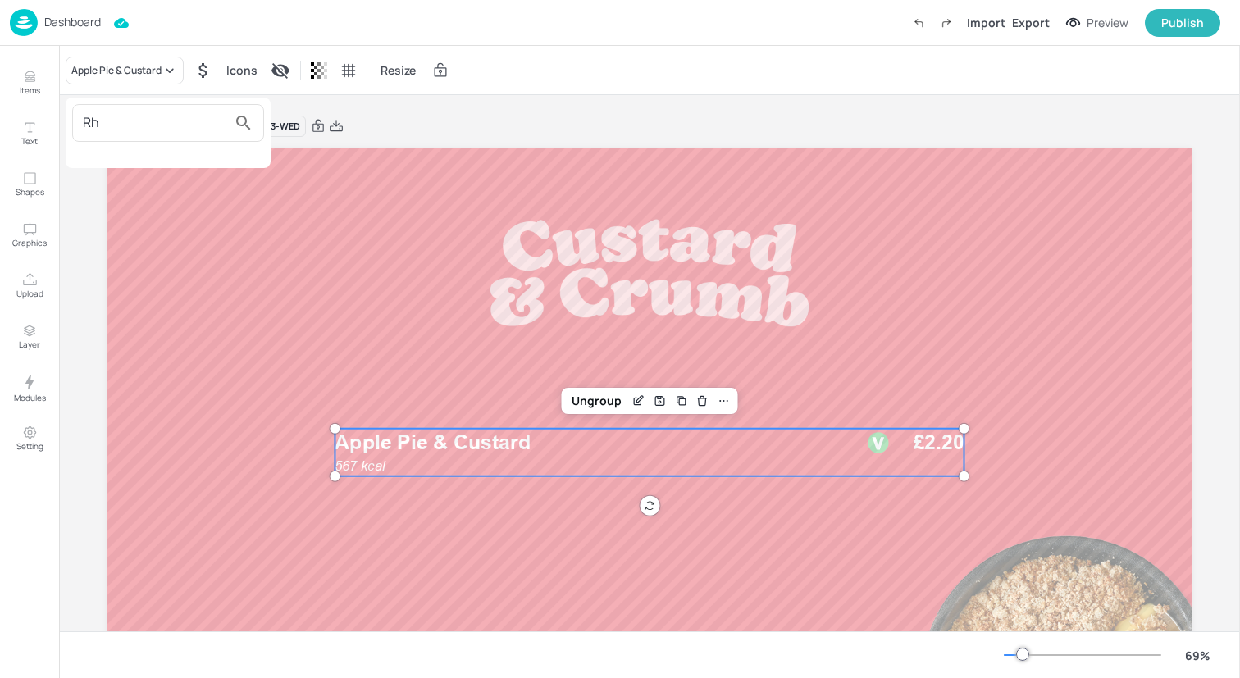
type input "R"
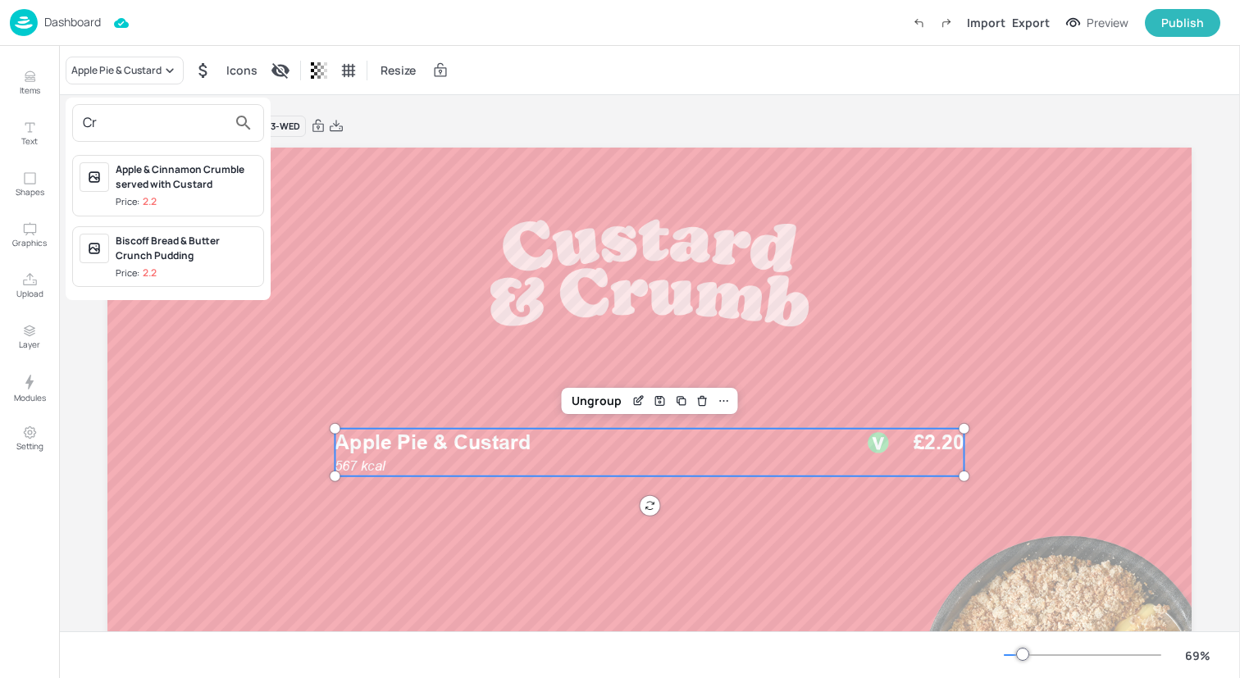
type input "C"
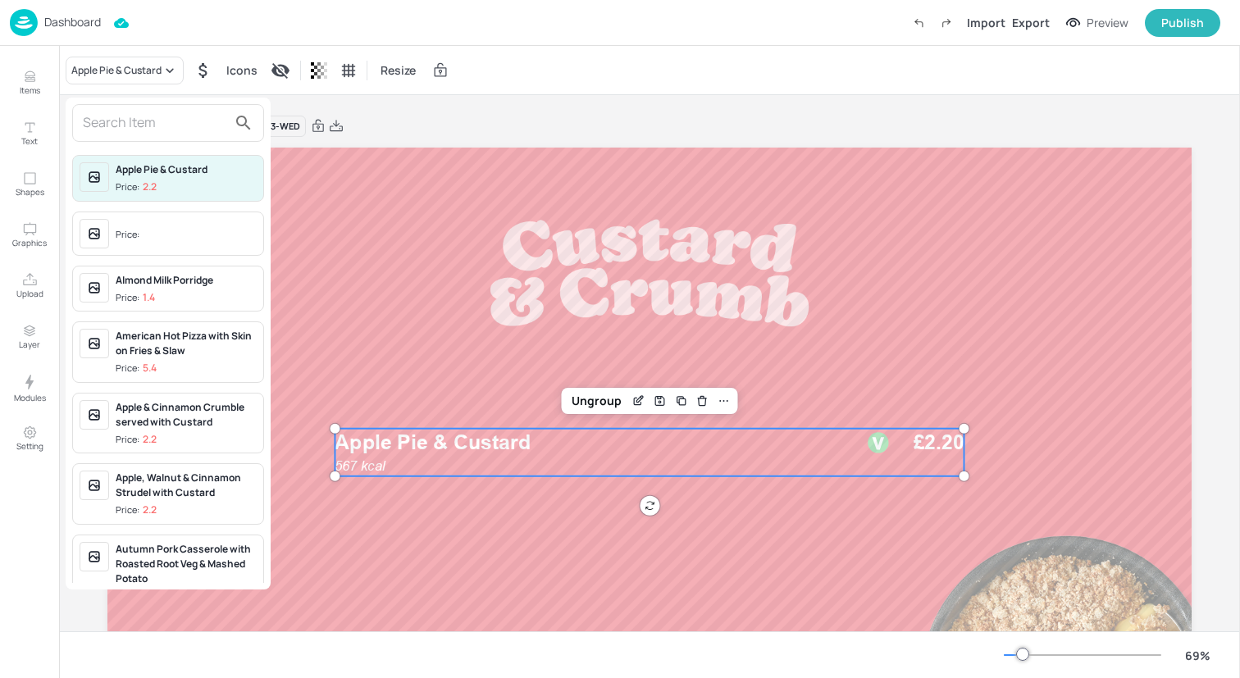
click at [15, 104] on div at bounding box center [620, 339] width 1240 height 678
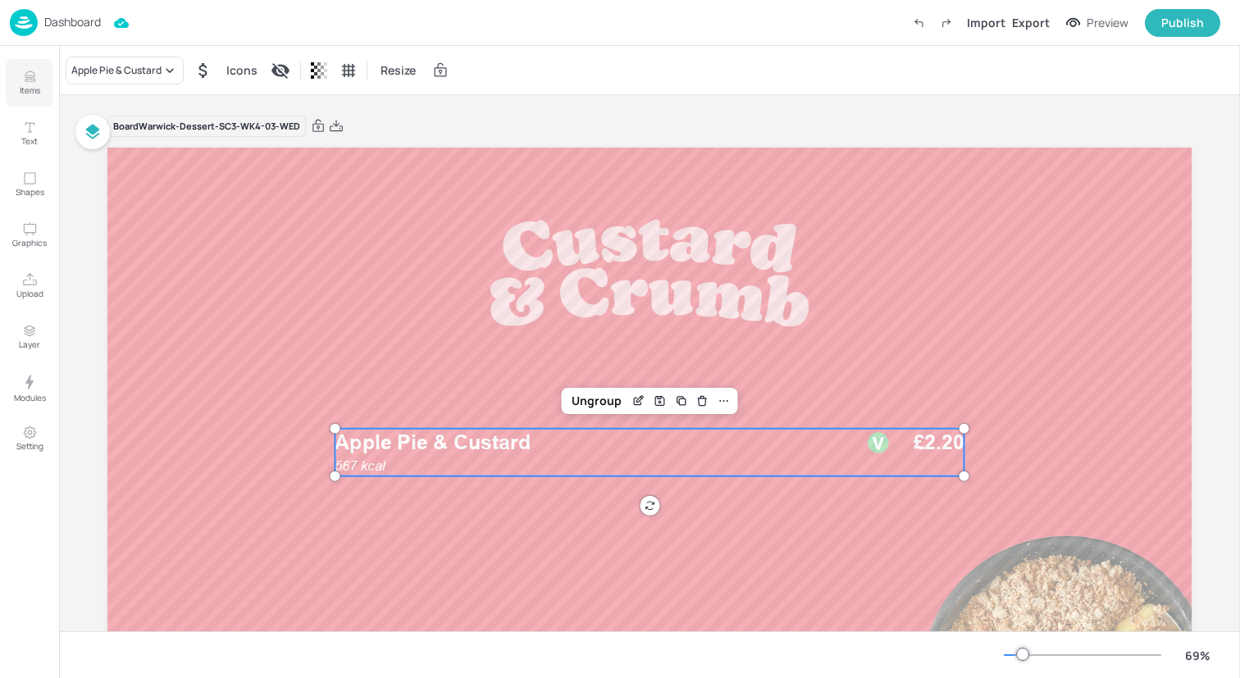
click at [30, 80] on icon "Items" at bounding box center [30, 81] width 10 height 2
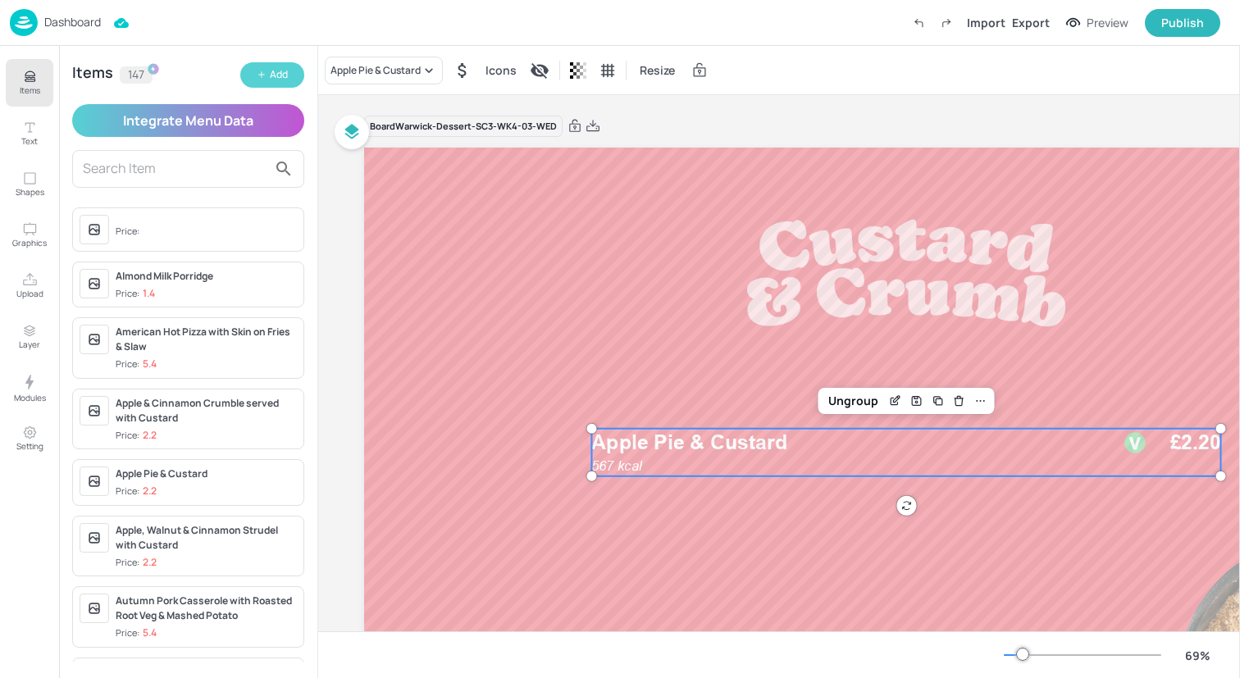
click at [271, 73] on div "Add" at bounding box center [279, 75] width 18 height 16
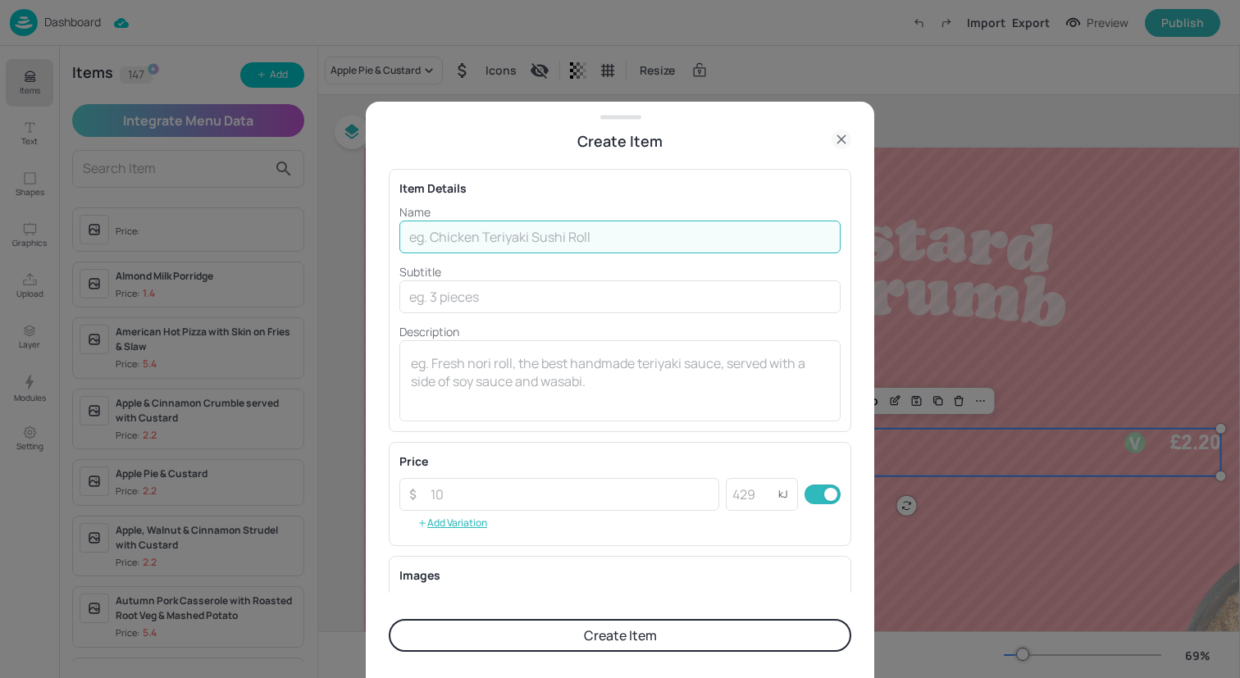
click at [562, 229] on input "text" at bounding box center [619, 237] width 441 height 33
type input "Rhubarb Crumble with Custard"
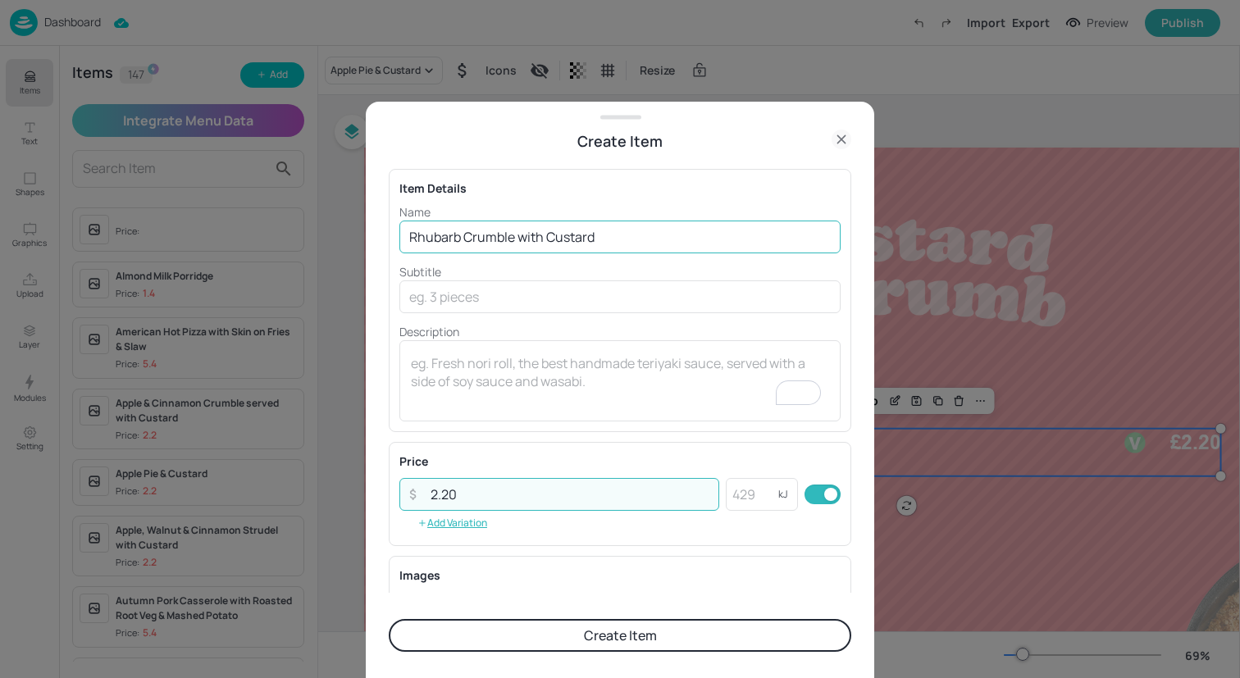
type input "2.20"
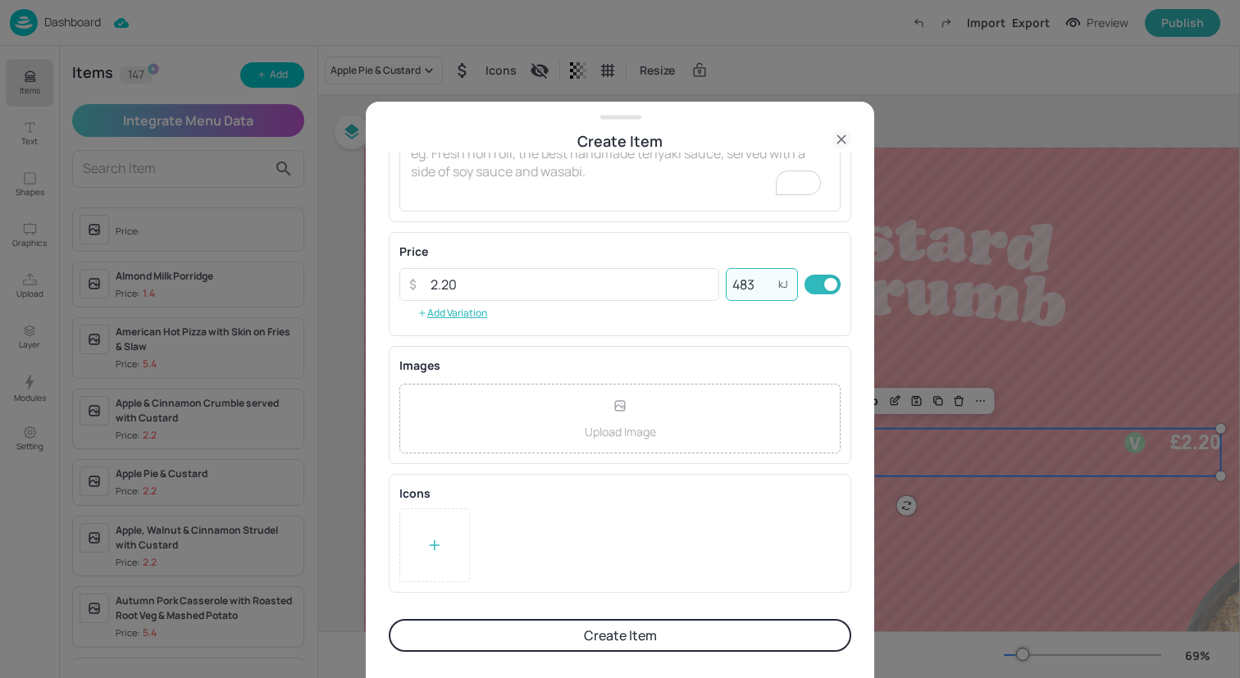
type input "483"
click at [445, 544] on div at bounding box center [434, 545] width 71 height 74
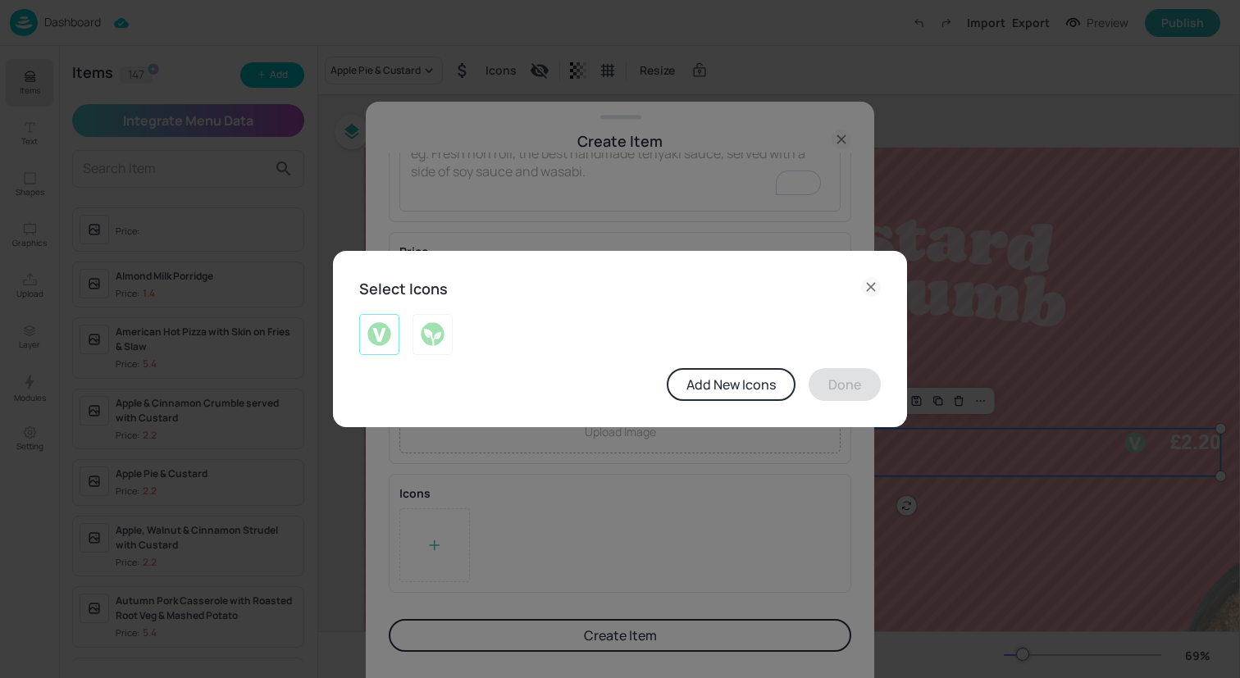
click at [379, 345] on img at bounding box center [379, 334] width 25 height 26
click at [853, 391] on button "Done" at bounding box center [845, 384] width 72 height 33
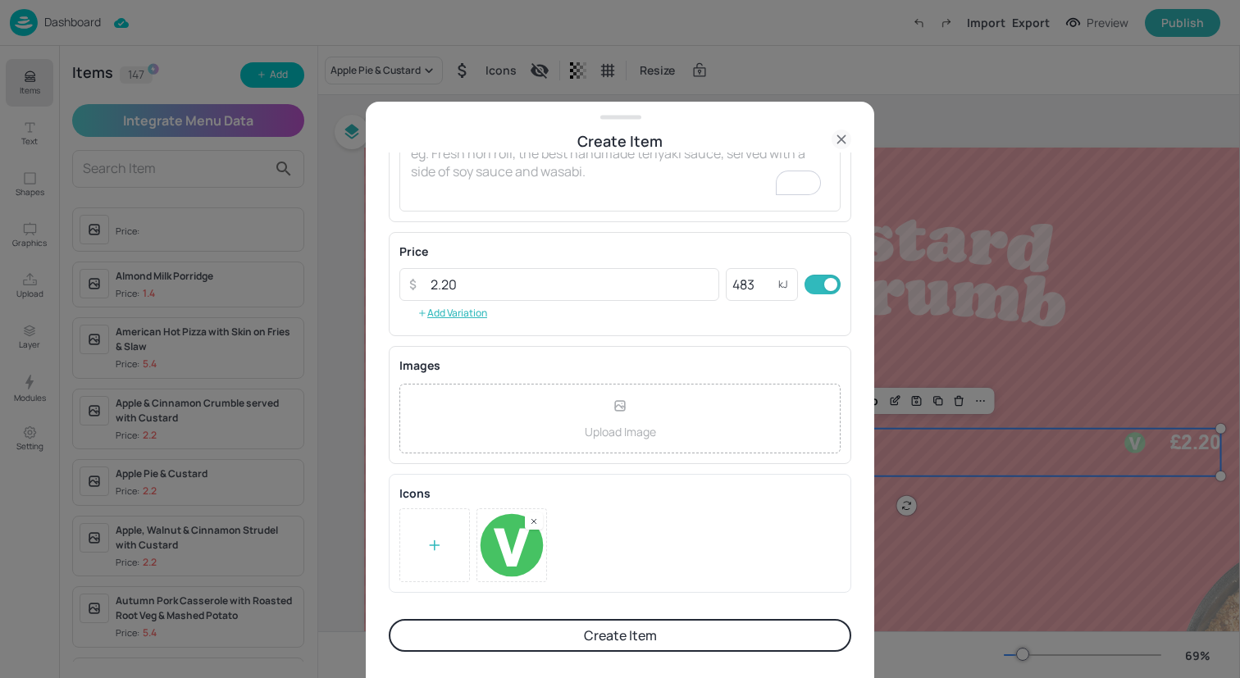
click at [699, 632] on button "Create Item" at bounding box center [620, 635] width 463 height 33
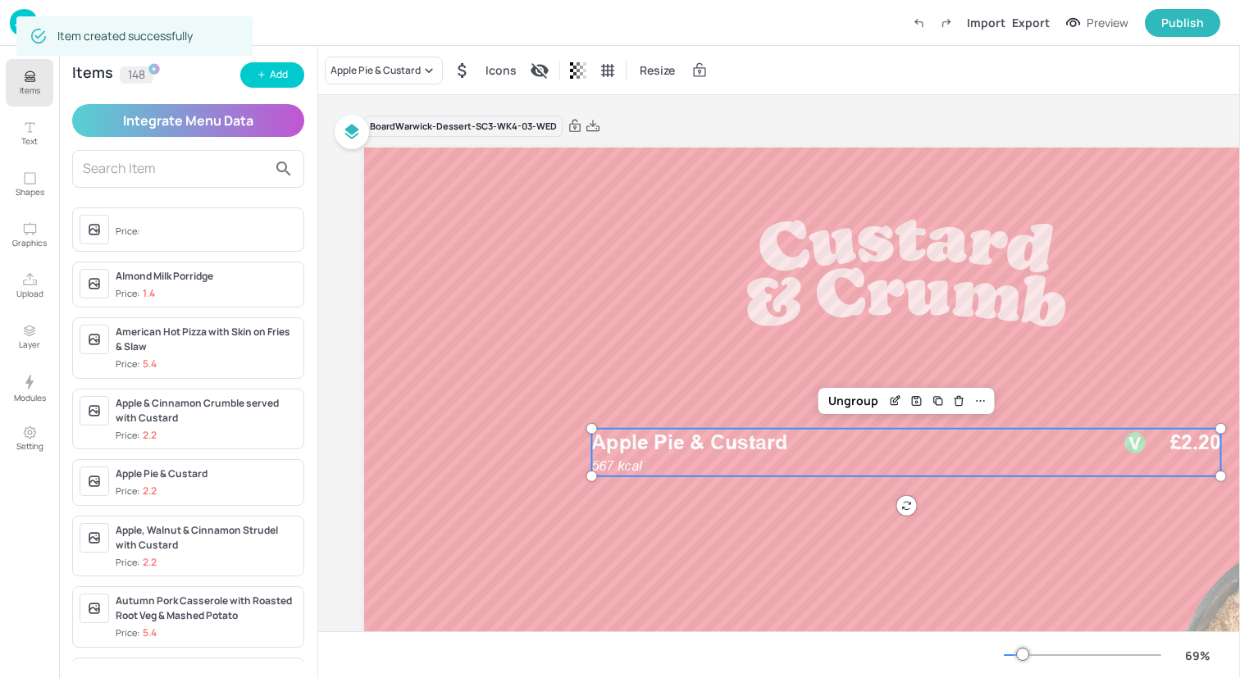
scroll to position [215, 0]
click at [381, 73] on div "Apple Pie & Custard" at bounding box center [375, 70] width 90 height 15
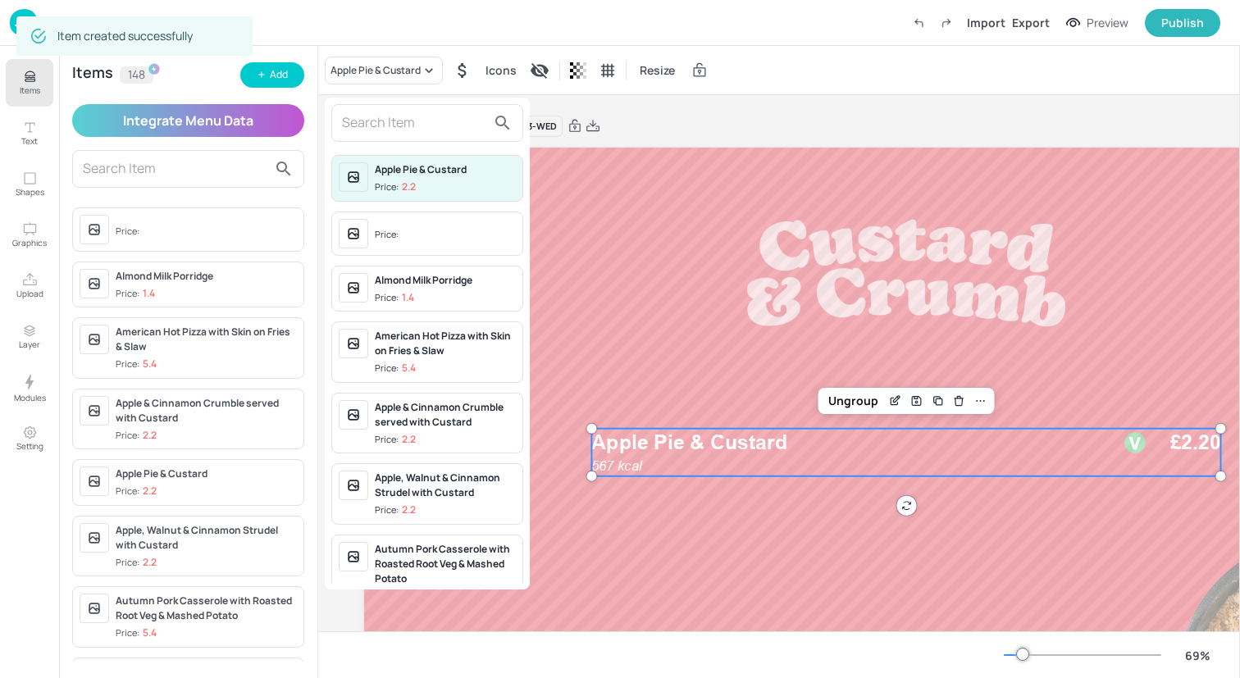
click at [382, 127] on input "text" at bounding box center [414, 123] width 144 height 26
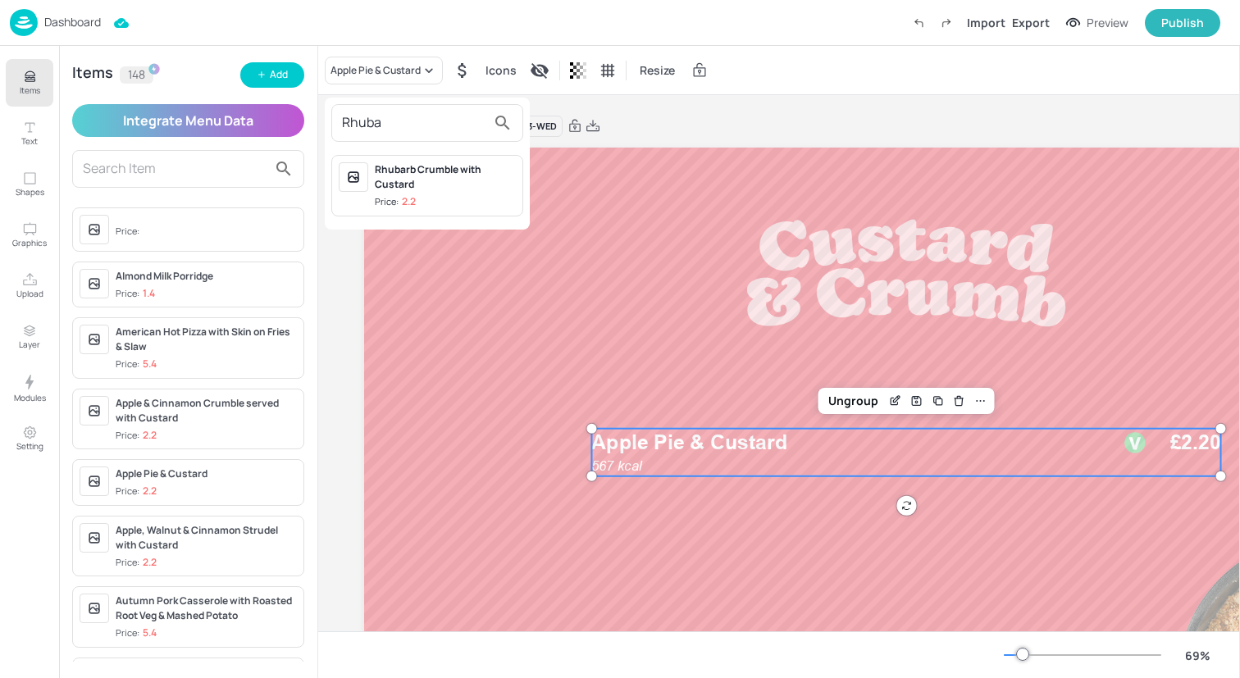
type input "Rhuba"
click at [442, 175] on div "Rhubarb Crumble with Custard" at bounding box center [445, 177] width 141 height 30
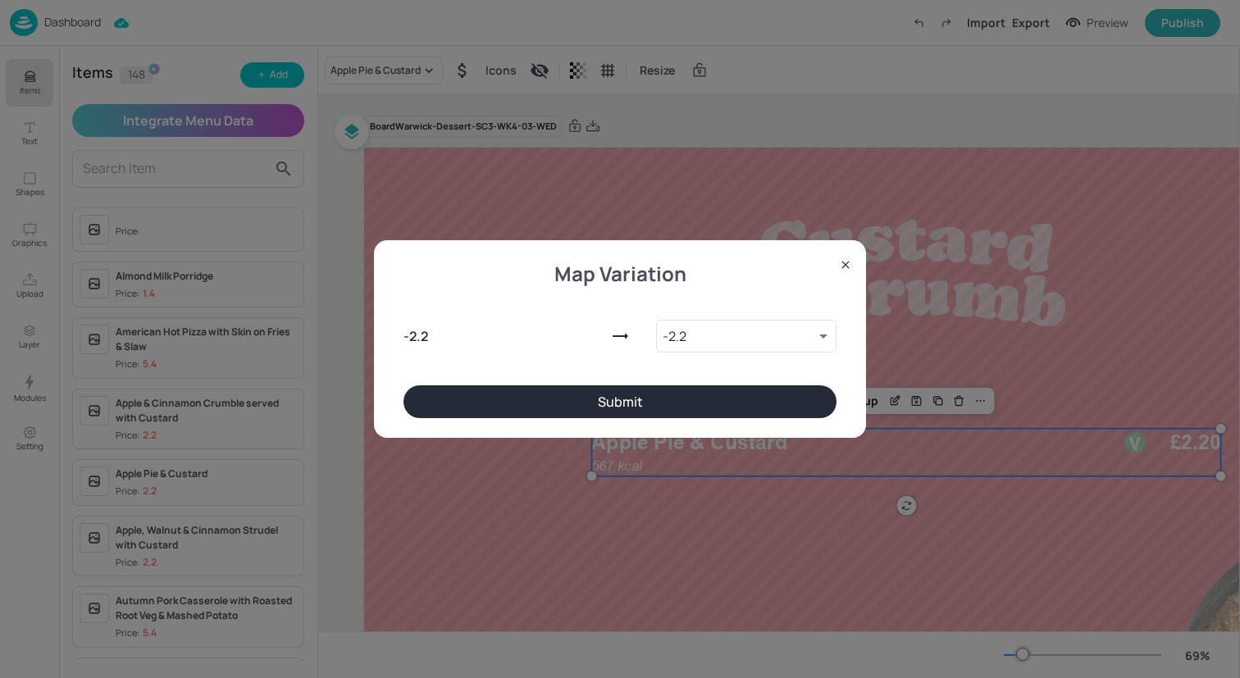
click at [722, 390] on button "Submit" at bounding box center [619, 401] width 433 height 33
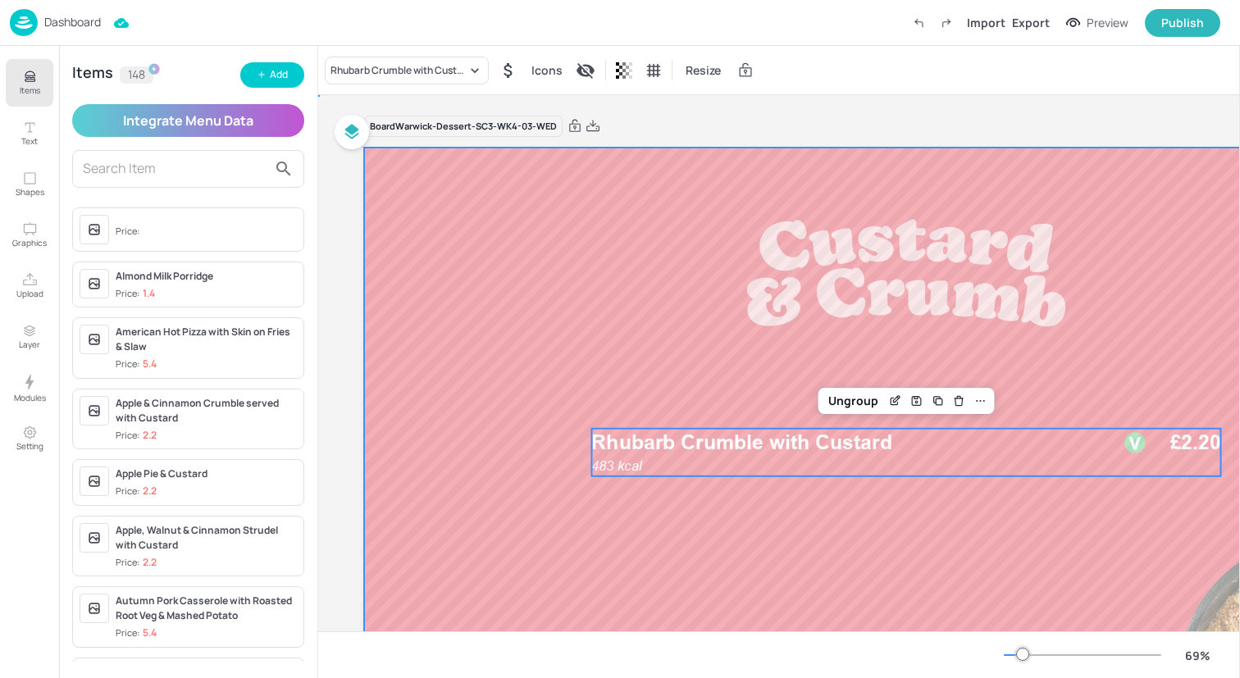
click at [517, 380] on div at bounding box center [906, 453] width 1084 height 610
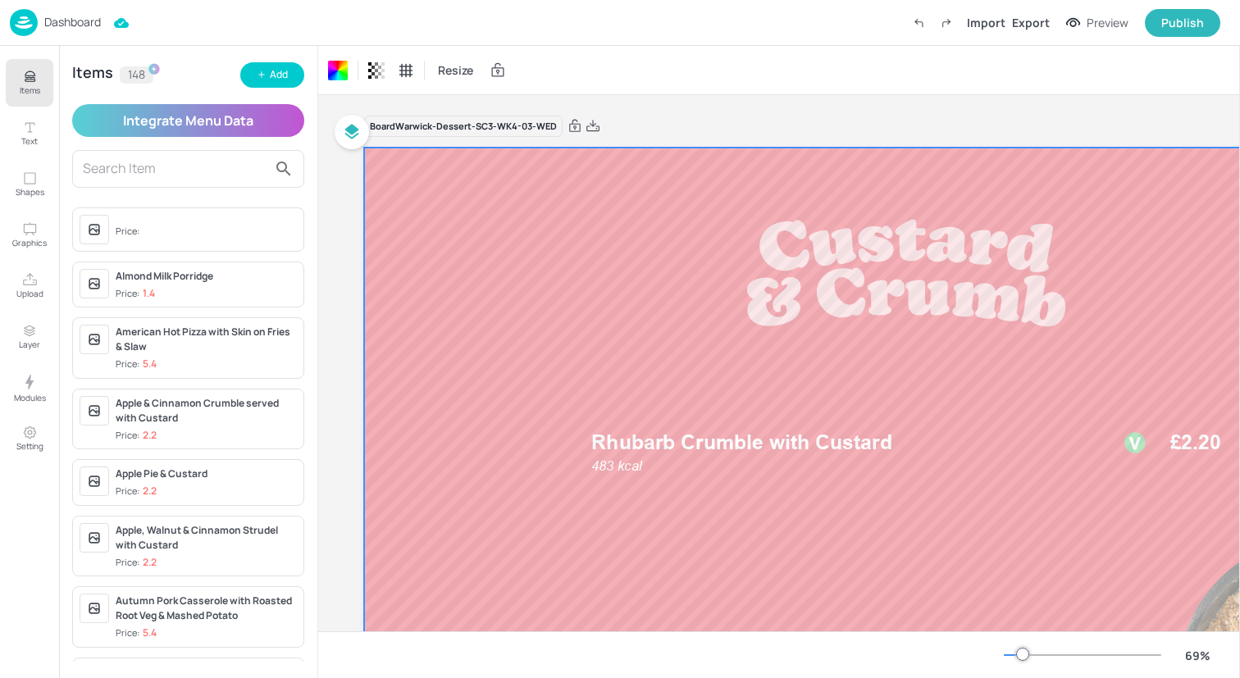
click at [16, 27] on img at bounding box center [24, 22] width 28 height 27
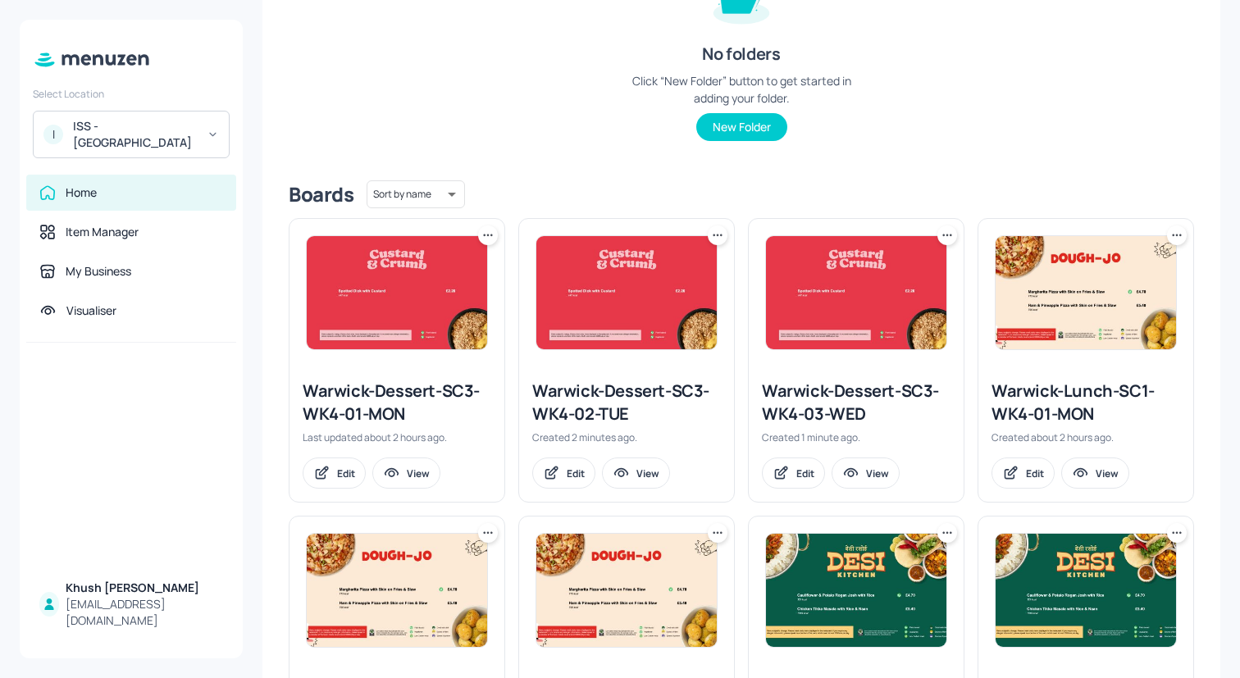
scroll to position [254, 0]
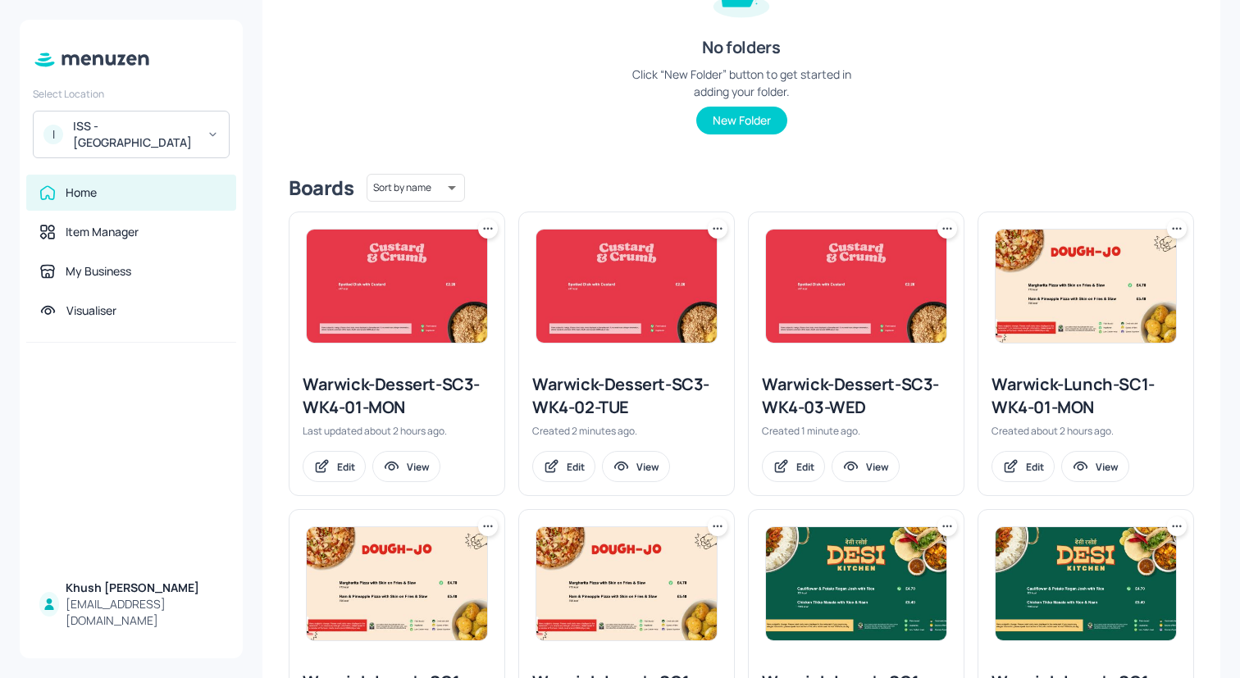
click at [941, 230] on icon at bounding box center [947, 229] width 16 height 16
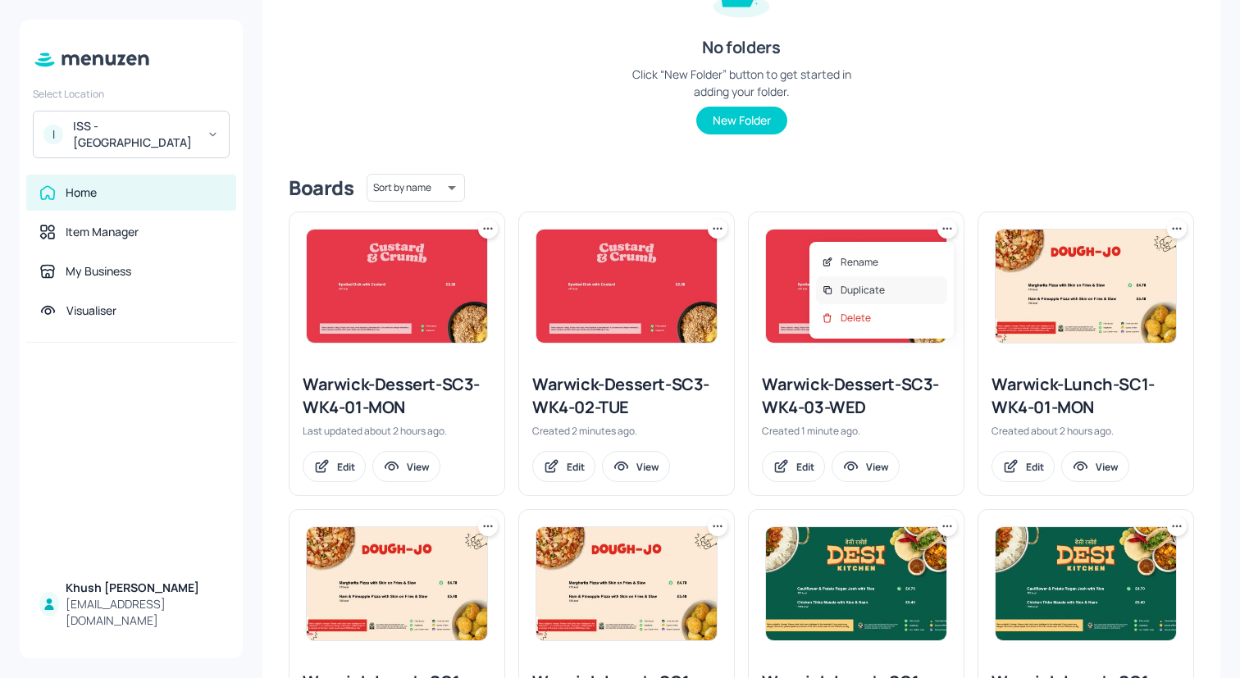
click at [927, 292] on div "Duplicate" at bounding box center [881, 290] width 131 height 28
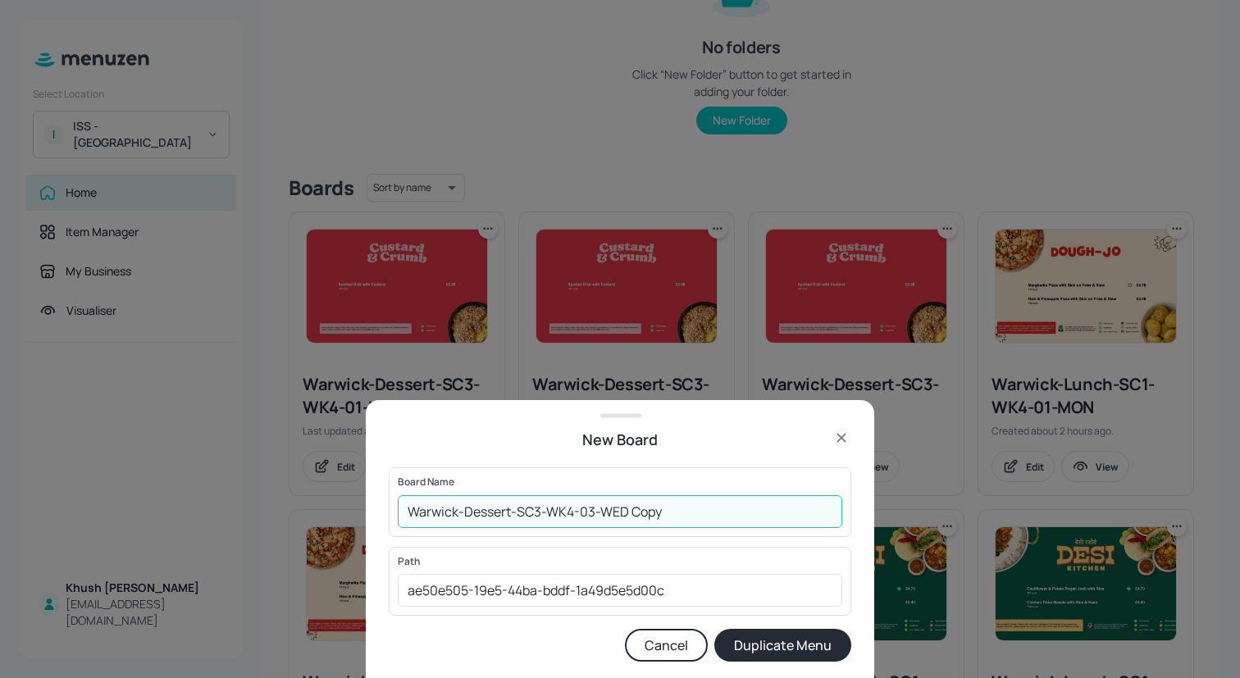
drag, startPoint x: 752, startPoint y: 521, endPoint x: 590, endPoint y: 516, distance: 161.6
click at [590, 516] on input "Warwick-Dessert-SC3-WK4-03-WED Copy" at bounding box center [620, 511] width 444 height 33
type input "Warwick-Dessert-SC3-WK4-04-THU"
click at [714, 629] on button "Duplicate Menu" at bounding box center [782, 645] width 137 height 33
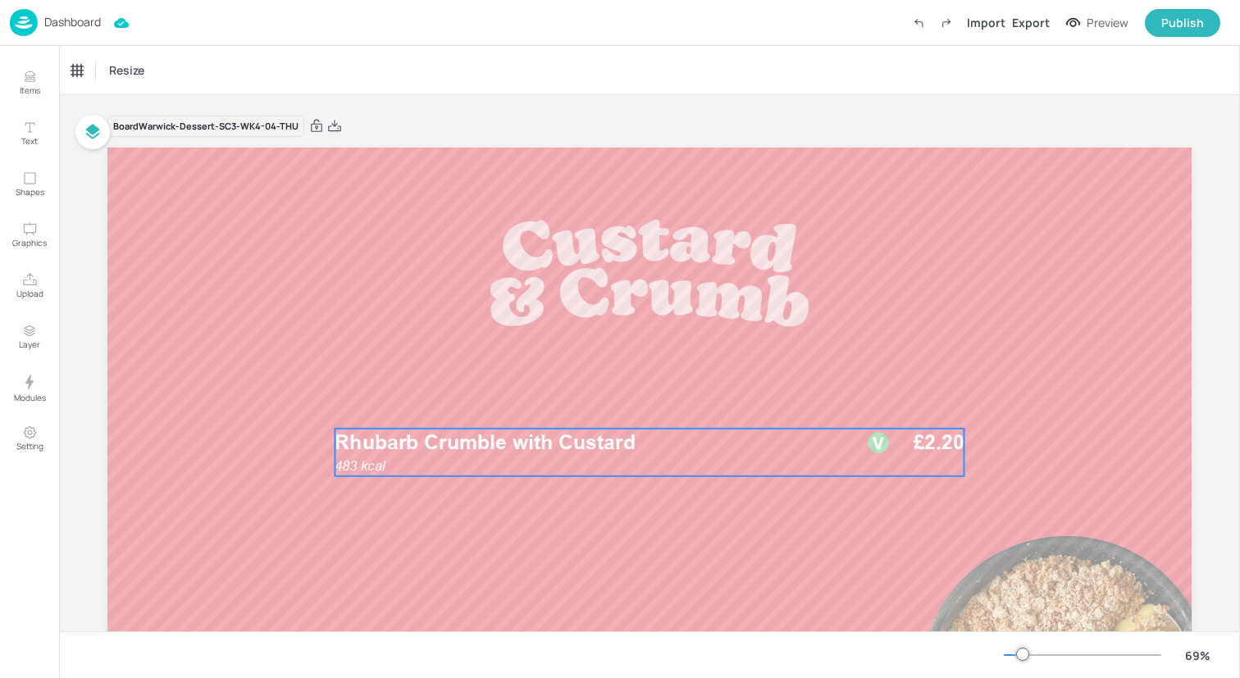
click at [467, 459] on div "483 kcal Rhubarb Crumble with Custard £2.20" at bounding box center [649, 453] width 629 height 48
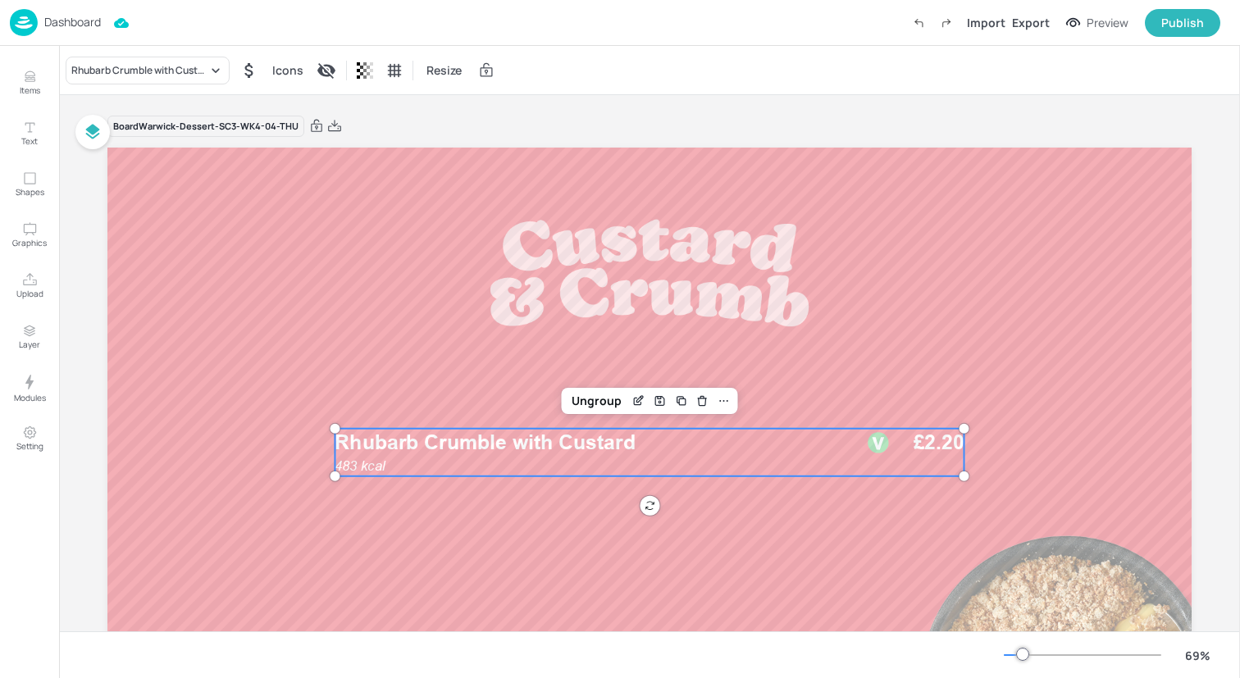
click at [149, 91] on div "Rhubarb Crumble with Custard Icons Resize" at bounding box center [649, 70] width 1181 height 48
click at [149, 77] on div "Rhubarb Crumble with Custard" at bounding box center [139, 70] width 136 height 15
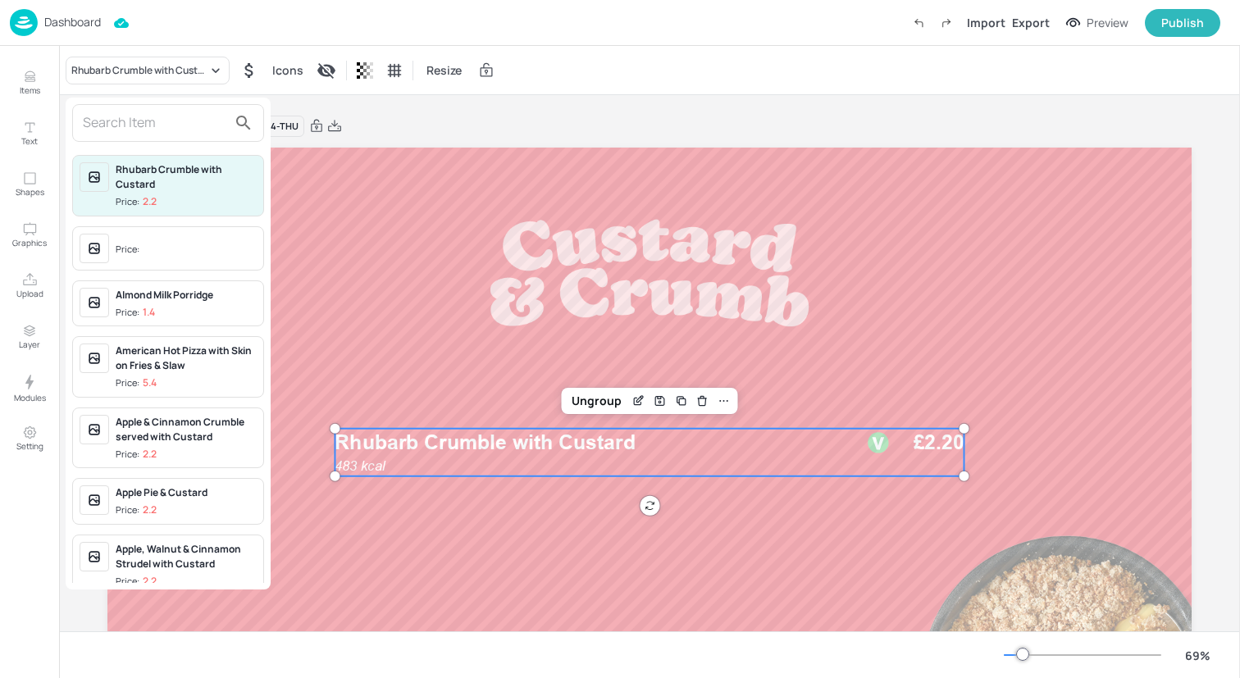
click at [146, 126] on input "text" at bounding box center [155, 123] width 144 height 26
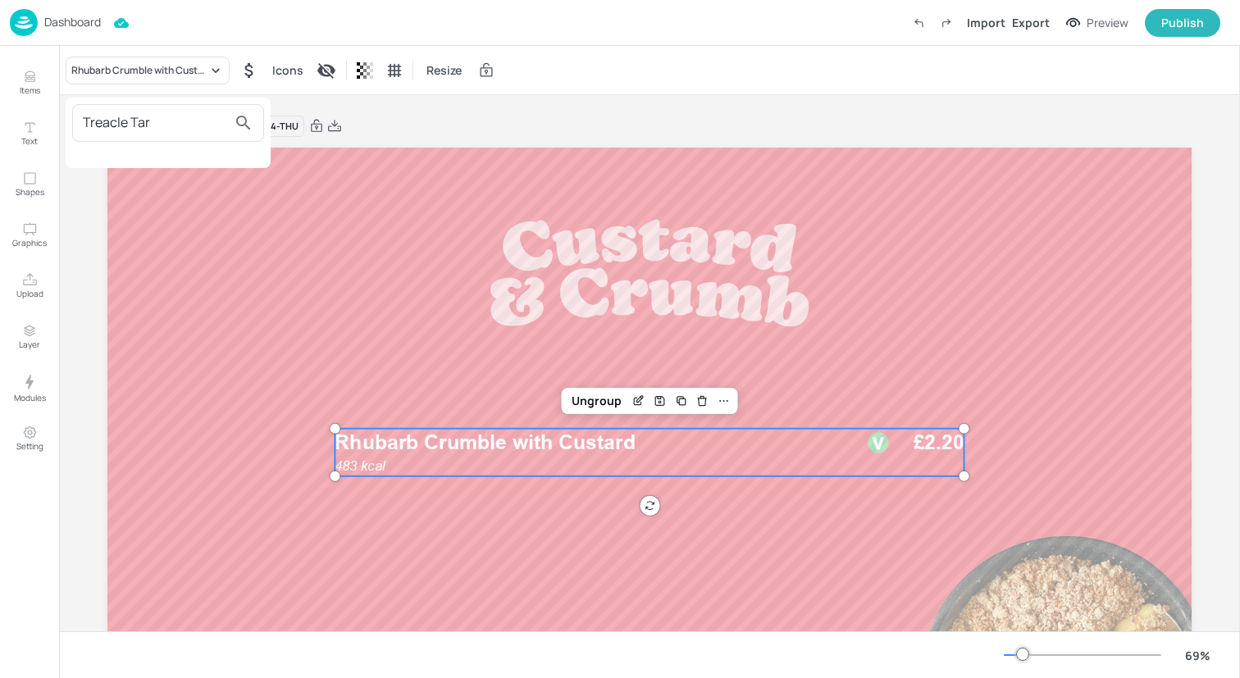
type input "Treacle Tar"
click at [11, 74] on div at bounding box center [620, 339] width 1240 height 678
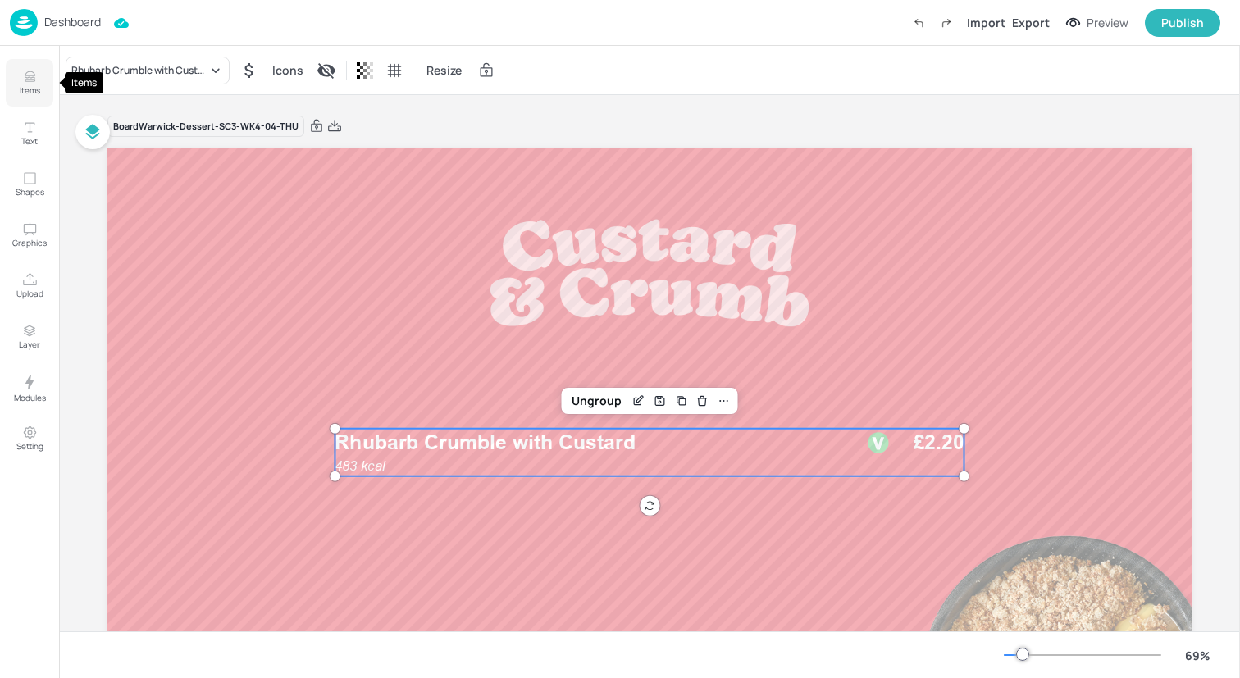
click at [32, 78] on icon "Items" at bounding box center [30, 77] width 16 height 16
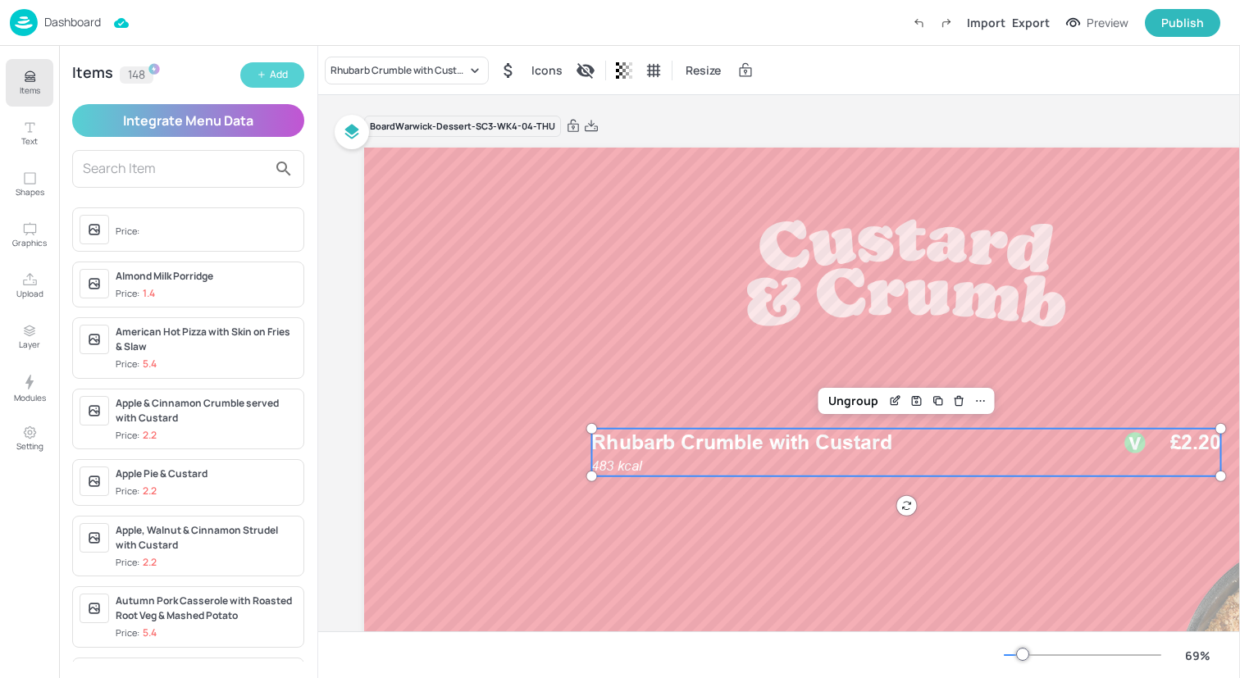
click at [285, 76] on div "Add" at bounding box center [279, 75] width 18 height 16
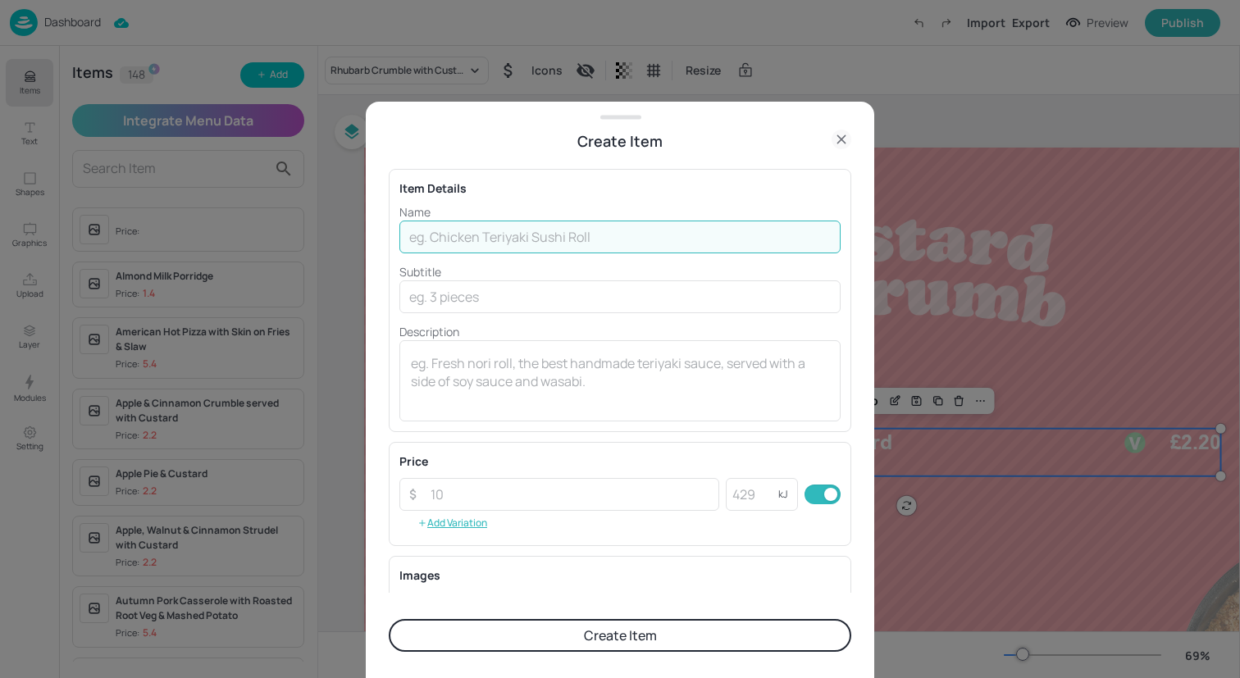
click at [521, 235] on input "text" at bounding box center [619, 237] width 441 height 33
type input "Treacle Tart"
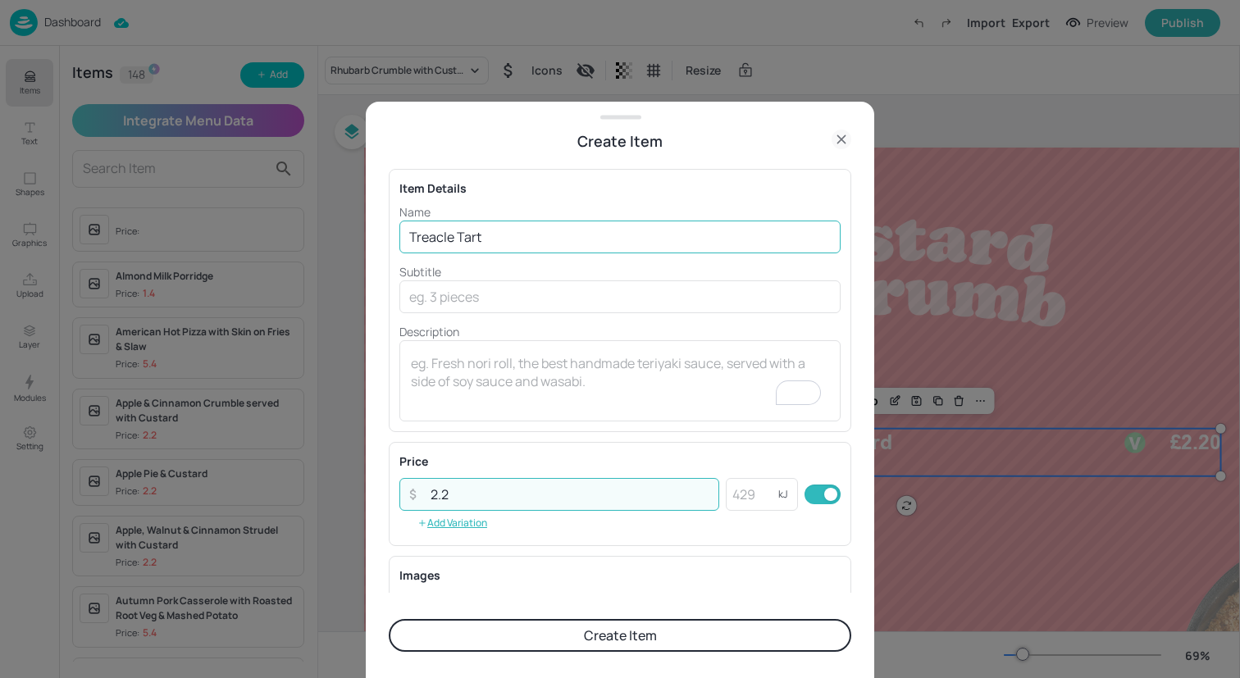
type input "2.2"
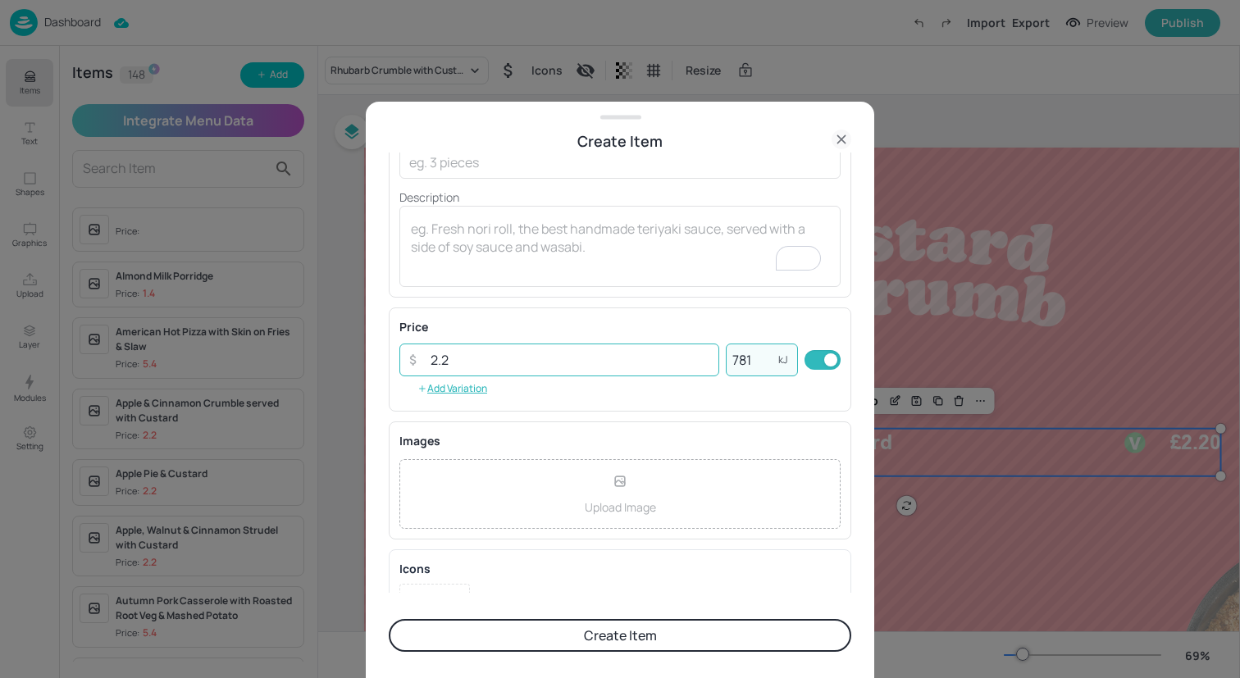
scroll to position [215, 0]
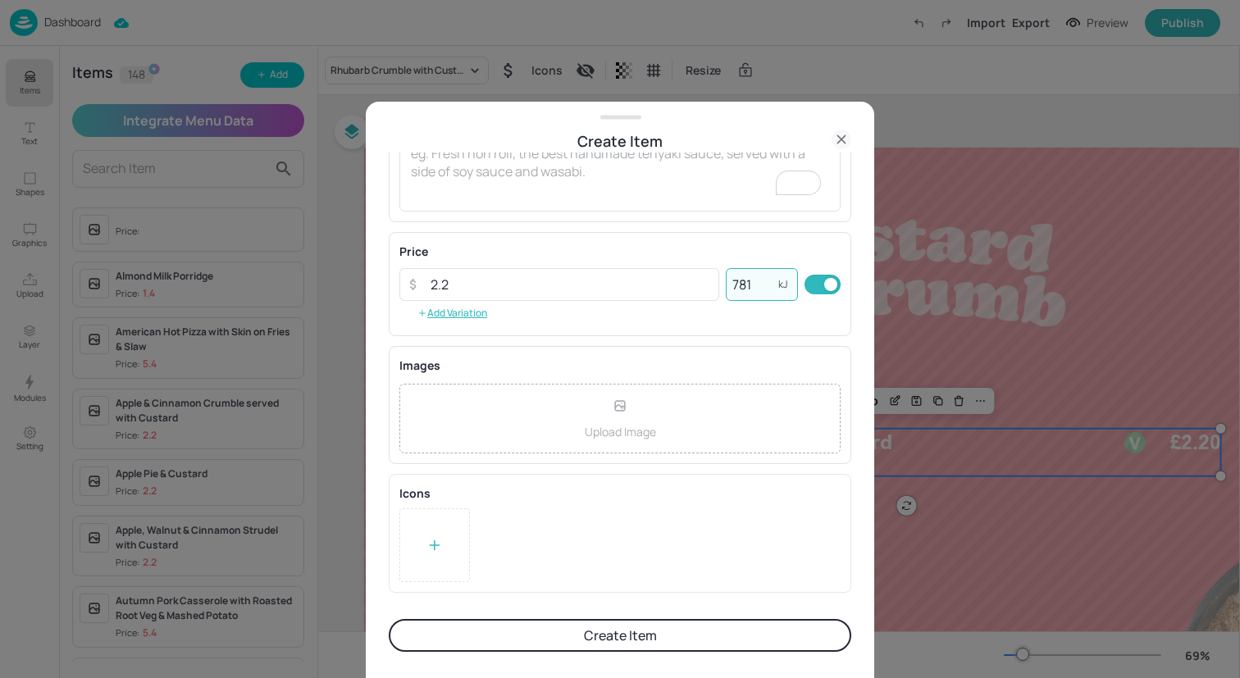
type input "781"
click at [408, 548] on div at bounding box center [434, 545] width 71 height 74
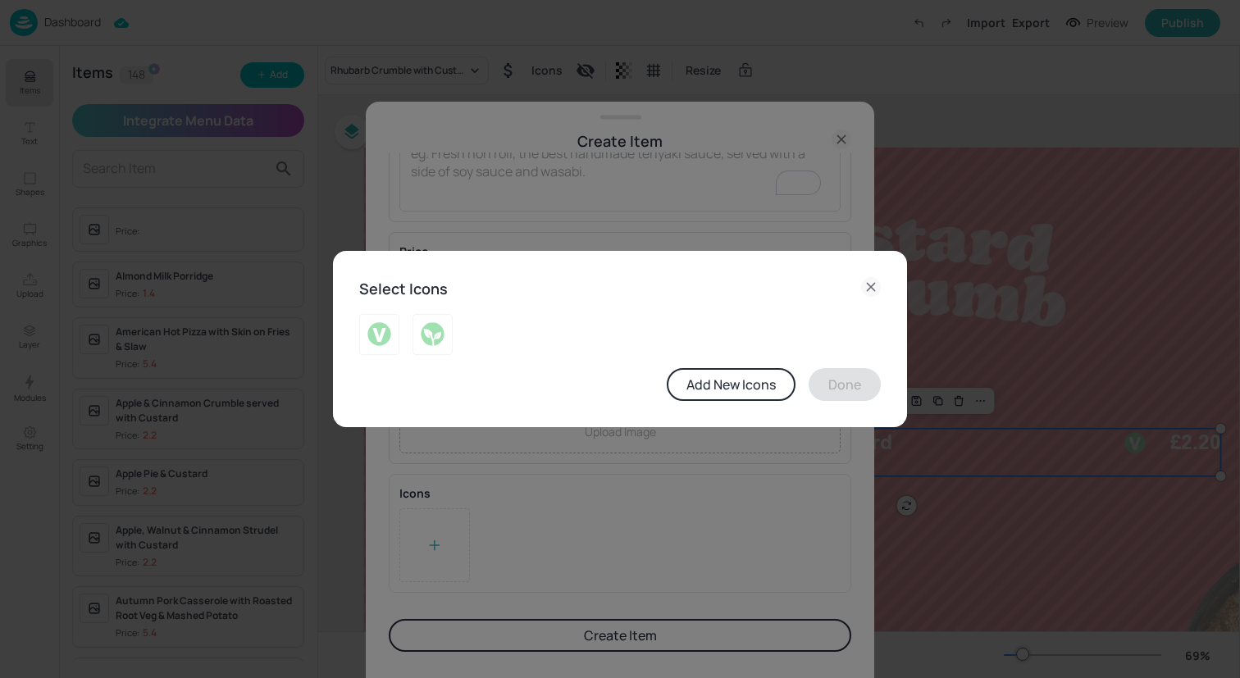
click at [391, 358] on div "Add New Icons Done" at bounding box center [620, 357] width 522 height 87
click at [383, 346] on img at bounding box center [379, 334] width 25 height 26
click at [849, 412] on div "Select Icons Add New Icons Done" at bounding box center [620, 339] width 574 height 176
click at [849, 386] on button "Done" at bounding box center [845, 384] width 72 height 33
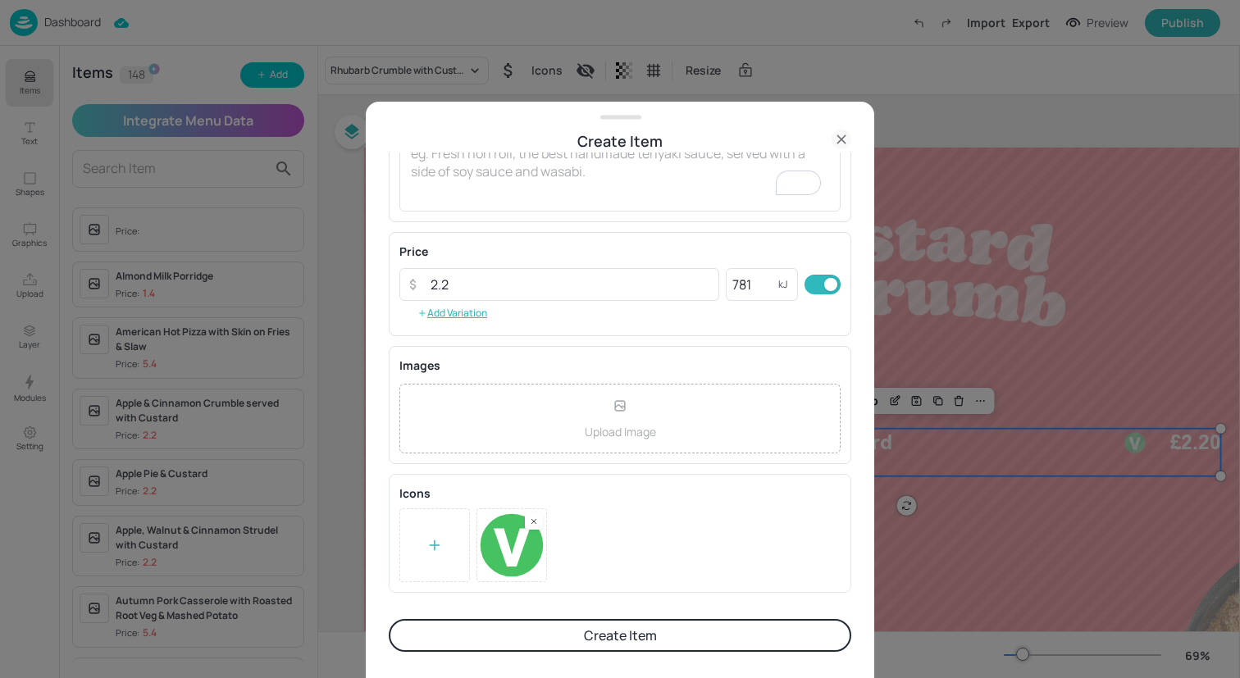
click at [784, 624] on button "Create Item" at bounding box center [620, 635] width 463 height 33
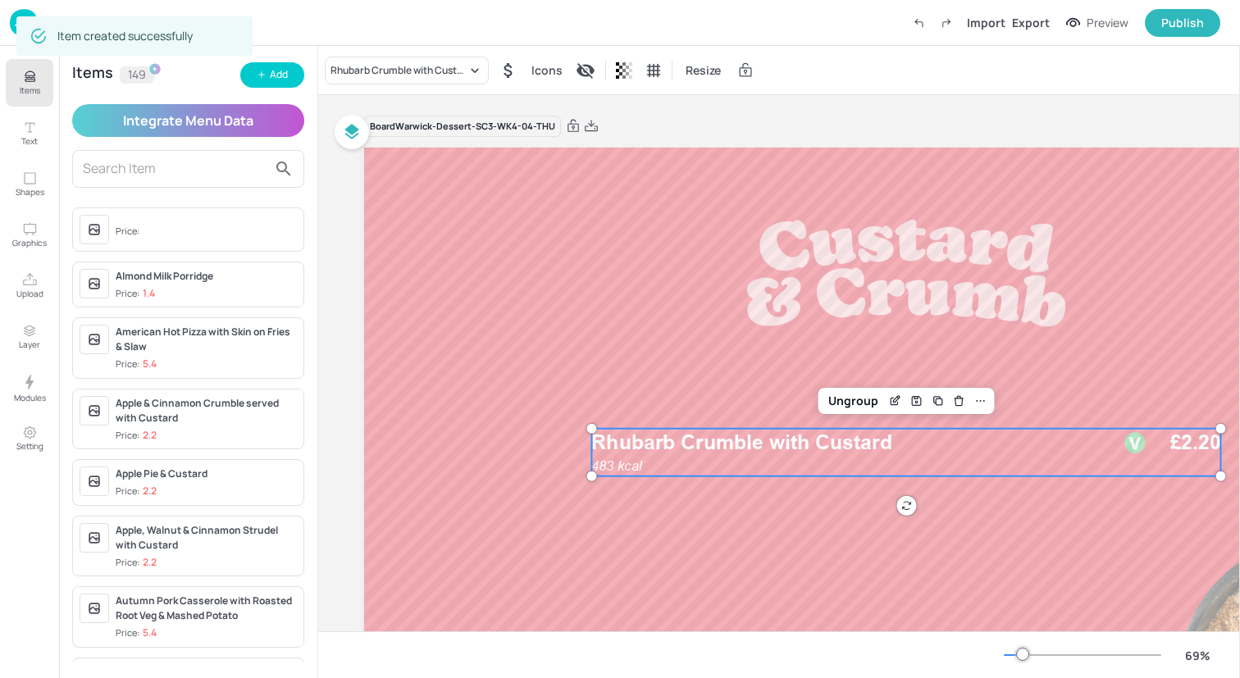
click at [817, 452] on span "Rhubarb Crumble with Custard" at bounding box center [741, 443] width 300 height 25
click at [404, 58] on div "Rhubarb Crumble with Custard" at bounding box center [407, 71] width 164 height 28
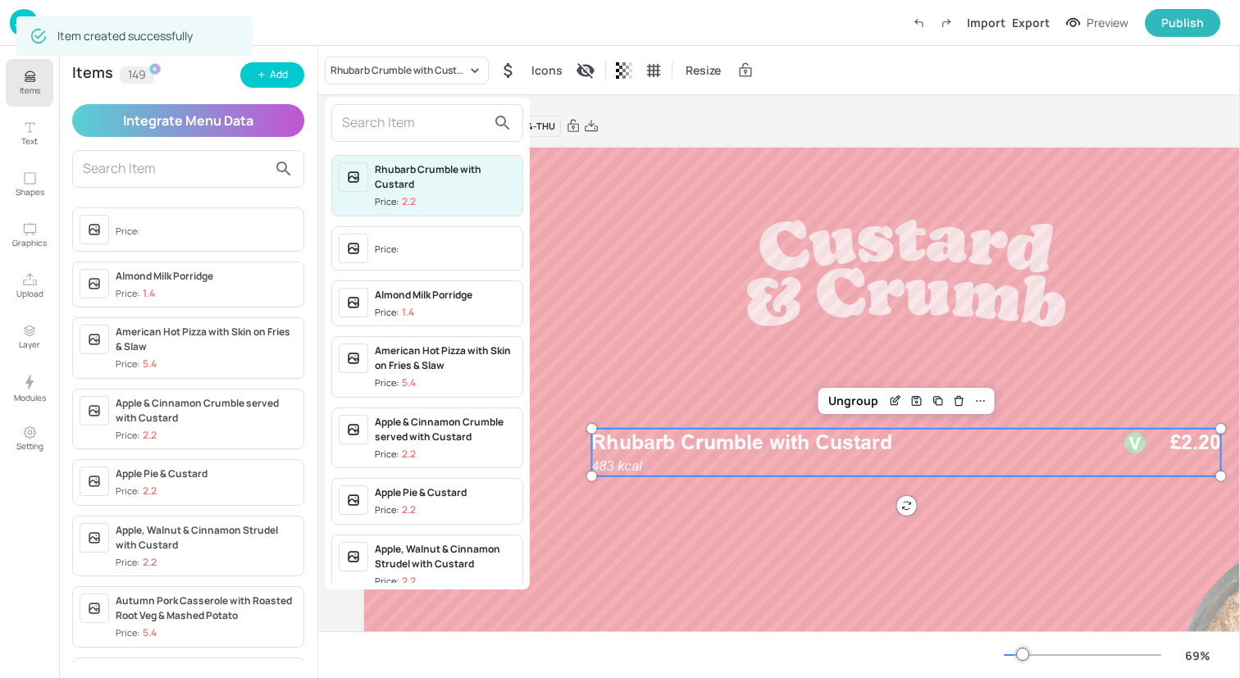
click at [402, 130] on input "text" at bounding box center [414, 123] width 144 height 26
type input "r"
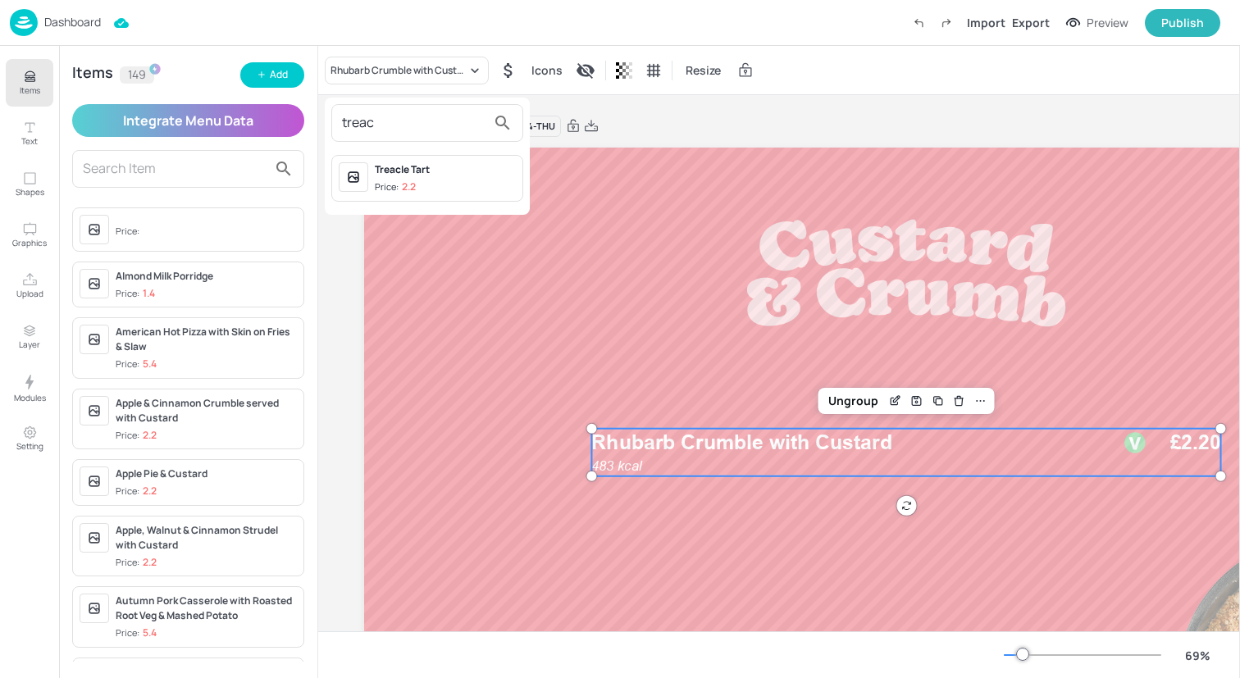
type input "treac"
click at [421, 166] on div "Treacle Tart" at bounding box center [445, 169] width 141 height 15
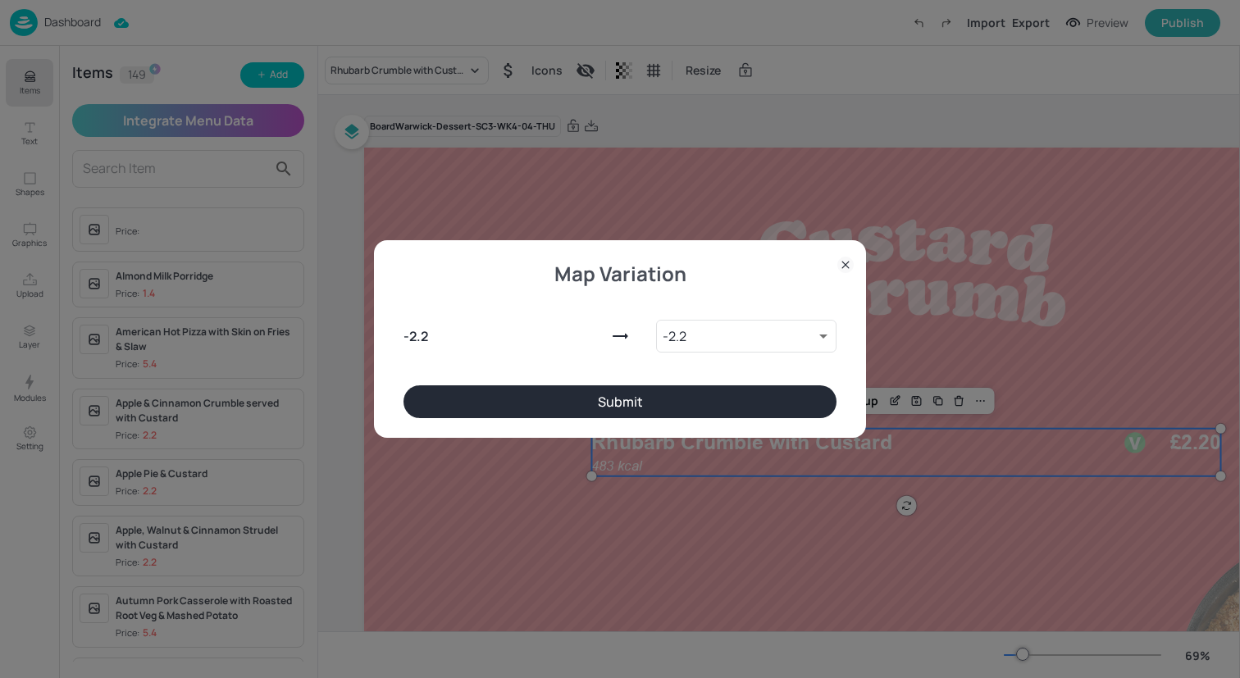
click at [570, 388] on button "Submit" at bounding box center [619, 401] width 433 height 33
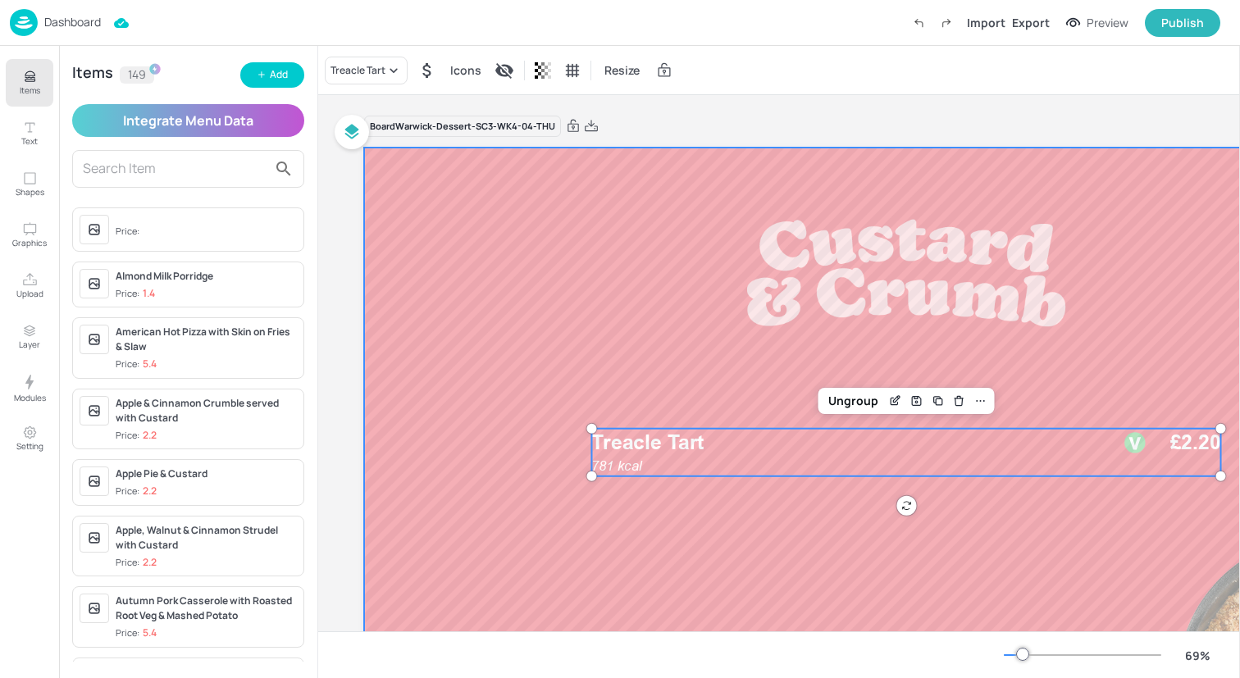
click at [515, 322] on div at bounding box center [906, 453] width 1084 height 610
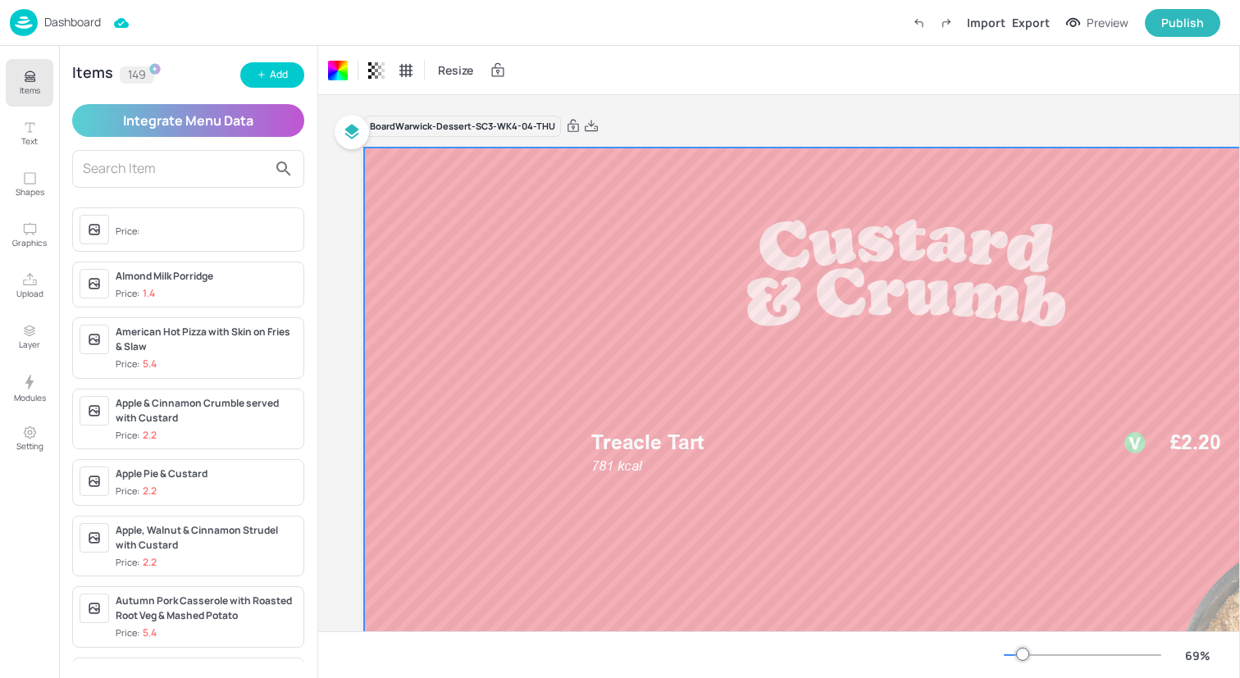
click at [165, 18] on div "Dashboard Import Export Preview Publish" at bounding box center [615, 22] width 1210 height 45
click at [18, 18] on img at bounding box center [24, 22] width 28 height 27
click at [14, 13] on img at bounding box center [24, 22] width 28 height 27
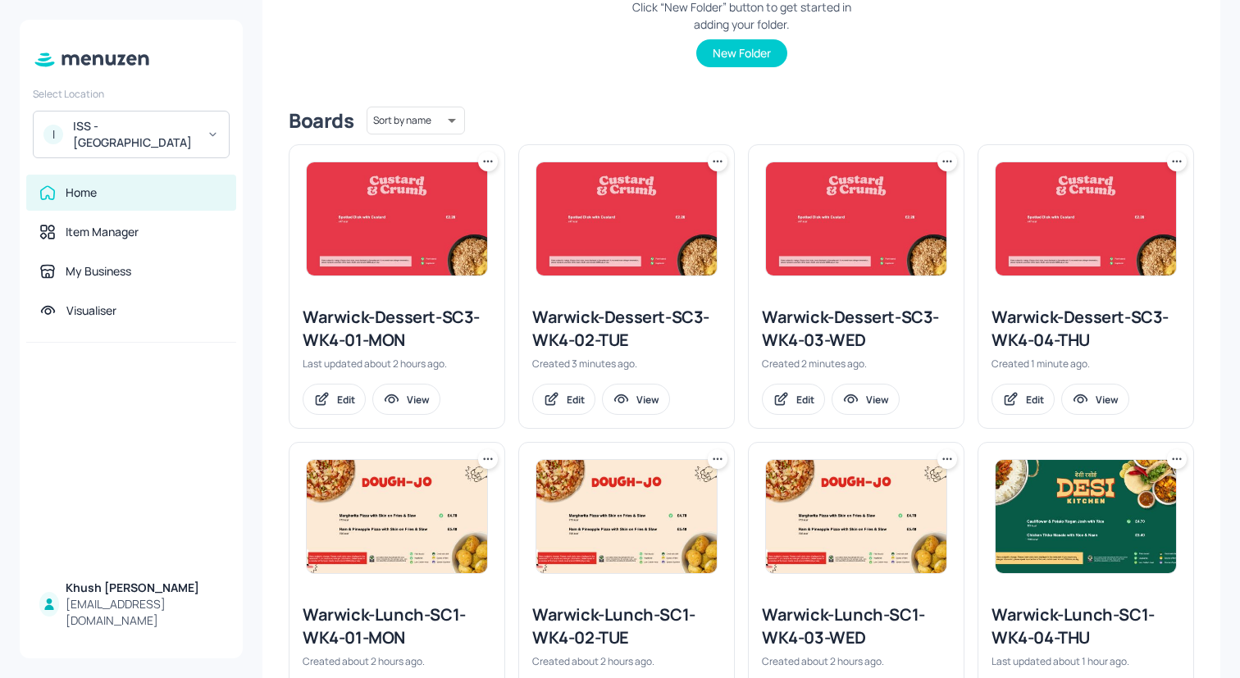
scroll to position [322, 0]
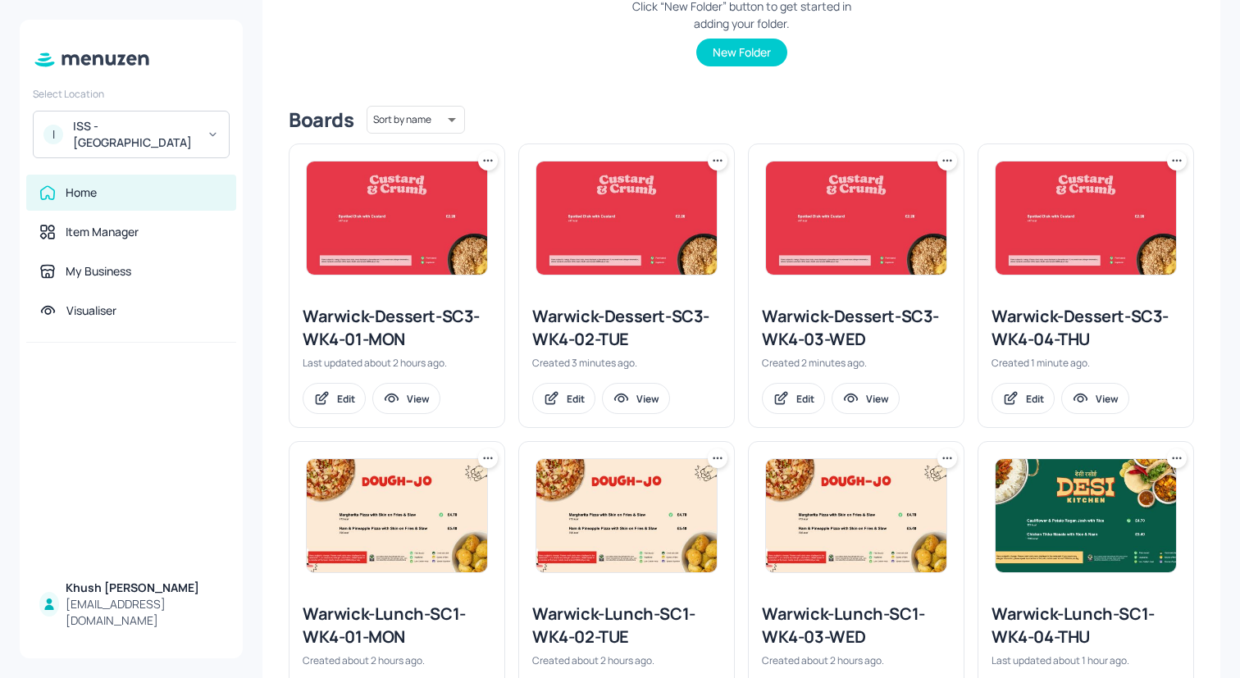
click at [1173, 153] on icon at bounding box center [1177, 161] width 16 height 16
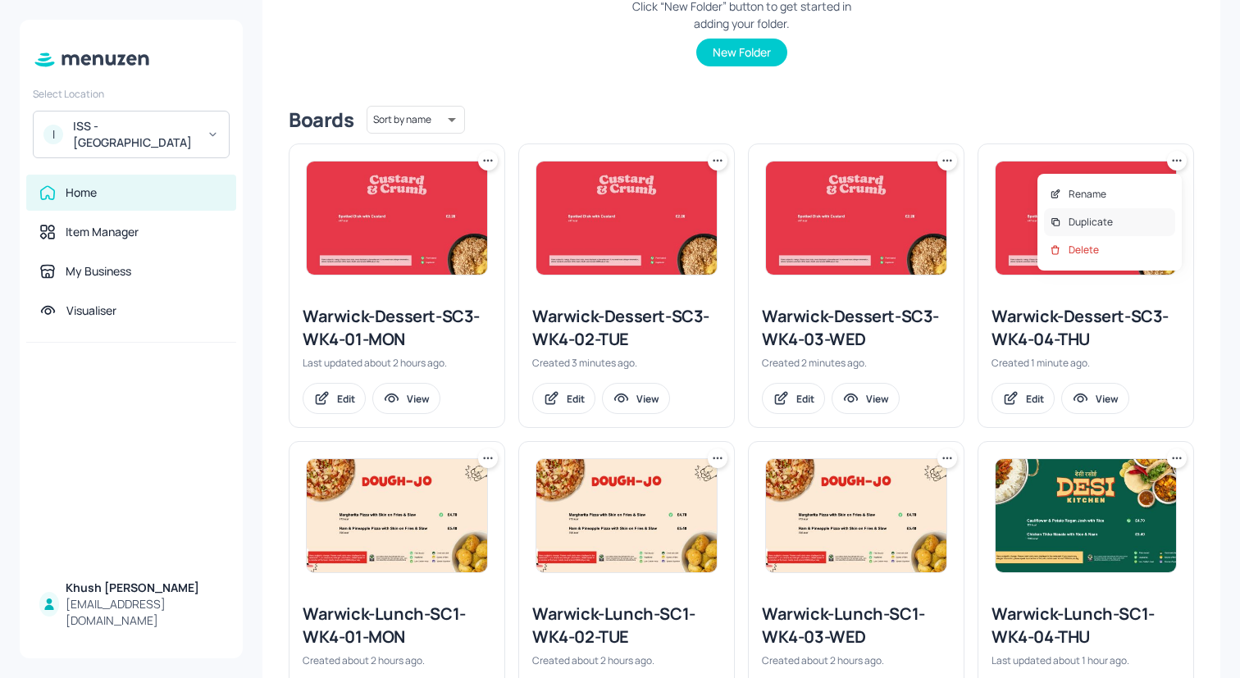
click at [1131, 225] on div "Duplicate" at bounding box center [1109, 222] width 131 height 28
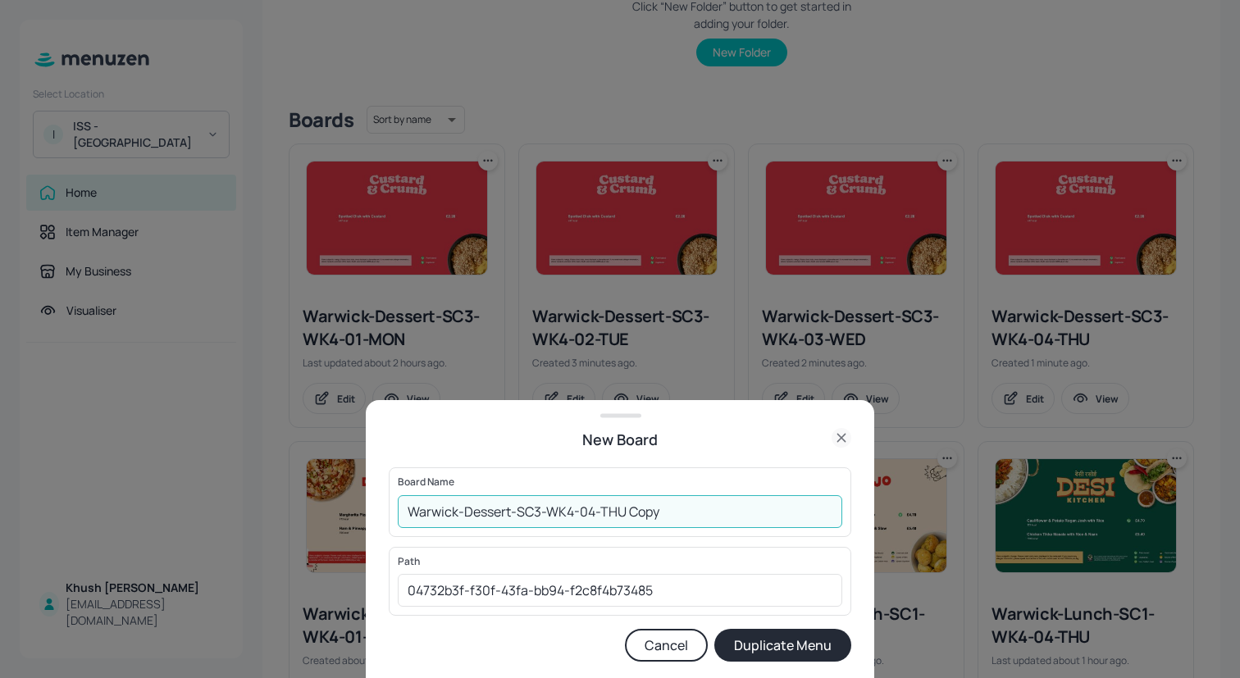
drag, startPoint x: 694, startPoint y: 522, endPoint x: 589, endPoint y: 516, distance: 105.2
click at [589, 516] on input "Warwick-Dessert-SC3-WK4-04-THU Copy" at bounding box center [620, 511] width 444 height 33
type input "Warwick-Dessert-SC3-WK4-05-FRI"
click at [714, 629] on button "Duplicate Menu" at bounding box center [782, 645] width 137 height 33
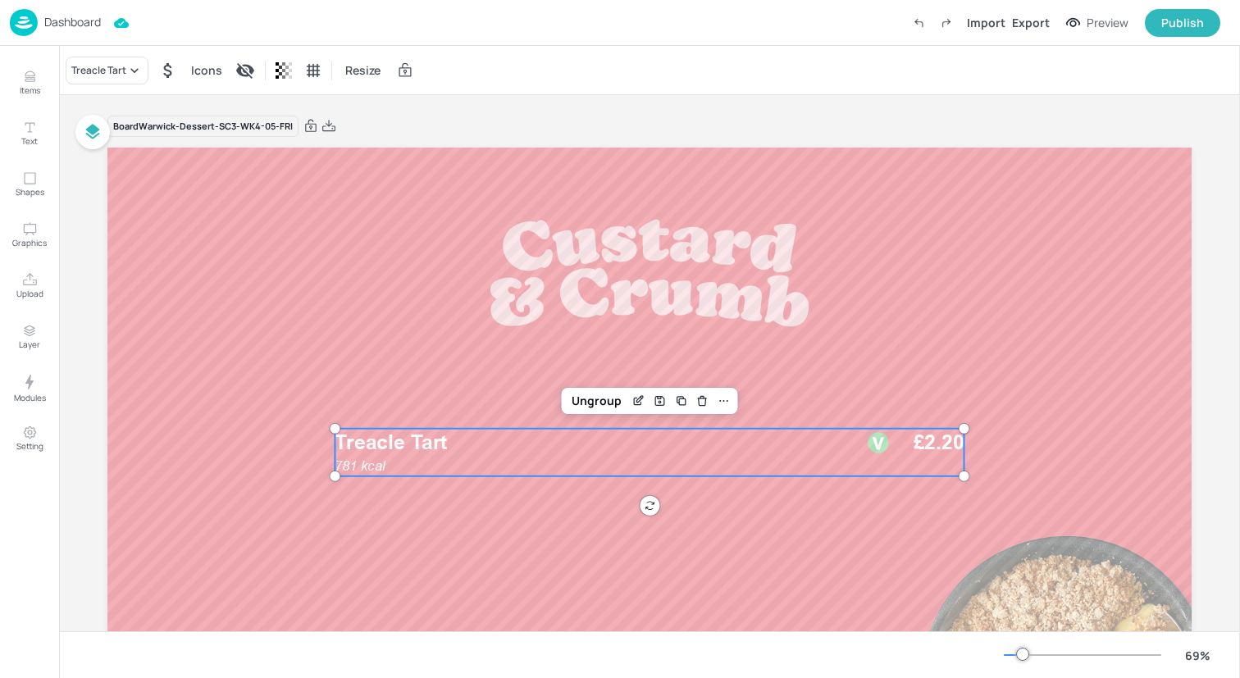
click at [428, 472] on div "781 kcal Treacle Tart £2.20" at bounding box center [649, 453] width 629 height 48
click at [137, 73] on icon at bounding box center [134, 70] width 16 height 16
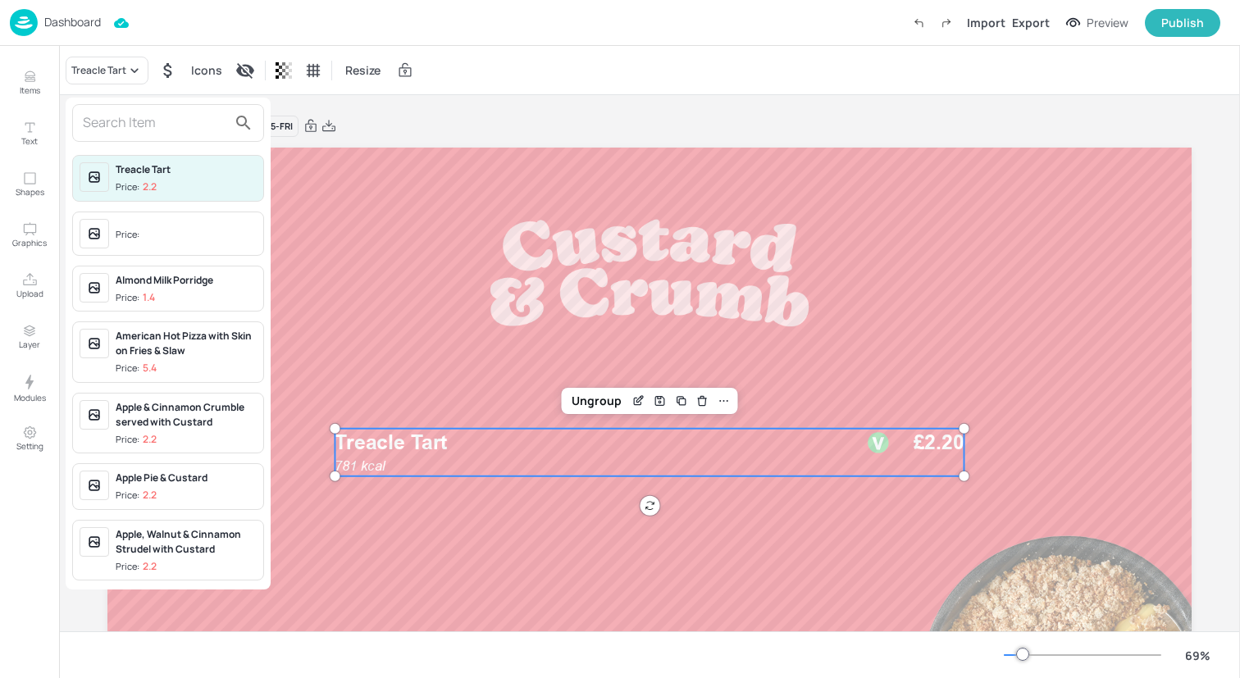
click at [150, 135] on input "text" at bounding box center [155, 123] width 144 height 26
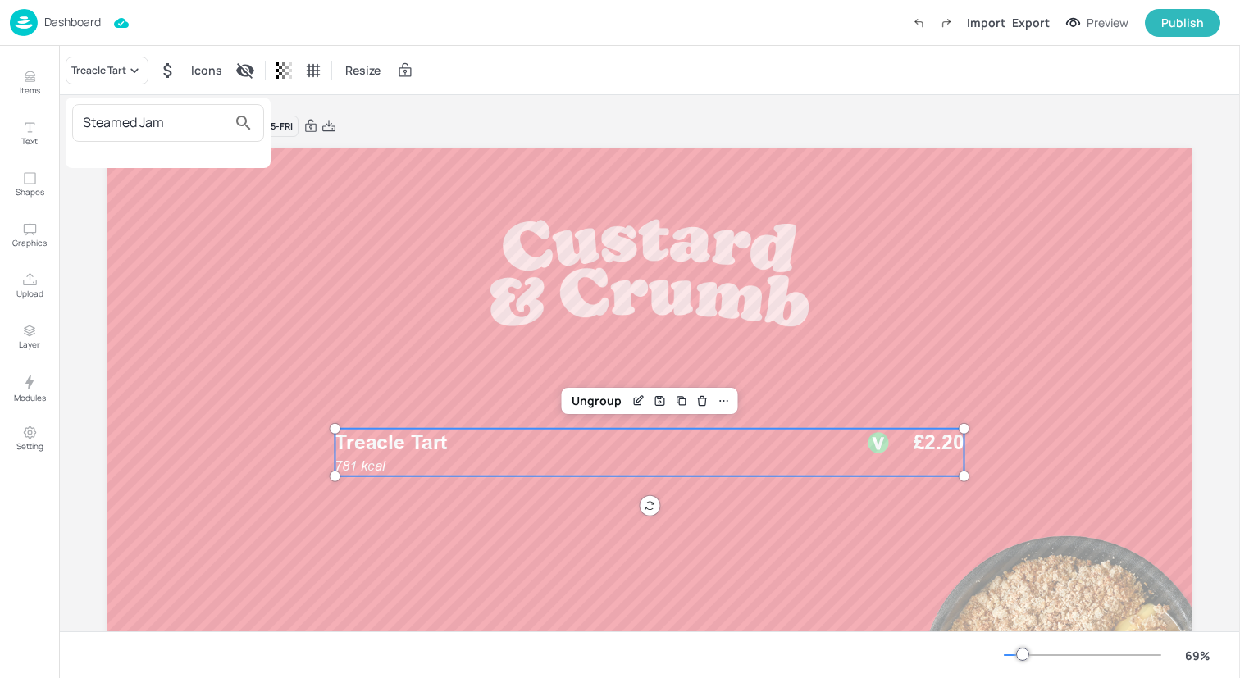
type input "Steamed Jam"
click at [22, 73] on div at bounding box center [620, 339] width 1240 height 678
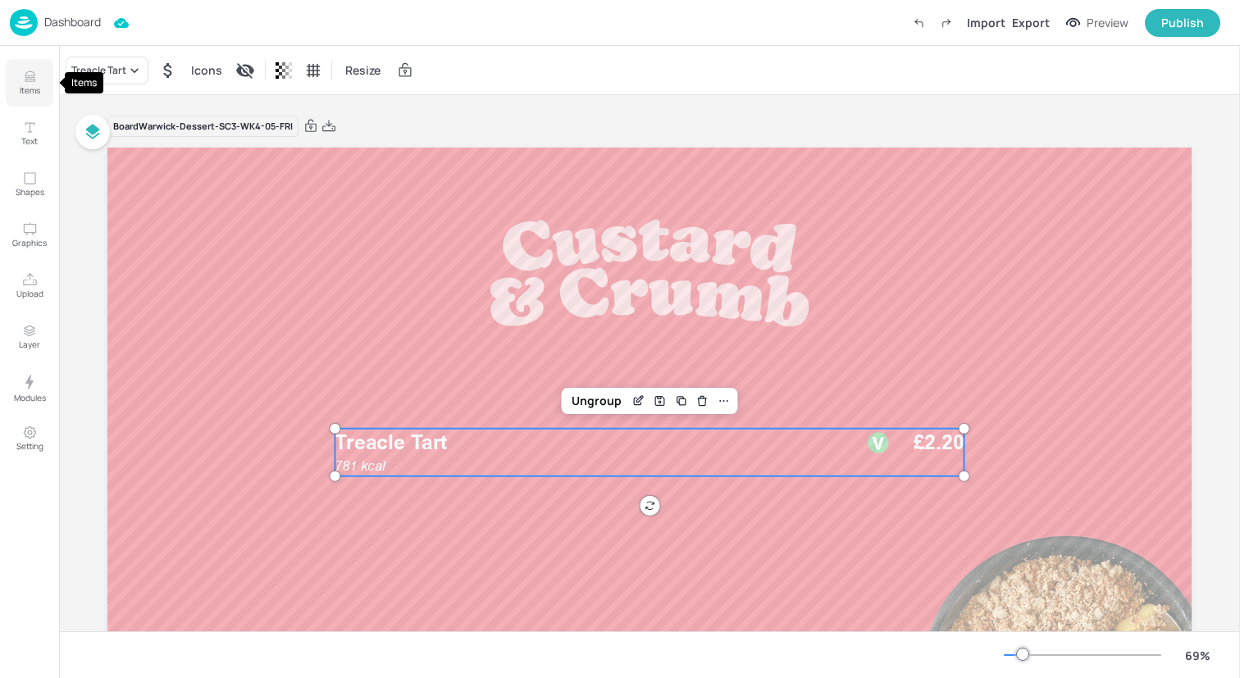
click at [25, 74] on icon "Items" at bounding box center [30, 73] width 10 height 4
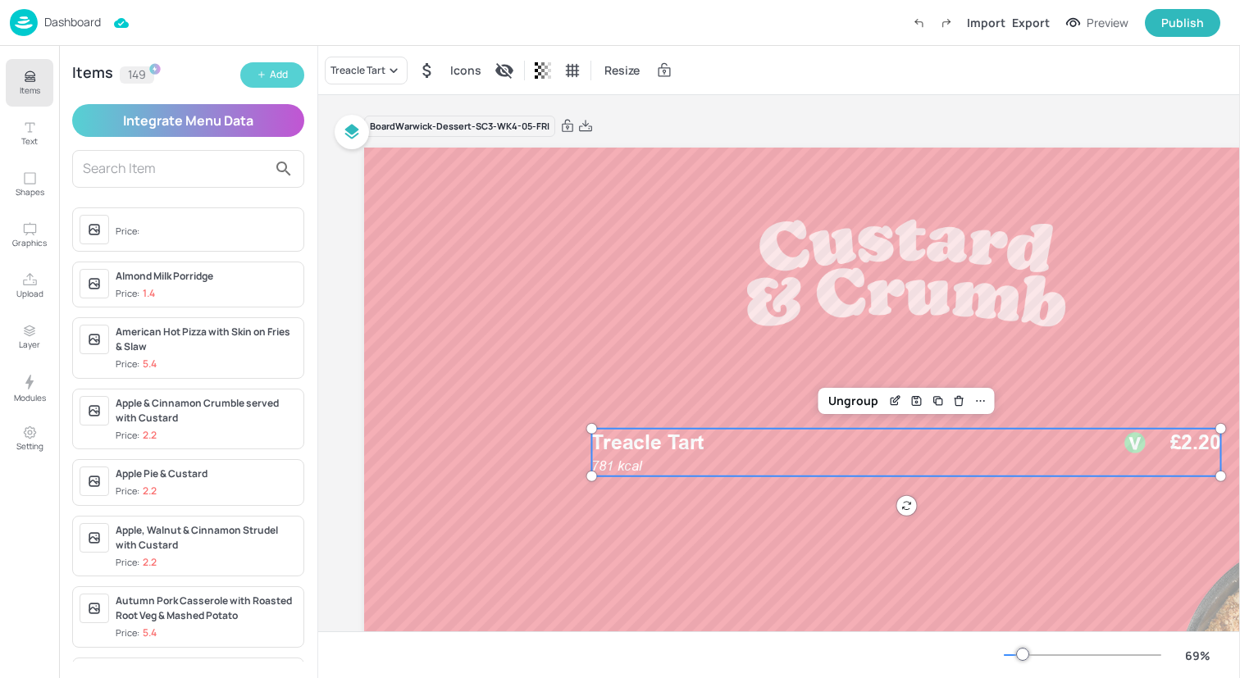
click at [275, 76] on div "Add" at bounding box center [279, 75] width 18 height 16
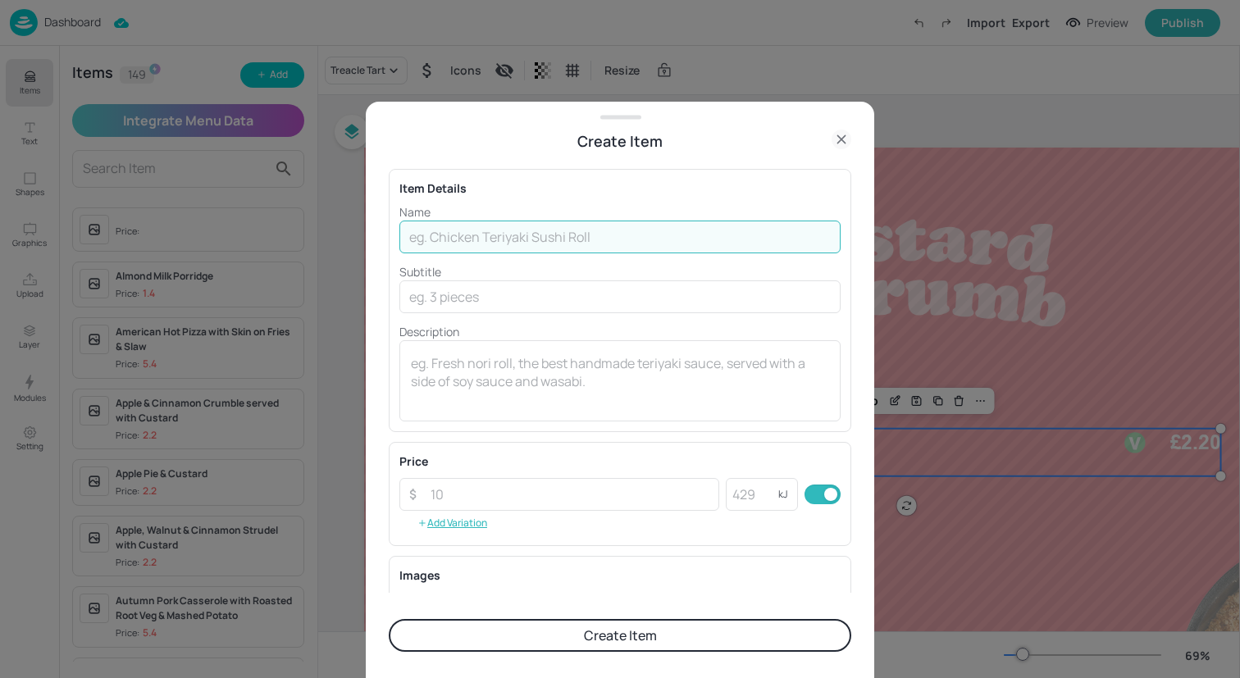
click at [556, 228] on input "text" at bounding box center [619, 237] width 441 height 33
type input "Steamed Jam Sponge with Custard"
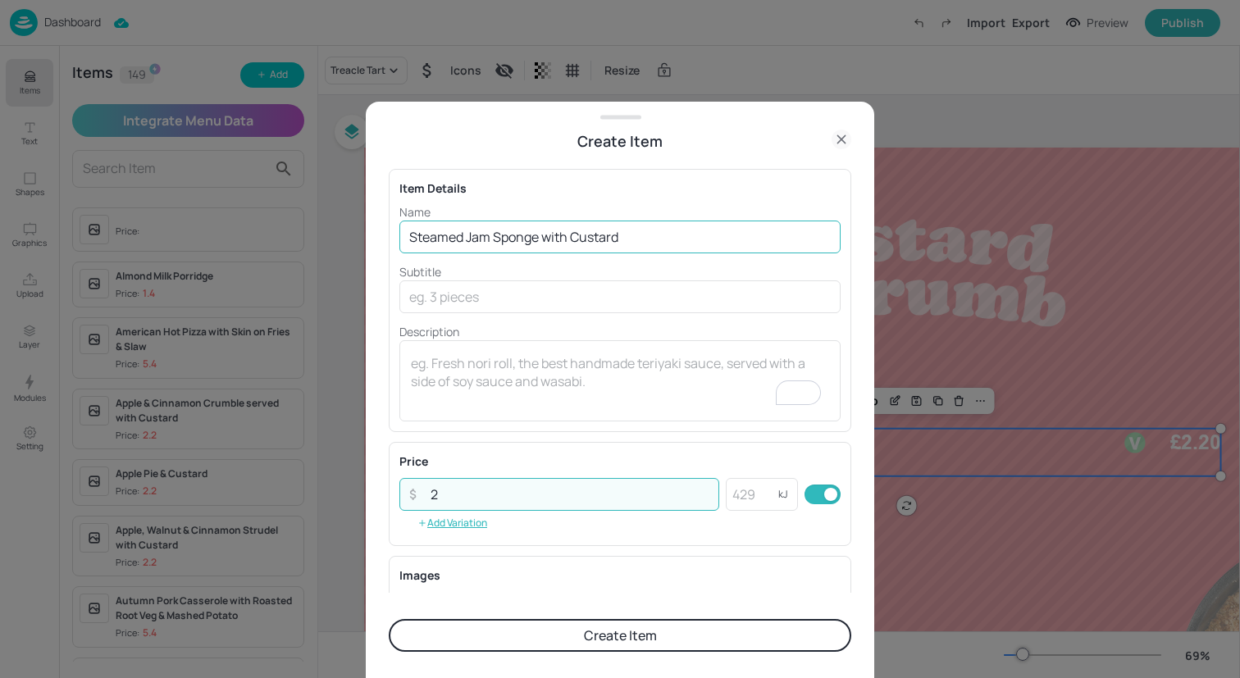
type input "2.2"
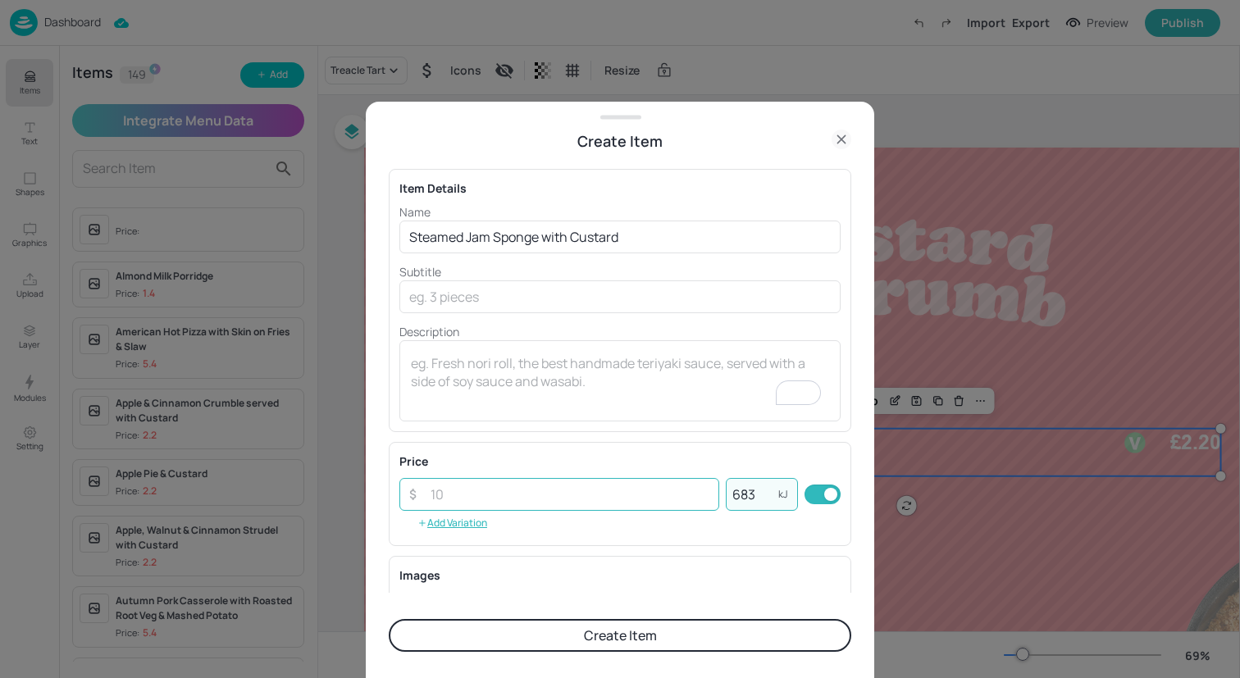
type input "683"
click at [508, 478] on input "number" at bounding box center [570, 494] width 298 height 33
click at [508, 492] on input "number" at bounding box center [570, 494] width 298 height 33
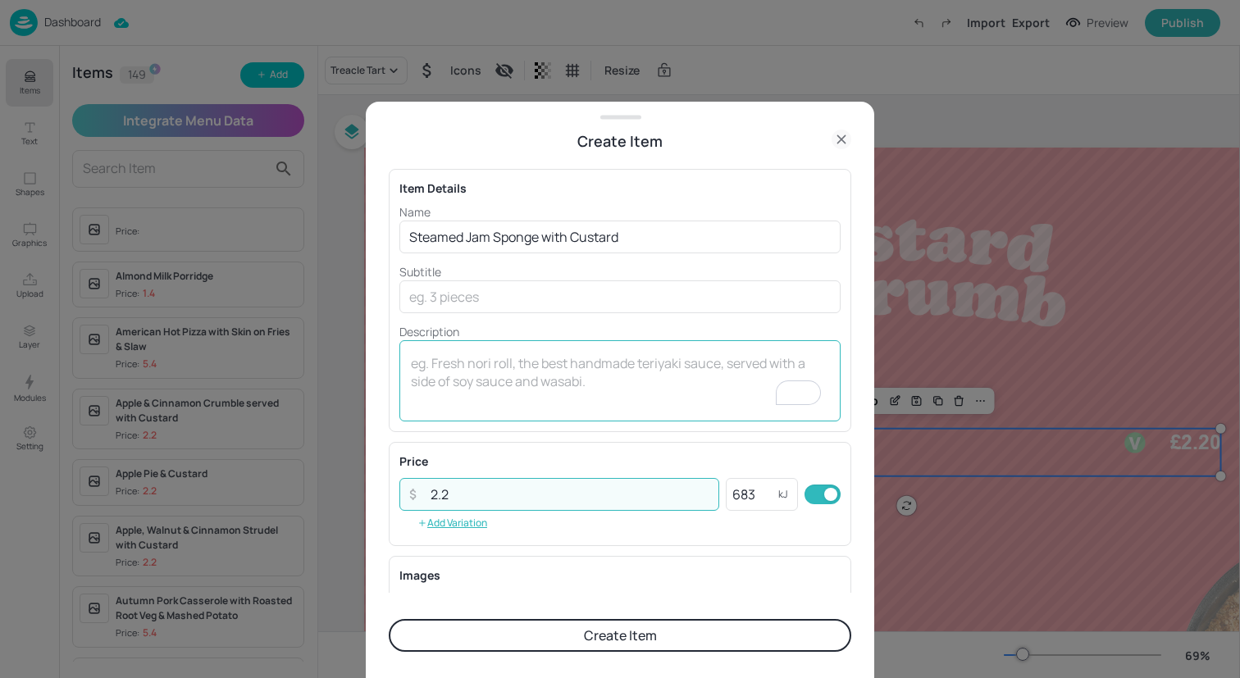
scroll to position [215, 0]
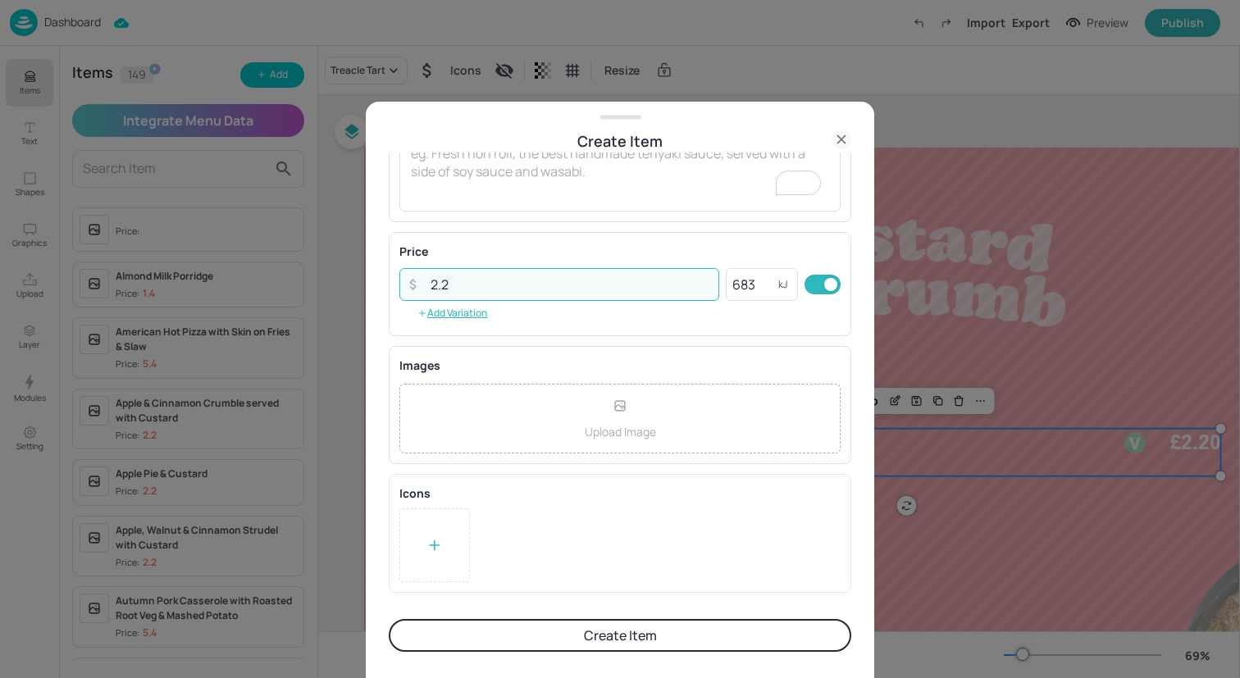
type input "2.2"
click at [426, 540] on icon at bounding box center [434, 545] width 16 height 16
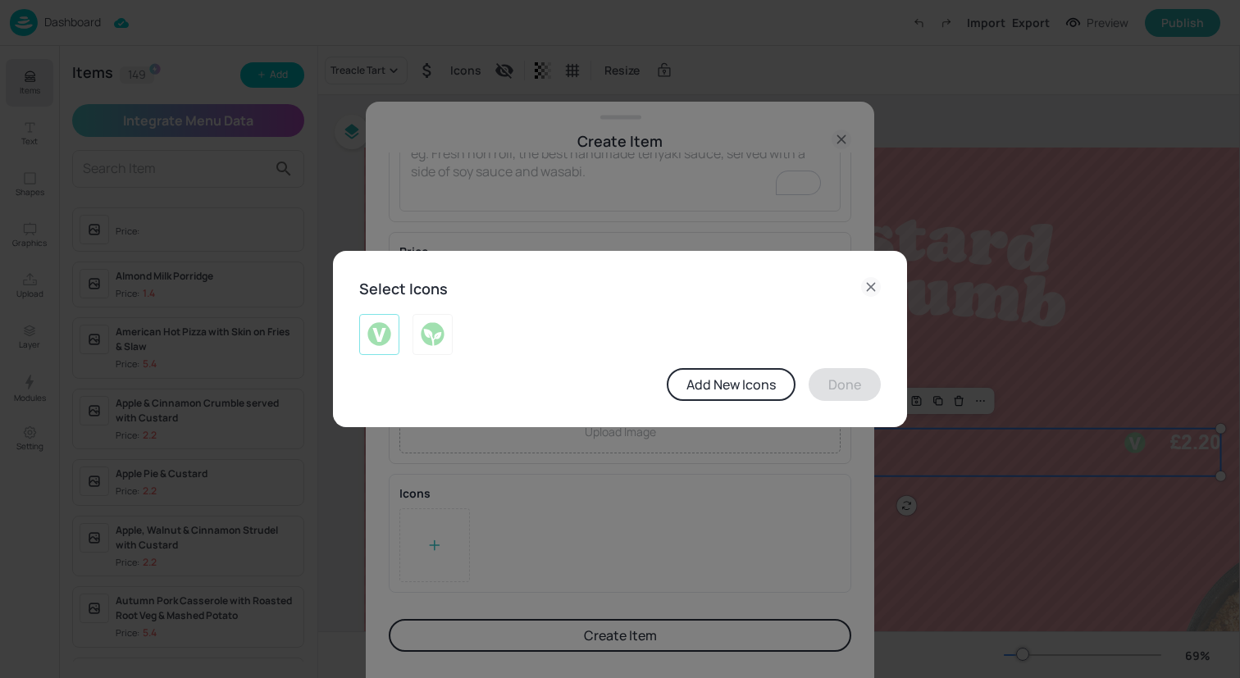
click at [379, 350] on div at bounding box center [379, 334] width 40 height 41
click at [842, 379] on button "Done" at bounding box center [845, 384] width 72 height 33
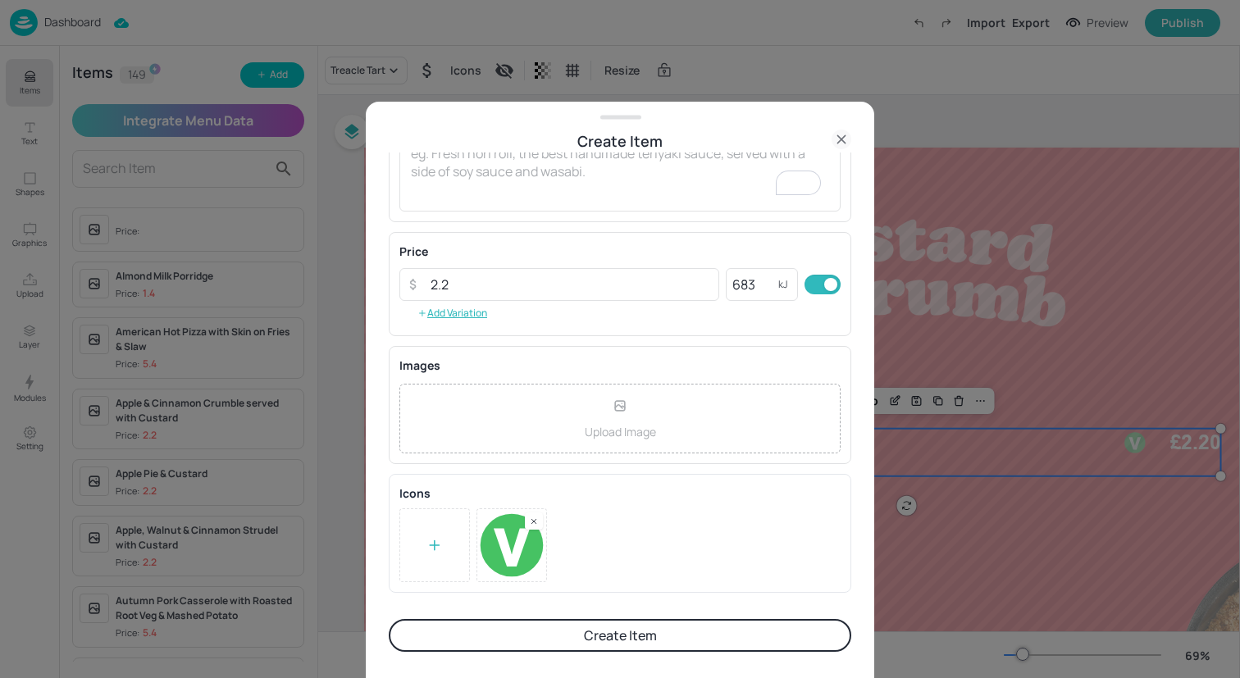
click at [658, 624] on button "Create Item" at bounding box center [620, 635] width 463 height 33
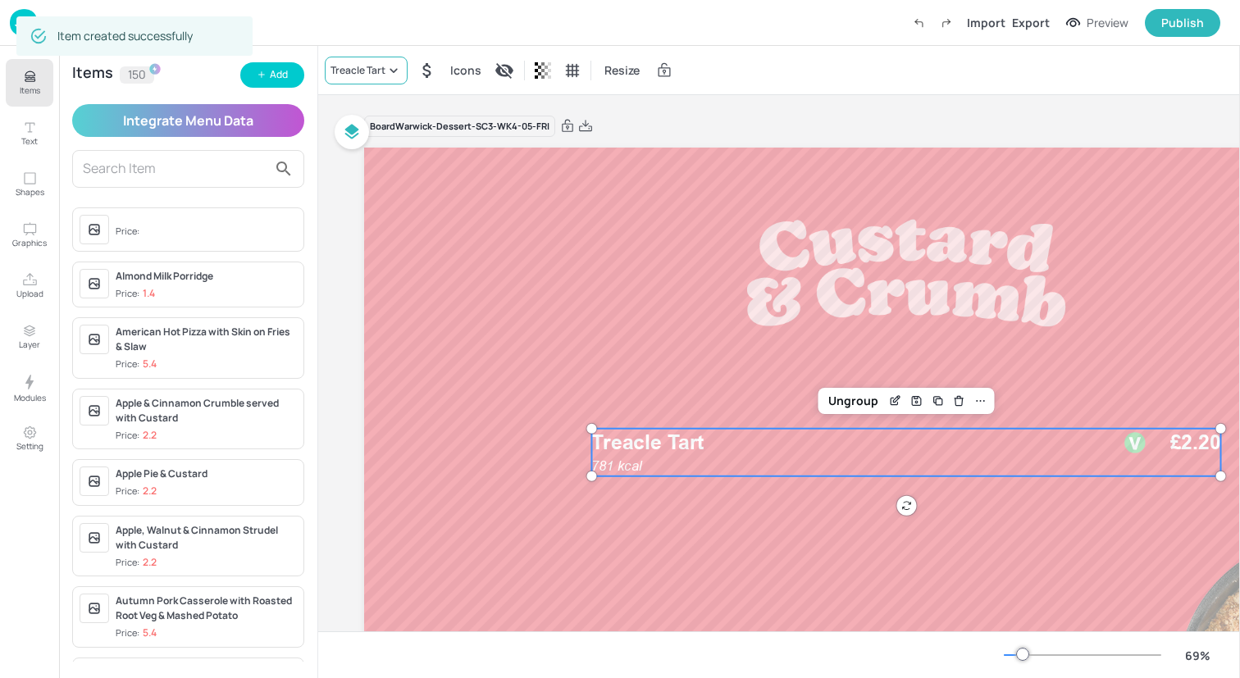
click at [382, 70] on div "Treacle Tart" at bounding box center [357, 70] width 55 height 15
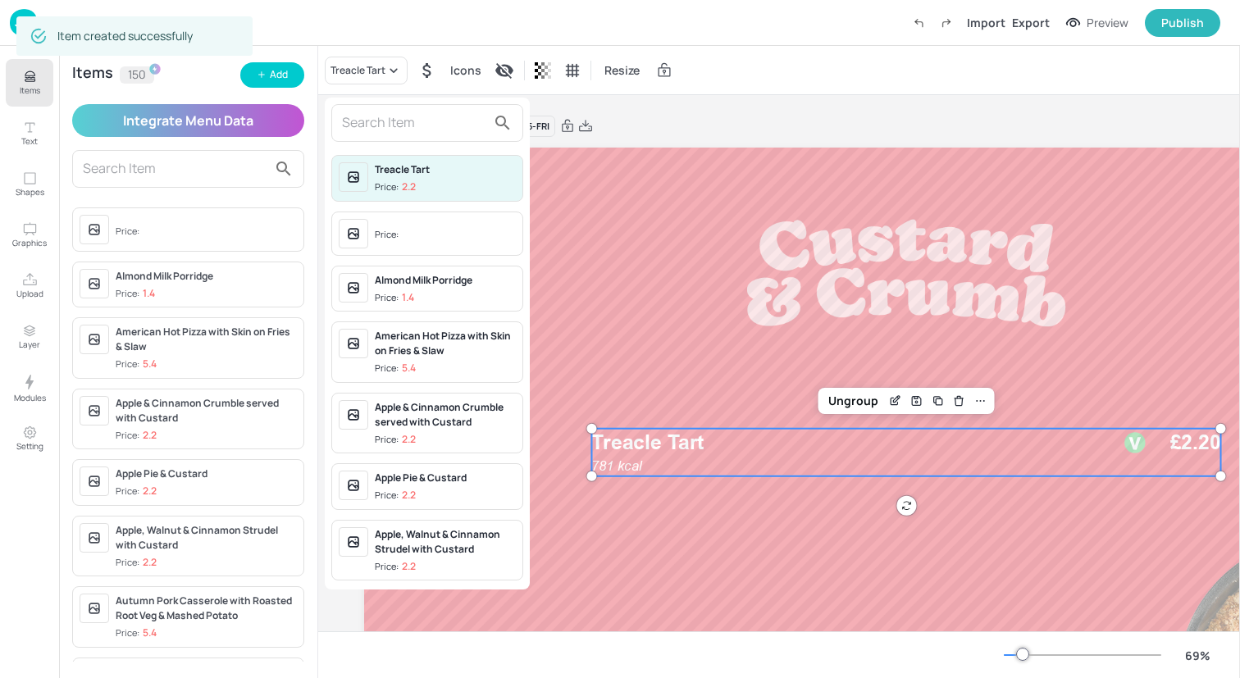
click at [382, 118] on input "text" at bounding box center [414, 123] width 144 height 26
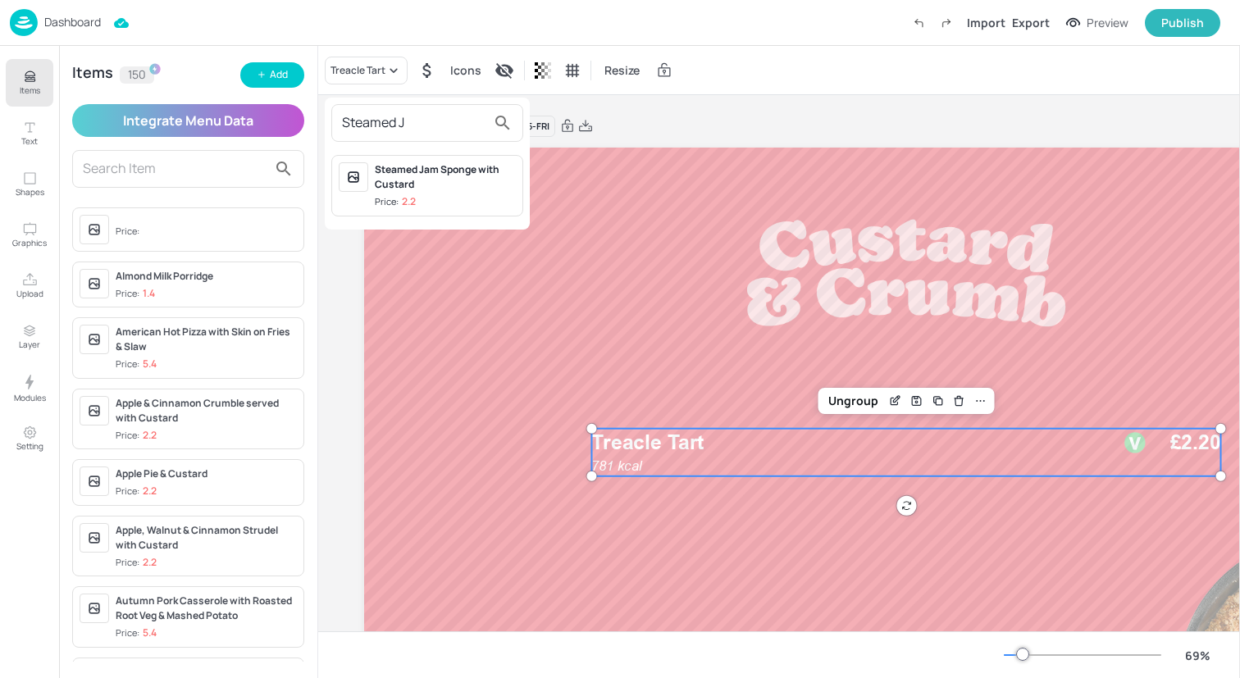
type input "Steamed J"
click at [378, 189] on div "Steamed Jam Sponge with Custard" at bounding box center [445, 177] width 141 height 30
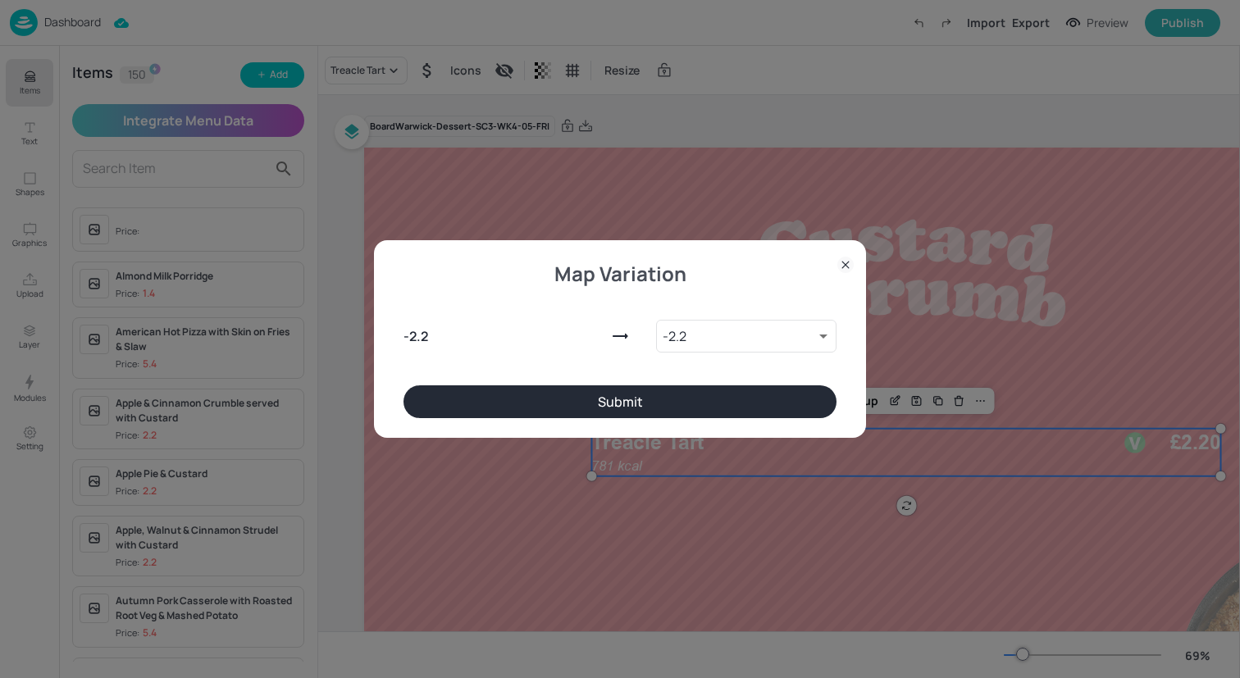
click at [673, 396] on button "Submit" at bounding box center [619, 401] width 433 height 33
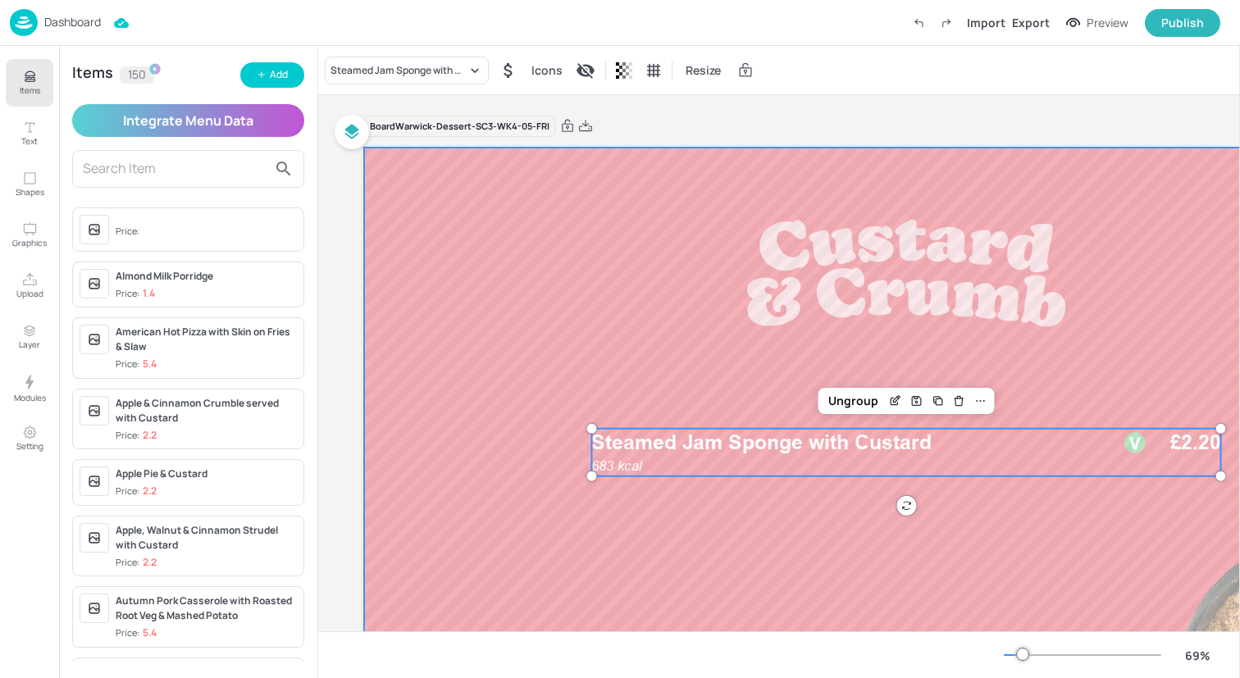
click at [445, 277] on div at bounding box center [906, 453] width 1084 height 610
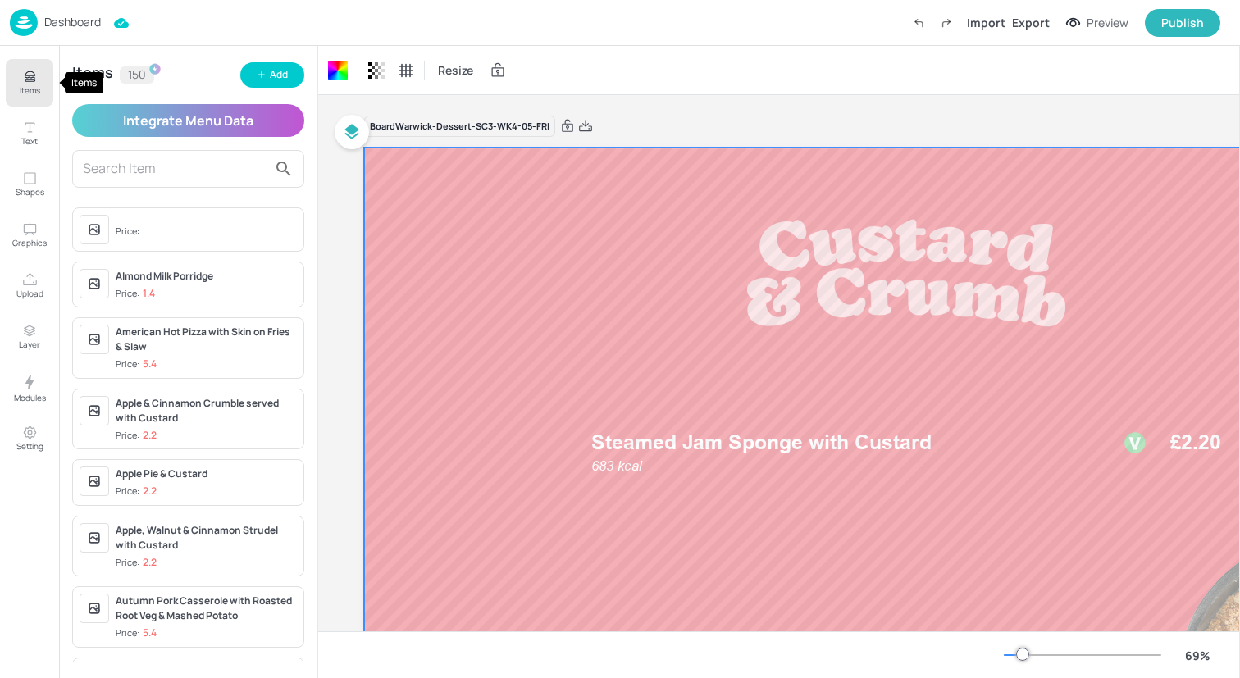
click at [35, 71] on icon "Items" at bounding box center [30, 77] width 16 height 16
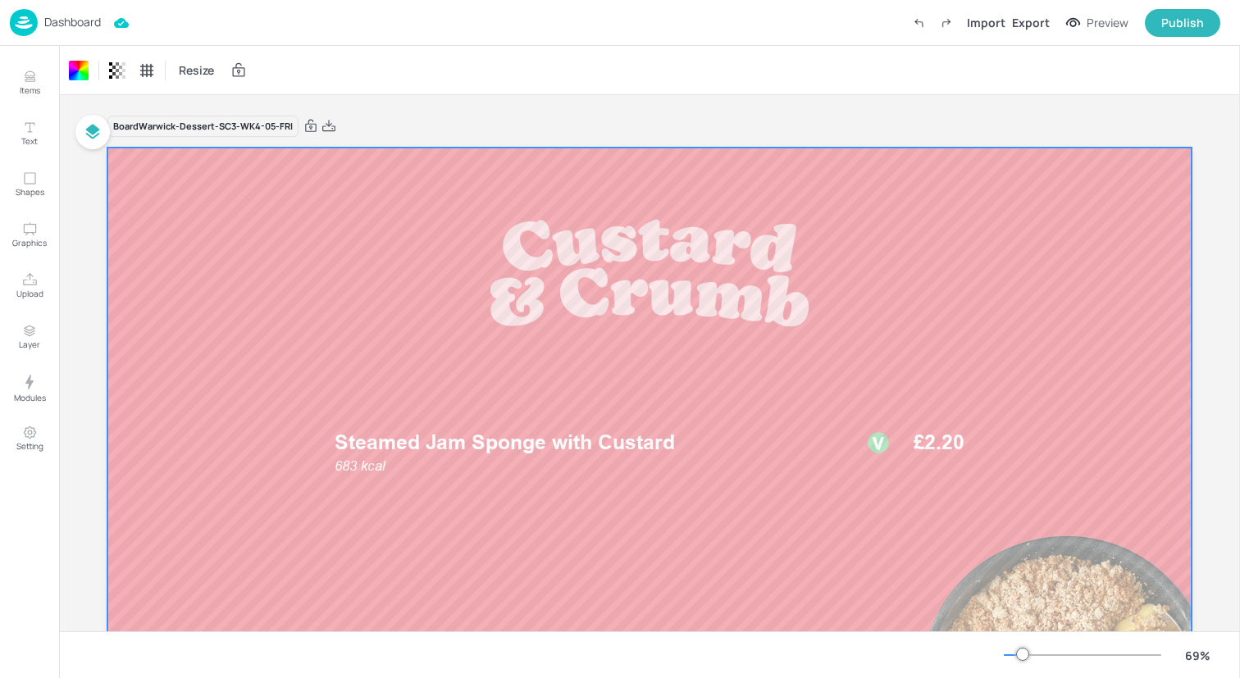
click at [244, 11] on div "Dashboard Import Export Preview Publish" at bounding box center [615, 22] width 1210 height 45
click at [29, 22] on img at bounding box center [24, 22] width 28 height 27
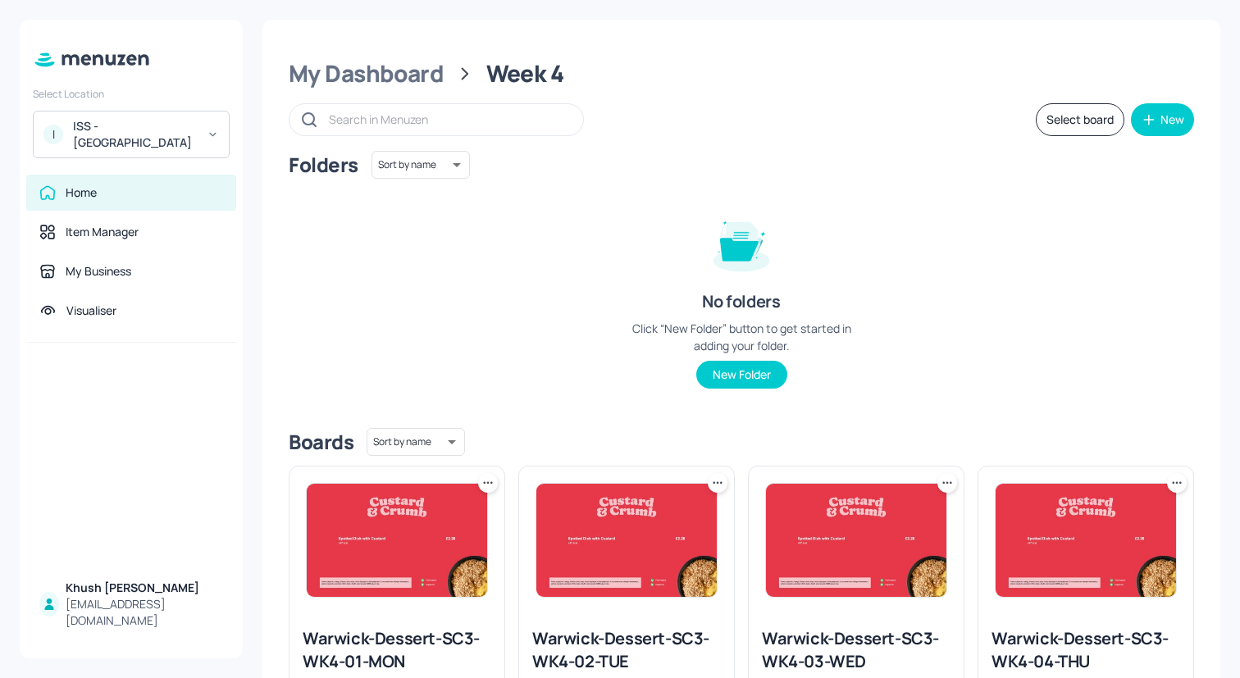
click at [1070, 116] on button "Select board" at bounding box center [1080, 119] width 89 height 33
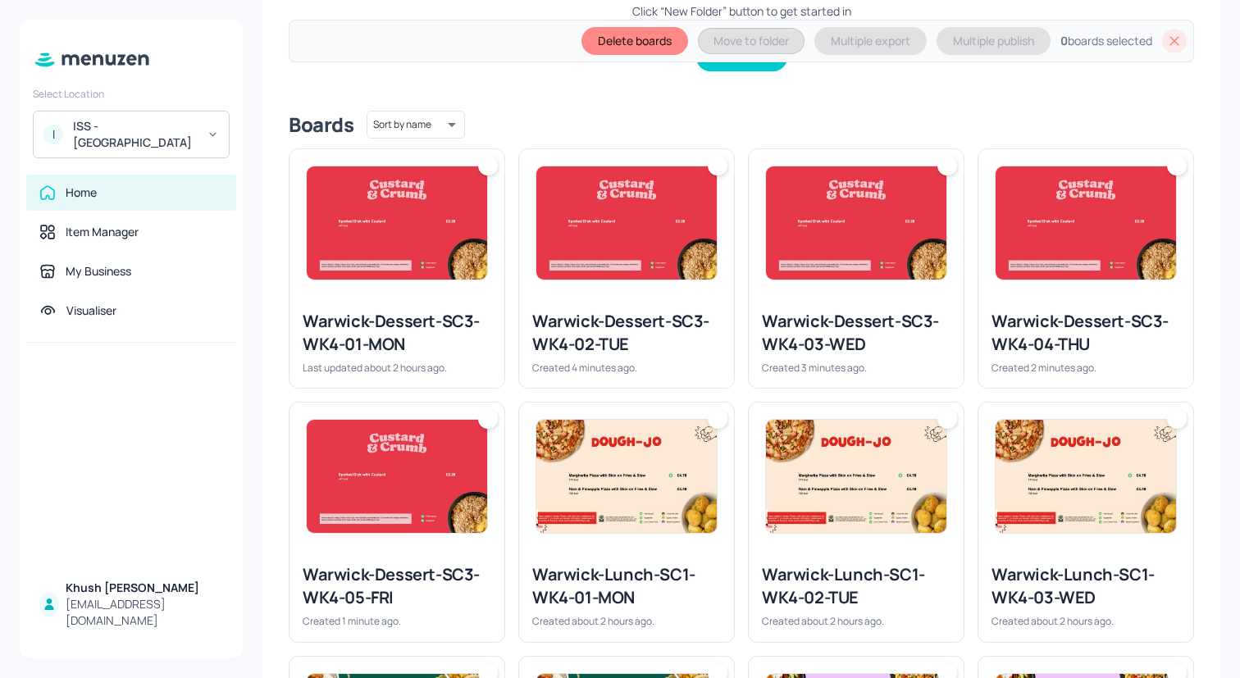
scroll to position [406, 0]
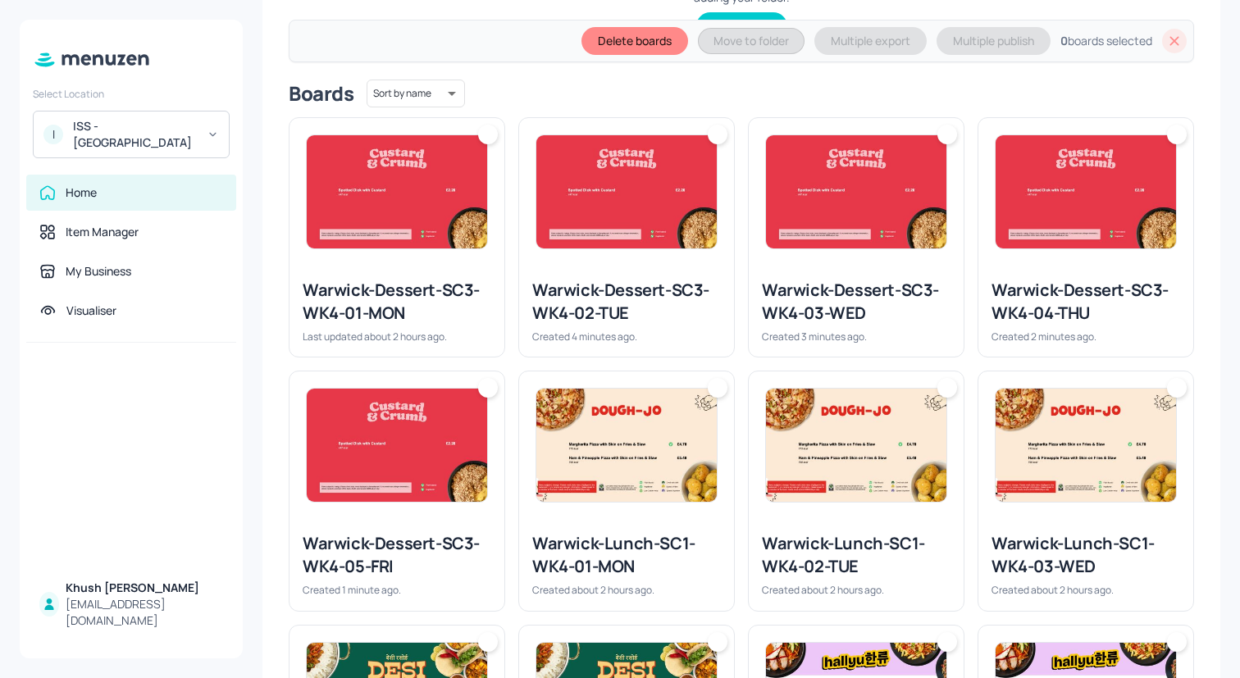
click at [465, 282] on div "Warwick-Dessert-SC3-WK4-01-MON" at bounding box center [397, 302] width 189 height 46
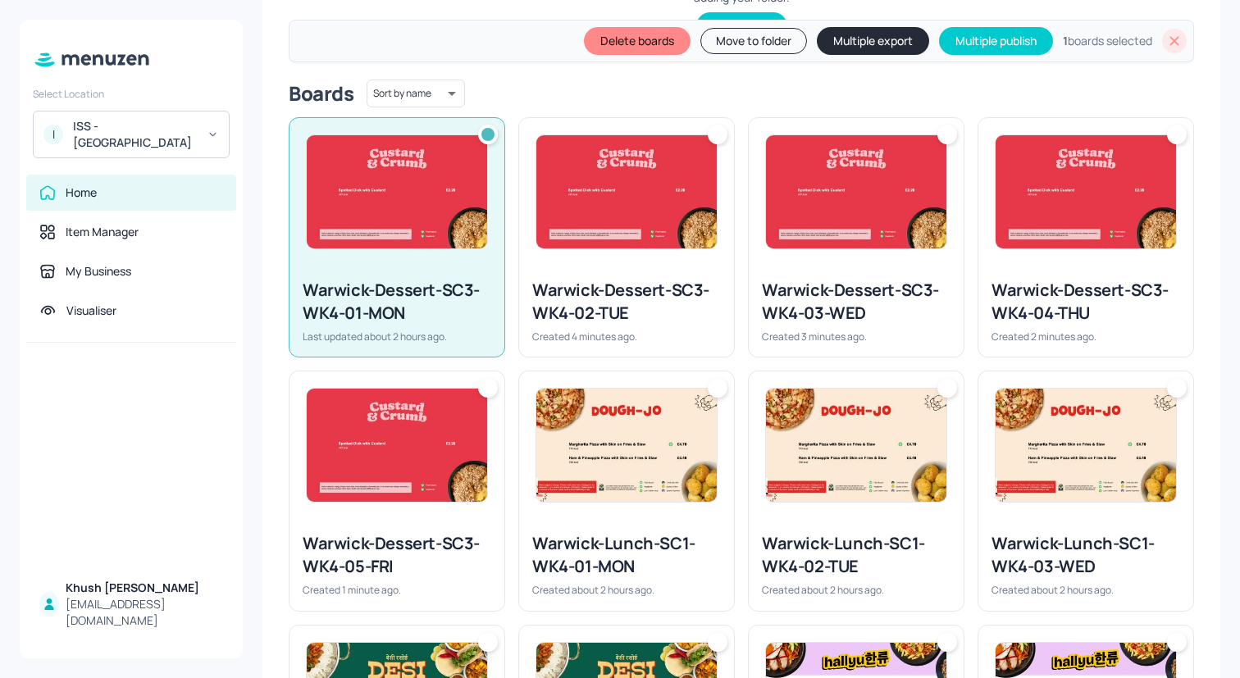
click at [673, 282] on div "Warwick-Dessert-SC3-WK4-02-TUE" at bounding box center [626, 302] width 189 height 46
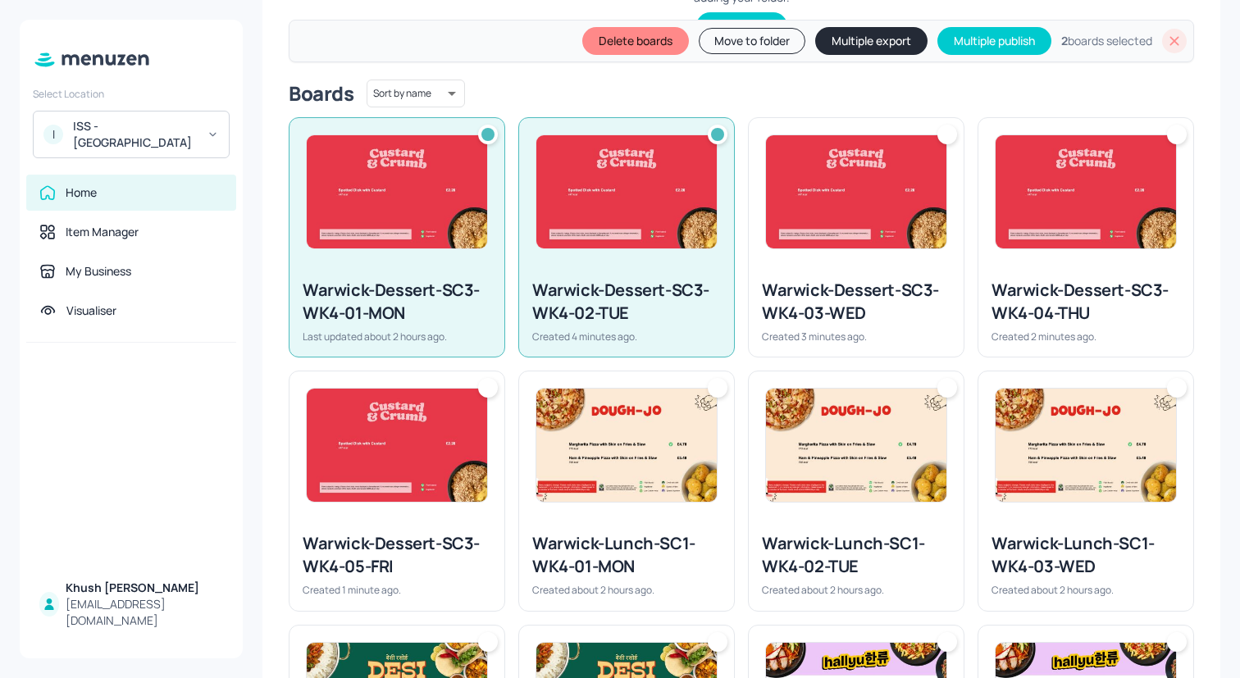
click at [814, 285] on div "Warwick-Dessert-SC3-WK4-03-WED" at bounding box center [856, 302] width 189 height 46
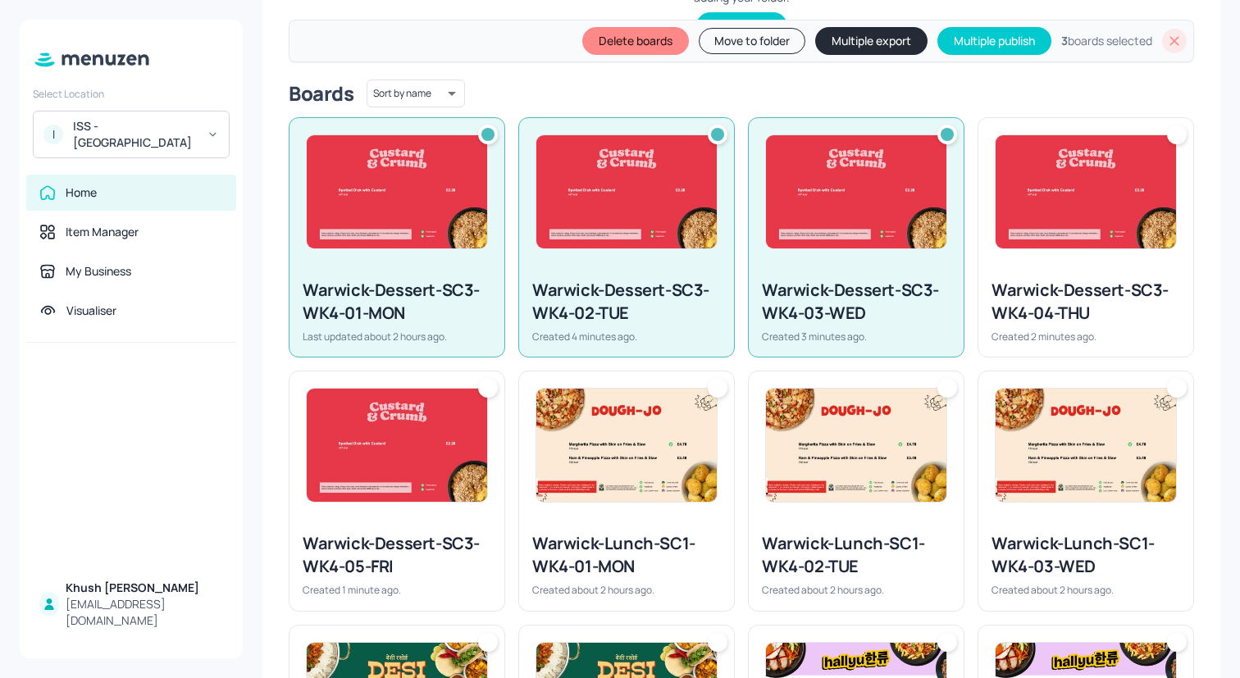
click at [941, 285] on div "Warwick-Dessert-SC3-WK4-03-WED" at bounding box center [856, 302] width 189 height 46
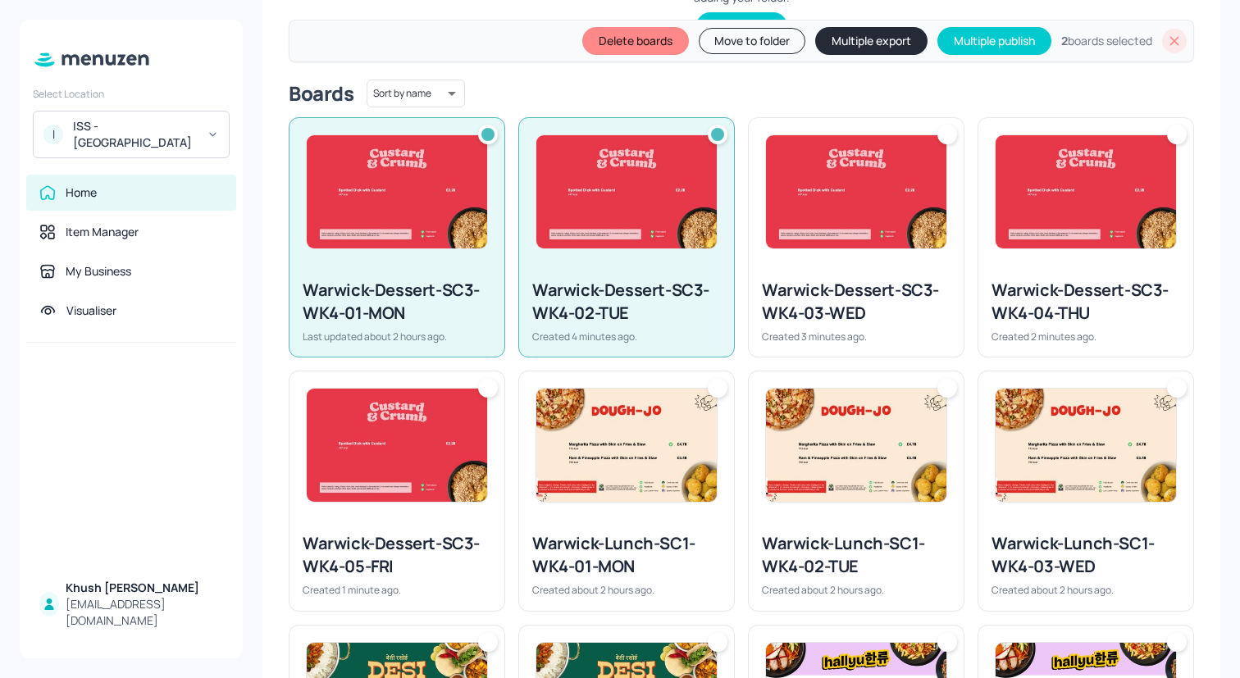
click at [978, 286] on div "Warwick-Dessert-SC3-WK4-04-THU Created 2 minutes ago." at bounding box center [1085, 311] width 215 height 91
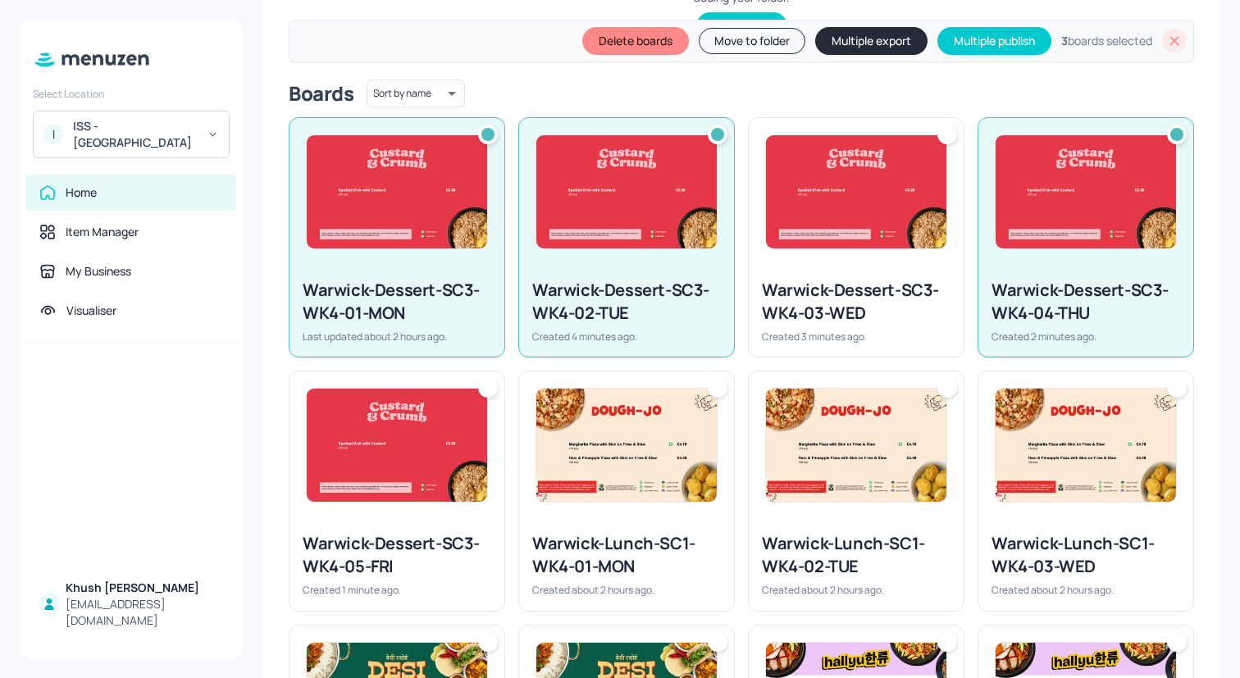
click at [900, 286] on div "Warwick-Dessert-SC3-WK4-03-WED" at bounding box center [856, 302] width 189 height 46
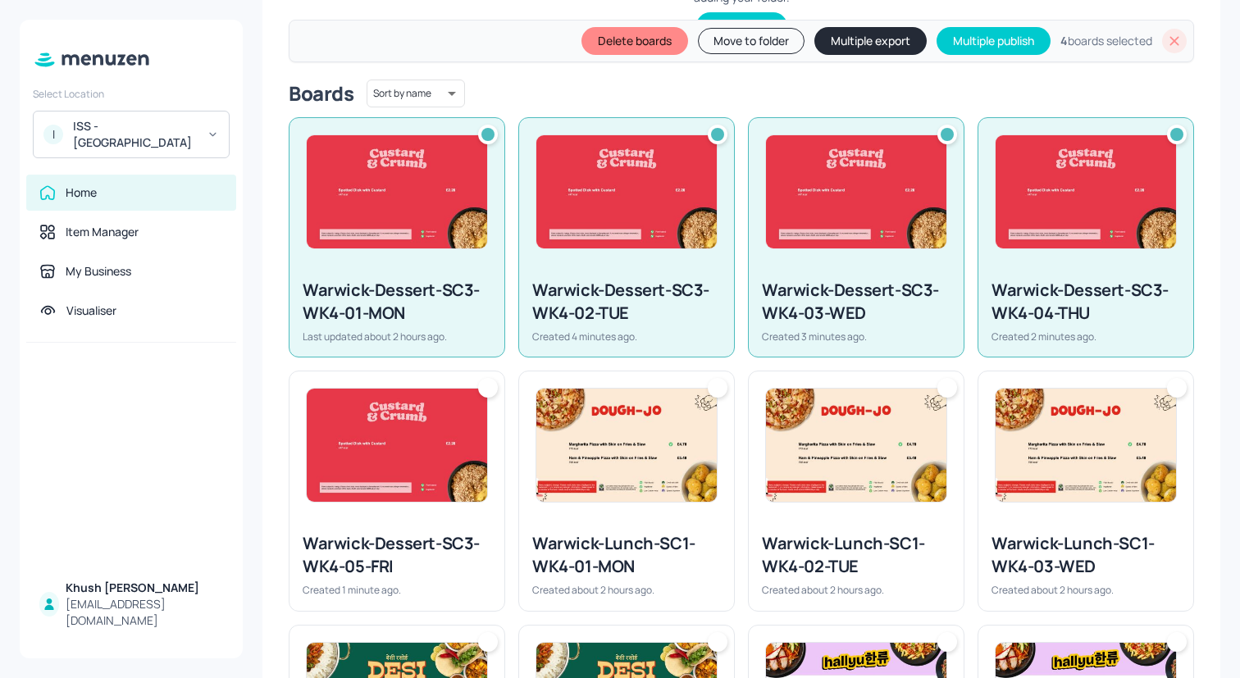
click at [900, 440] on img at bounding box center [856, 445] width 180 height 113
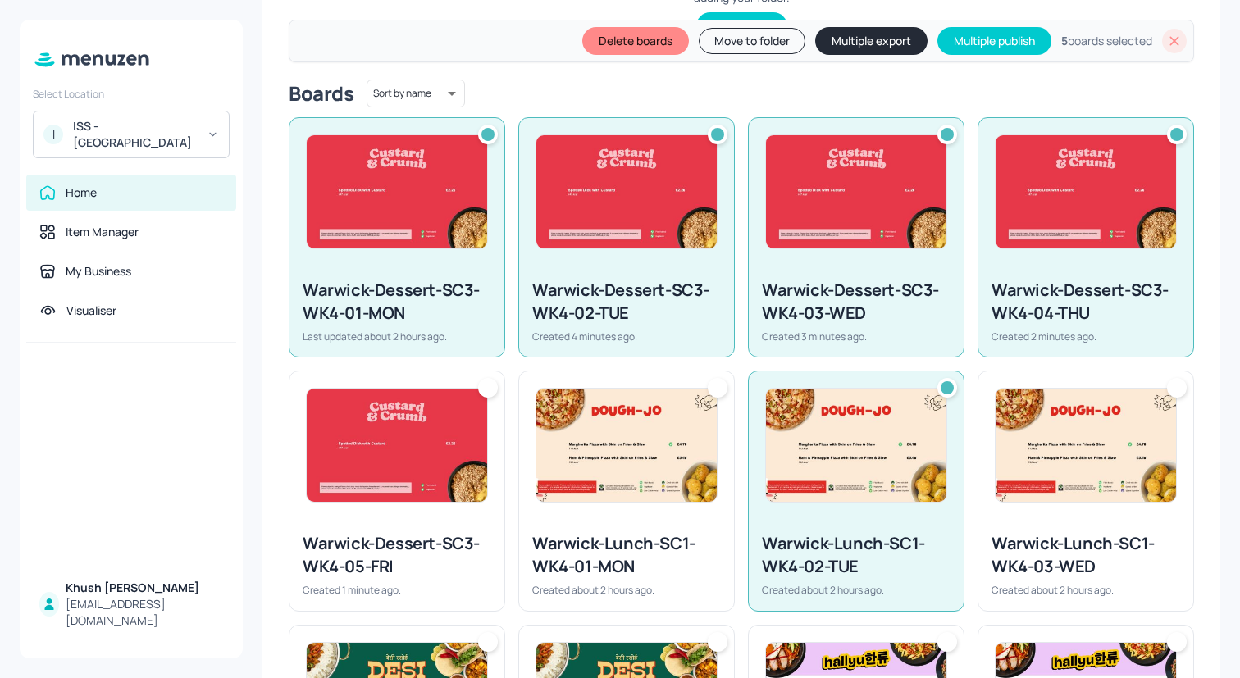
click at [677, 442] on img at bounding box center [626, 445] width 180 height 113
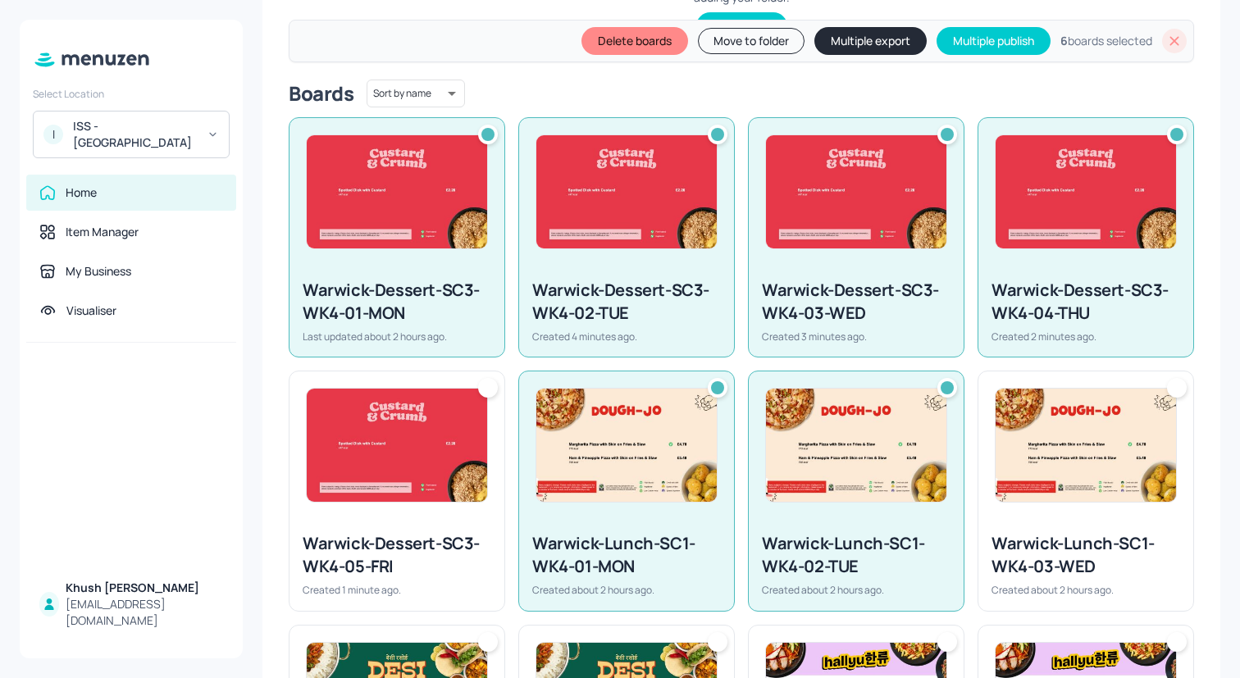
click at [438, 442] on img at bounding box center [397, 445] width 180 height 113
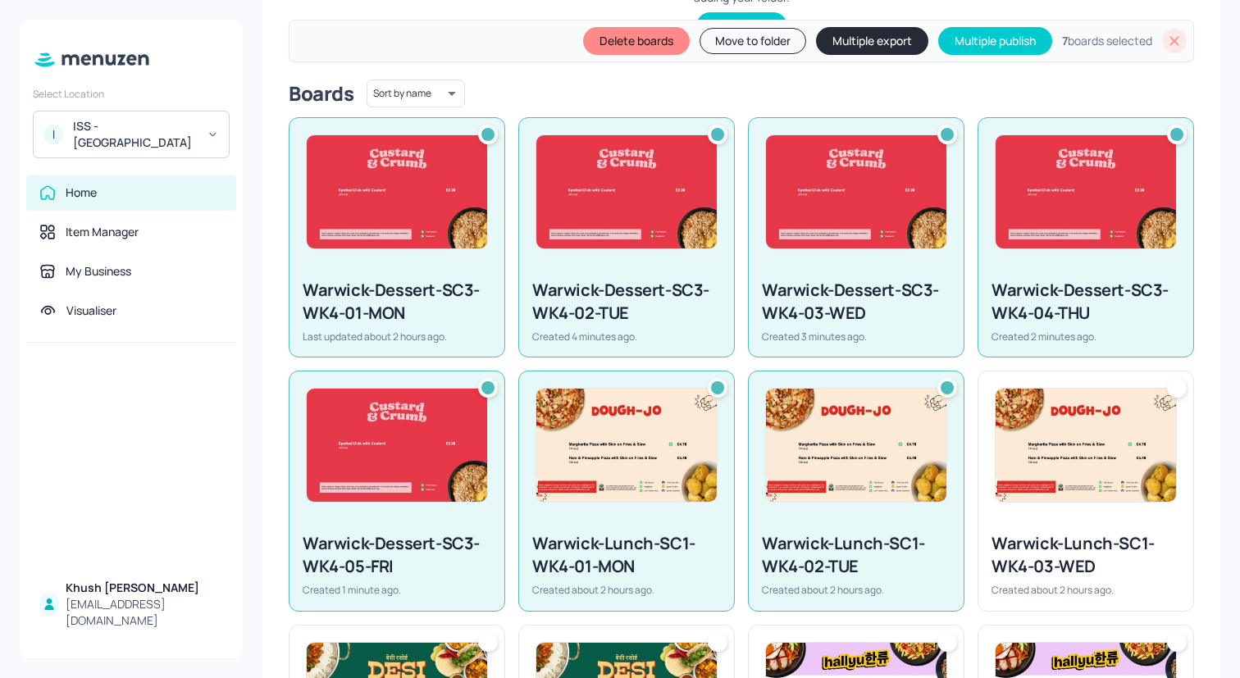
click at [1189, 444] on div "My Dashboard Week 4 New Delete boards Move to folder Multiple export Multiple p…" at bounding box center [741, 386] width 958 height 1544
click at [1139, 449] on img at bounding box center [1086, 445] width 180 height 113
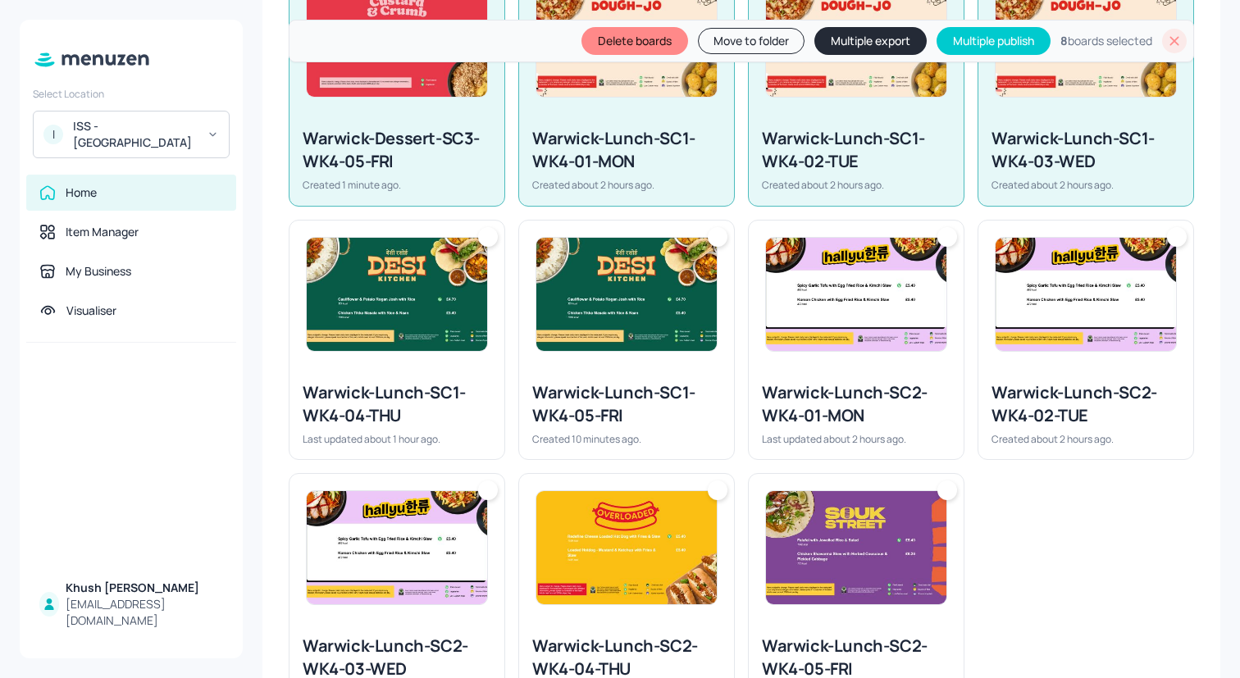
scroll to position [823, 0]
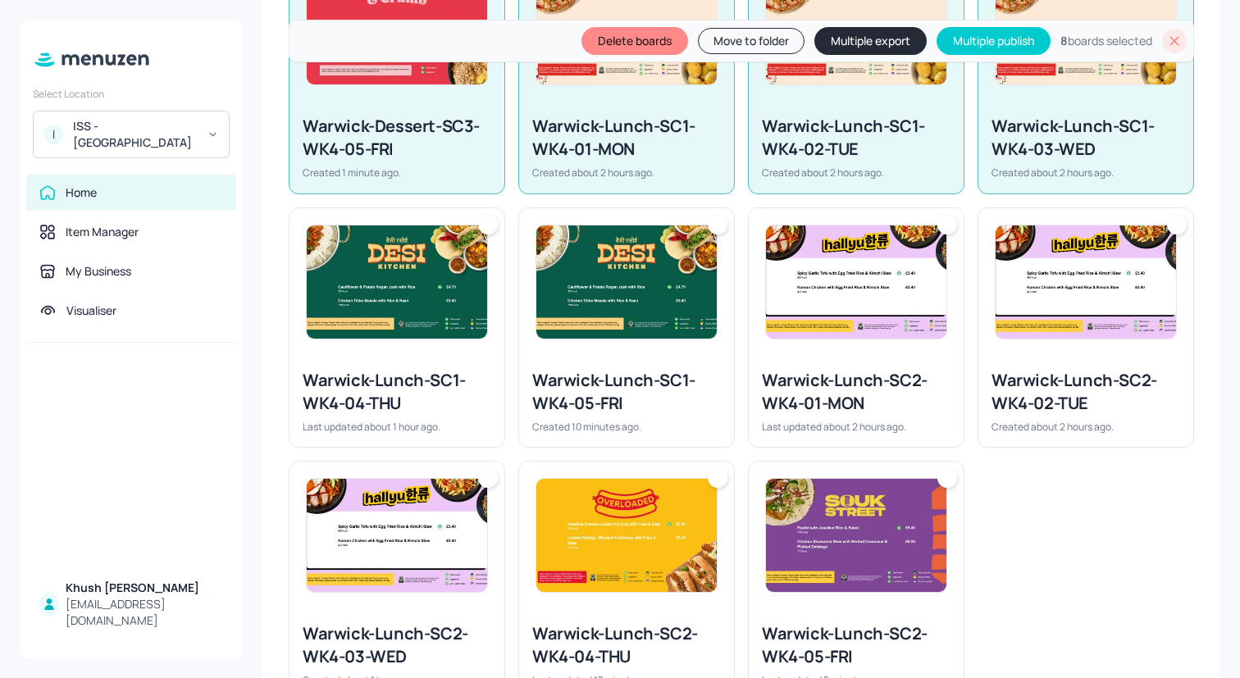
click at [1064, 305] on img at bounding box center [1086, 282] width 180 height 113
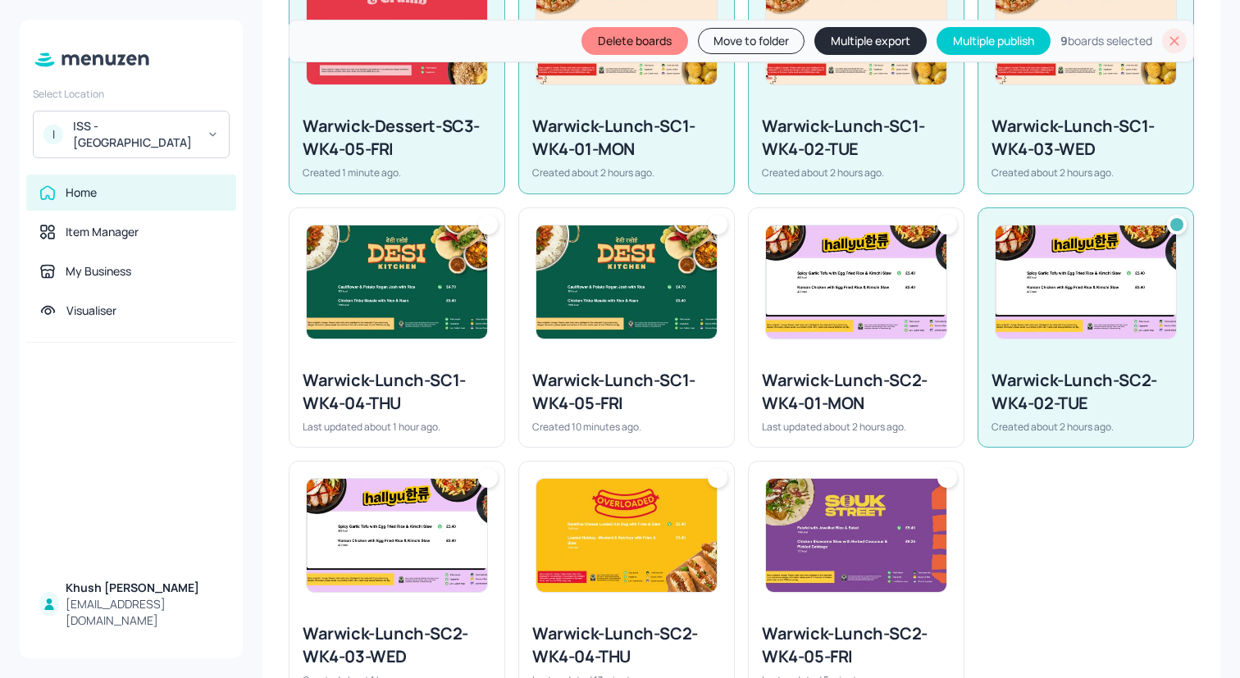
click at [841, 362] on div "Warwick-Lunch-SC2-WK4-01-MON Last updated about 2 hours ago." at bounding box center [856, 401] width 215 height 91
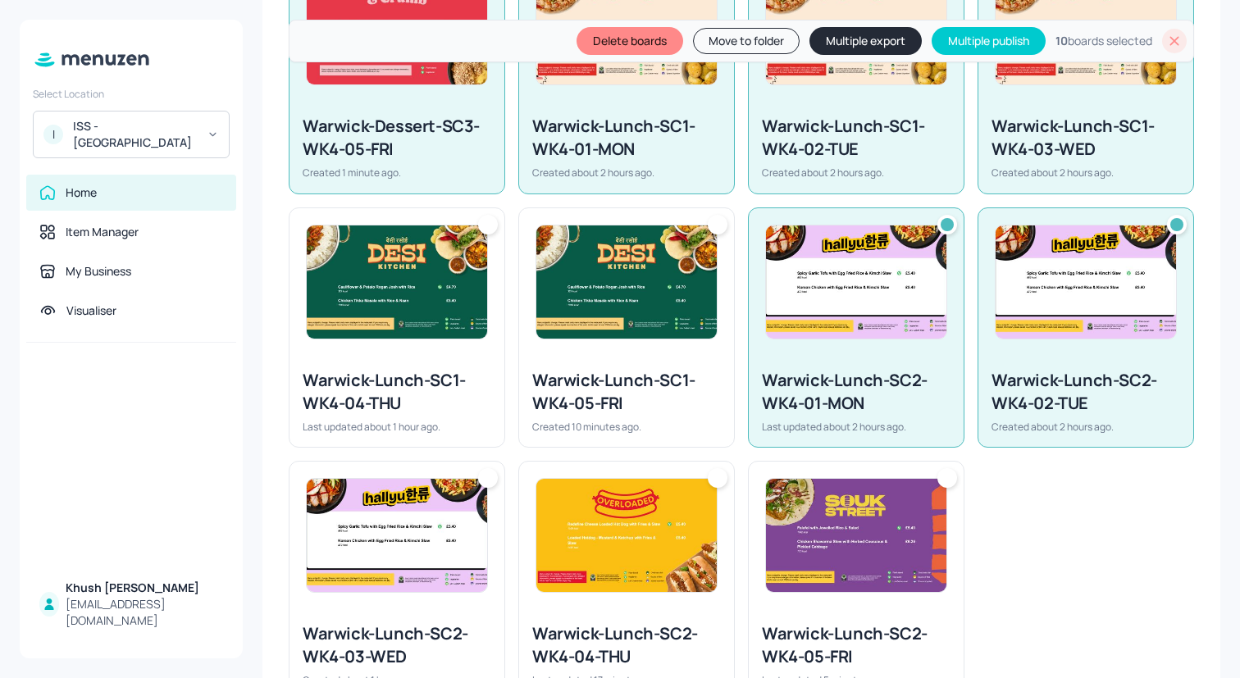
click at [612, 358] on div "Warwick-Lunch-SC1-WK4-05-FRI Created 10 minutes ago." at bounding box center [626, 401] width 215 height 91
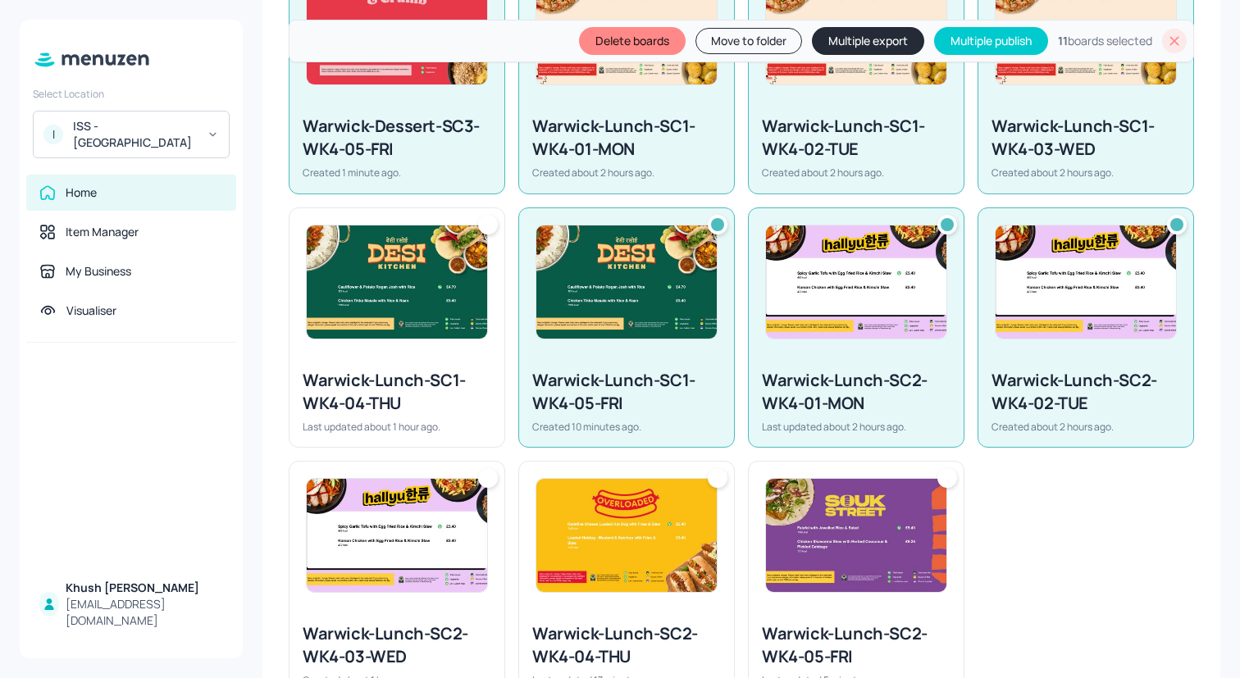
click at [378, 358] on div "Warwick-Lunch-SC1-WK4-04-THU Last updated about 1 hour ago." at bounding box center [396, 401] width 215 height 91
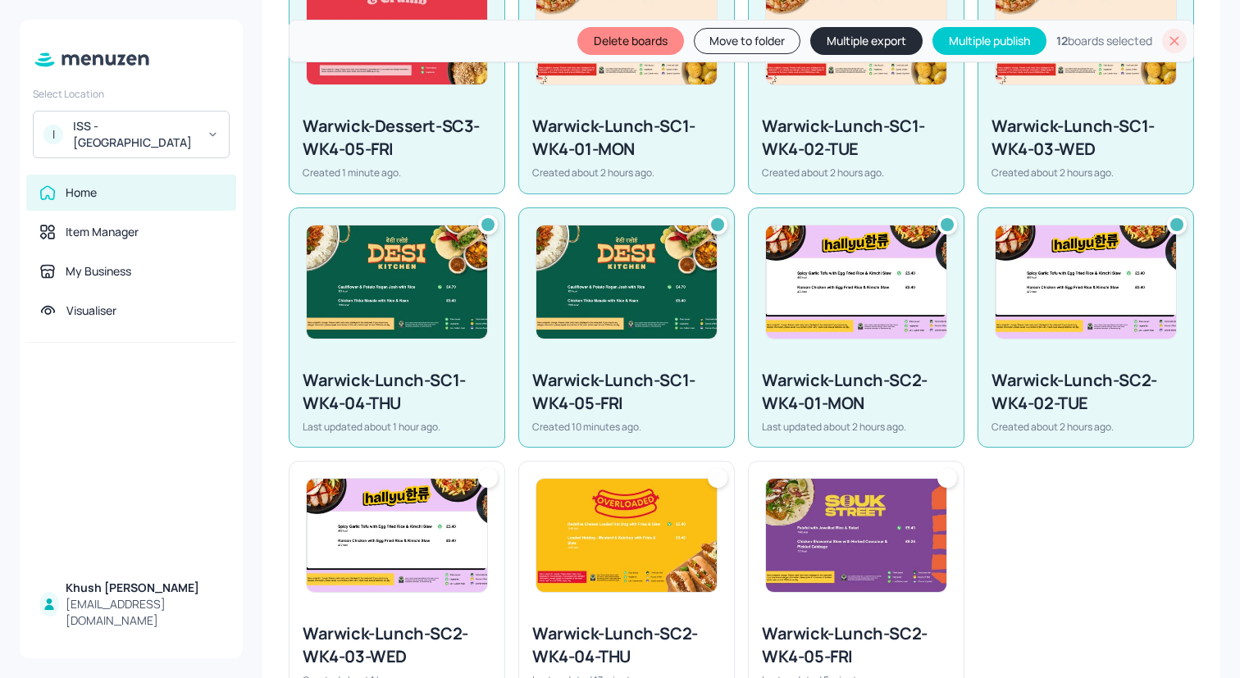
click at [422, 561] on img at bounding box center [397, 535] width 180 height 113
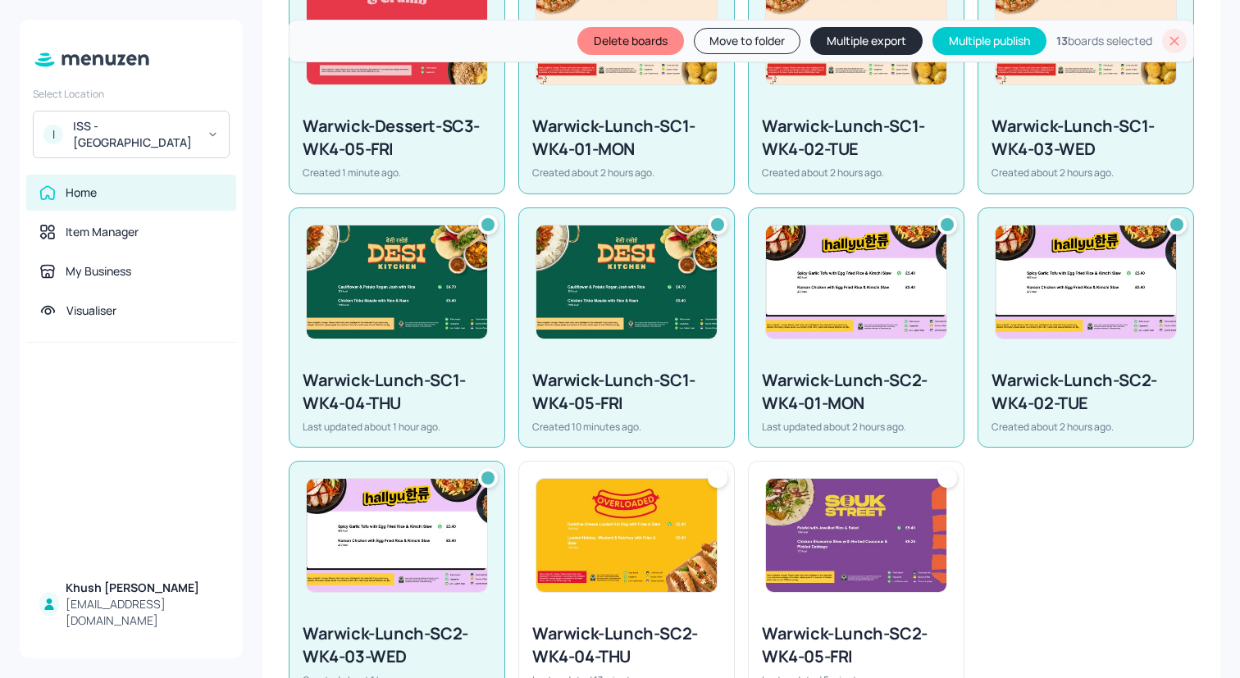
click at [576, 561] on img at bounding box center [626, 535] width 180 height 113
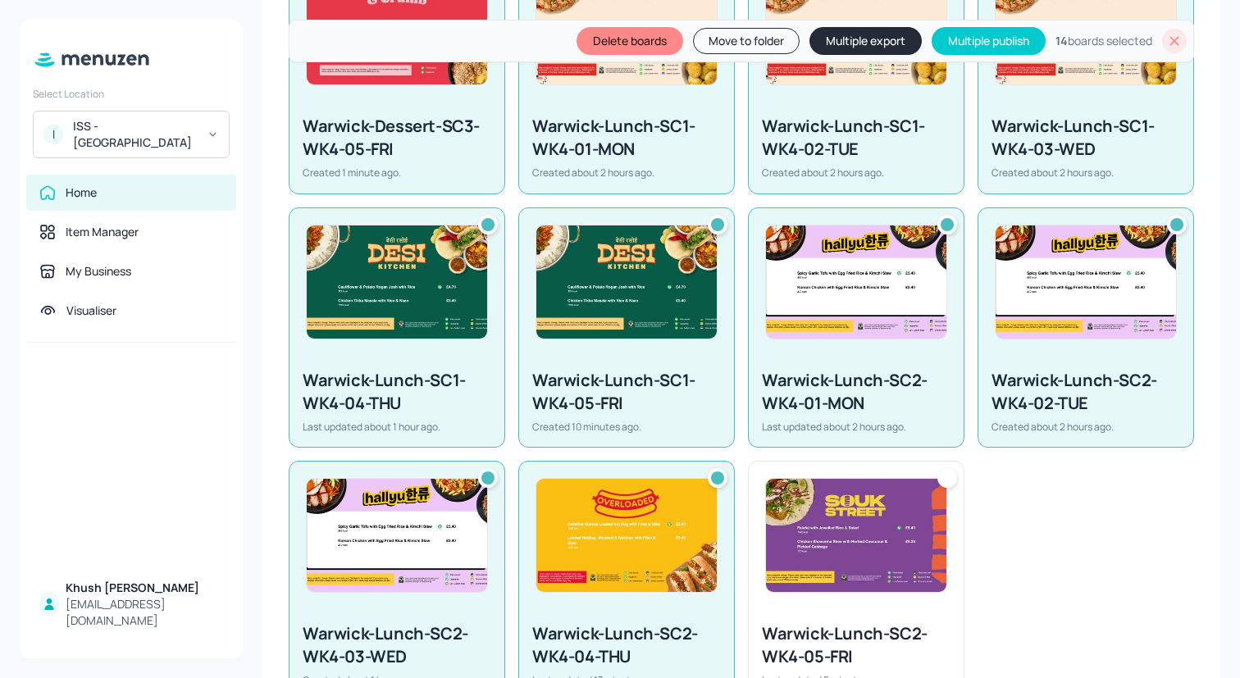
click at [807, 561] on img at bounding box center [856, 535] width 180 height 113
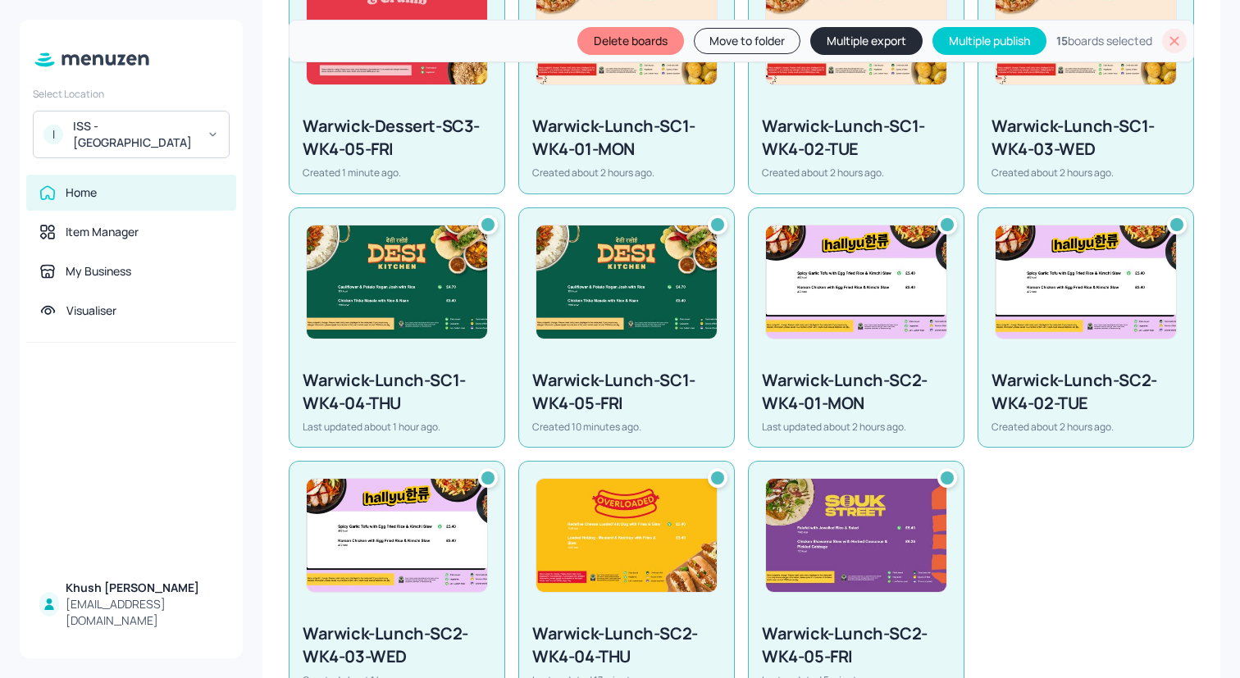
click at [825, 35] on button "Multiple export" at bounding box center [866, 41] width 112 height 28
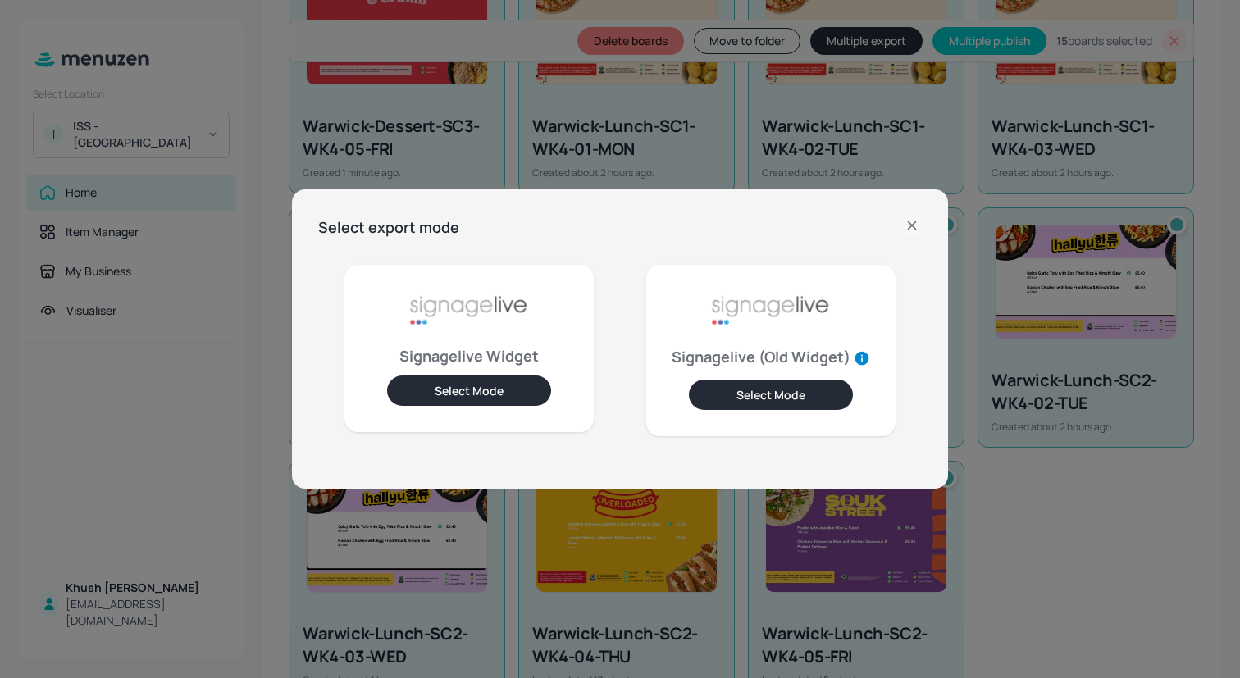
click at [504, 397] on button "Select Mode" at bounding box center [469, 391] width 164 height 30
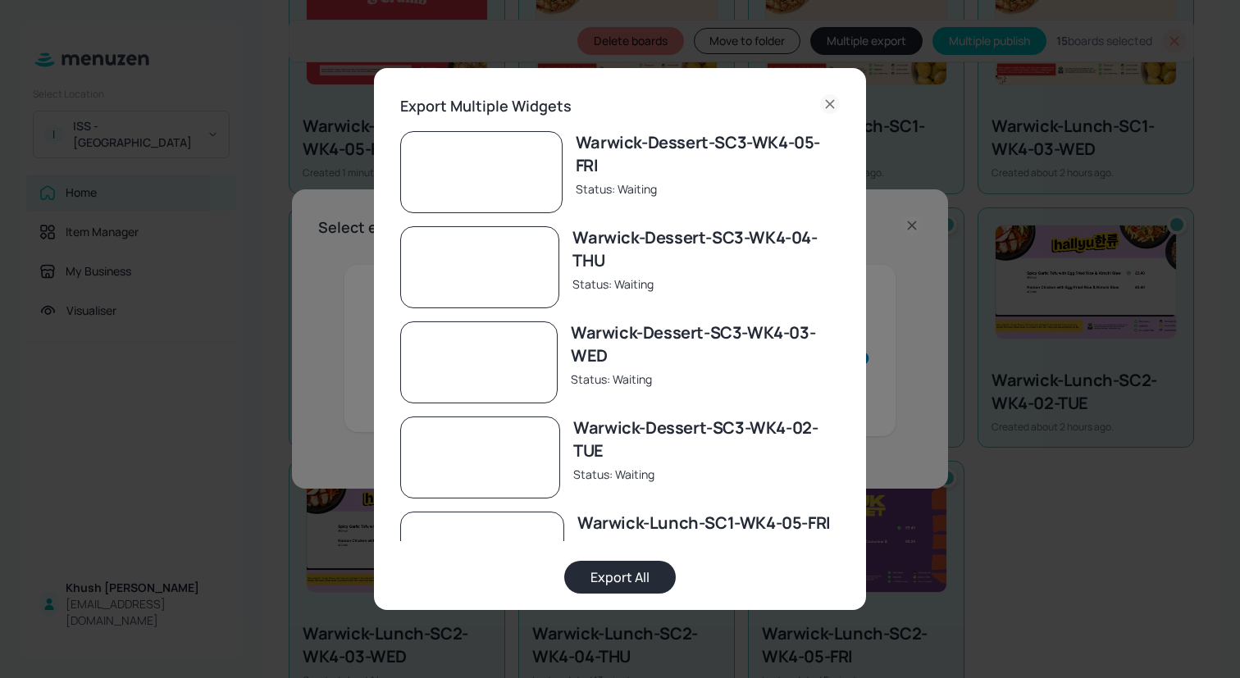
click at [618, 576] on button "Export All" at bounding box center [620, 577] width 112 height 33
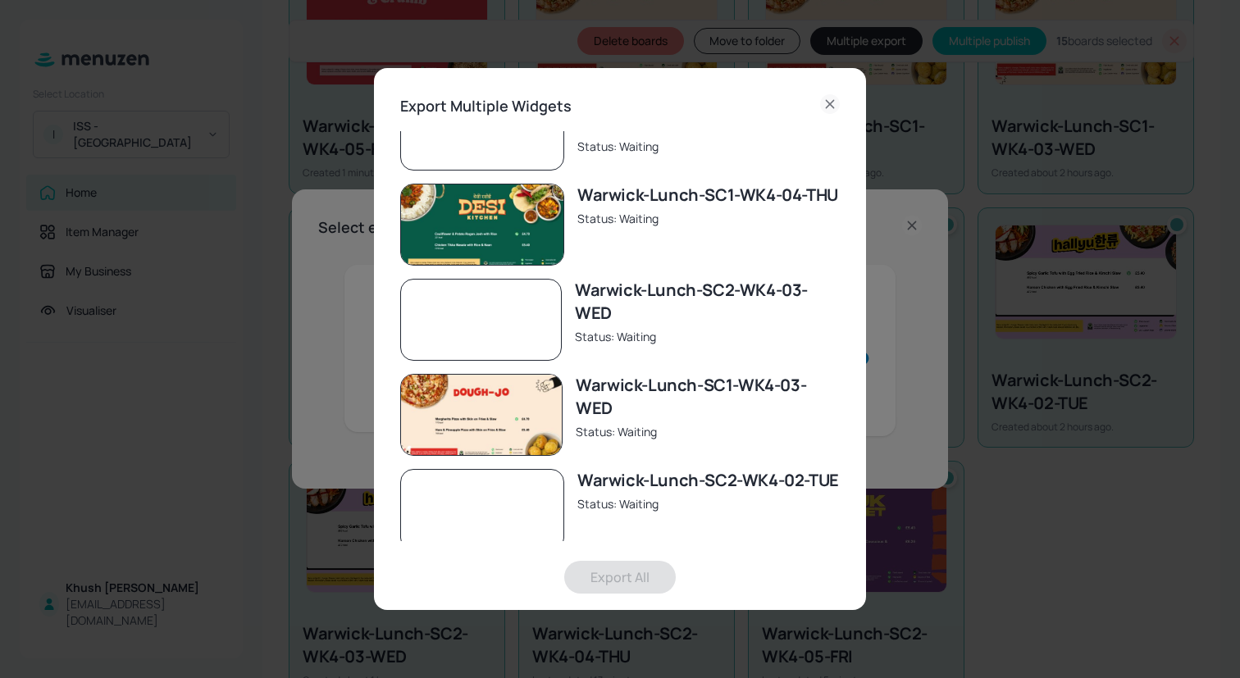
scroll to position [1004, 0]
